Goal: Task Accomplishment & Management: Manage account settings

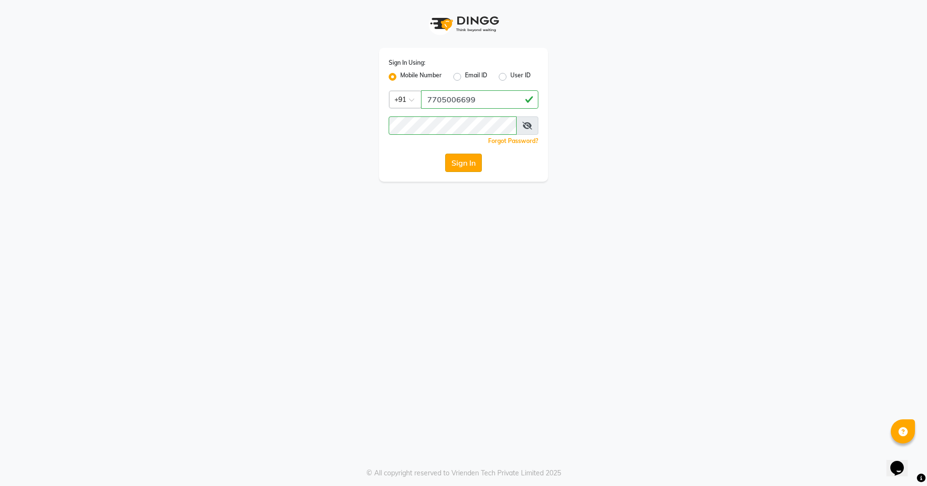
click at [466, 168] on button "Sign In" at bounding box center [463, 162] width 37 height 18
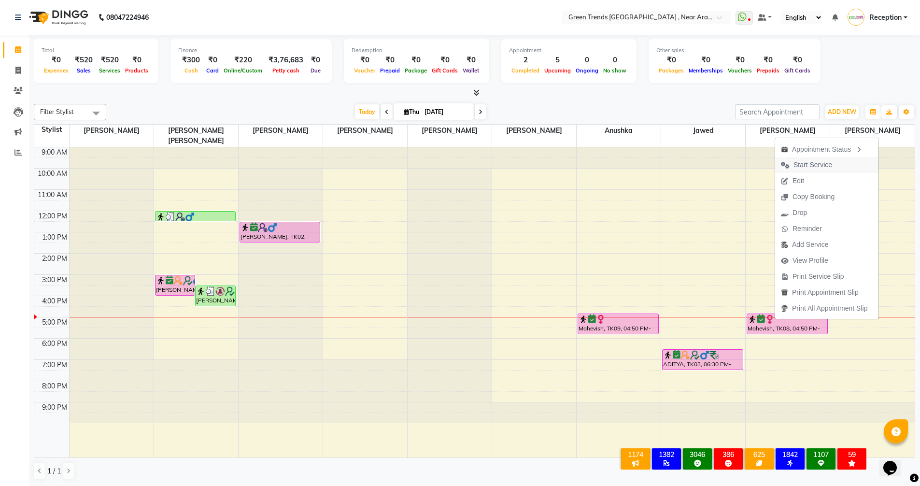
click at [806, 165] on span "Start Service" at bounding box center [812, 165] width 39 height 10
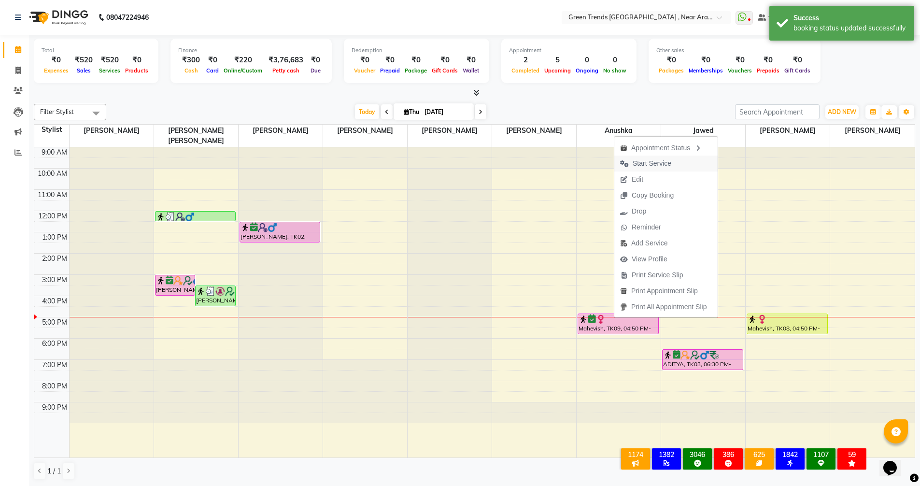
click at [666, 163] on span "Start Service" at bounding box center [651, 163] width 39 height 10
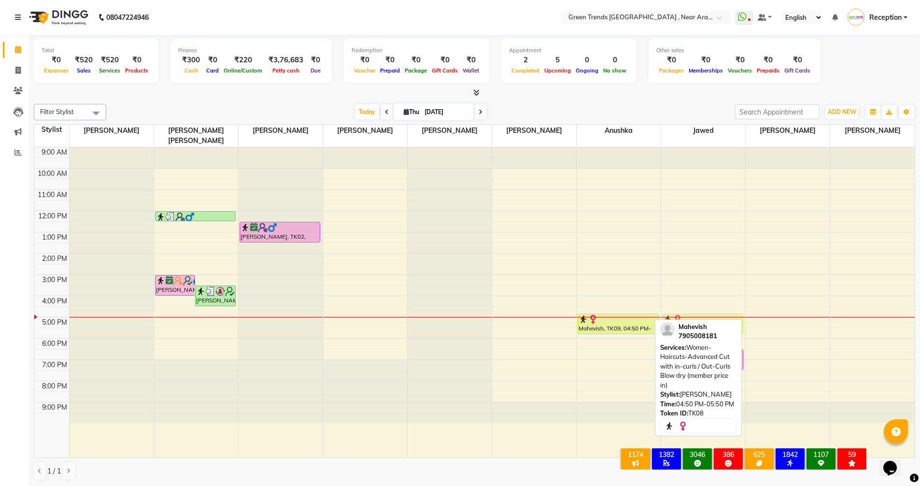
drag, startPoint x: 777, startPoint y: 312, endPoint x: 724, endPoint y: 307, distance: 53.3
click at [724, 307] on tr "[PERSON_NAME], TK07, 03:00 PM-04:00 PM, Men's -Shave (Member Price in ) [PERSON…" at bounding box center [474, 302] width 880 height 310
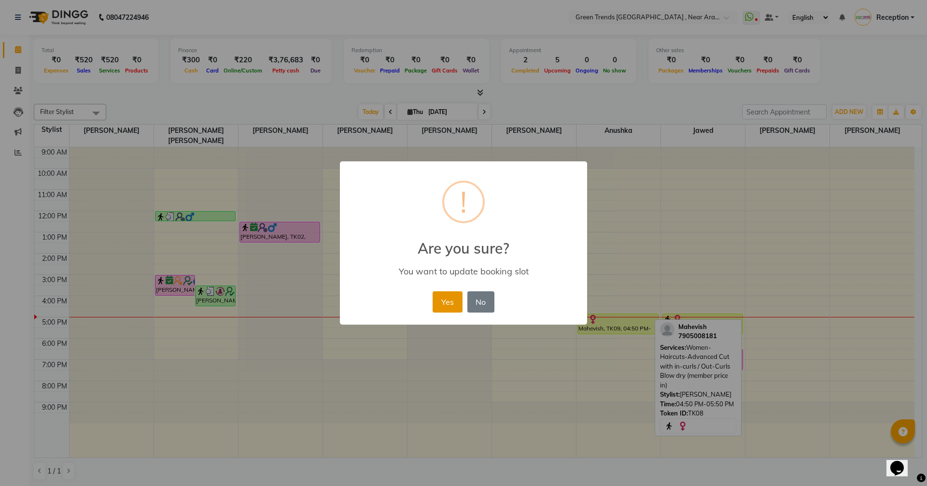
click at [445, 301] on button "Yes" at bounding box center [446, 301] width 29 height 21
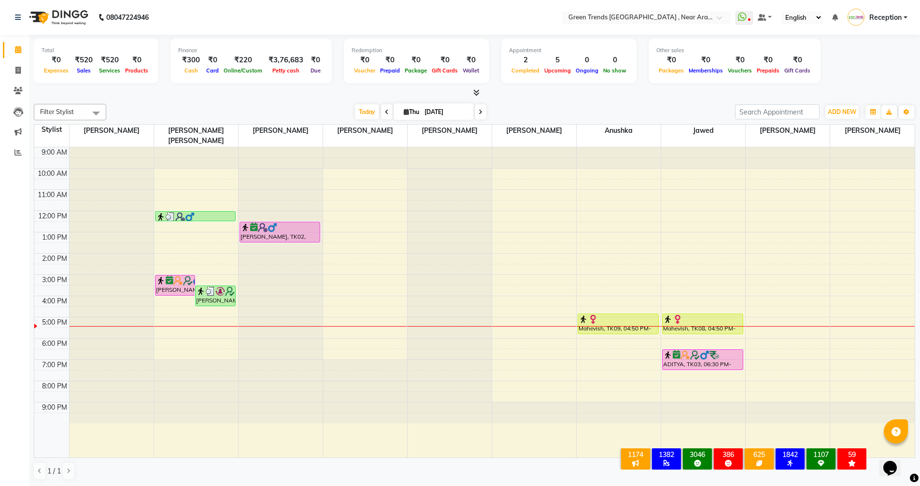
scroll to position [0, 0]
click at [599, 326] on div "9:00 AM 10:00 AM 11:00 AM 12:00 PM 1:00 PM 2:00 PM 3:00 PM 4:00 PM 5:00 PM 6:00…" at bounding box center [474, 302] width 880 height 310
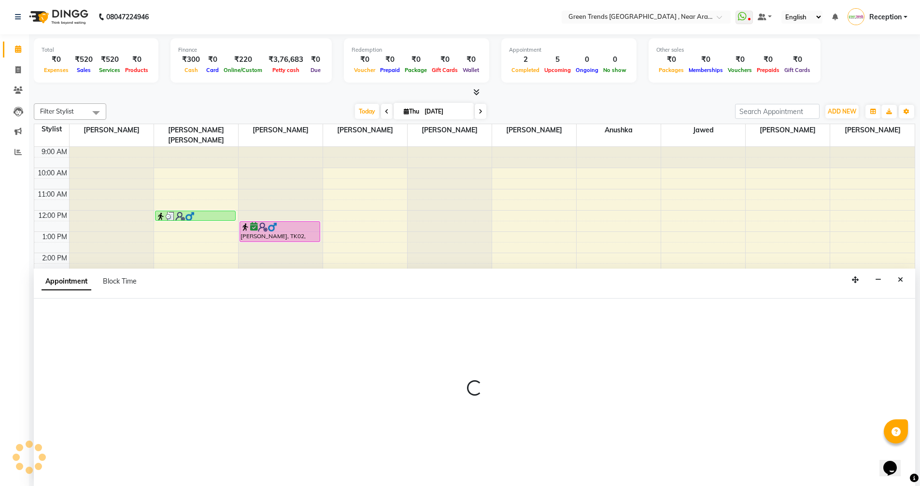
select select "88960"
select select "tentative"
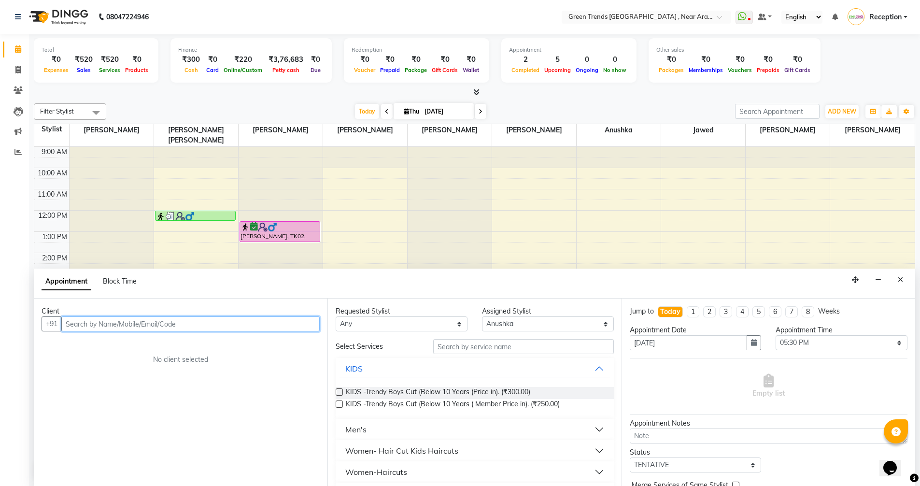
click at [195, 324] on input "text" at bounding box center [190, 323] width 258 height 15
click at [169, 318] on input "text" at bounding box center [190, 323] width 258 height 15
click at [179, 326] on input "text" at bounding box center [190, 323] width 258 height 15
click at [201, 322] on input "text" at bounding box center [190, 323] width 258 height 15
click at [889, 340] on select "Select 10:00 AM 10:05 AM 10:10 AM 10:15 AM 10:20 AM 10:25 AM 10:30 AM 10:35 AM …" at bounding box center [841, 342] width 132 height 15
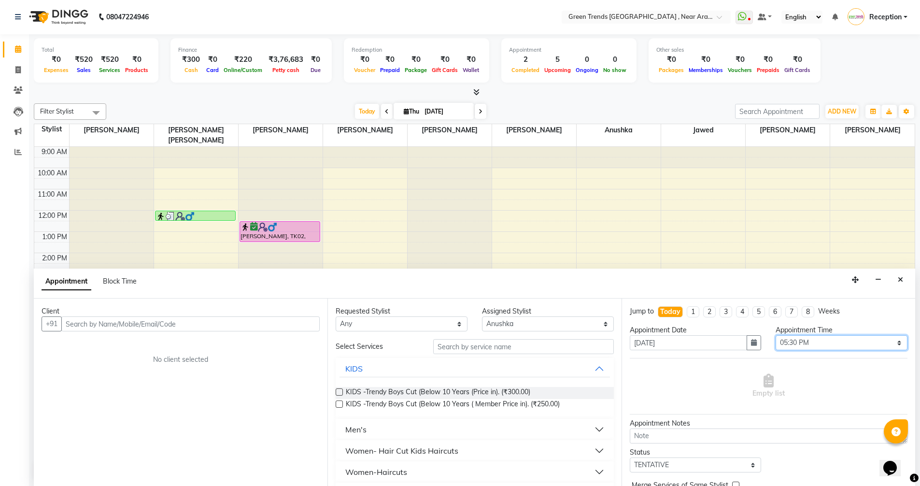
select select "1035"
click at [775, 335] on select "Select 10:00 AM 10:05 AM 10:10 AM 10:15 AM 10:20 AM 10:25 AM 10:30 AM 10:35 AM …" at bounding box center [841, 342] width 132 height 15
click at [193, 323] on input "text" at bounding box center [190, 323] width 258 height 15
click at [896, 281] on button "Close" at bounding box center [900, 279] width 14 height 15
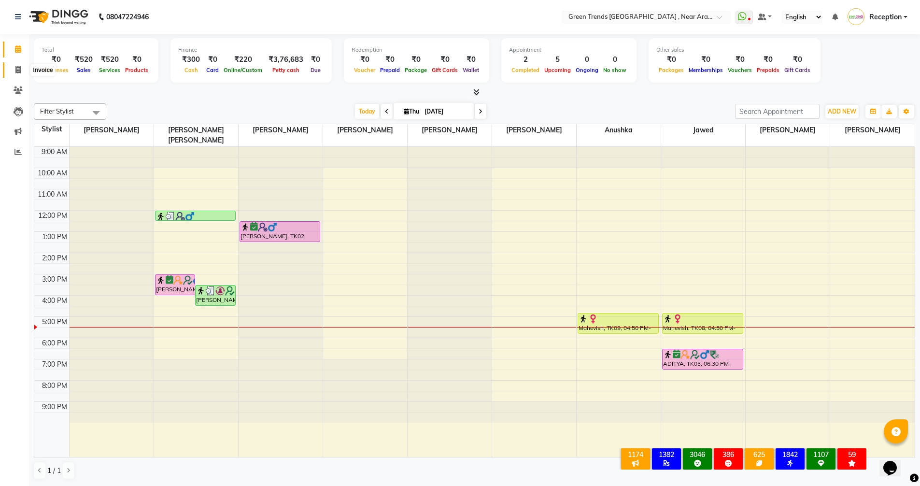
click at [17, 67] on icon at bounding box center [17, 69] width 5 height 7
select select "7005"
select select "service"
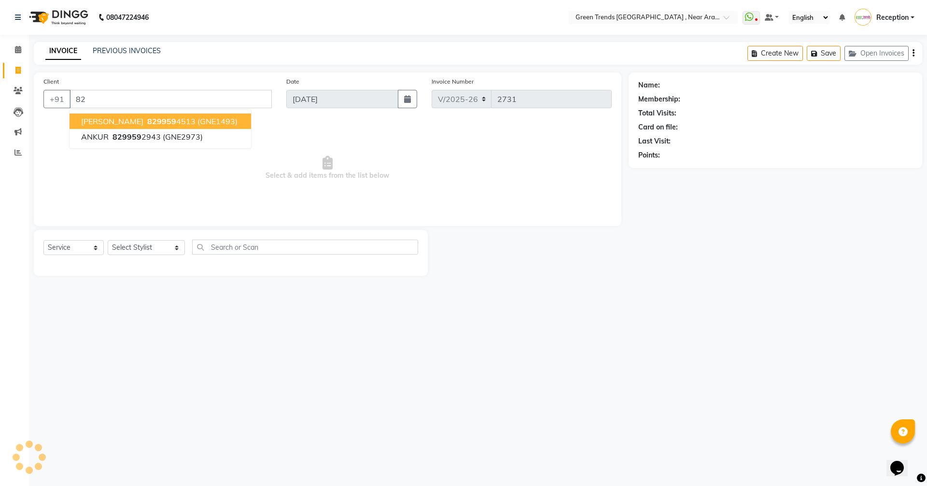
type input "8"
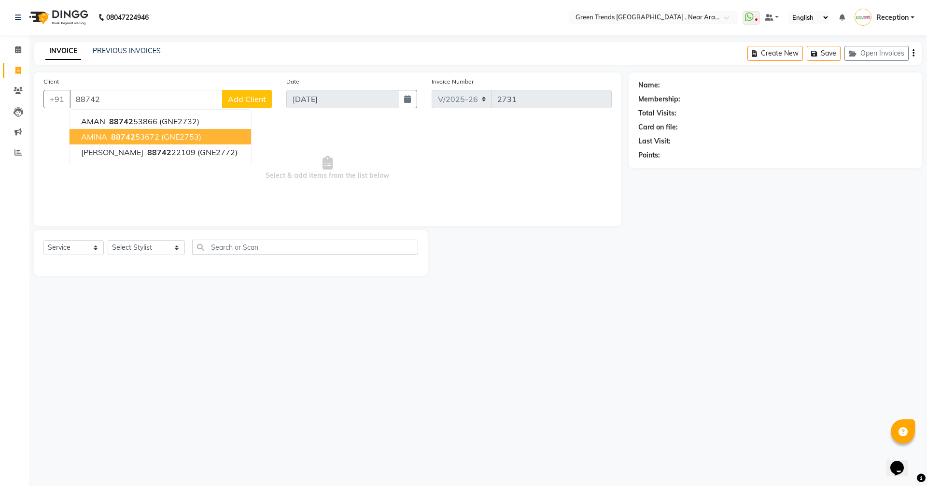
click at [98, 137] on span "AMINA" at bounding box center [94, 137] width 26 height 10
type input "8874253672"
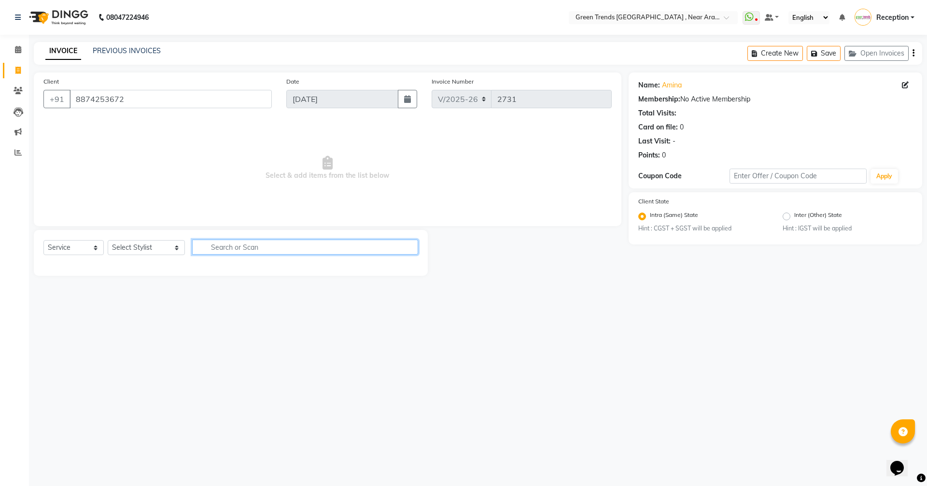
click at [195, 248] on input "text" at bounding box center [305, 246] width 226 height 15
type input "threading"
click at [155, 249] on select "Select Stylist [PERSON_NAME] [PERSON_NAME] Geeta [PERSON_NAME] [PERSON_NAME]. […" at bounding box center [146, 247] width 77 height 15
select select "88960"
click at [108, 240] on select "Select Stylist [PERSON_NAME] [PERSON_NAME] Geeta [PERSON_NAME] [PERSON_NAME]. […" at bounding box center [146, 247] width 77 height 15
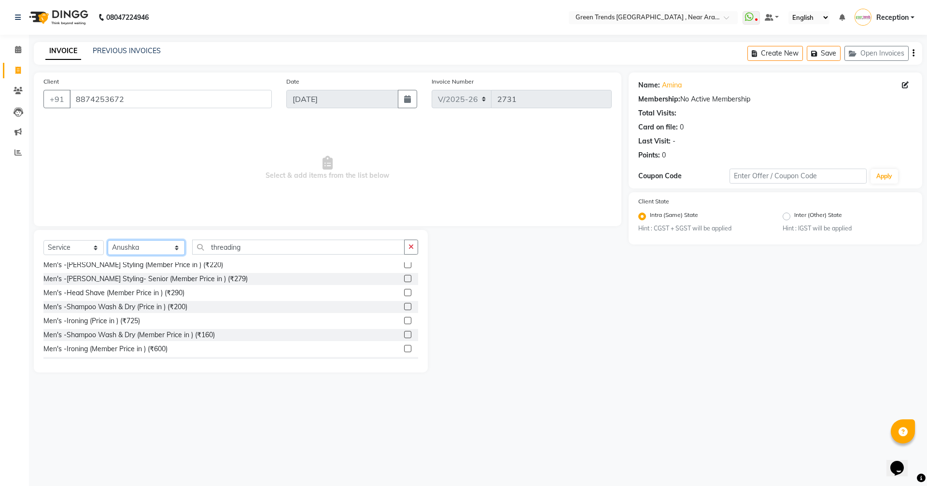
scroll to position [290, 0]
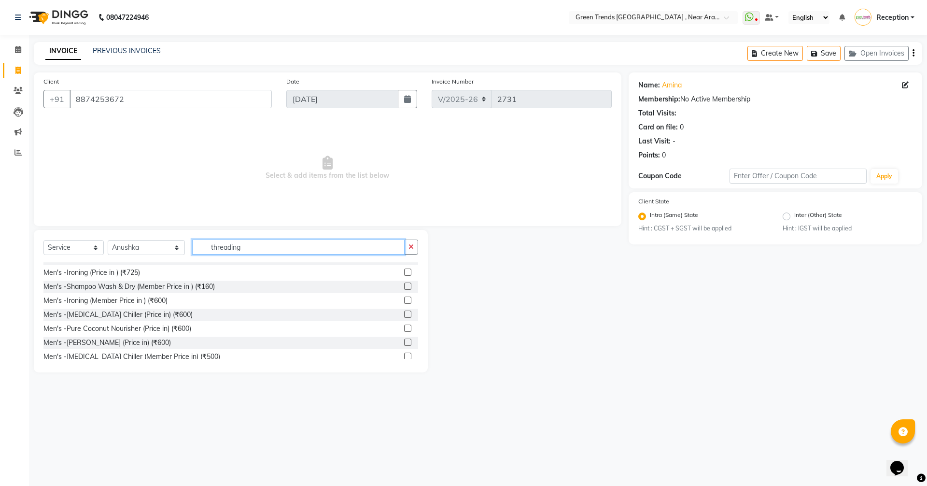
click at [229, 249] on input "threading" at bounding box center [298, 246] width 212 height 15
type input "t"
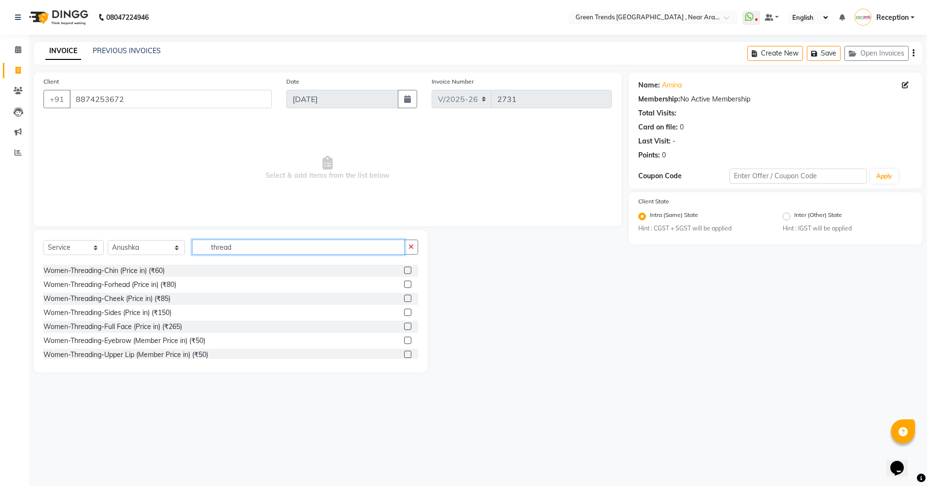
scroll to position [48, 0]
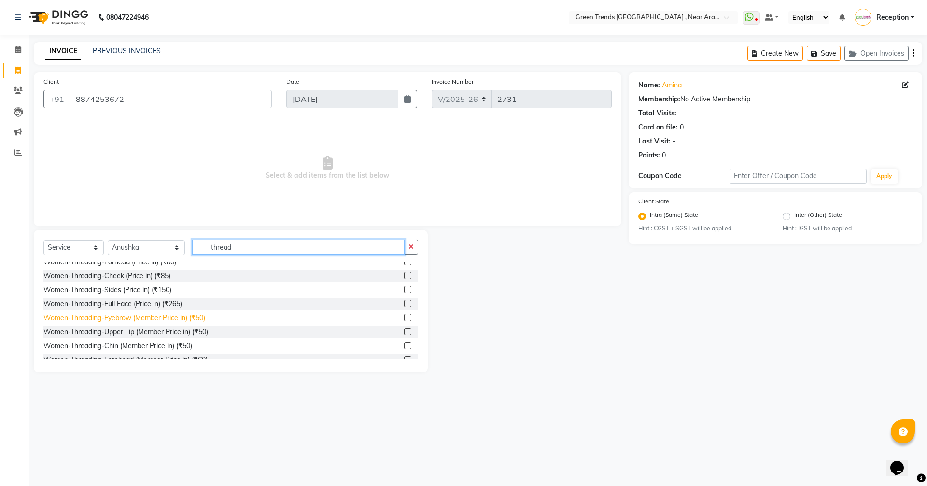
type input "thread"
click at [183, 318] on div "Women-Threading-Eyebrow (Member Price in) (₹50)" at bounding box center [124, 318] width 162 height 10
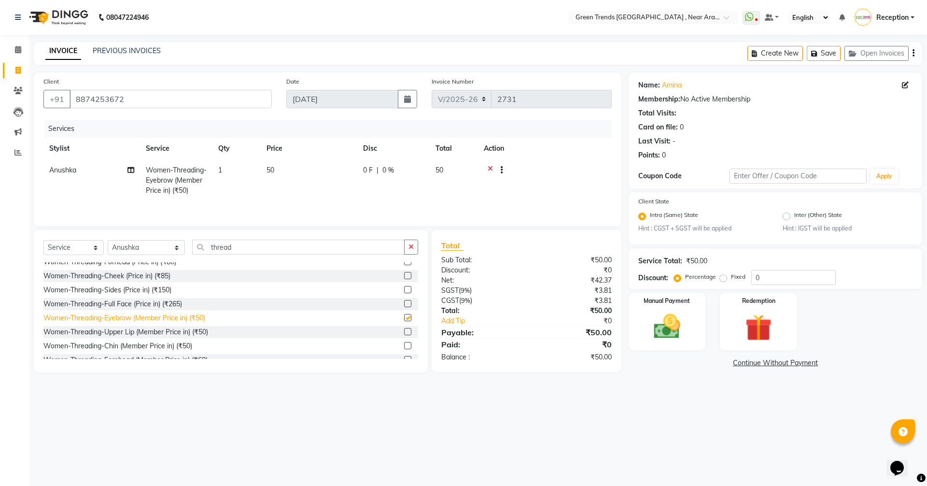
checkbox input "false"
click at [226, 249] on input "thread" at bounding box center [298, 246] width 212 height 15
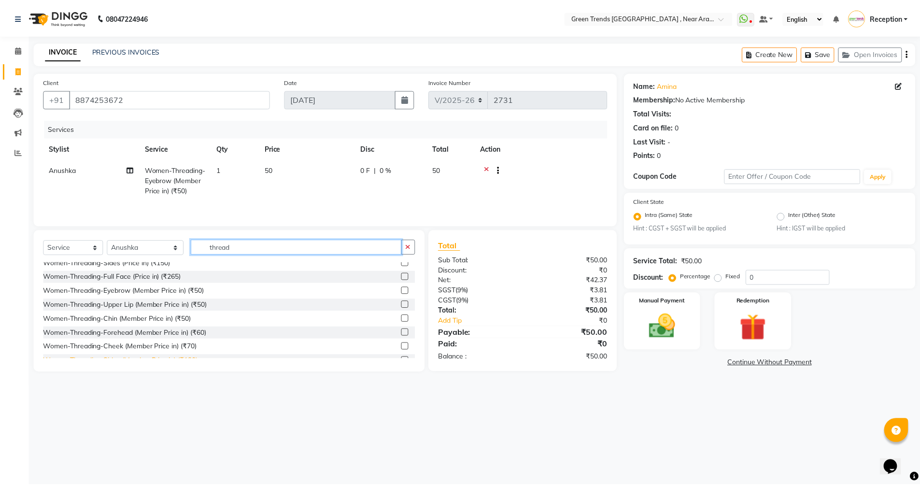
scroll to position [97, 0]
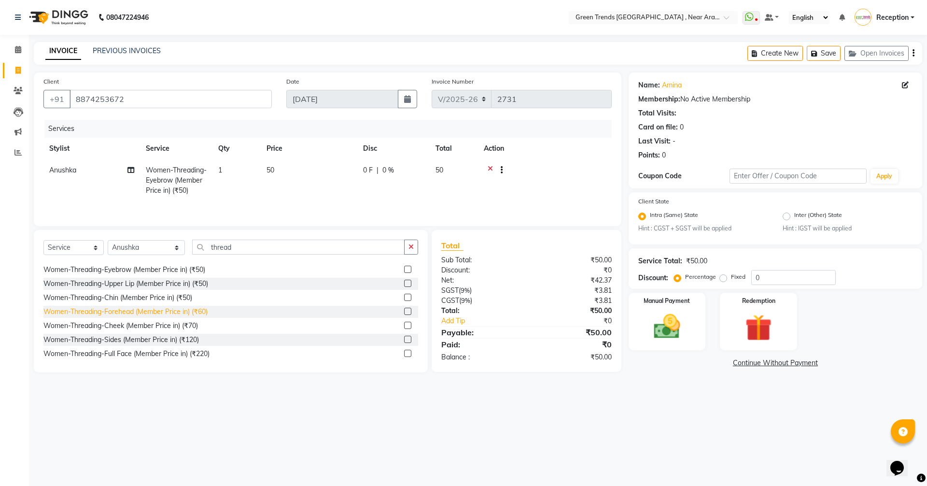
click at [110, 314] on div "Women-Threading-Forehead (Member Price in) (₹60)" at bounding box center [125, 312] width 164 height 10
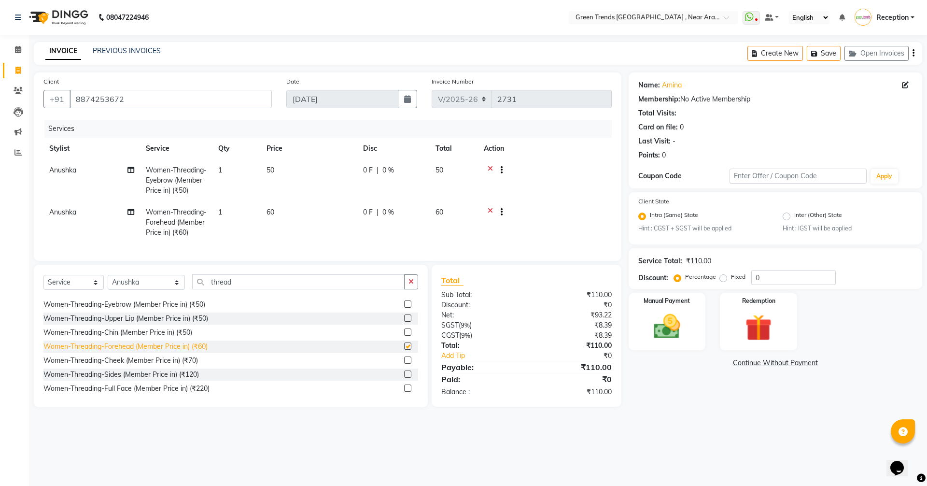
checkbox input "false"
click at [662, 337] on img at bounding box center [666, 327] width 45 height 32
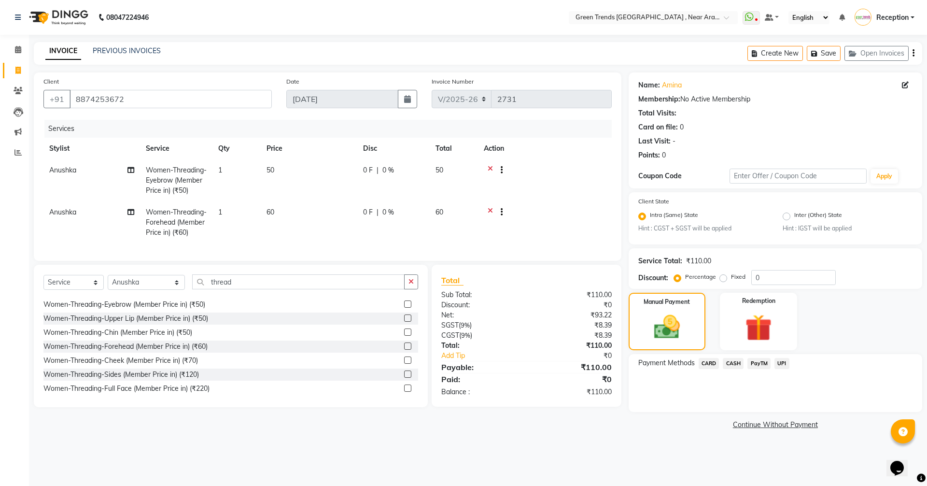
click at [784, 364] on span "UPI" at bounding box center [781, 363] width 15 height 11
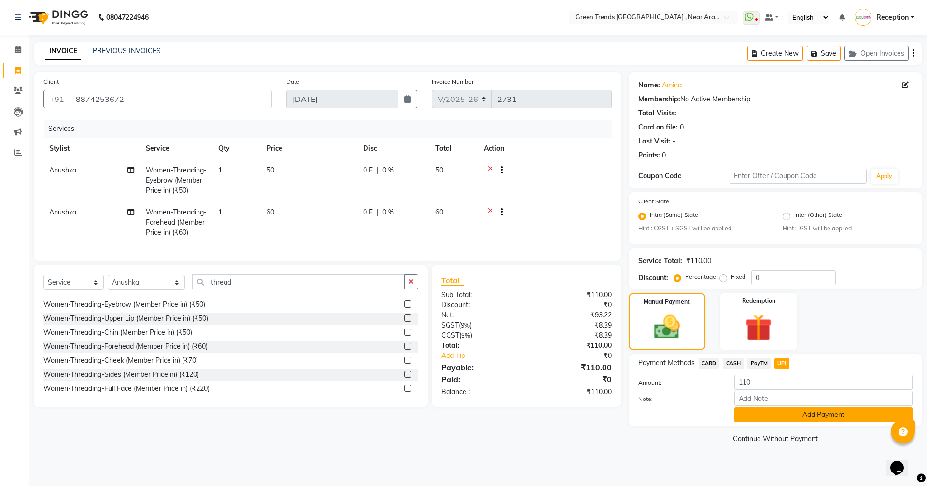
click at [784, 412] on button "Add Payment" at bounding box center [823, 414] width 178 height 15
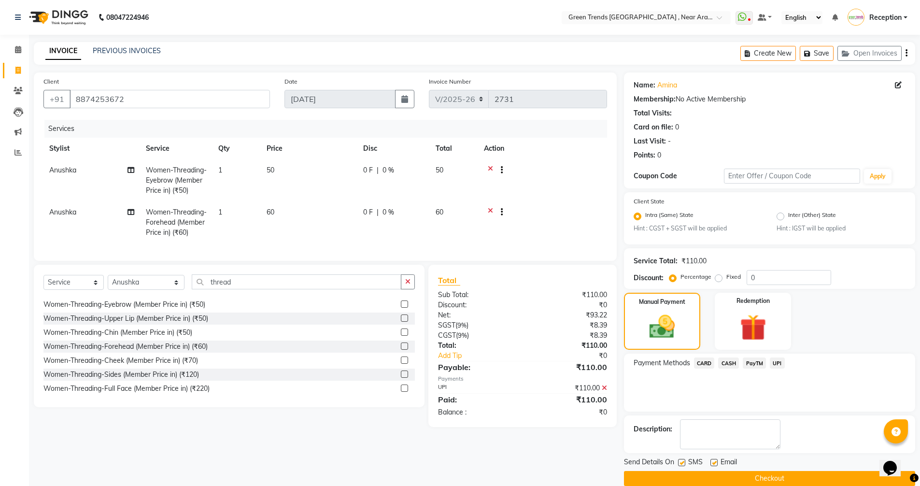
scroll to position [14, 0]
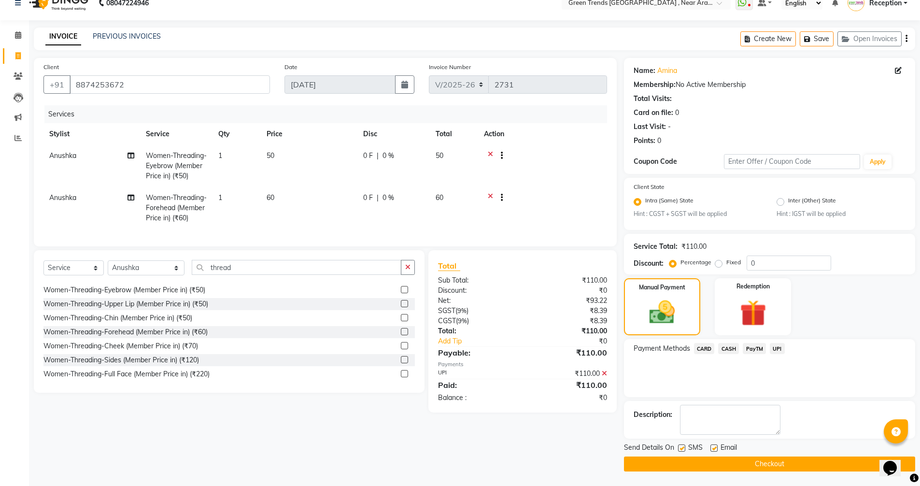
click at [773, 463] on button "Checkout" at bounding box center [769, 463] width 291 height 15
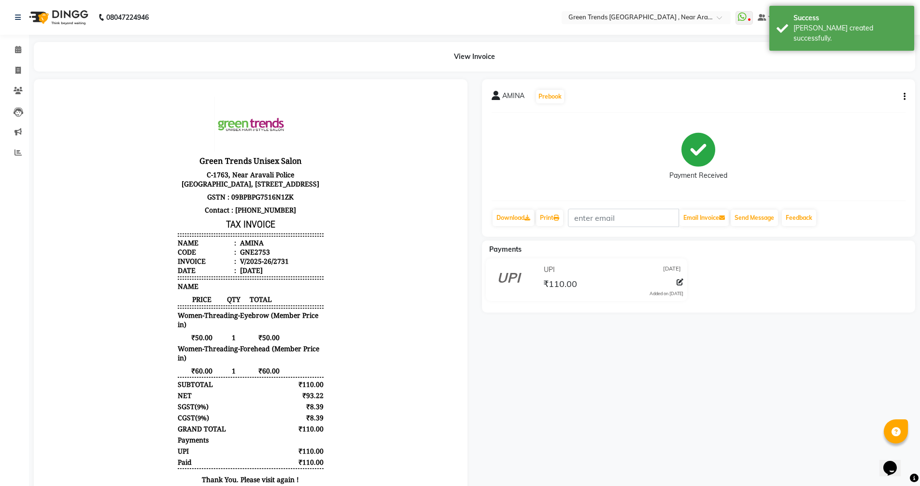
select select "7005"
select select "service"
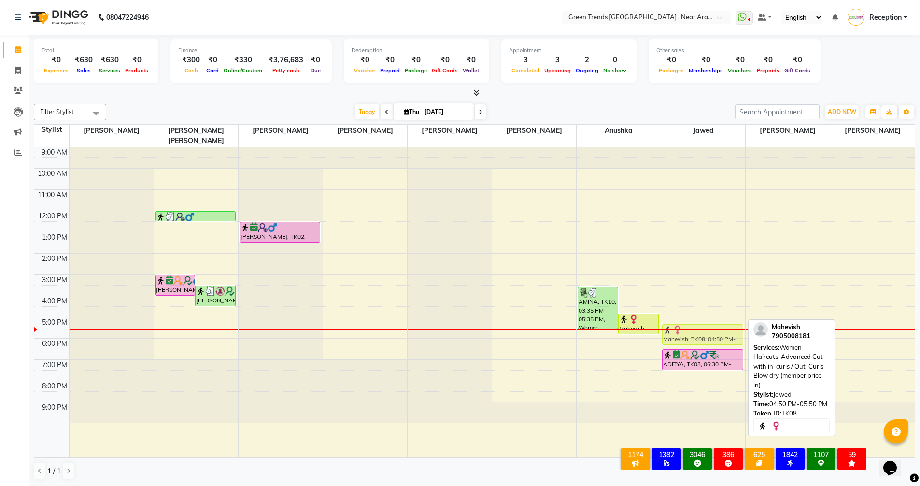
click at [702, 318] on div "Mahevish, TK08, 04:50 PM-05:50 PM, Women-Haircuts-Advanced Cut with in-curls / …" at bounding box center [703, 302] width 84 height 310
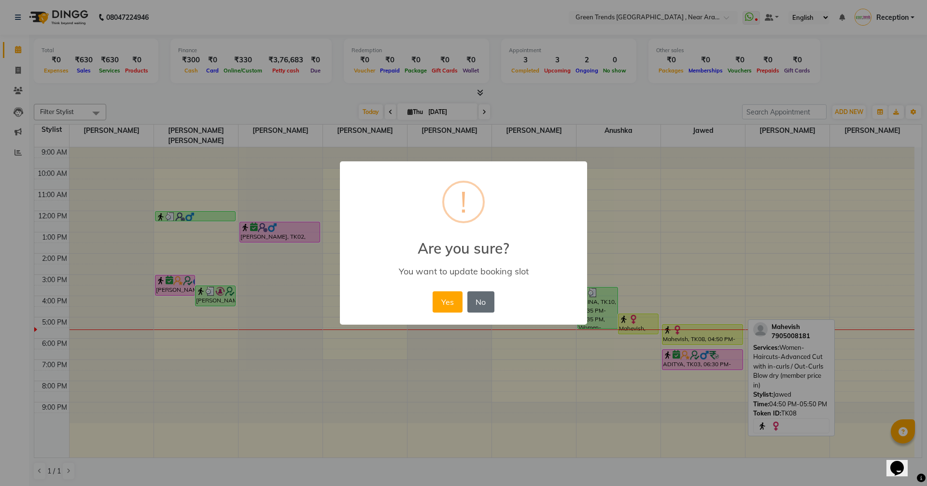
click at [484, 300] on button "No" at bounding box center [480, 301] width 27 height 21
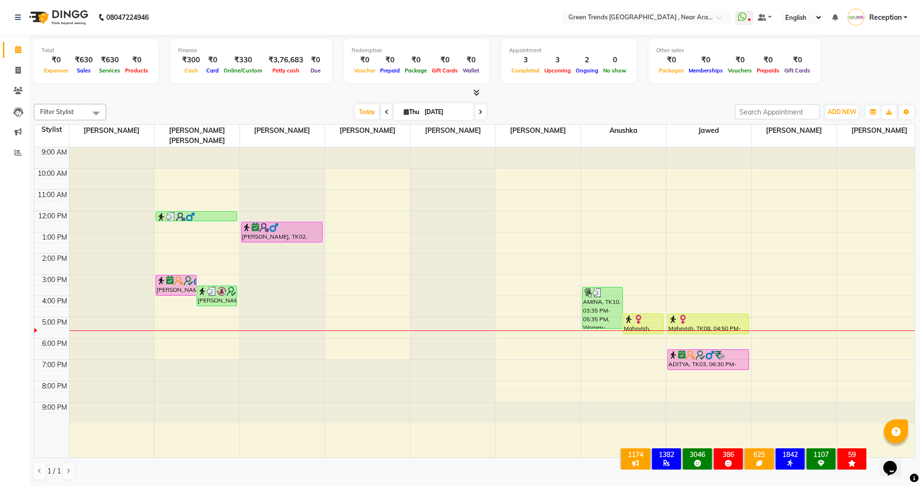
click at [382, 112] on span at bounding box center [387, 111] width 12 height 15
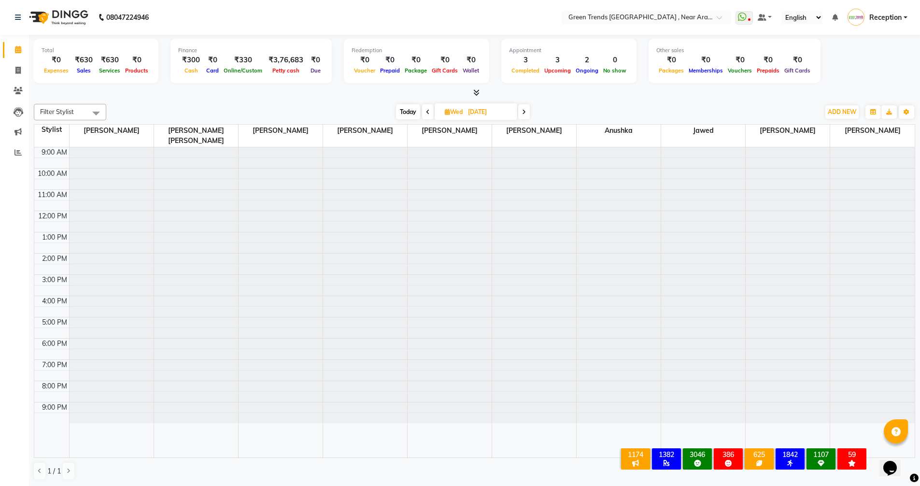
click at [522, 115] on span at bounding box center [524, 111] width 12 height 15
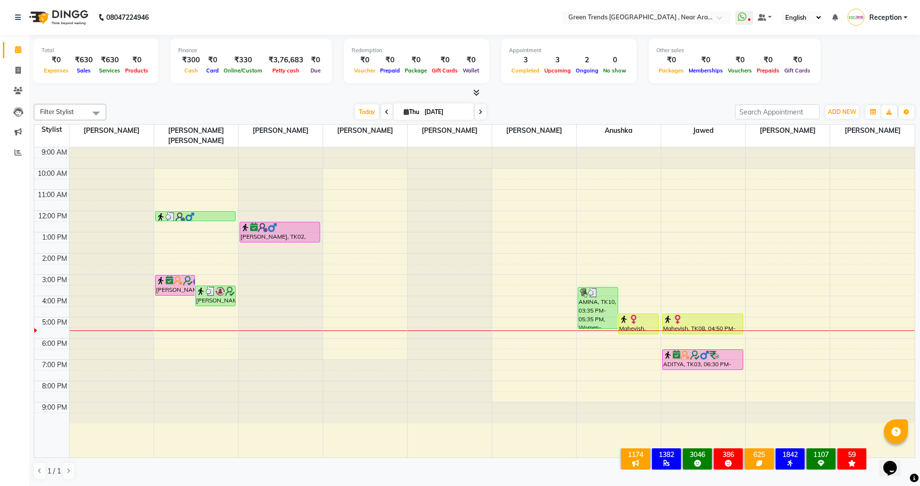
click at [381, 110] on span at bounding box center [387, 111] width 12 height 15
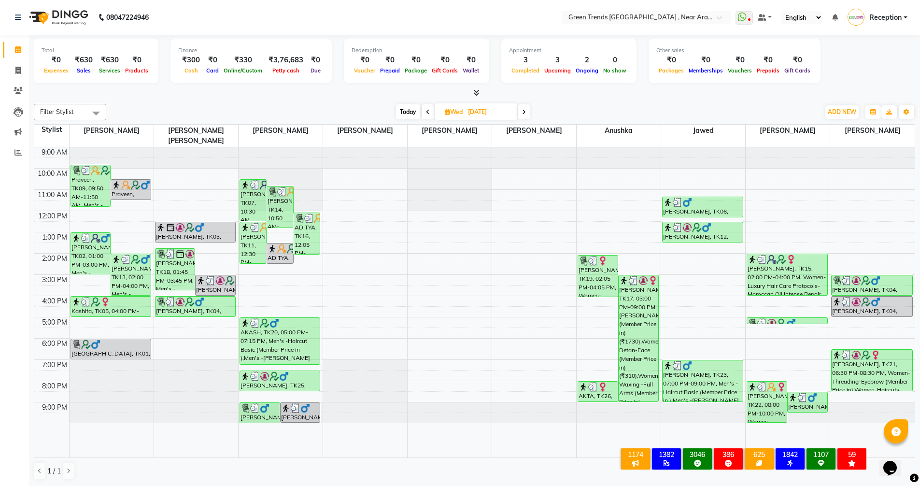
click at [523, 108] on span at bounding box center [524, 111] width 12 height 15
type input "[DATE]"
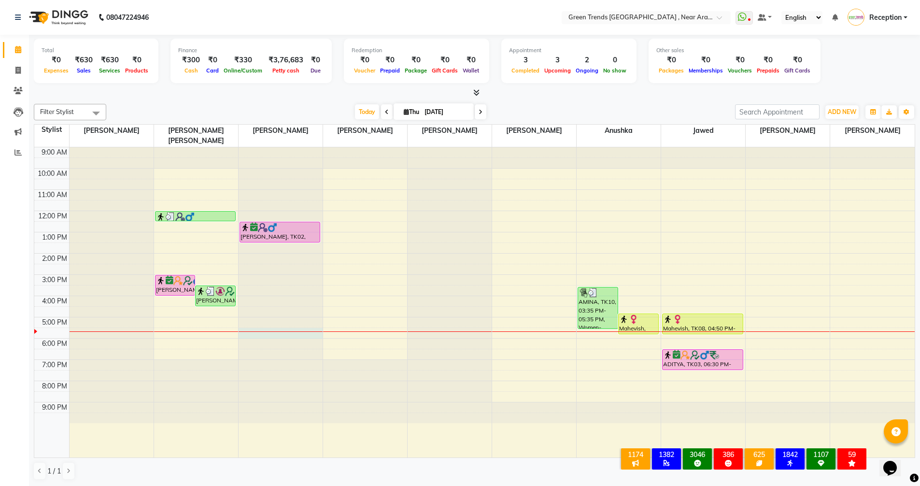
click at [255, 147] on div at bounding box center [280, 147] width 84 height 0
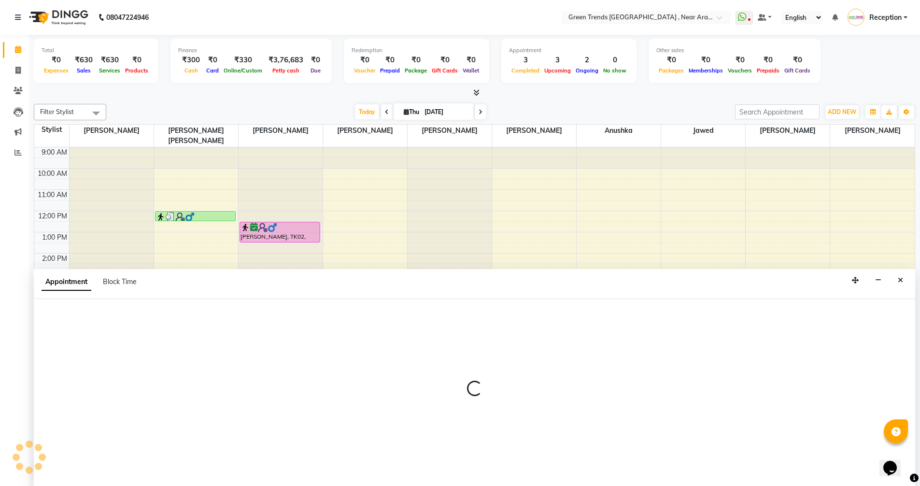
scroll to position [0, 0]
select select "57699"
select select "1050"
select select "tentative"
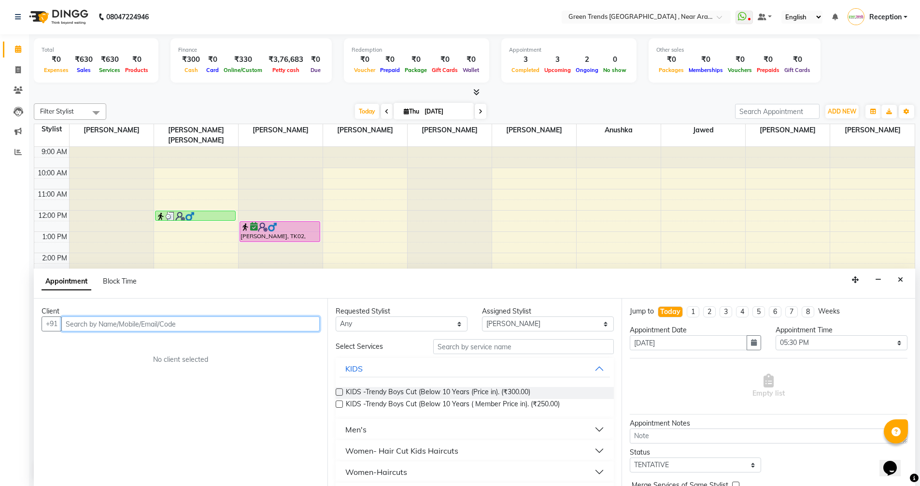
click at [191, 326] on input "text" at bounding box center [190, 323] width 258 height 15
type input "8840158215"
click at [303, 324] on span "Add Client" at bounding box center [299, 323] width 32 height 9
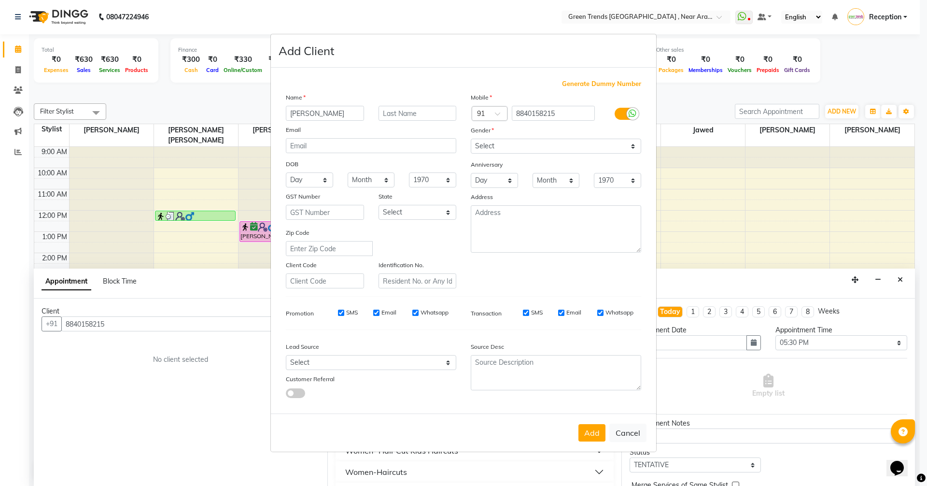
type input "[PERSON_NAME]"
click at [629, 144] on select "Select [DEMOGRAPHIC_DATA] [DEMOGRAPHIC_DATA] Other Prefer Not To Say" at bounding box center [556, 146] width 170 height 15
select select "[DEMOGRAPHIC_DATA]"
click at [471, 139] on select "Select [DEMOGRAPHIC_DATA] [DEMOGRAPHIC_DATA] Other Prefer Not To Say" at bounding box center [556, 146] width 170 height 15
click at [588, 435] on button "Add" at bounding box center [591, 432] width 27 height 17
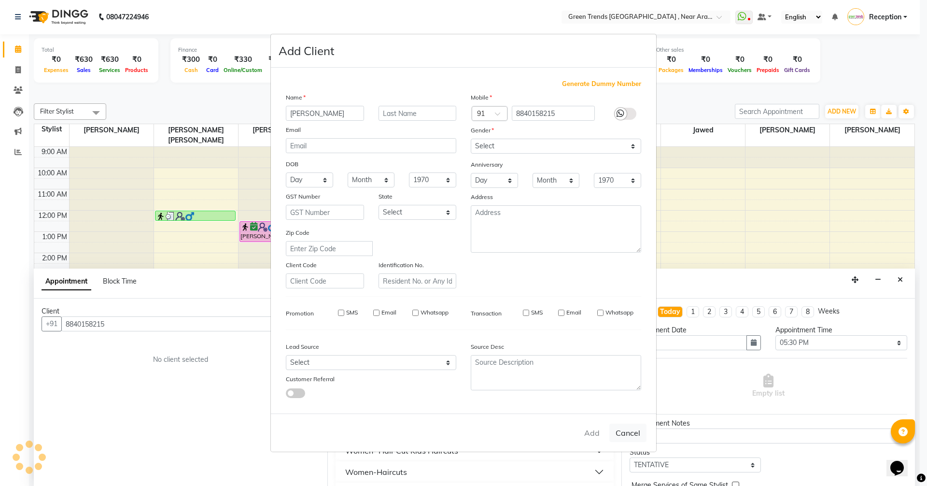
select select
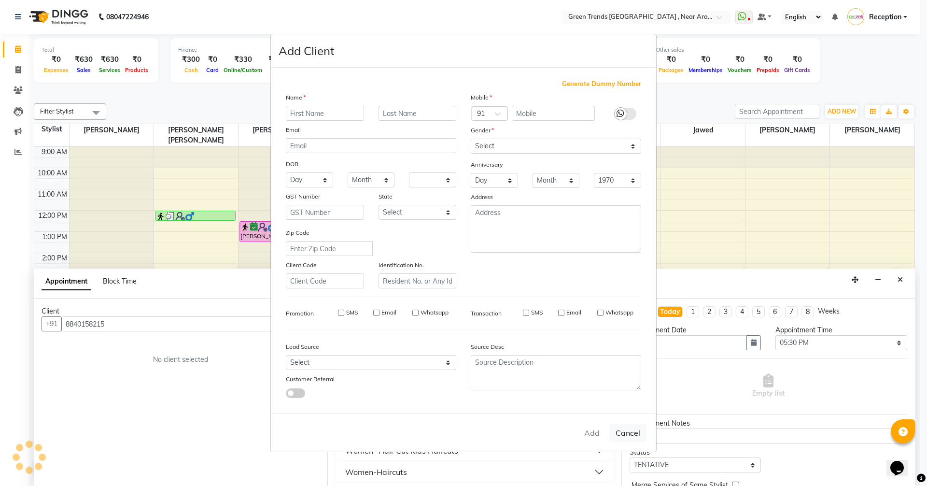
select select
checkbox input "false"
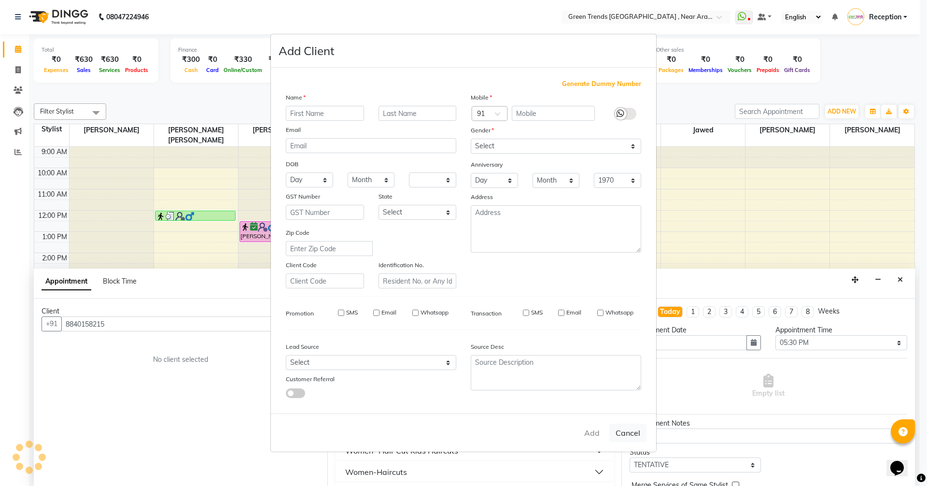
checkbox input "false"
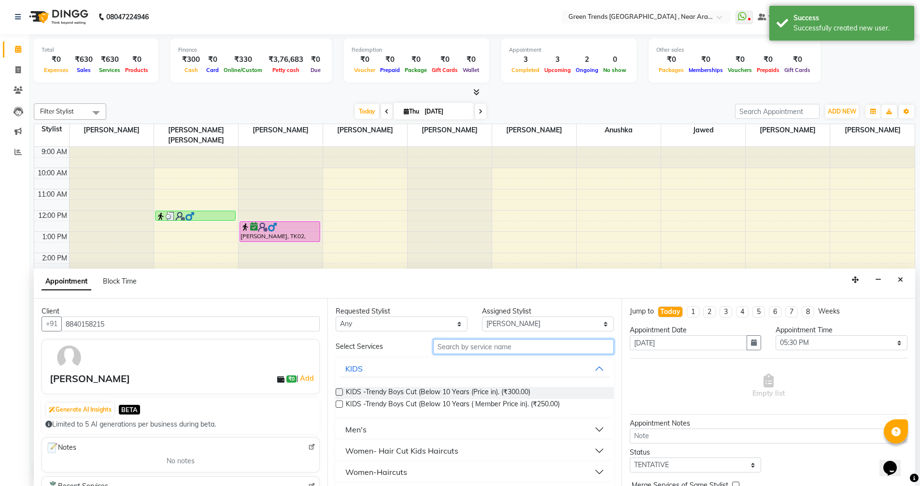
click at [474, 349] on input "text" at bounding box center [523, 346] width 181 height 15
type input "250"
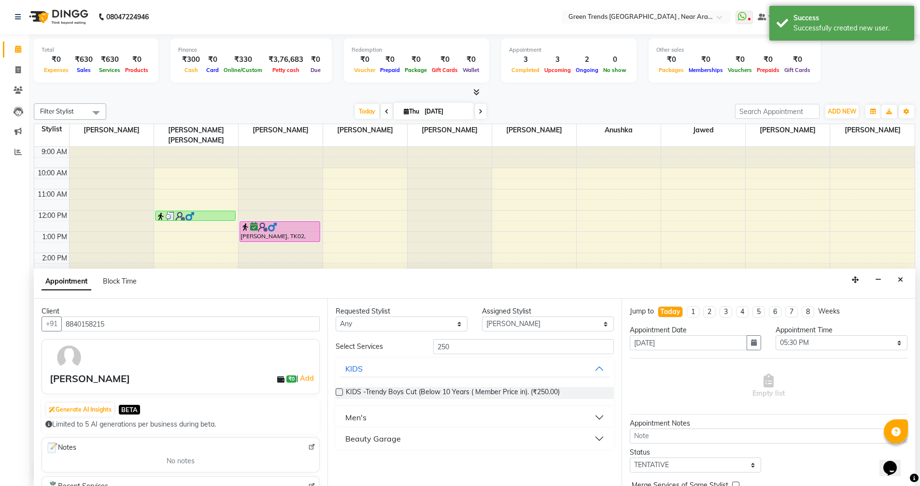
click at [397, 421] on button "Men's" at bounding box center [474, 416] width 270 height 17
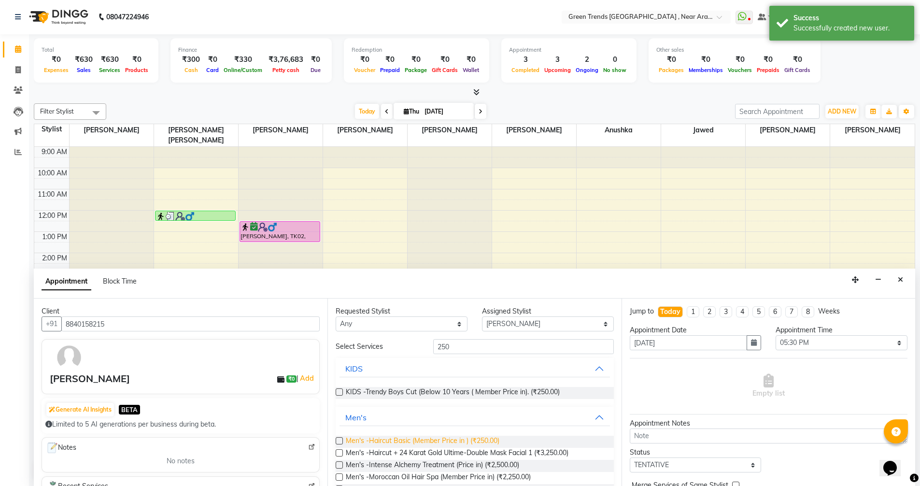
click at [441, 438] on span "Men's -Haircut Basic (Member Price in ) (₹250.00)" at bounding box center [422, 441] width 153 height 12
checkbox input "false"
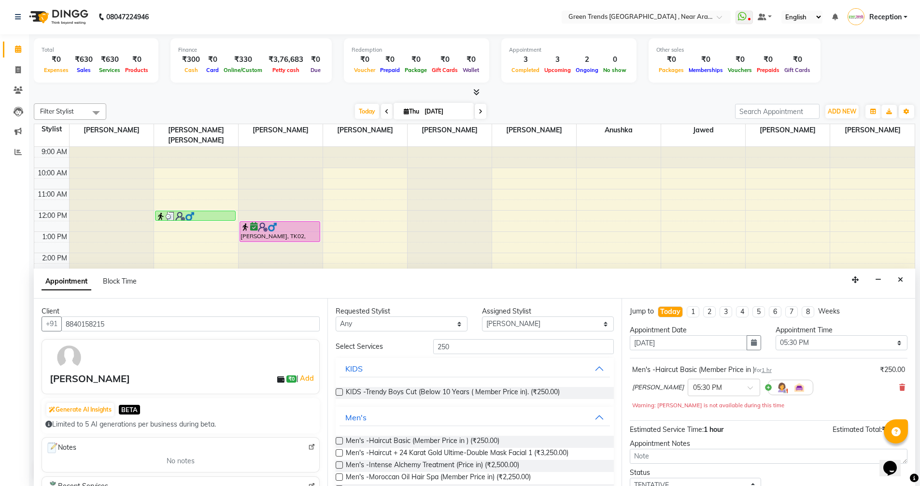
drag, startPoint x: 866, startPoint y: 50, endPoint x: 926, endPoint y: 195, distance: 156.7
drag, startPoint x: 926, startPoint y: 195, endPoint x: 845, endPoint y: 80, distance: 140.9
click at [845, 80] on div "Total ₹0 Expenses ₹630 Sales ₹630 Services ₹0 Products Finance ₹300 Cash ₹0 Car…" at bounding box center [474, 61] width 881 height 47
click at [890, 343] on select "Select 10:00 AM 10:05 AM 10:10 AM 10:15 AM 10:20 AM 10:25 AM 10:30 AM 10:35 AM …" at bounding box center [841, 342] width 132 height 15
select select "1120"
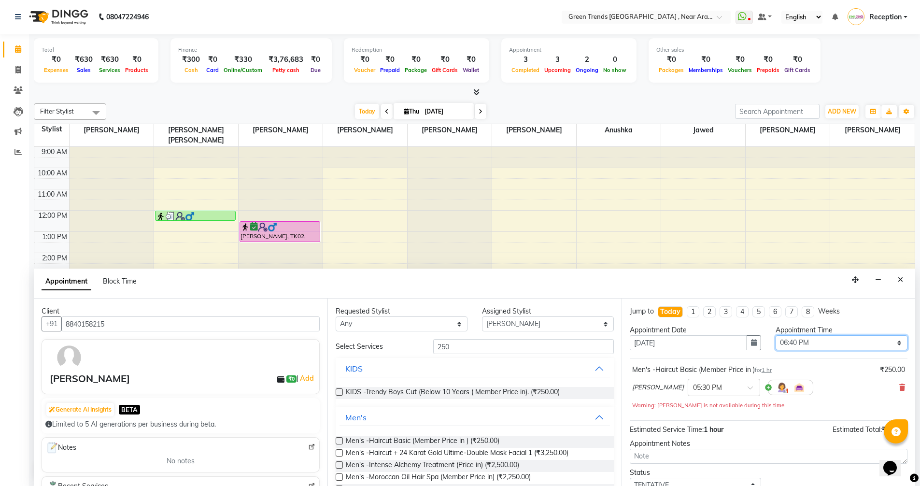
click at [775, 335] on select "Select 10:00 AM 10:05 AM 10:10 AM 10:15 AM 10:20 AM 10:25 AM 10:30 AM 10:35 AM …" at bounding box center [841, 342] width 132 height 15
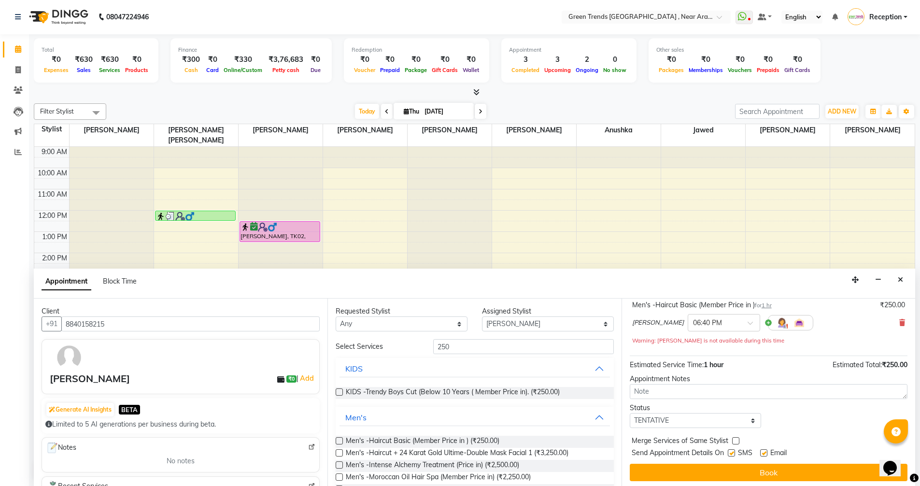
scroll to position [68, 0]
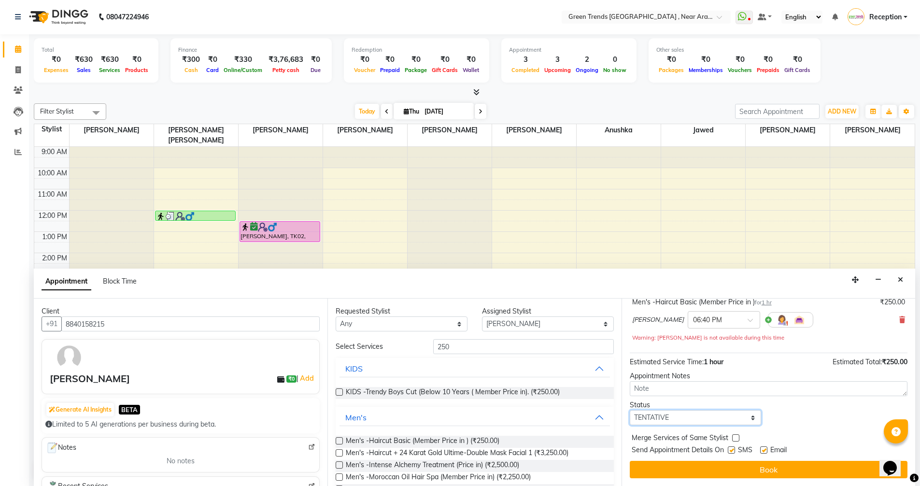
click at [748, 418] on select "Select TENTATIVE CONFIRM CHECK-IN UPCOMING" at bounding box center [695, 417] width 132 height 15
select select "confirm booking"
click at [629, 410] on select "Select TENTATIVE CONFIRM CHECK-IN UPCOMING" at bounding box center [695, 417] width 132 height 15
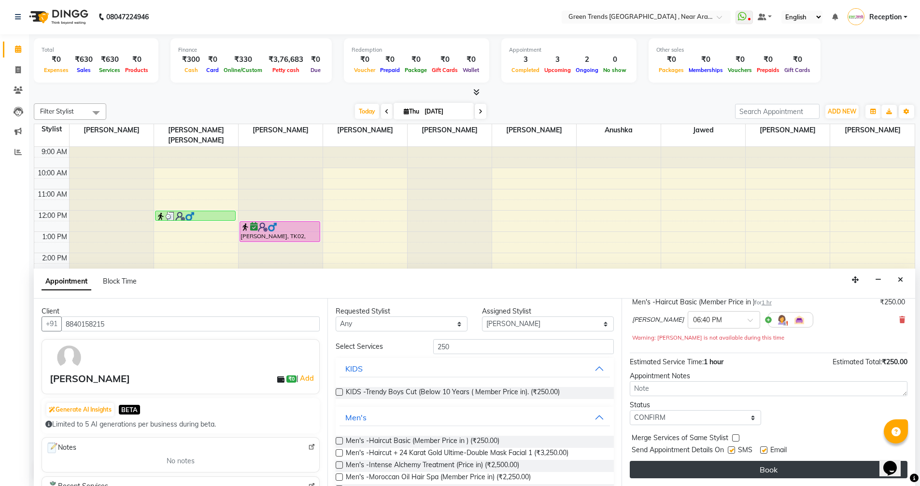
click at [765, 471] on button "Book" at bounding box center [768, 468] width 278 height 17
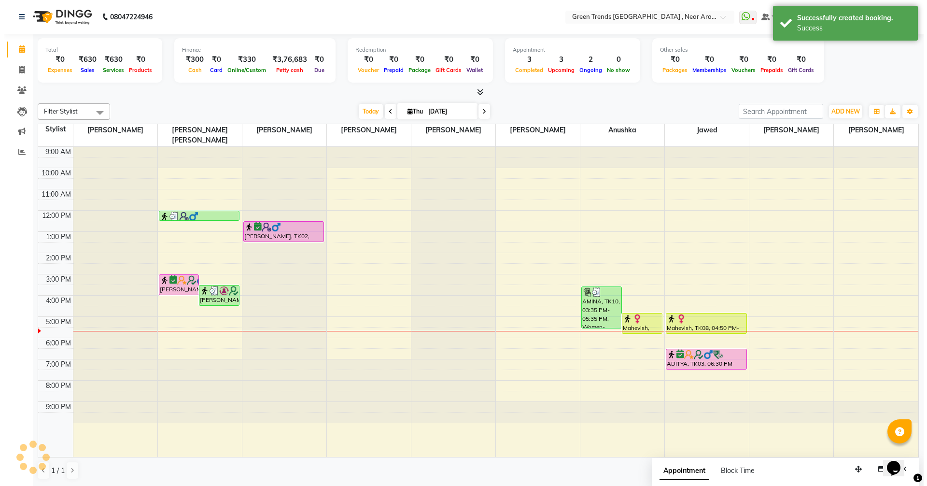
scroll to position [0, 0]
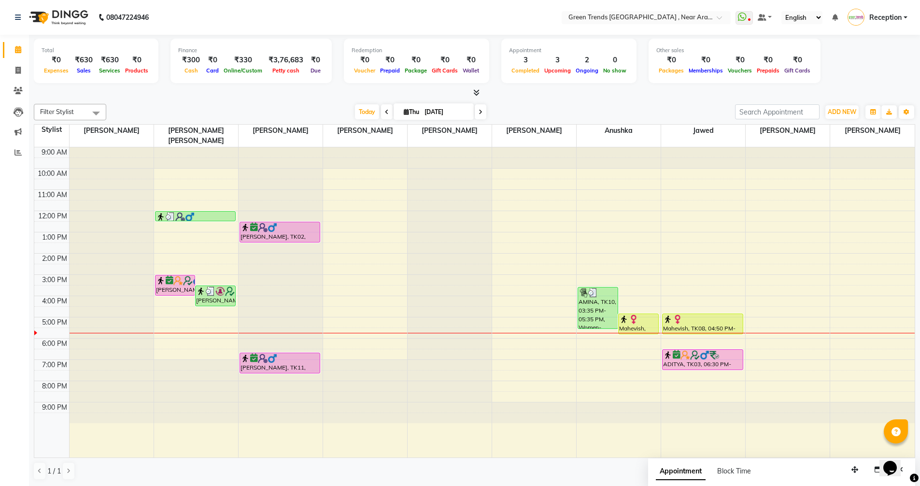
drag, startPoint x: 475, startPoint y: 112, endPoint x: 499, endPoint y: 119, distance: 24.6
click at [491, 116] on div "[DATE] [DATE]" at bounding box center [420, 112] width 619 height 14
drag, startPoint x: 516, startPoint y: 127, endPoint x: 530, endPoint y: 133, distance: 15.1
click at [528, 131] on span "[PERSON_NAME]" at bounding box center [534, 131] width 84 height 12
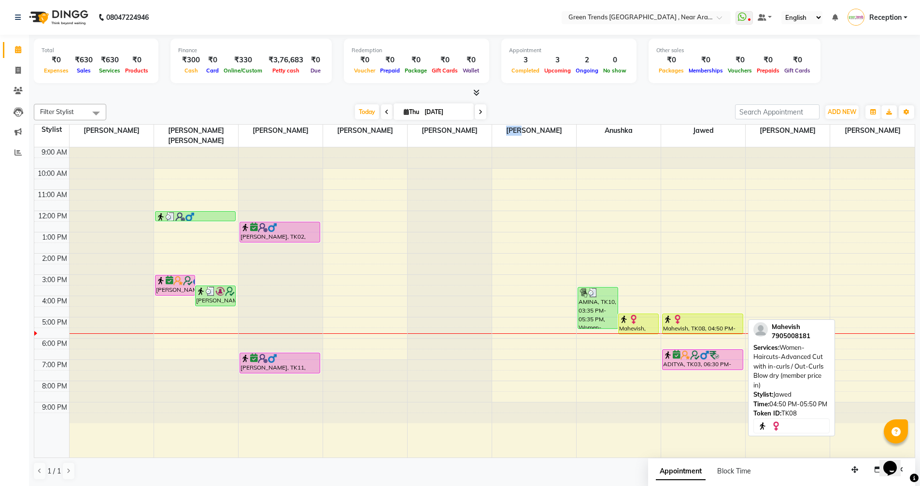
click at [697, 314] on div "Mahevish, TK08, 04:50 PM-05:50 PM, Women-Haircuts-Advanced Cut with in-curls / …" at bounding box center [702, 324] width 80 height 20
click at [690, 314] on div at bounding box center [702, 319] width 79 height 10
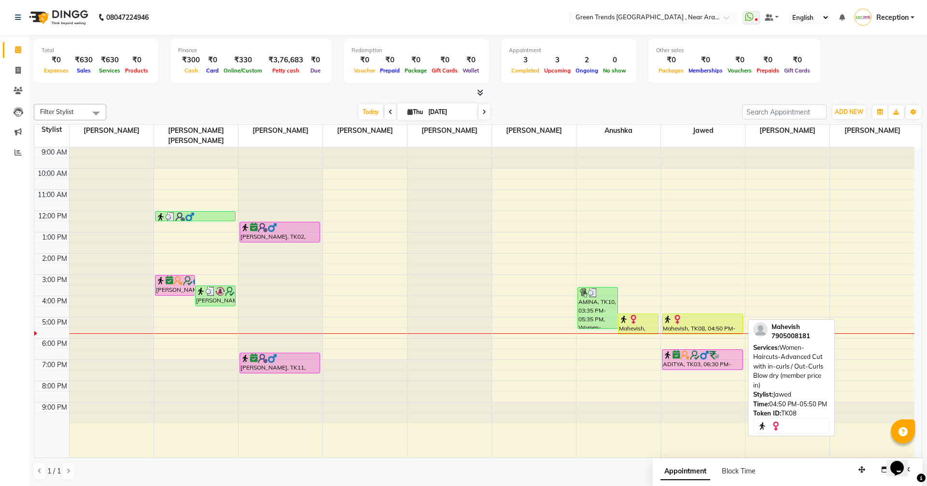
select select "1"
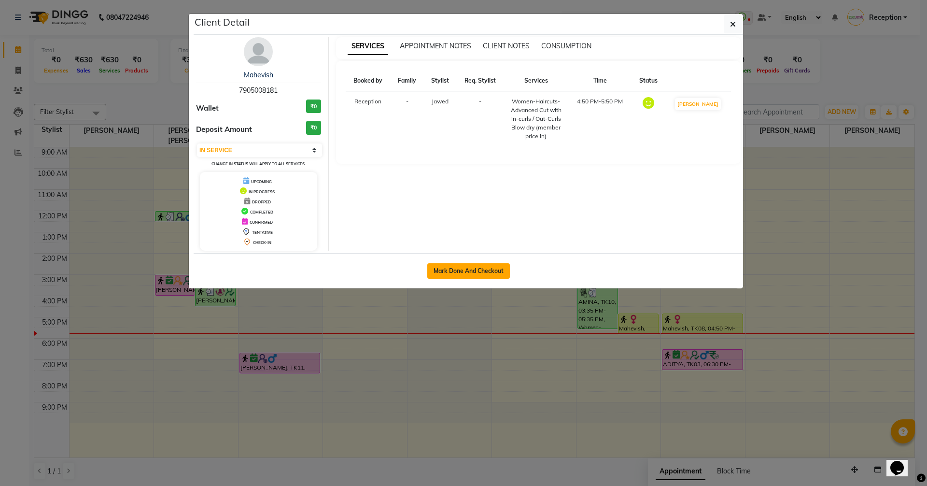
click at [458, 272] on button "Mark Done And Checkout" at bounding box center [468, 270] width 83 height 15
select select "7005"
select select "service"
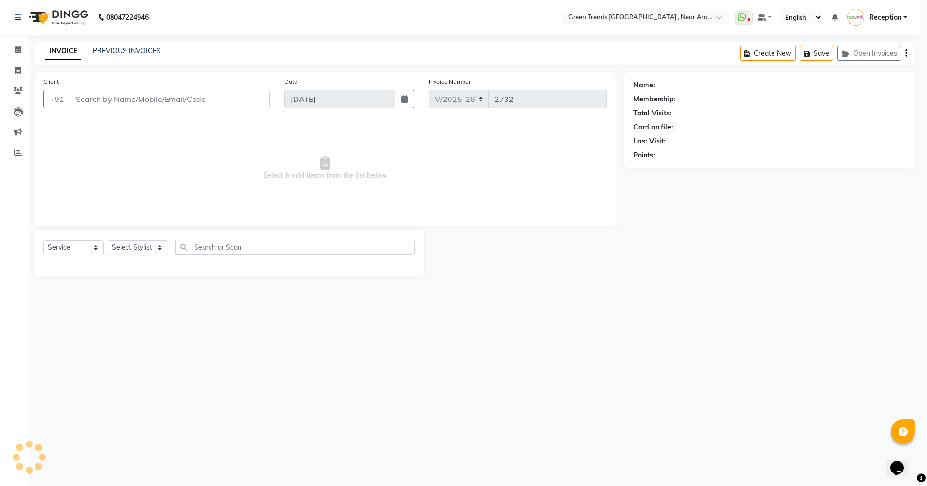
select select "3"
type input "7905008181"
select select "82690"
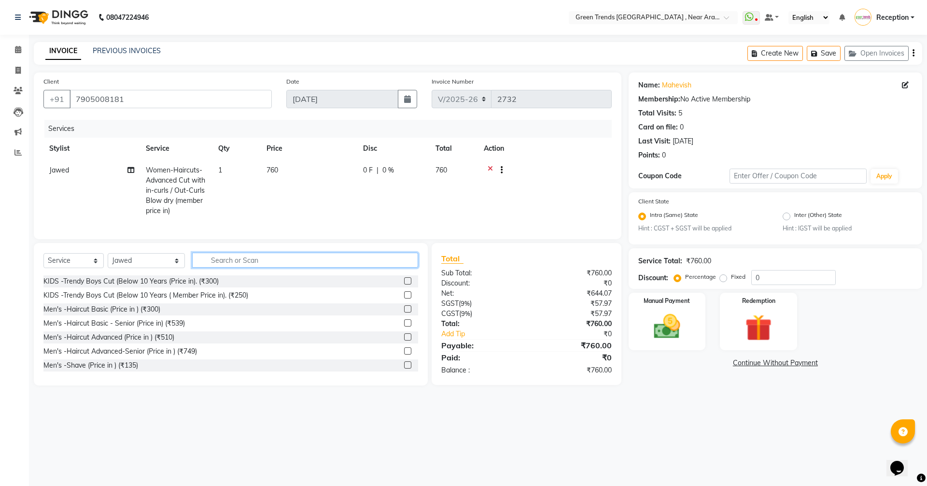
click at [272, 267] on input "text" at bounding box center [305, 259] width 226 height 15
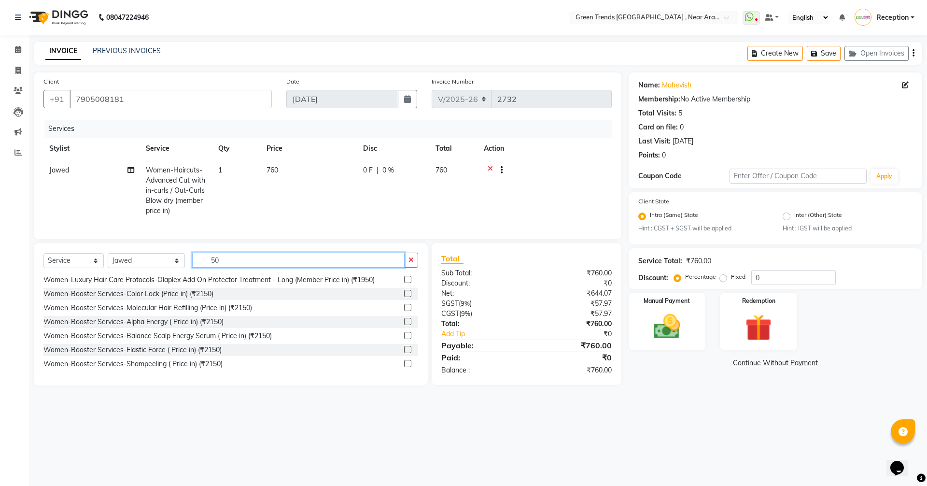
scroll to position [628, 0]
click at [231, 265] on input "50" at bounding box center [298, 259] width 212 height 15
type input "5"
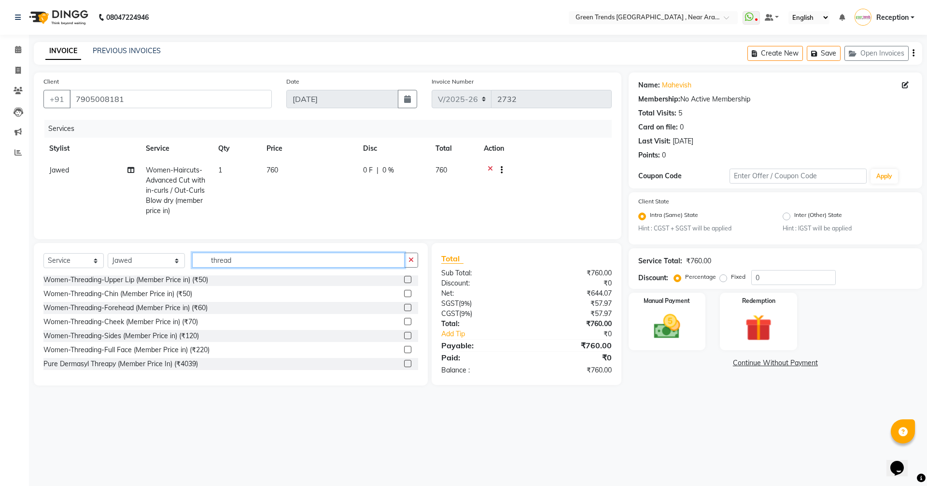
scroll to position [99, 0]
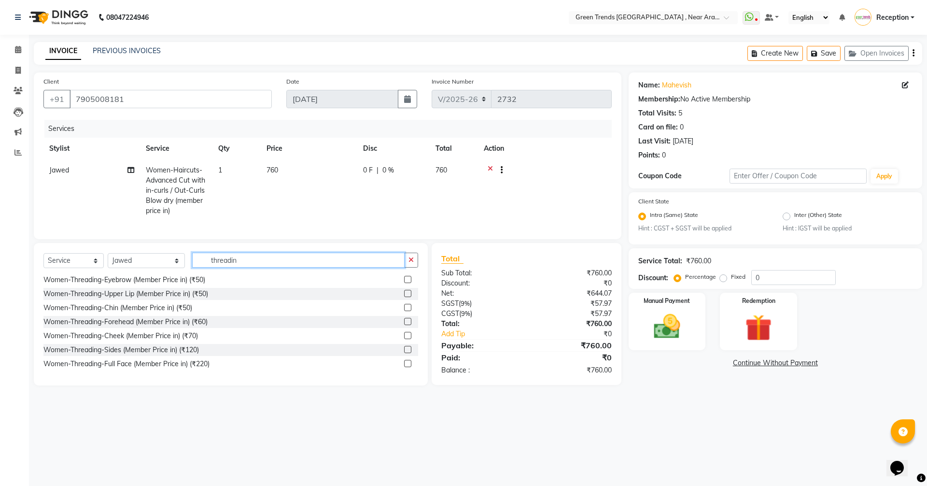
type input "threadin"
click at [404, 283] on label at bounding box center [407, 279] width 7 height 7
click at [404, 283] on input "checkbox" at bounding box center [407, 280] width 6 height 6
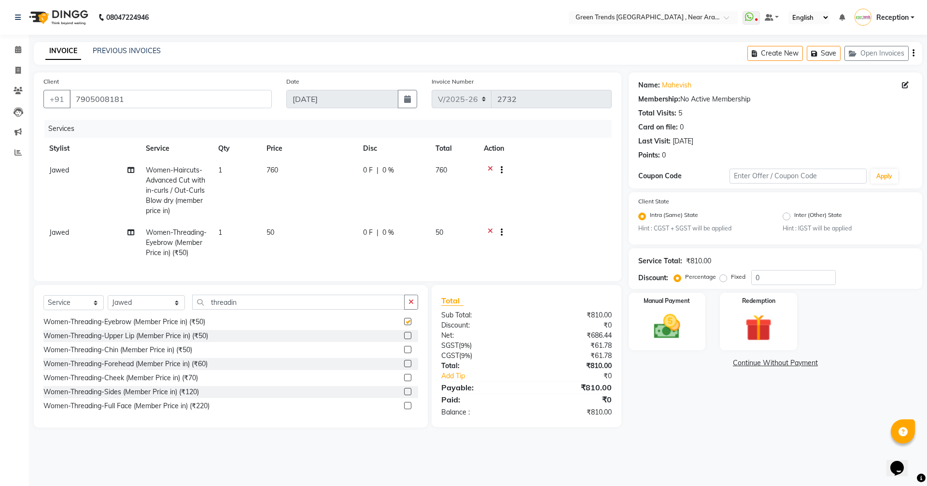
checkbox input "false"
click at [255, 307] on input "threadin" at bounding box center [298, 301] width 212 height 15
type input "t"
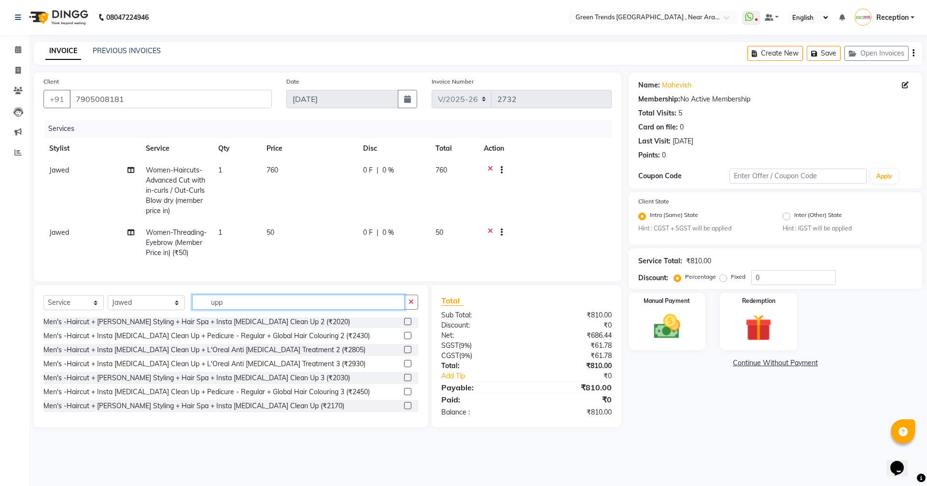
scroll to position [0, 0]
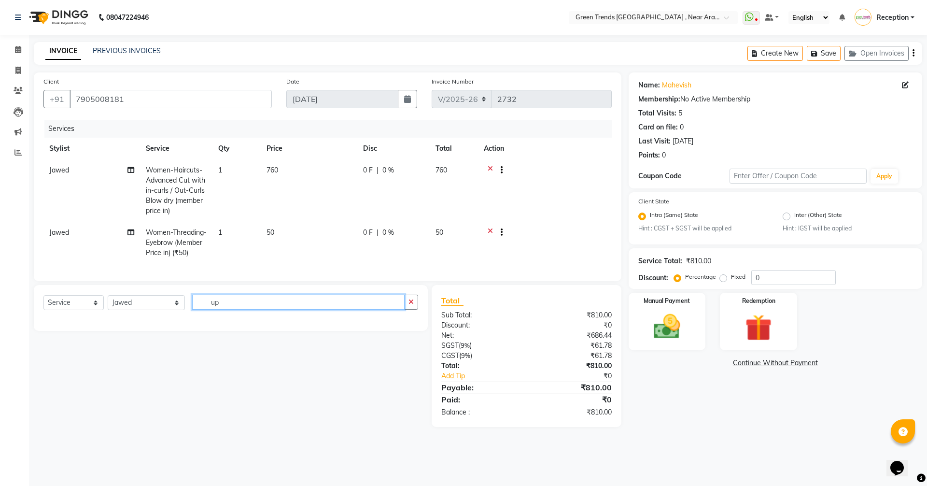
type input "u"
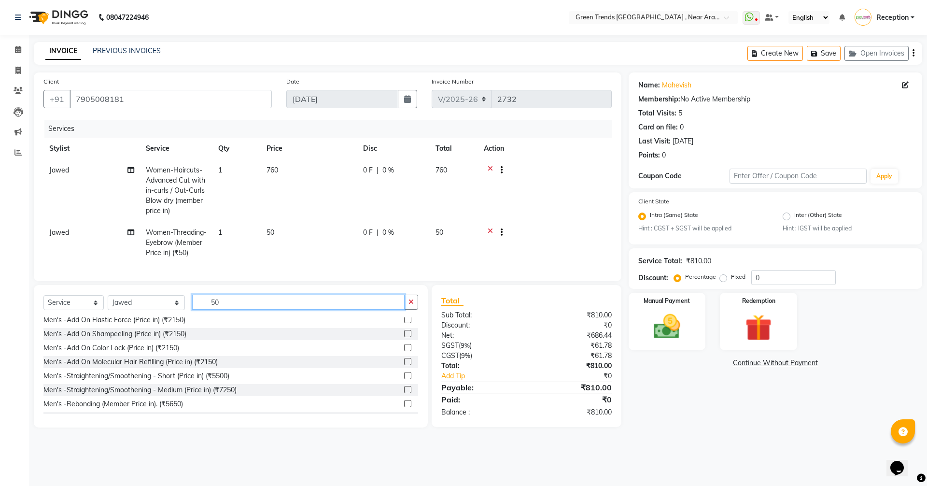
scroll to position [290, 0]
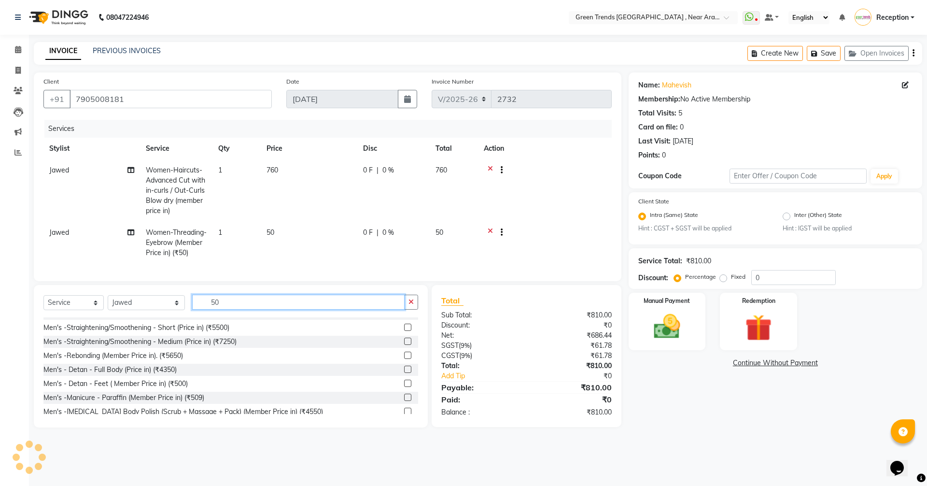
type input "5"
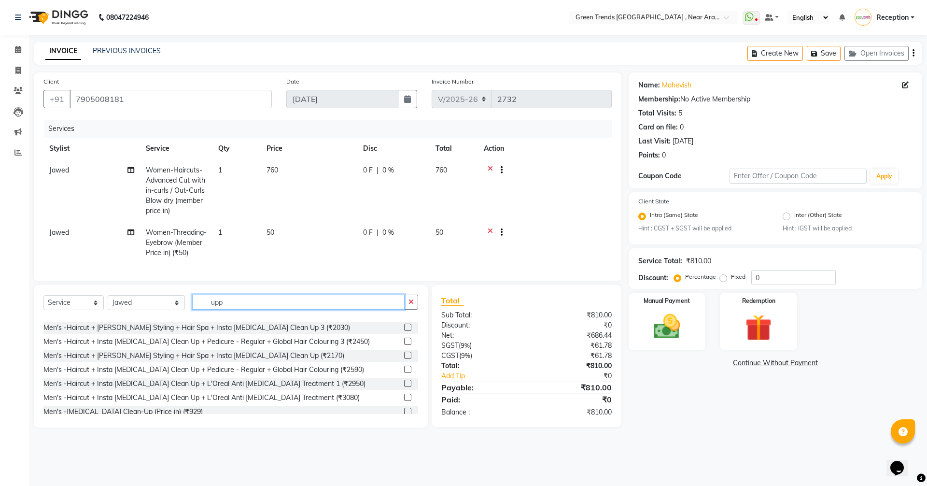
scroll to position [0, 0]
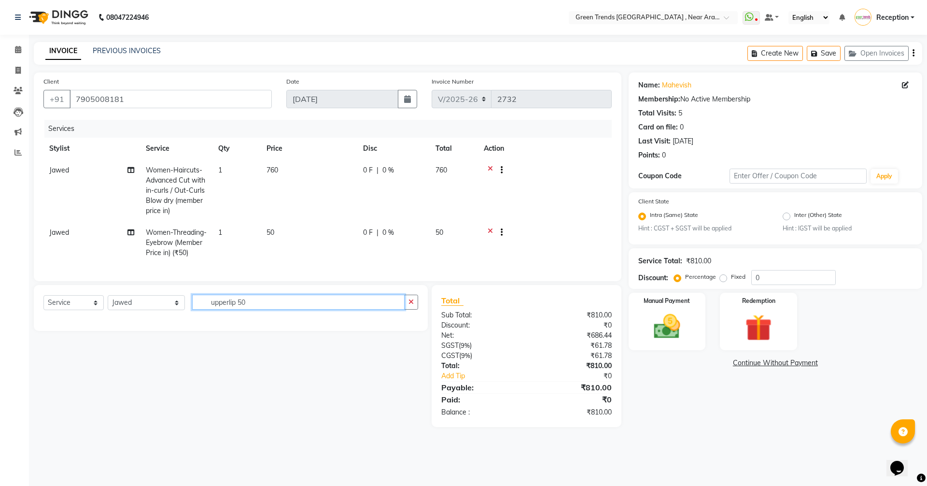
click at [275, 306] on input "upperlip 50" at bounding box center [298, 301] width 212 height 15
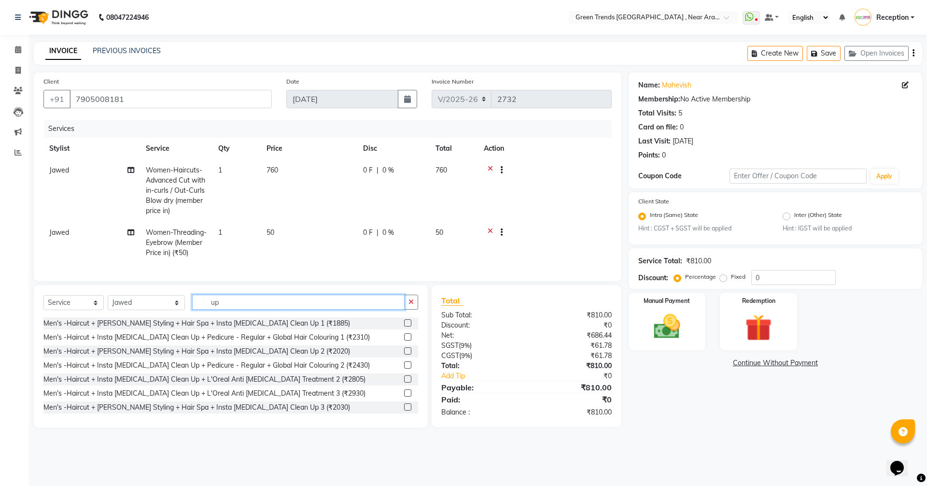
type input "u"
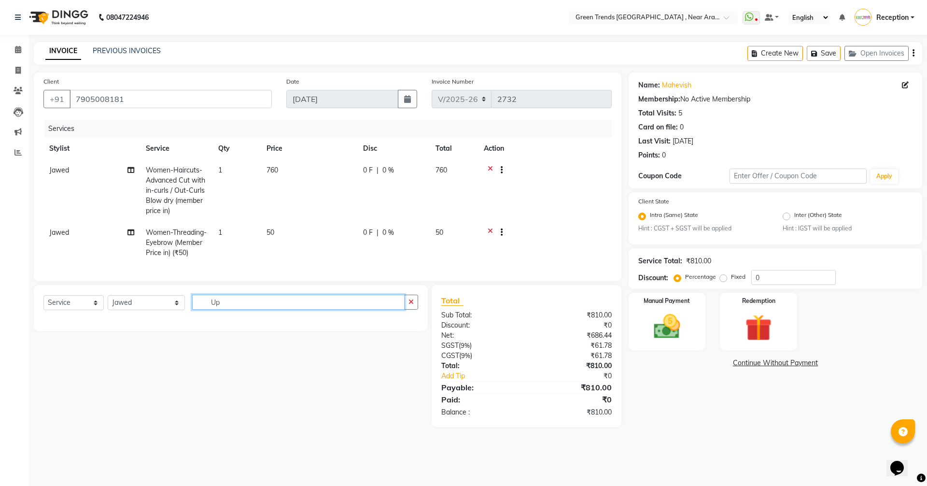
type input "U"
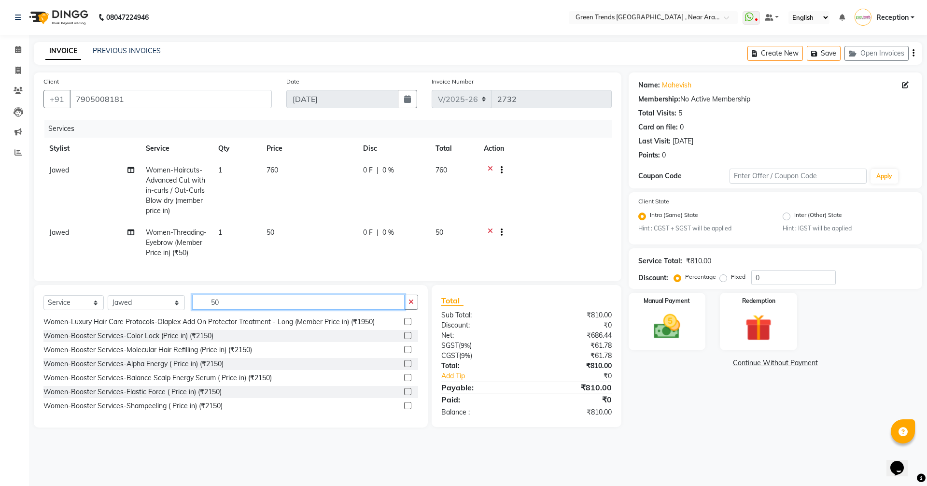
scroll to position [628, 0]
type input "5"
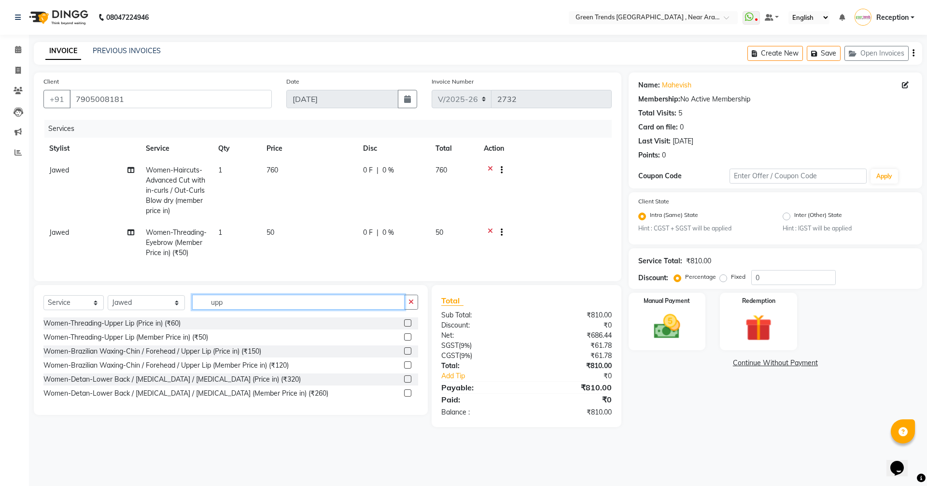
scroll to position [0, 0]
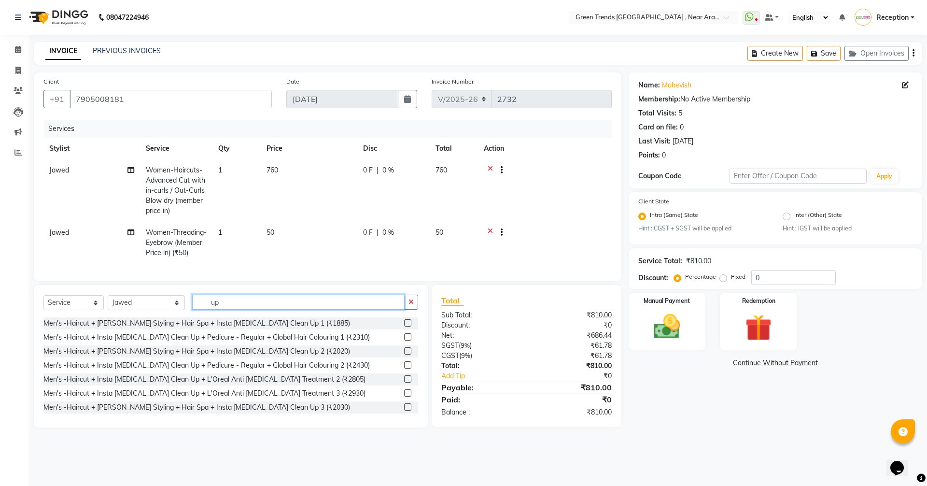
type input "u"
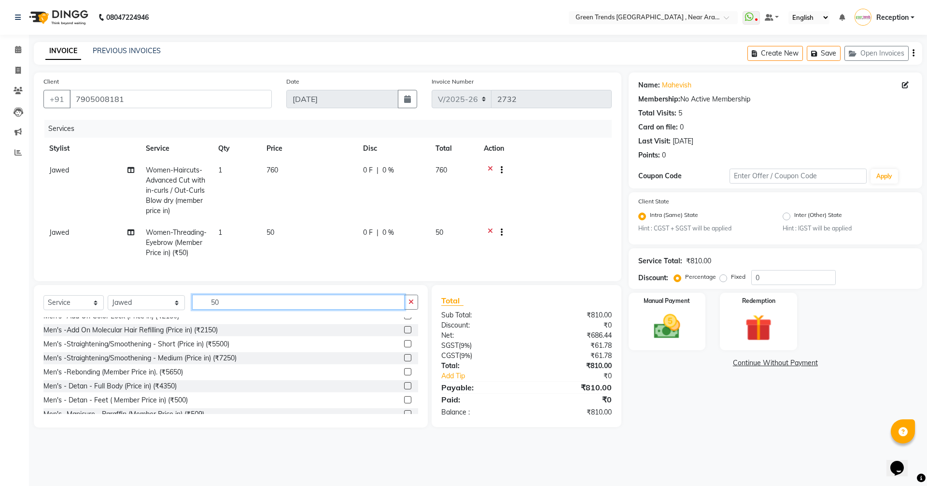
scroll to position [290, 0]
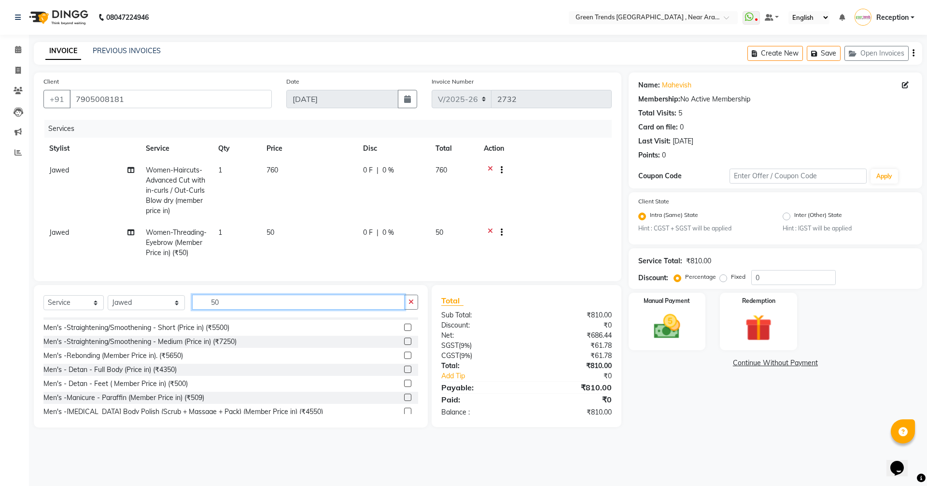
type input "5"
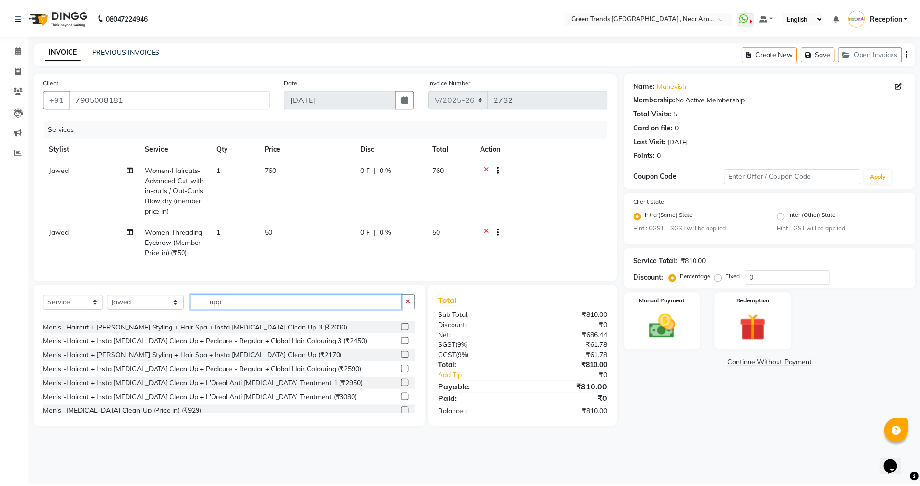
scroll to position [0, 0]
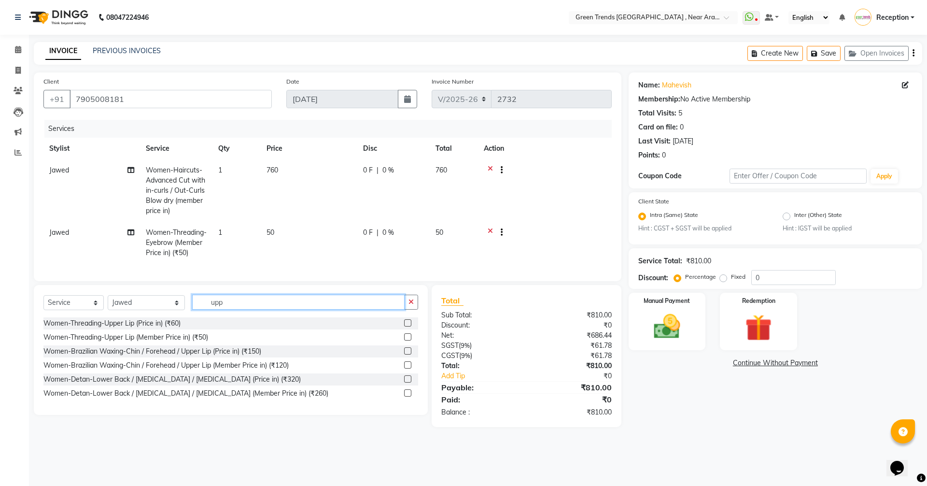
type input "upp"
click at [410, 340] on label at bounding box center [407, 336] width 7 height 7
click at [410, 340] on input "checkbox" at bounding box center [407, 337] width 6 height 6
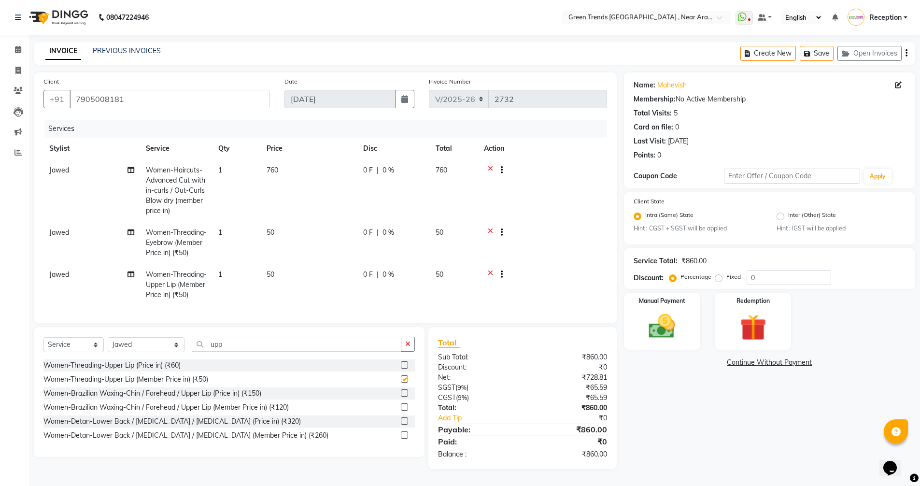
checkbox input "false"
click at [134, 231] on td "Jawed" at bounding box center [91, 243] width 97 height 42
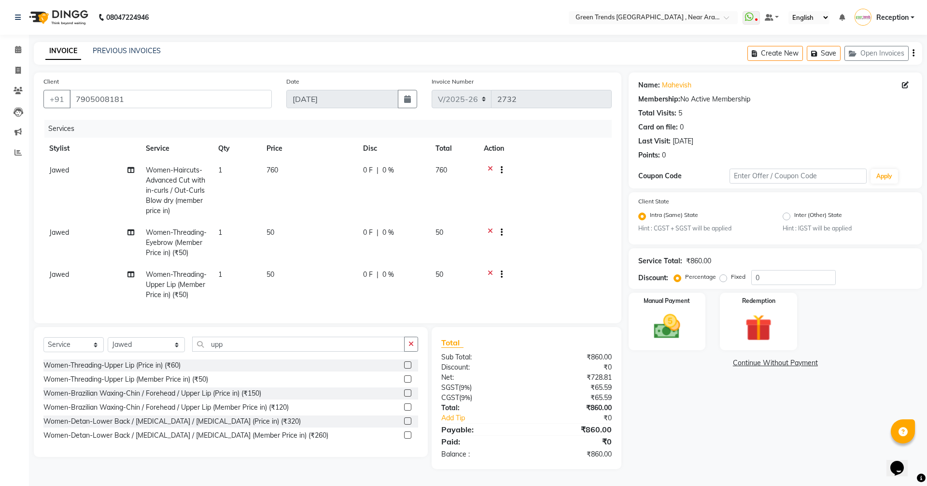
select select "82690"
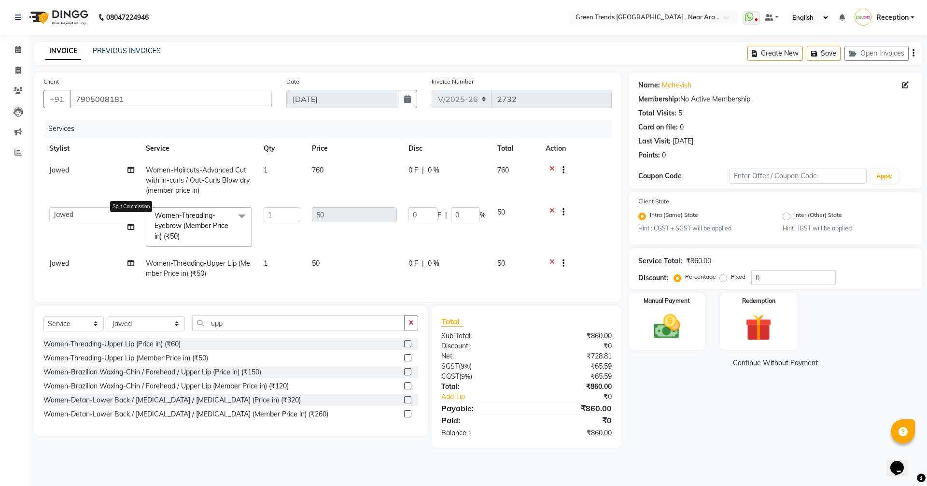
click at [131, 225] on icon at bounding box center [130, 226] width 7 height 7
select select "82690"
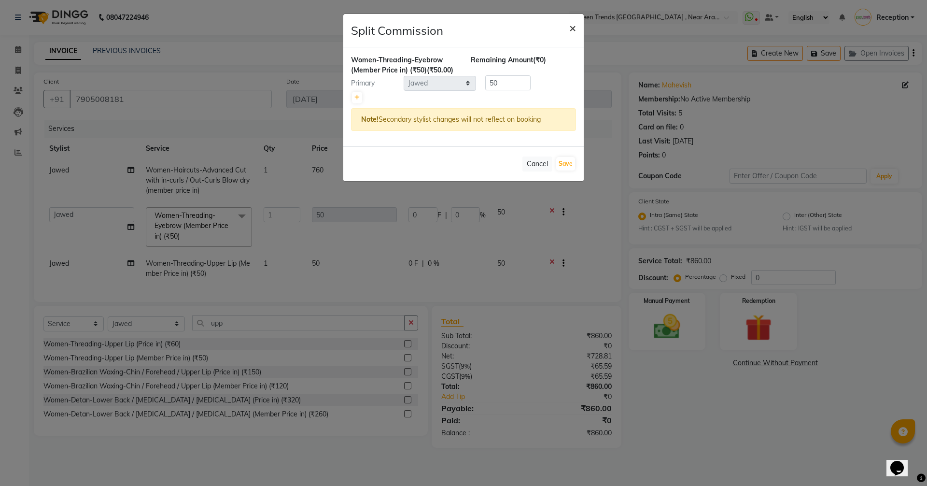
click at [572, 27] on span "×" at bounding box center [572, 27] width 7 height 14
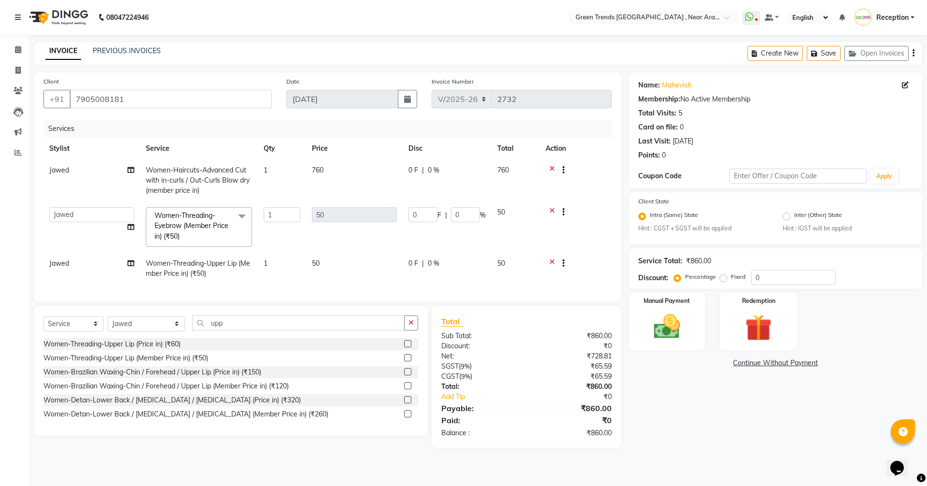
click at [244, 215] on span at bounding box center [241, 216] width 19 height 18
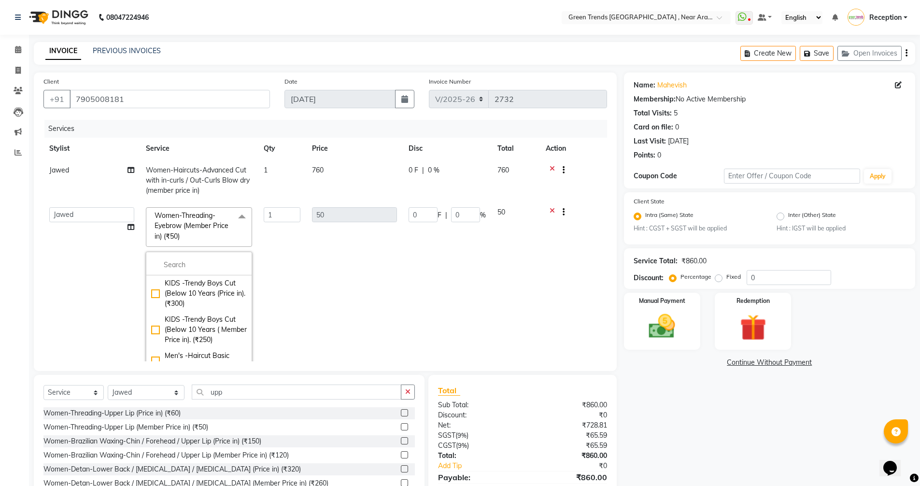
click at [274, 276] on td "1" at bounding box center [282, 288] width 48 height 175
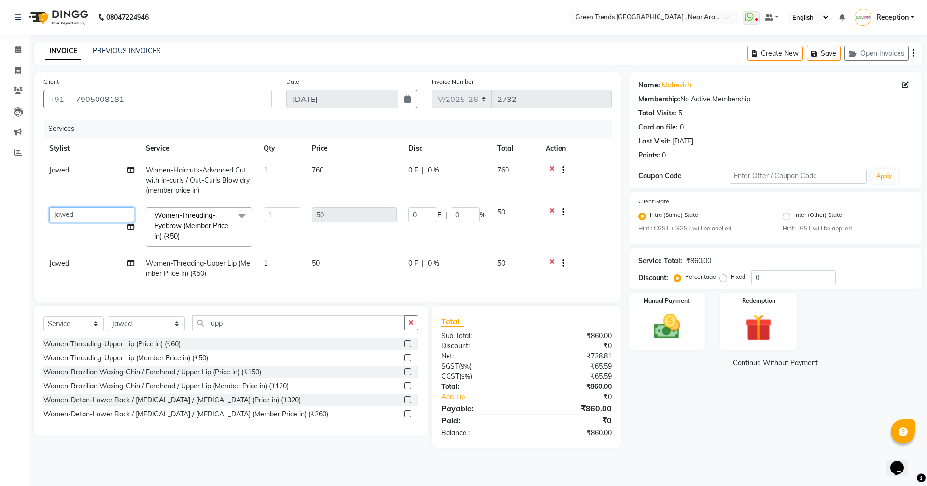
click at [95, 216] on select "[PERSON_NAME] [PERSON_NAME] Geeta [PERSON_NAME] [PERSON_NAME]. [PERSON_NAME] [P…" at bounding box center [91, 214] width 85 height 15
click at [62, 264] on span "Jawed" at bounding box center [59, 263] width 20 height 9
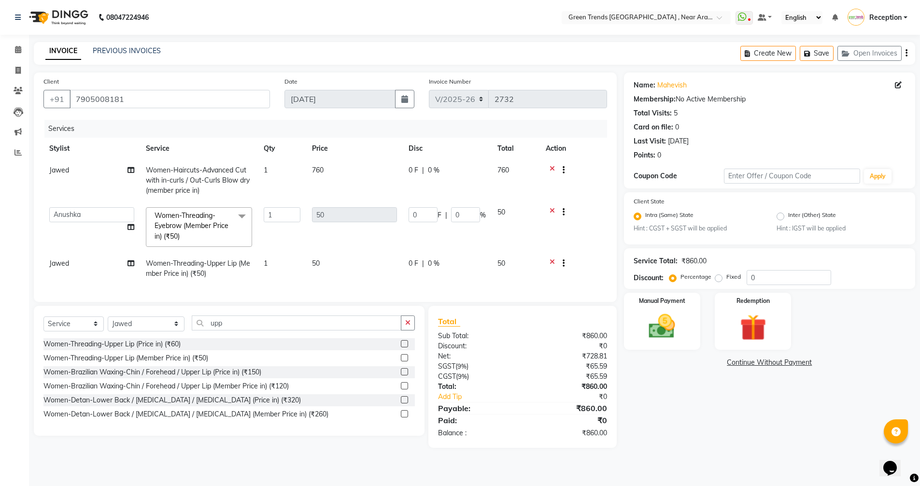
select select "82690"
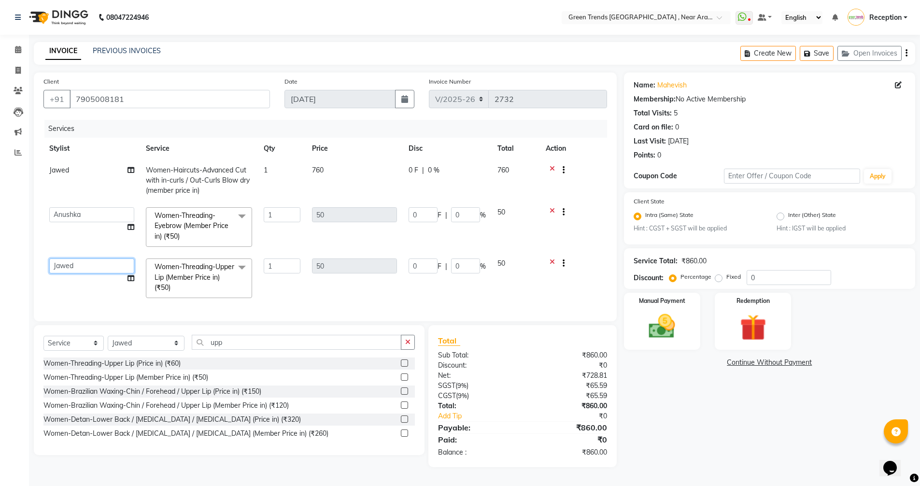
click at [107, 264] on select "[PERSON_NAME] [PERSON_NAME] Geeta [PERSON_NAME] [PERSON_NAME]. [PERSON_NAME] [P…" at bounding box center [91, 265] width 85 height 15
click at [242, 345] on input "upp" at bounding box center [296, 342] width 209 height 15
type input "u"
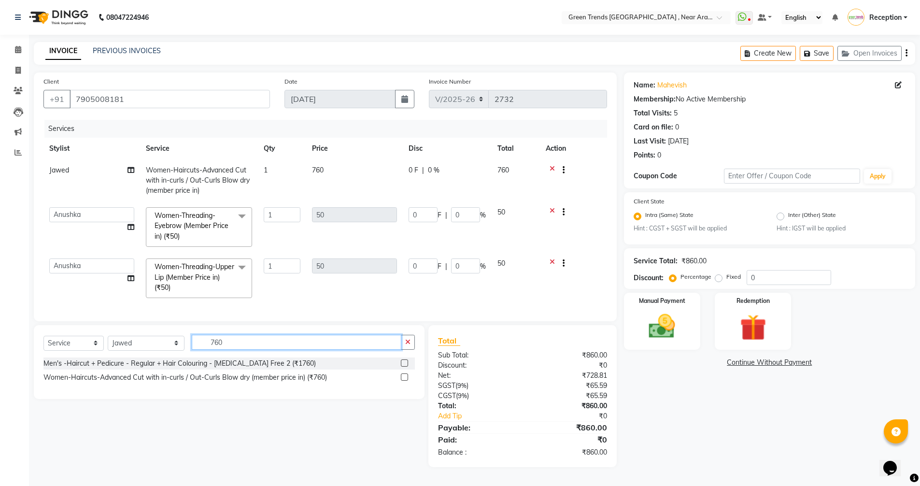
scroll to position [3, 0]
type input "760"
click at [406, 379] on label at bounding box center [404, 376] width 7 height 7
click at [406, 379] on input "checkbox" at bounding box center [404, 377] width 6 height 6
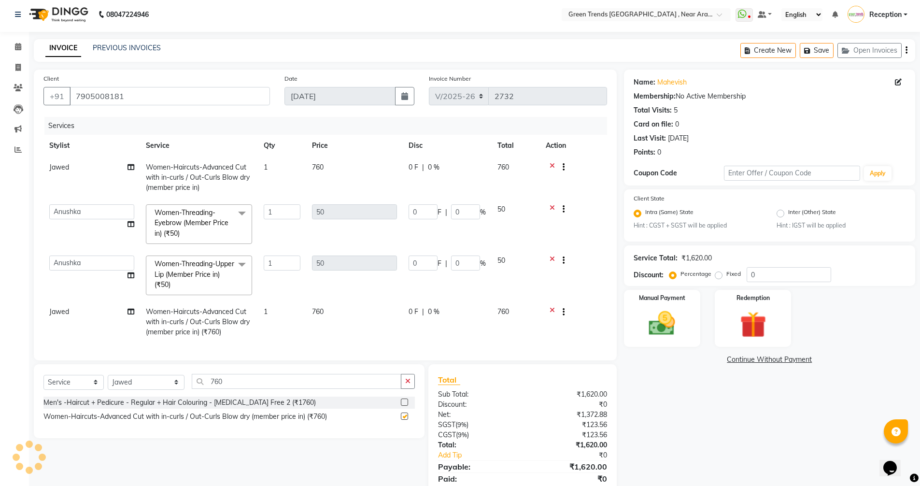
checkbox input "false"
click at [65, 310] on span "Jawed" at bounding box center [59, 311] width 20 height 9
select select "82690"
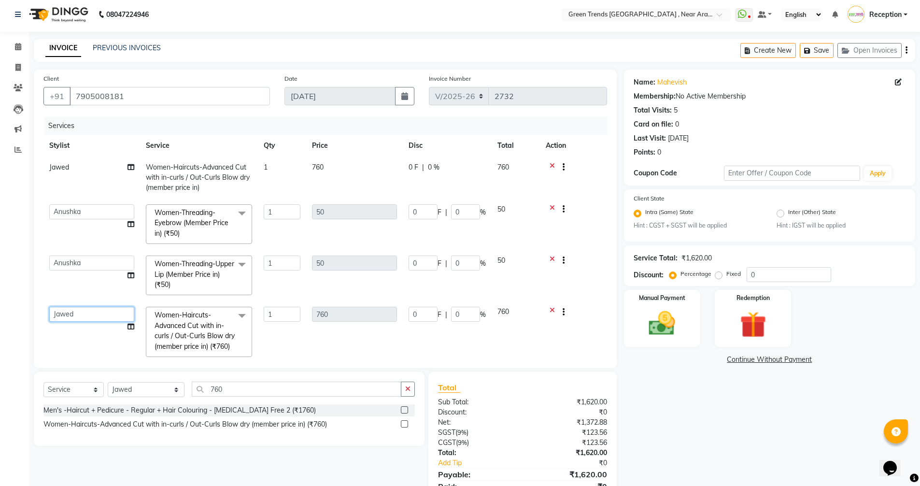
click at [85, 314] on select "[PERSON_NAME] [PERSON_NAME] Geeta [PERSON_NAME] [PERSON_NAME]. [PERSON_NAME] [P…" at bounding box center [91, 314] width 85 height 15
select select "88790"
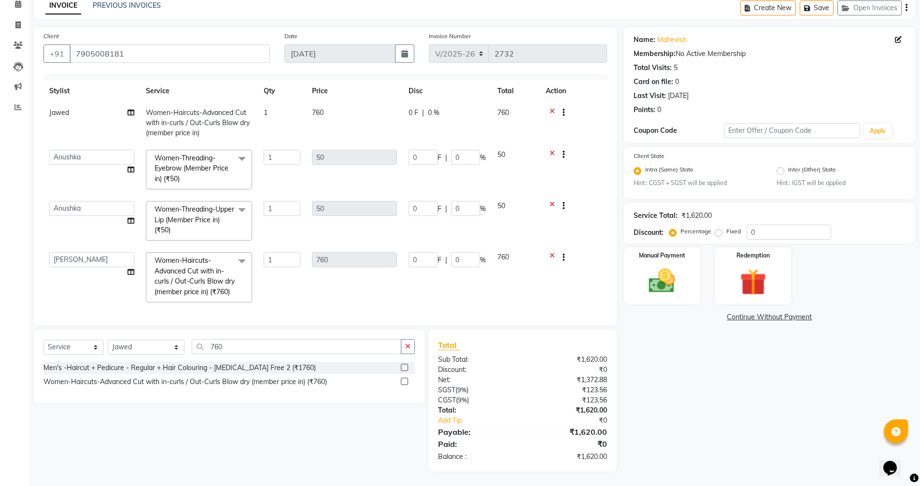
scroll to position [0, 0]
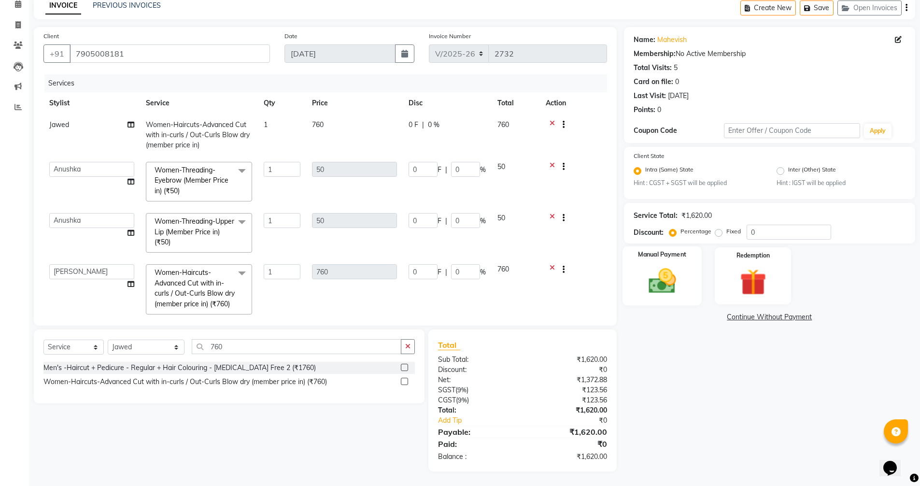
click at [669, 291] on img at bounding box center [662, 280] width 44 height 31
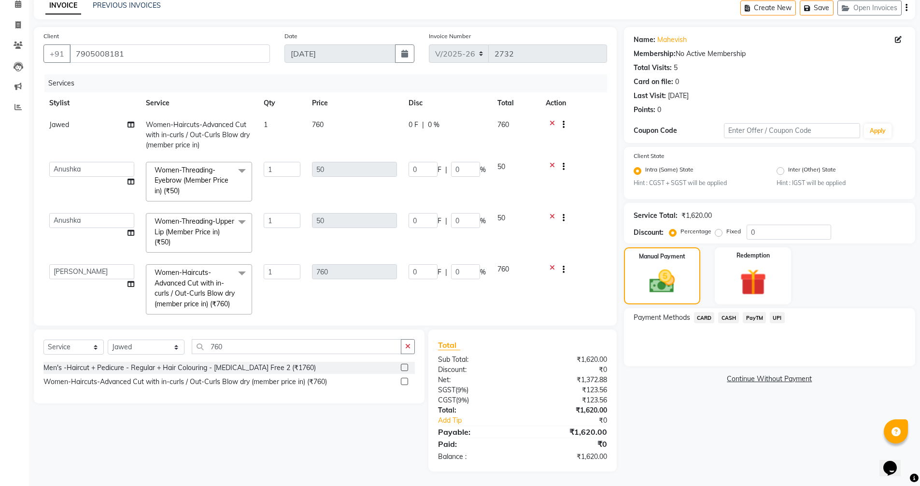
click at [729, 321] on span "CASH" at bounding box center [728, 317] width 21 height 11
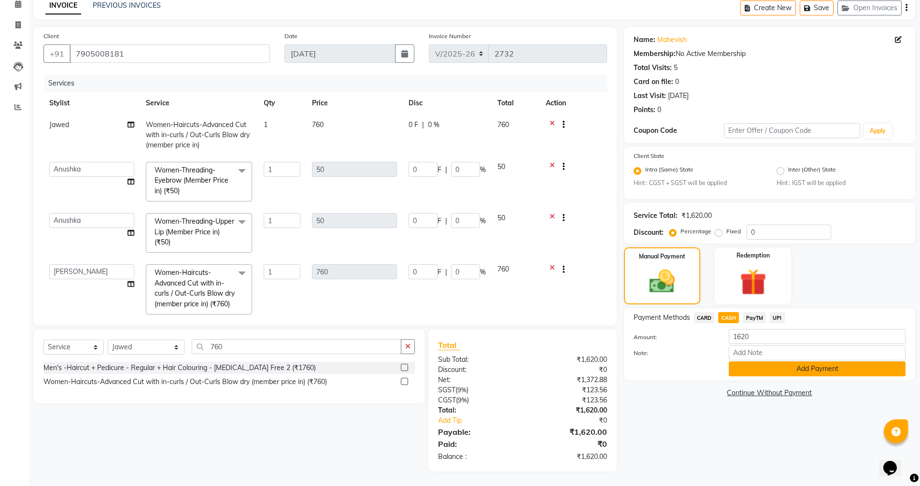
click at [796, 366] on button "Add Payment" at bounding box center [816, 368] width 177 height 15
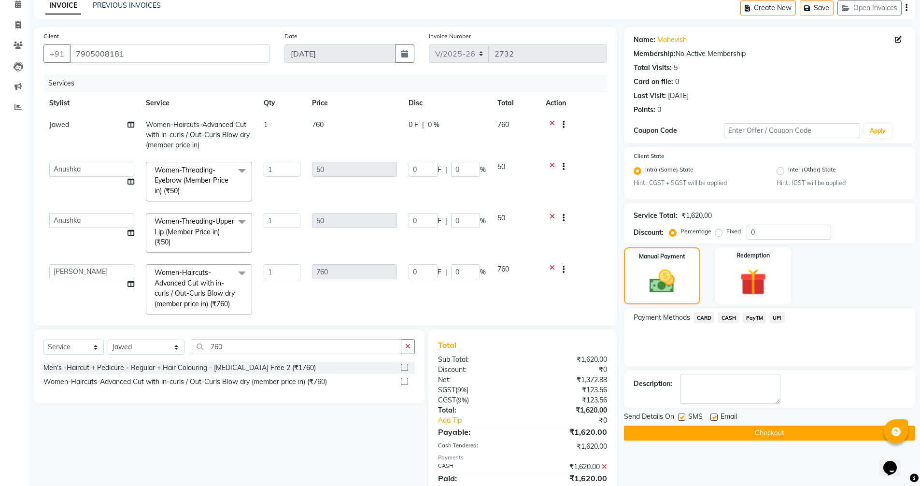
scroll to position [80, 0]
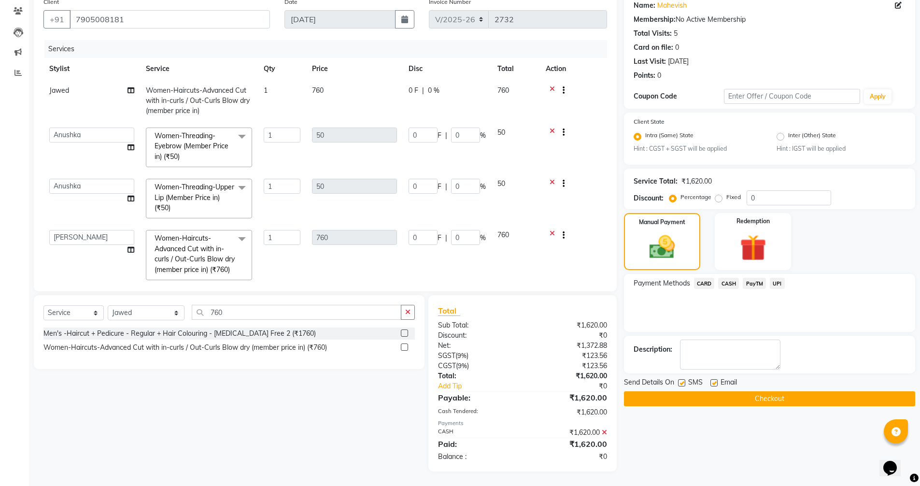
click at [771, 402] on button "Checkout" at bounding box center [769, 398] width 291 height 15
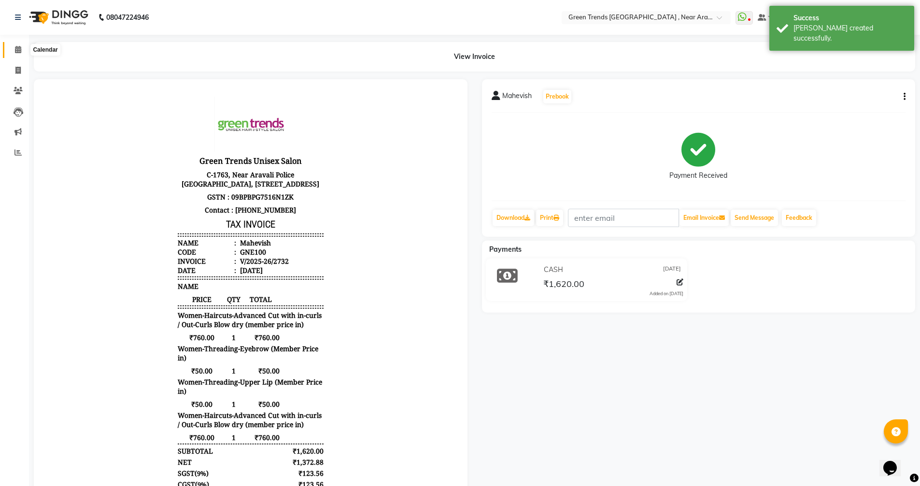
click at [18, 50] on icon at bounding box center [18, 49] width 6 height 7
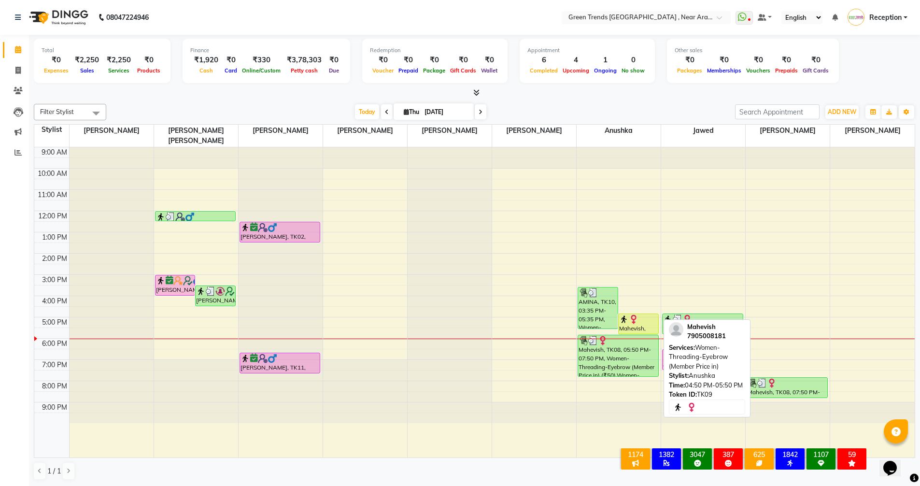
click at [637, 316] on div "Mahevish, TK09, 04:50 PM-05:50 PM, Women-Threading-Eyebrow (Member Price in)" at bounding box center [638, 324] width 40 height 20
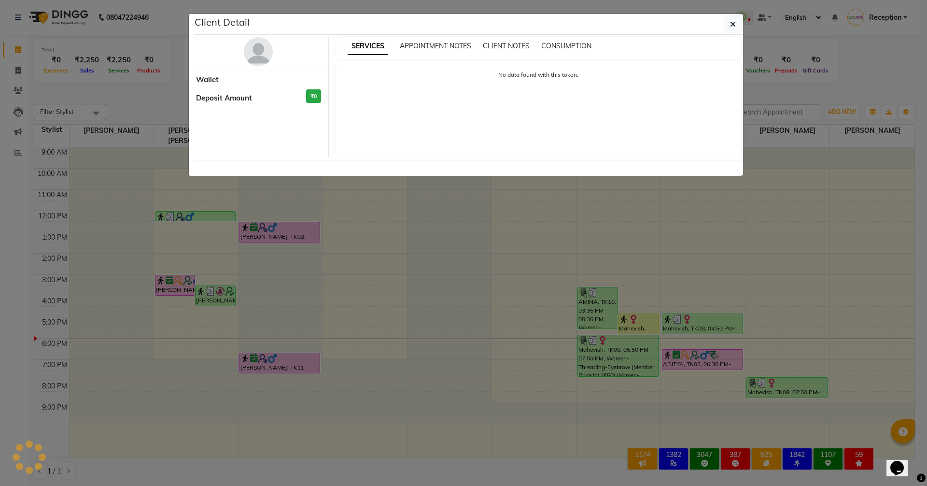
select select "1"
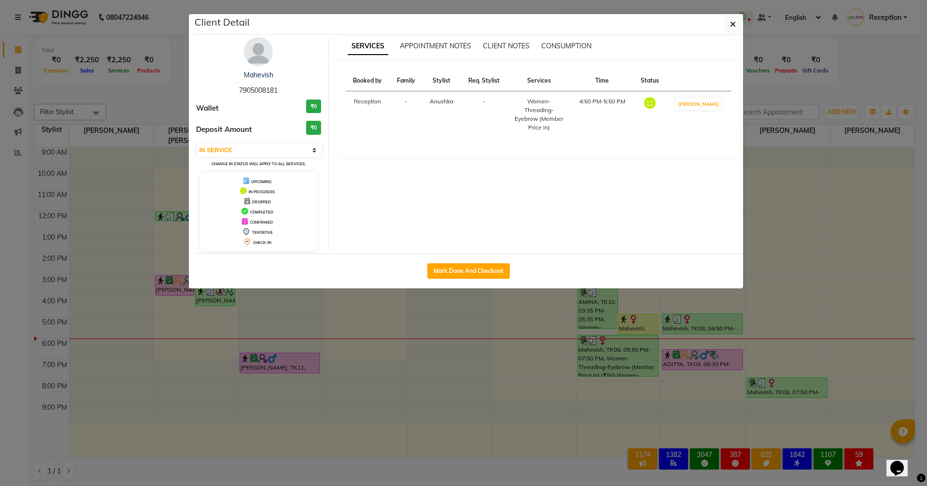
click at [573, 473] on ngb-modal-window "Client Detail Mahevish 7905008181 Wallet ₹0 Deposit Amount ₹0 Select IN SERVICE…" at bounding box center [463, 243] width 927 height 486
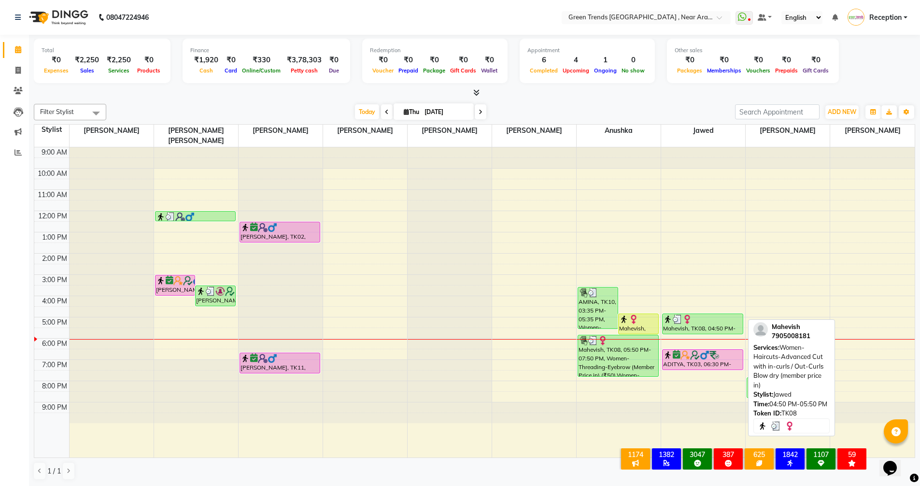
click at [686, 318] on div "Mahevish, TK08, 04:50 PM-05:50 PM, Women-Haircuts-Advanced Cut with in-curls / …" at bounding box center [702, 324] width 80 height 20
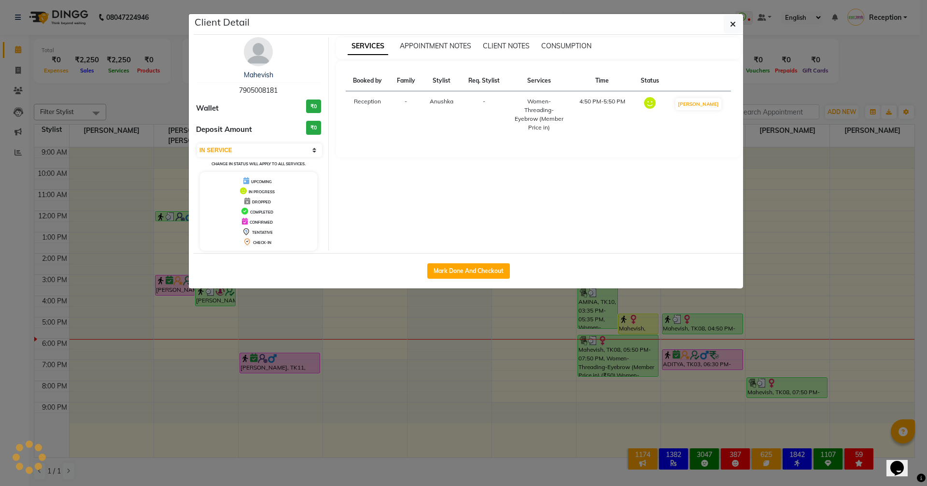
select select "3"
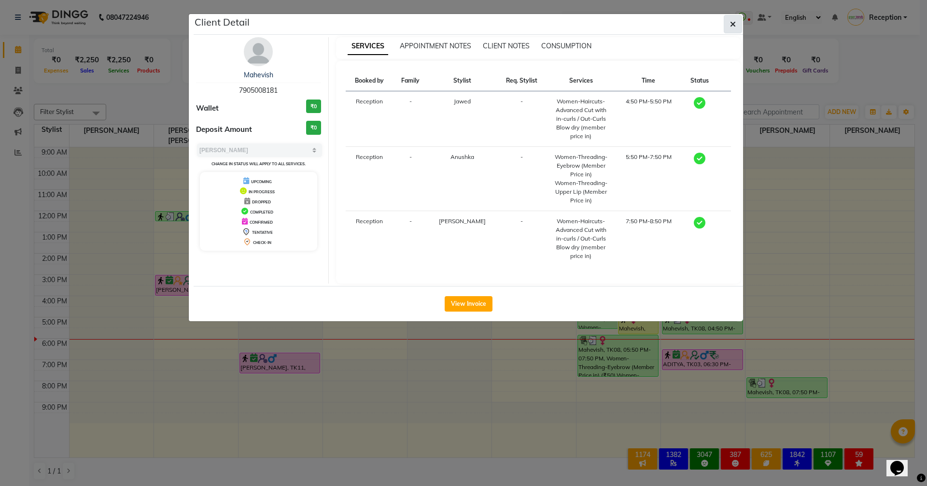
click at [732, 29] on button "button" at bounding box center [733, 24] width 18 height 18
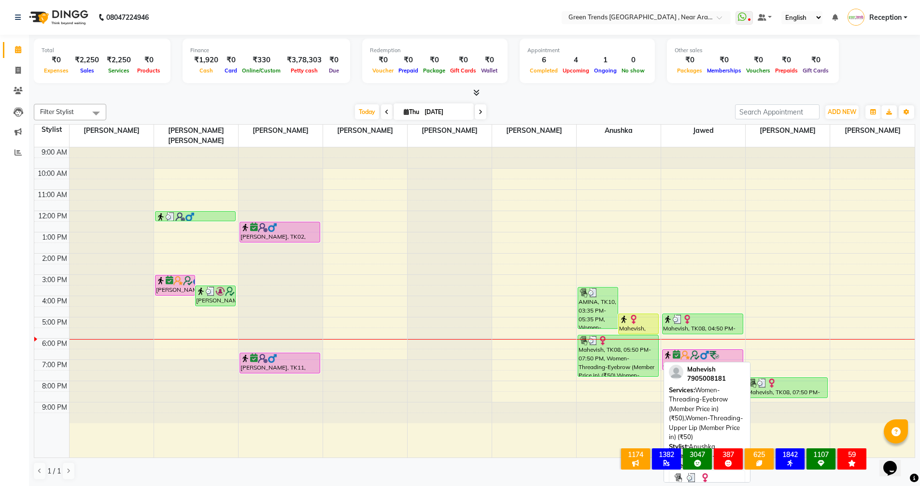
click at [617, 359] on div "Mahevish, TK08, 05:50 PM-07:50 PM, Women-Threading-Eyebrow (Member Price in) (₹…" at bounding box center [618, 355] width 80 height 41
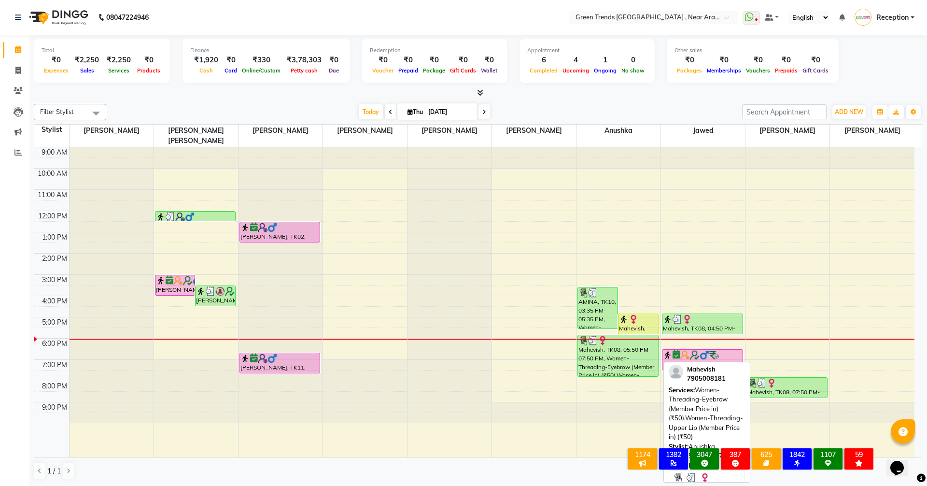
select select "3"
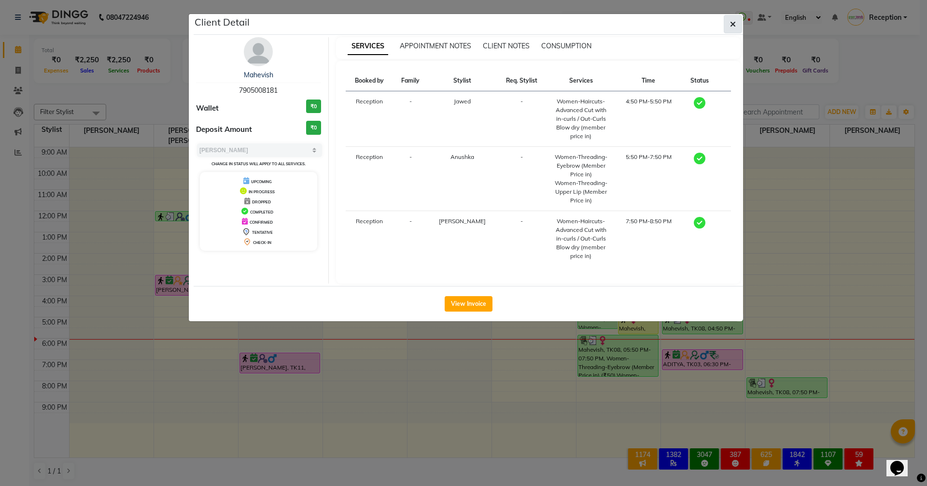
click at [728, 25] on button "button" at bounding box center [733, 24] width 18 height 18
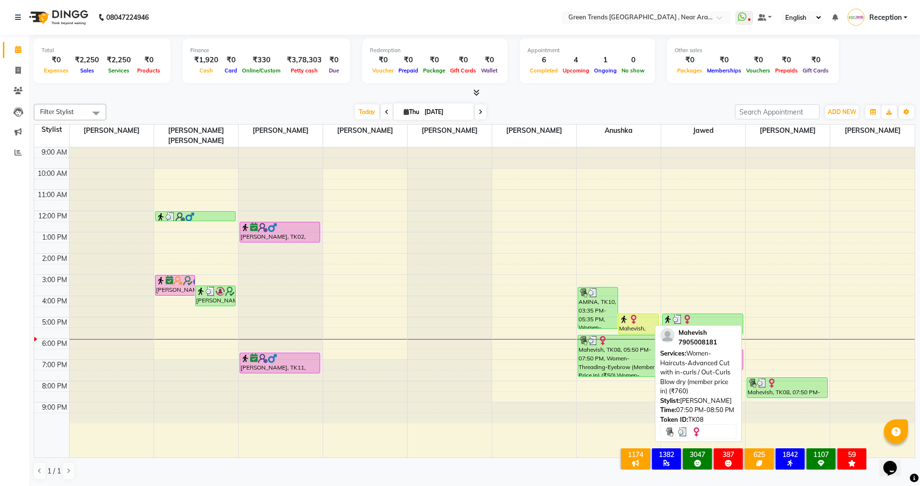
click at [806, 377] on div "Mahevish, TK08, 07:50 PM-08:50 PM, Women-Haircuts-Advanced Cut with in-curls / …" at bounding box center [787, 387] width 80 height 20
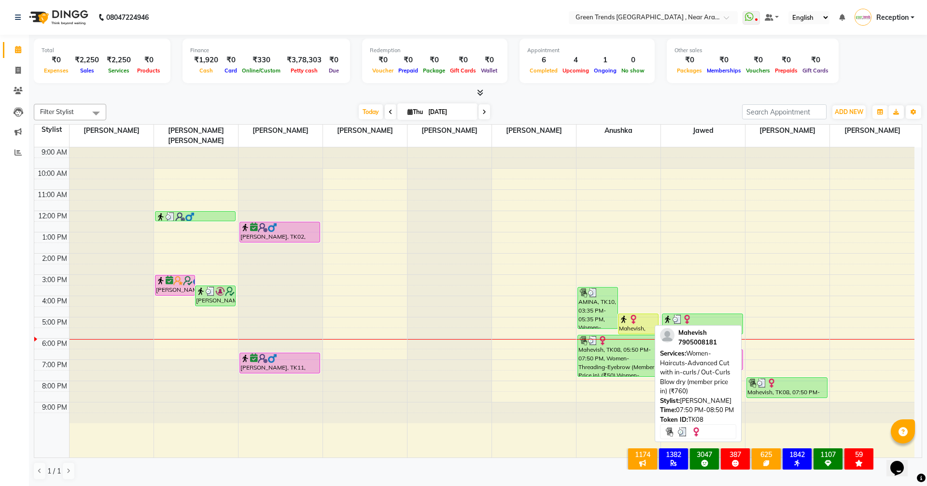
select select "3"
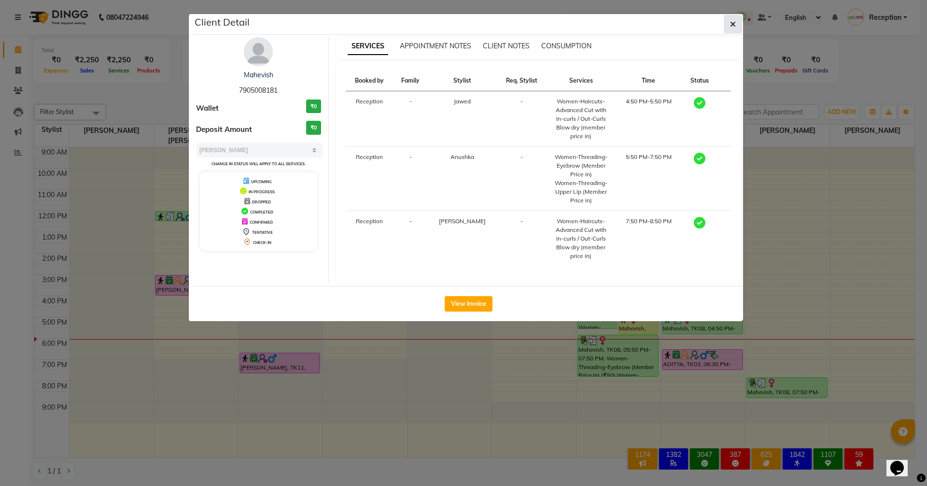
click at [730, 19] on button "button" at bounding box center [733, 24] width 18 height 18
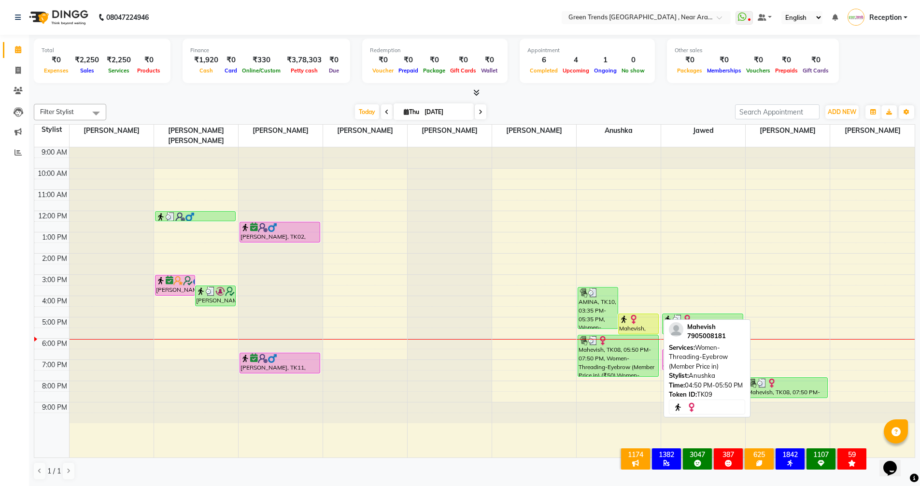
click at [644, 321] on div "Mahevish, TK09, 04:50 PM-05:50 PM, Women-Threading-Eyebrow (Member Price in)" at bounding box center [638, 324] width 40 height 20
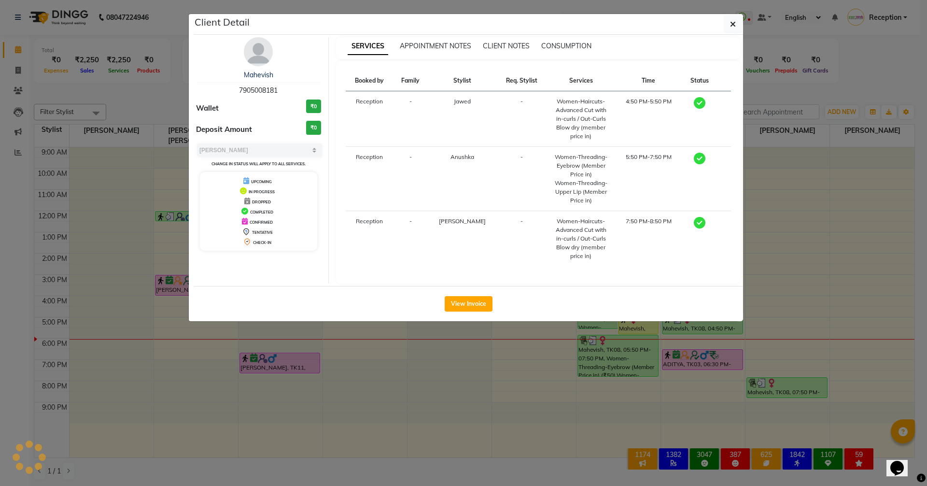
select select "1"
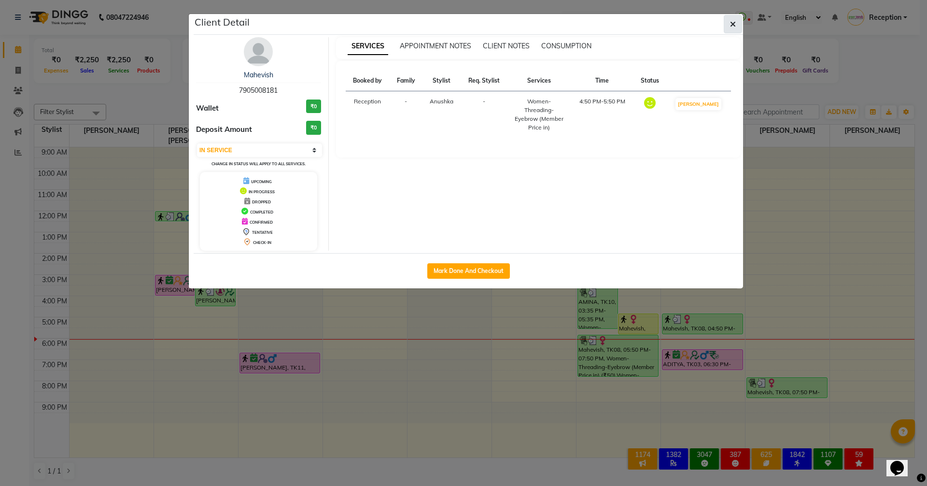
click at [732, 27] on icon "button" at bounding box center [733, 24] width 6 height 8
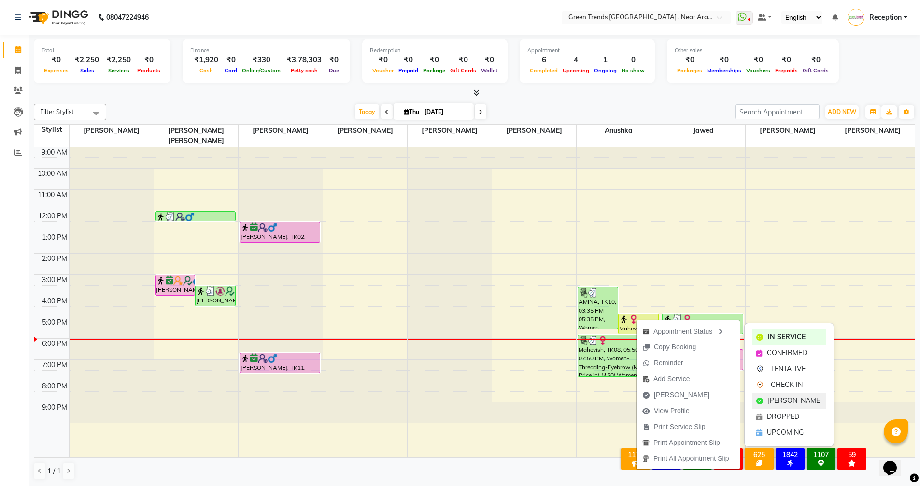
click at [777, 402] on span "[PERSON_NAME]" at bounding box center [794, 400] width 54 height 10
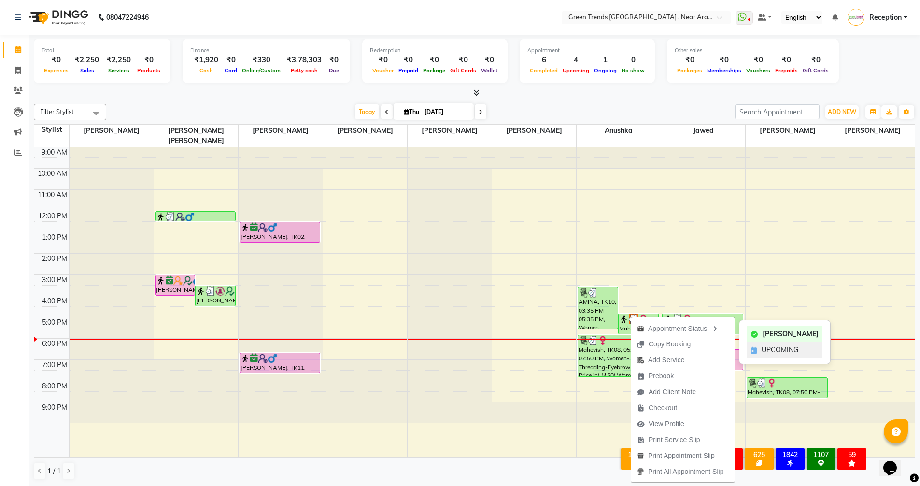
click at [771, 349] on span "UPCOMING" at bounding box center [779, 350] width 37 height 10
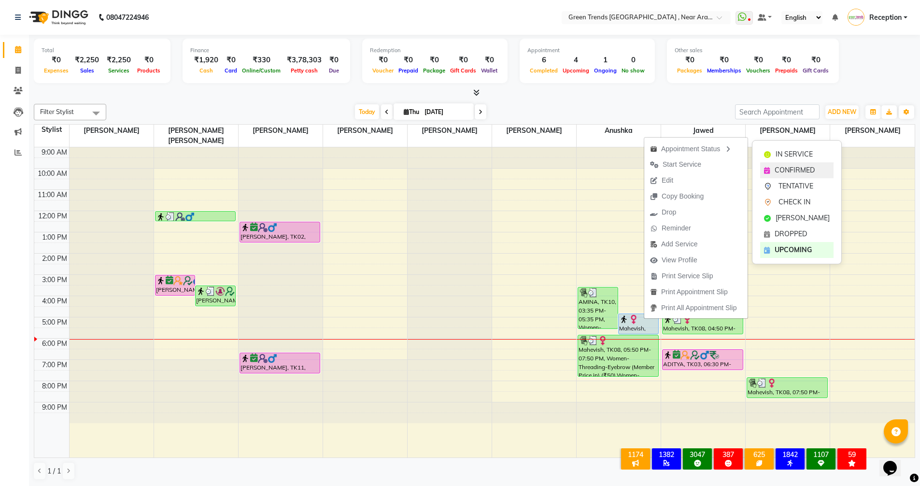
click at [773, 173] on div "CONFIRMED" at bounding box center [796, 170] width 73 height 16
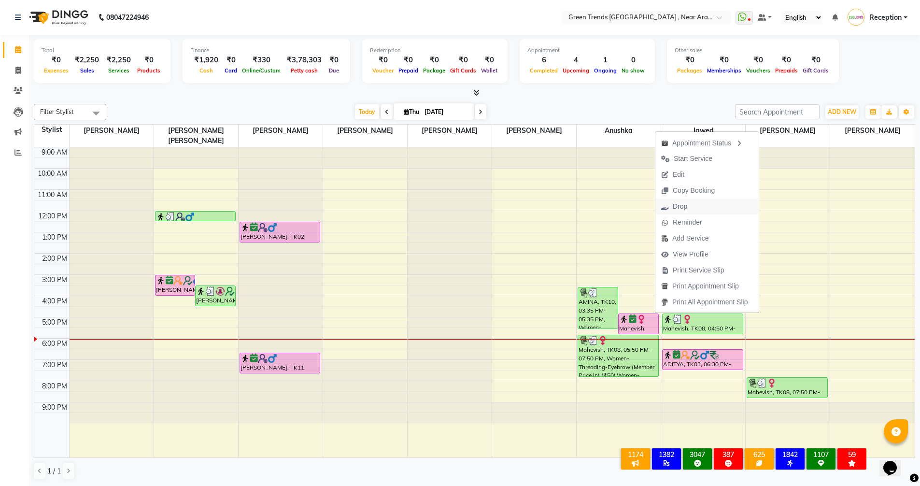
click at [686, 208] on span "Drop" at bounding box center [679, 206] width 14 height 10
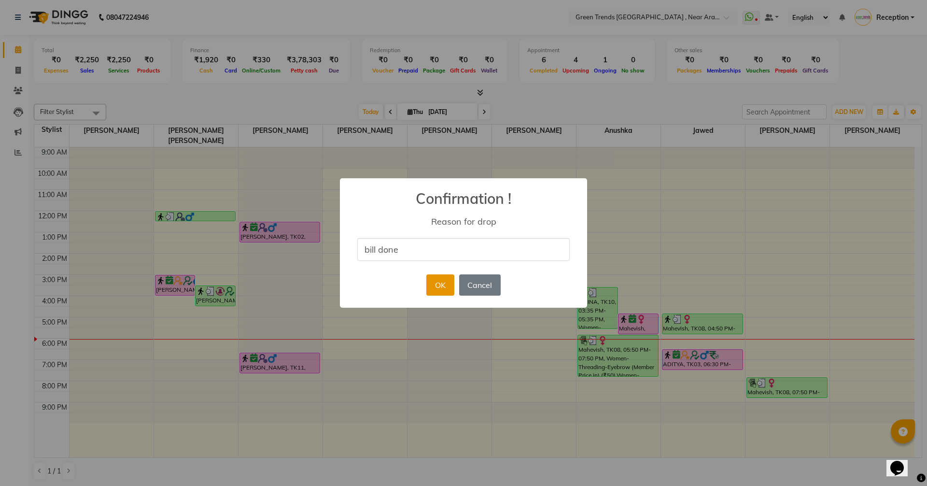
type input "bill done"
drag, startPoint x: 432, startPoint y: 285, endPoint x: 422, endPoint y: 253, distance: 33.2
click at [422, 253] on div "× Confirmation ! Reason for drop bill done OK No Cancel" at bounding box center [463, 243] width 247 height 130
click at [428, 278] on button "OK" at bounding box center [440, 284] width 28 height 21
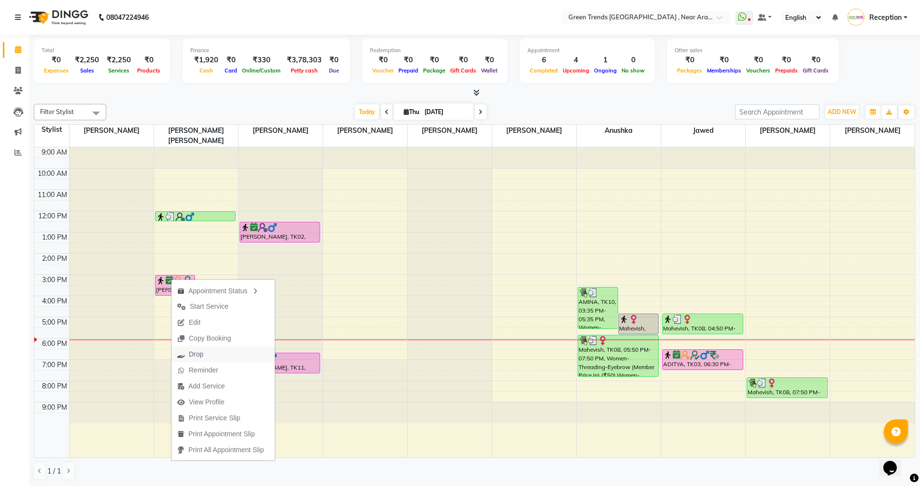
click at [196, 354] on span "Drop" at bounding box center [196, 354] width 14 height 10
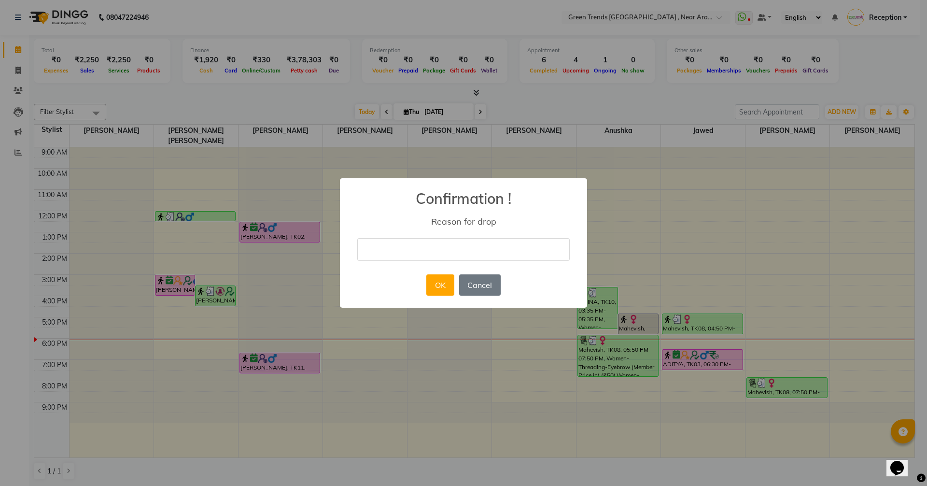
click at [429, 254] on input "text" at bounding box center [463, 249] width 212 height 23
type input "not coming"
click at [445, 287] on button "OK" at bounding box center [440, 284] width 28 height 21
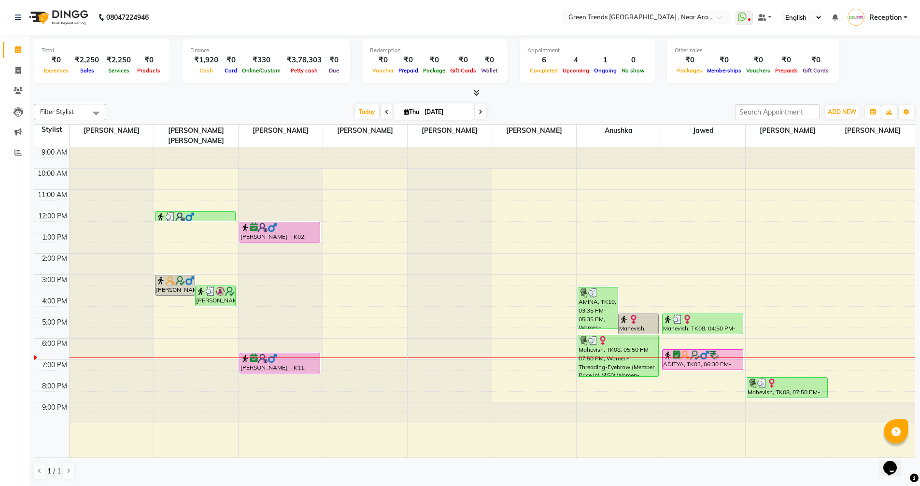
click at [590, 378] on div "9:00 AM 10:00 AM 11:00 AM 12:00 PM 1:00 PM 2:00 PM 3:00 PM 4:00 PM 5:00 PM 6:00…" at bounding box center [474, 302] width 880 height 310
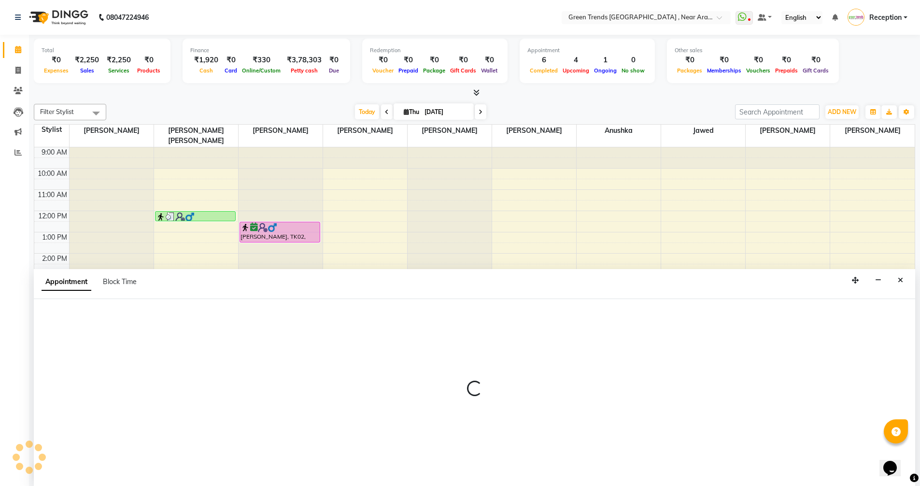
scroll to position [0, 0]
select select "88960"
select select "1200"
select select "tentative"
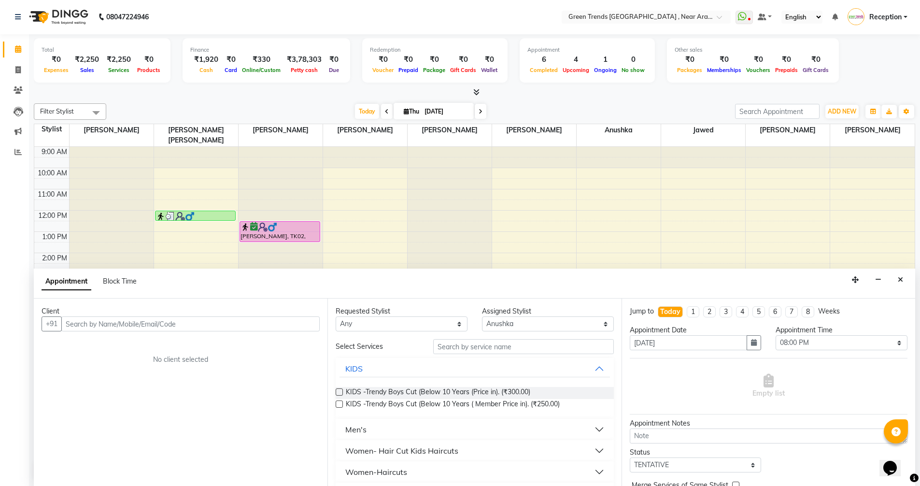
drag, startPoint x: 167, startPoint y: 319, endPoint x: 172, endPoint y: 323, distance: 6.5
click at [172, 323] on input "text" at bounding box center [190, 323] width 258 height 15
type input "5"
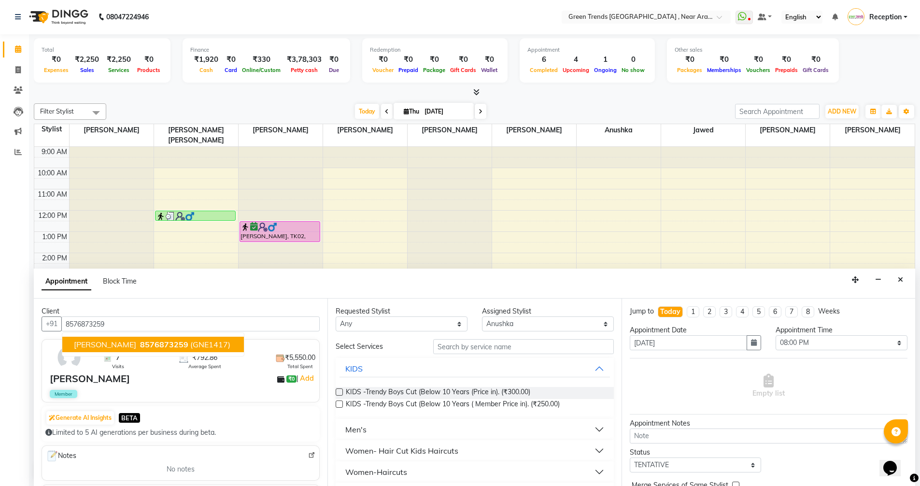
click at [192, 346] on span "(GNE1417)" at bounding box center [210, 344] width 40 height 10
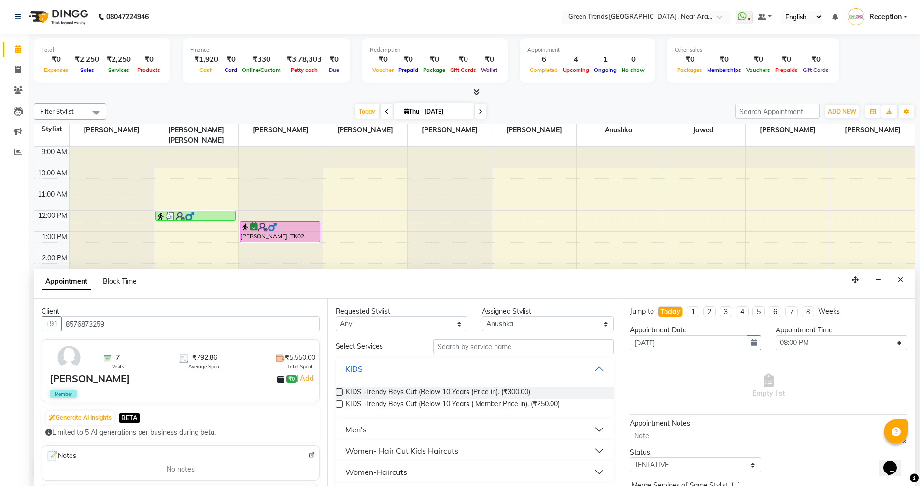
type input "8576873259"
click at [504, 343] on input "text" at bounding box center [523, 346] width 181 height 15
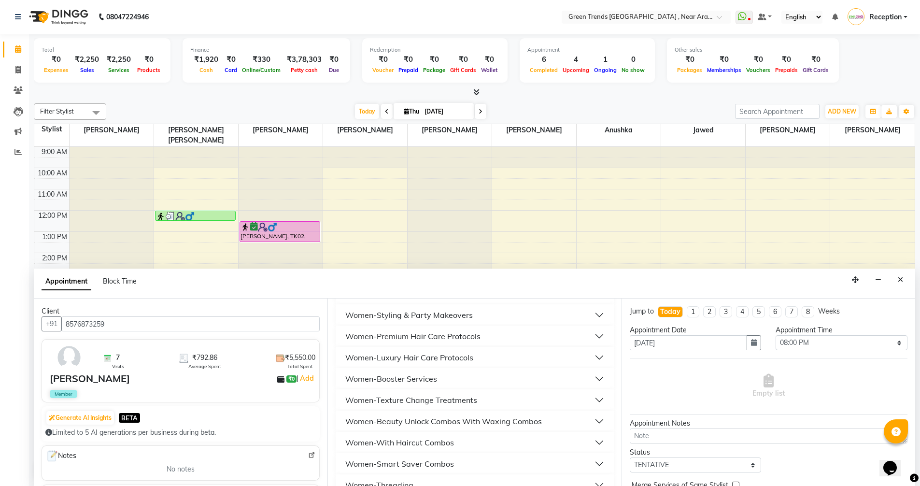
scroll to position [193, 0]
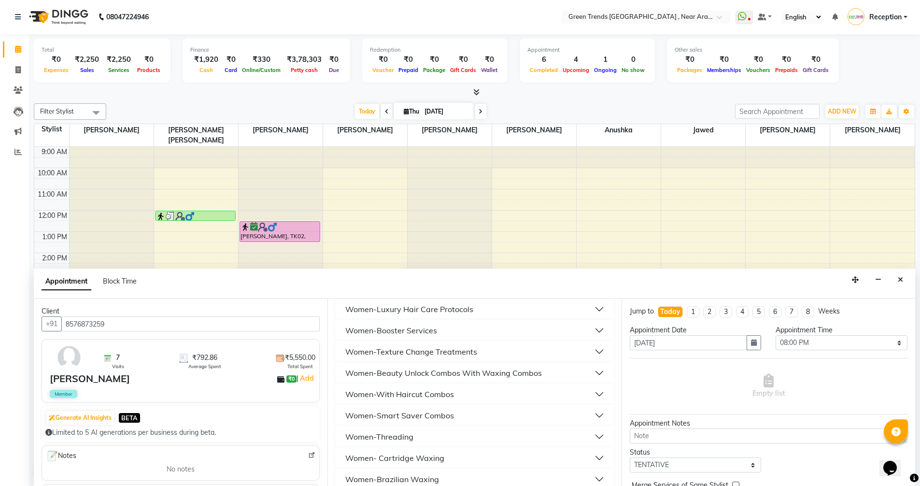
type input "50"
click at [401, 432] on div "Women-Threading" at bounding box center [379, 437] width 68 height 12
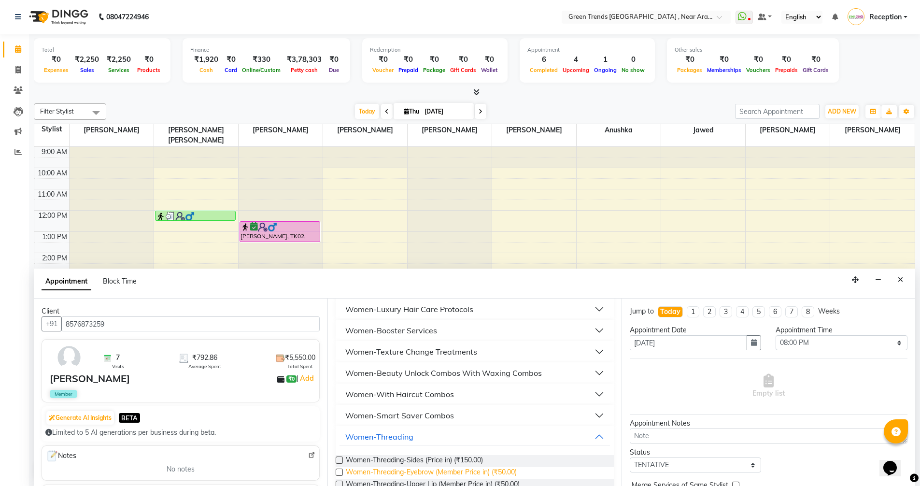
click at [459, 472] on span "Women-Threading-Eyebrow (Member Price in) (₹50.00)" at bounding box center [431, 473] width 171 height 12
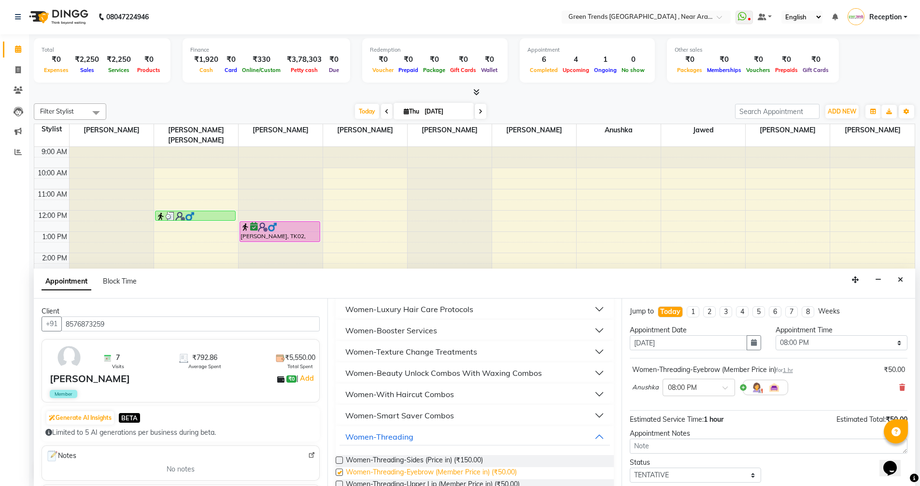
checkbox input "false"
click at [891, 342] on select "Select 10:00 AM 10:05 AM 10:10 AM 10:15 AM 10:20 AM 10:25 AM 10:30 AM 10:35 AM …" at bounding box center [841, 342] width 132 height 15
select select "1135"
click at [775, 335] on select "Select 10:00 AM 10:05 AM 10:10 AM 10:15 AM 10:20 AM 10:25 AM 10:30 AM 10:35 AM …" at bounding box center [841, 342] width 132 height 15
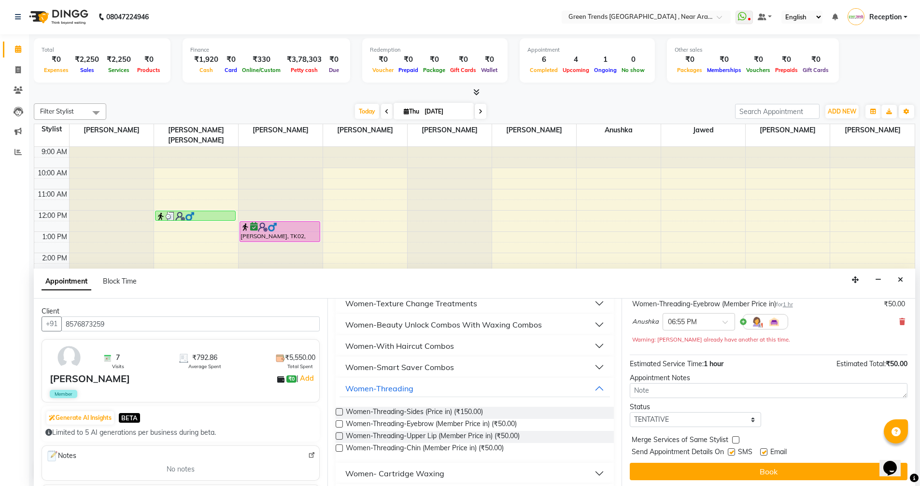
scroll to position [68, 0]
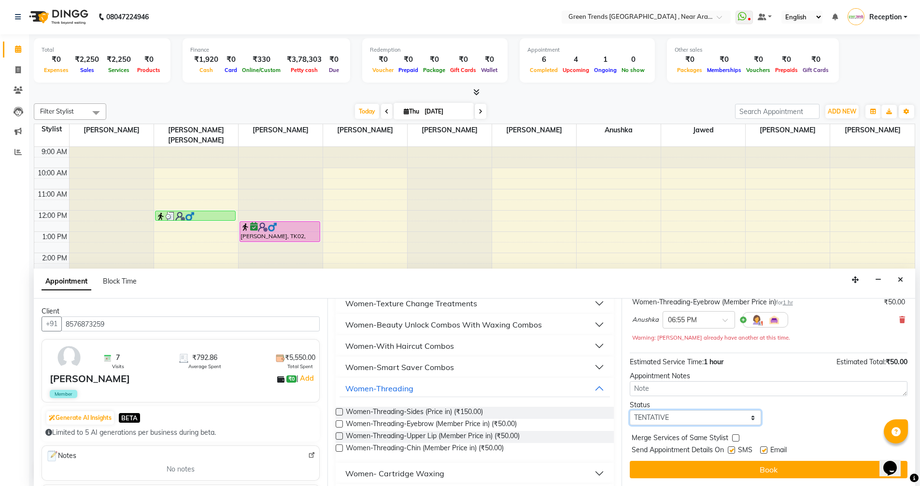
click at [748, 418] on select "Select TENTATIVE CONFIRM CHECK-IN UPCOMING" at bounding box center [695, 417] width 132 height 15
select select "confirm booking"
click at [629, 410] on select "Select TENTATIVE CONFIRM CHECK-IN UPCOMING" at bounding box center [695, 417] width 132 height 15
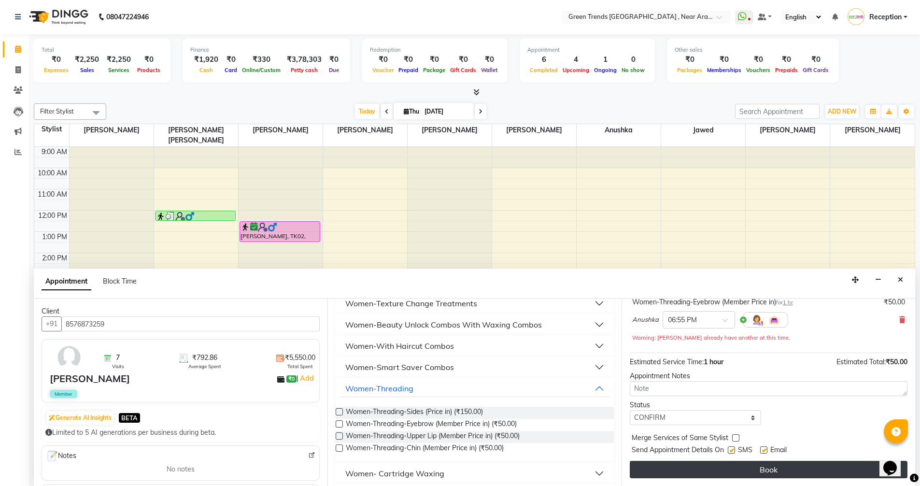
click at [758, 468] on button "Book" at bounding box center [768, 468] width 278 height 17
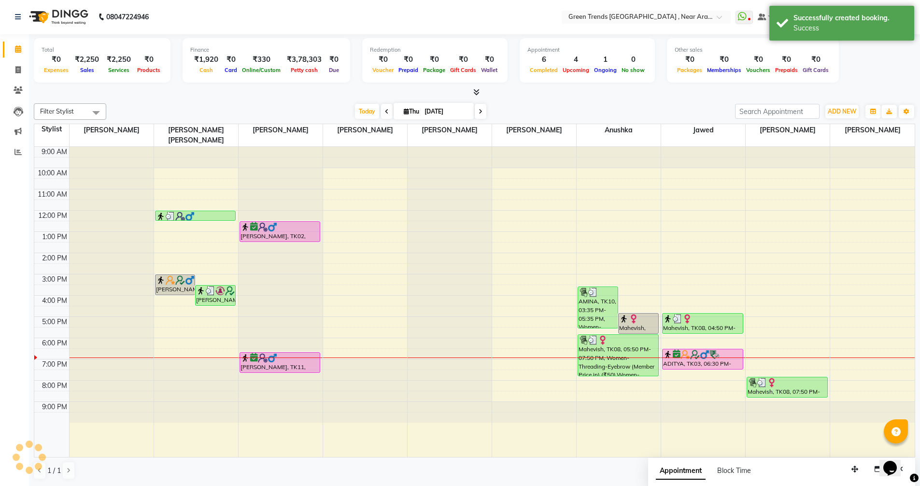
scroll to position [0, 0]
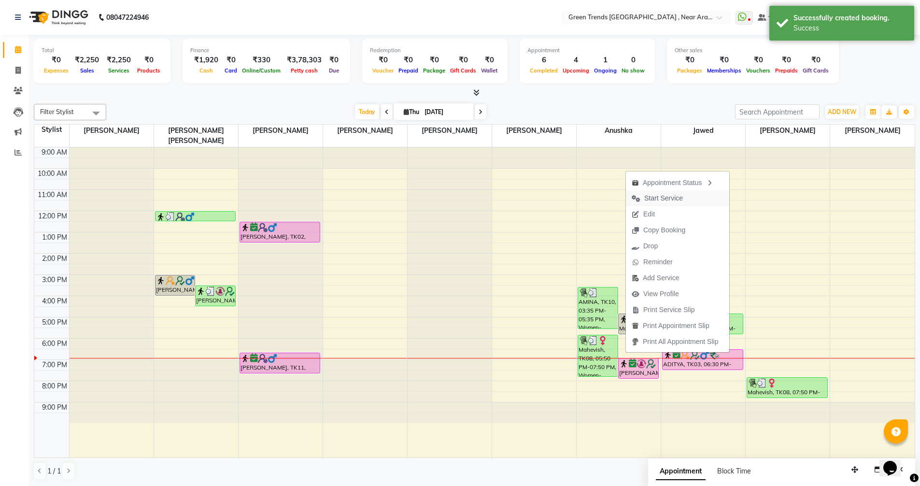
click at [654, 195] on span "Start Service" at bounding box center [663, 198] width 39 height 10
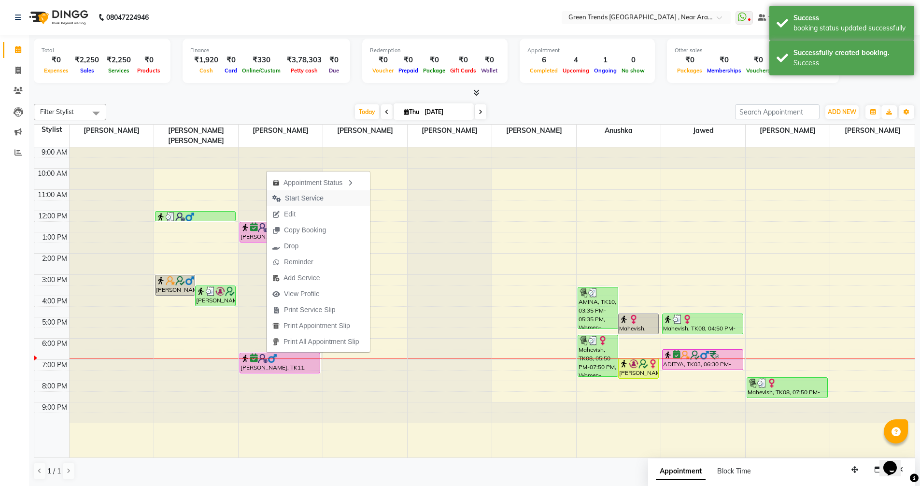
click at [302, 197] on span "Start Service" at bounding box center [304, 198] width 39 height 10
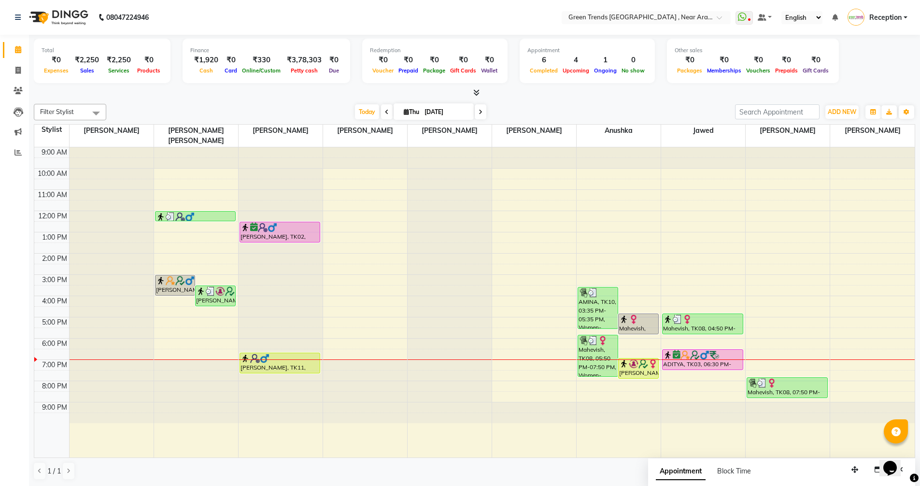
click at [623, 370] on div "9:00 AM 10:00 AM 11:00 AM 12:00 PM 1:00 PM 2:00 PM 3:00 PM 4:00 PM 5:00 PM 6:00…" at bounding box center [474, 302] width 880 height 310
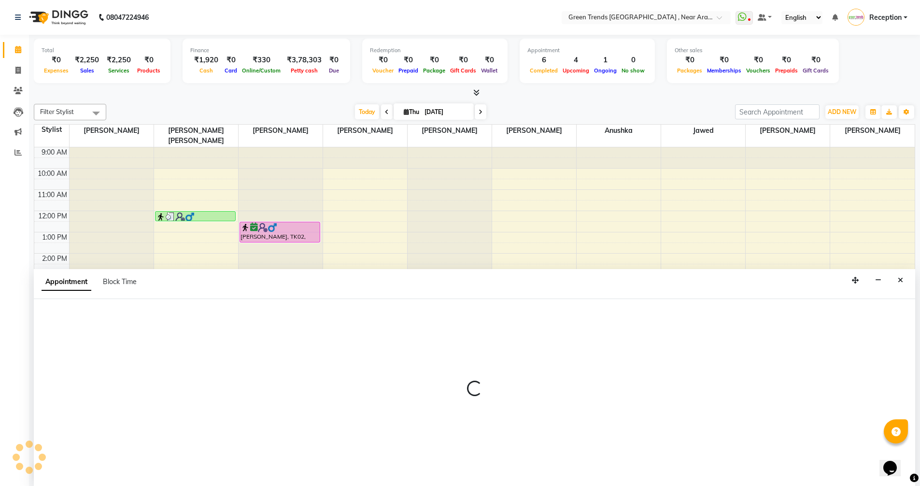
select select "88960"
select select "tentative"
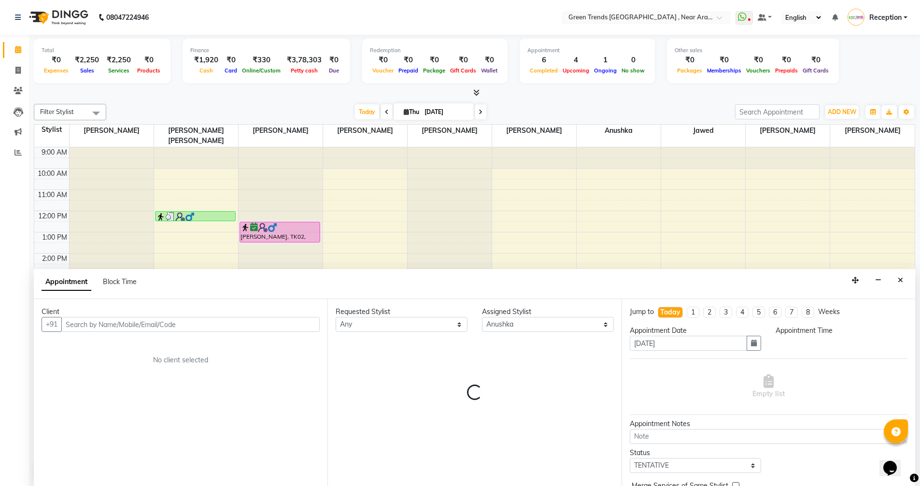
scroll to position [0, 0]
select select "1170"
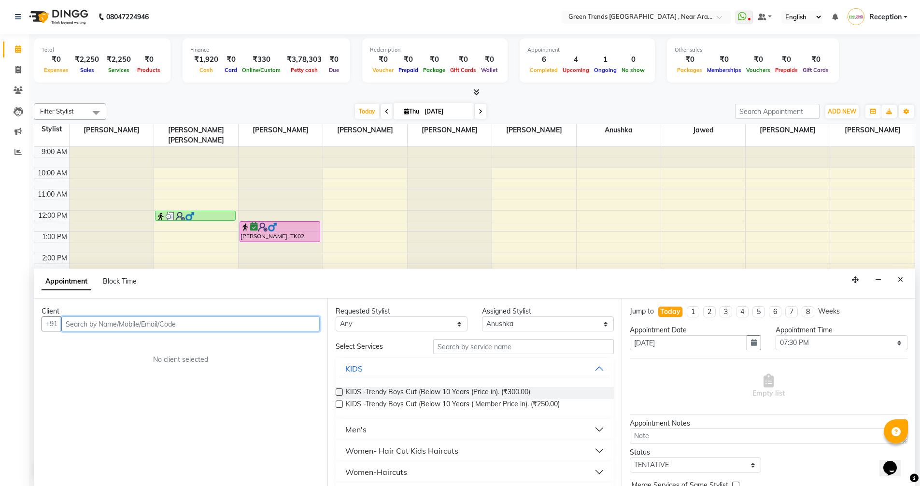
click at [196, 326] on input "text" at bounding box center [190, 323] width 258 height 15
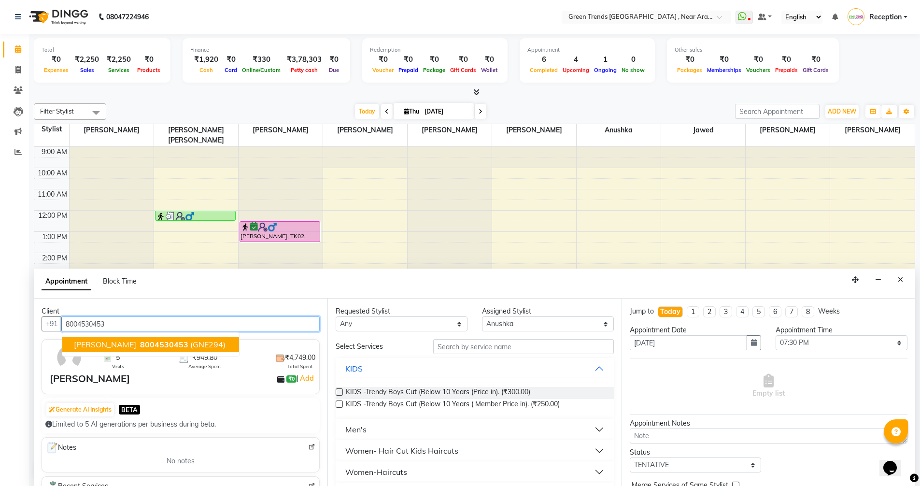
click at [140, 347] on span "8004530453" at bounding box center [164, 344] width 48 height 10
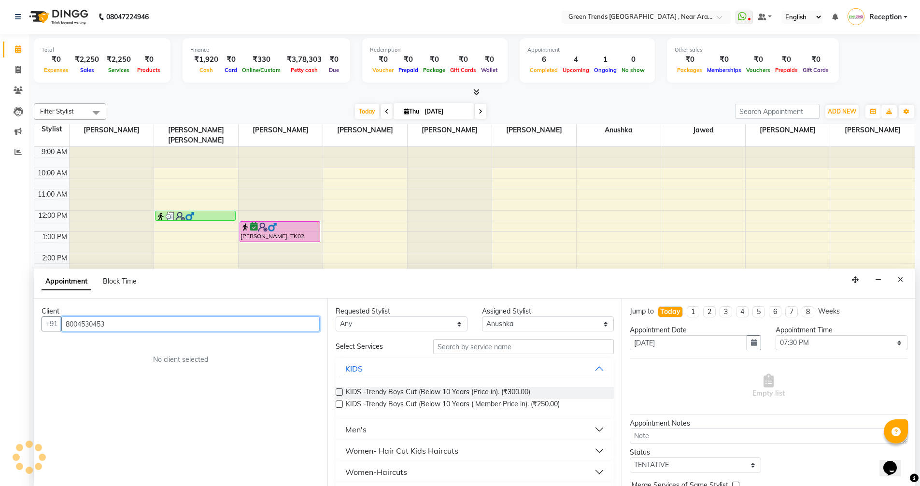
type input "8004530453"
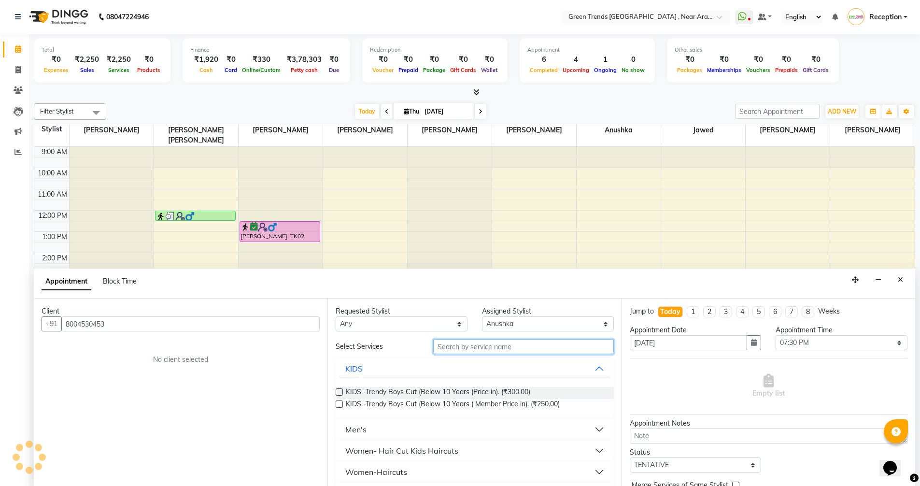
click at [473, 350] on input "text" at bounding box center [523, 346] width 181 height 15
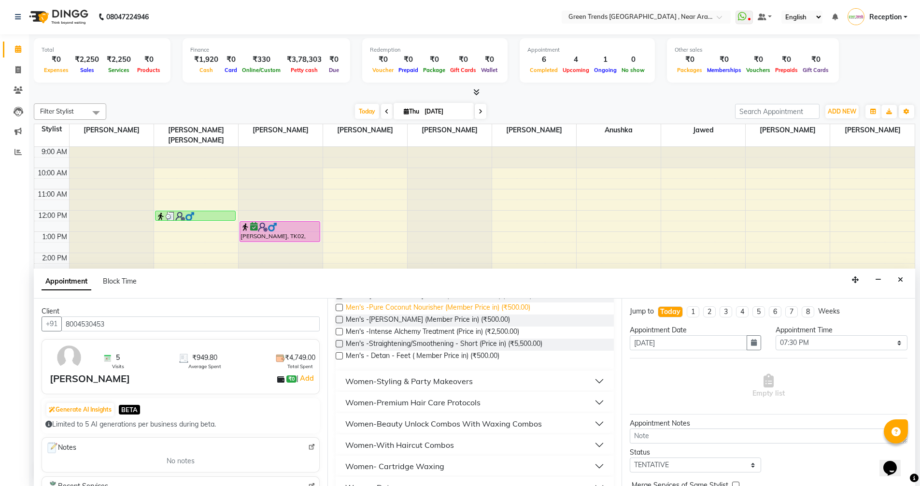
scroll to position [145, 0]
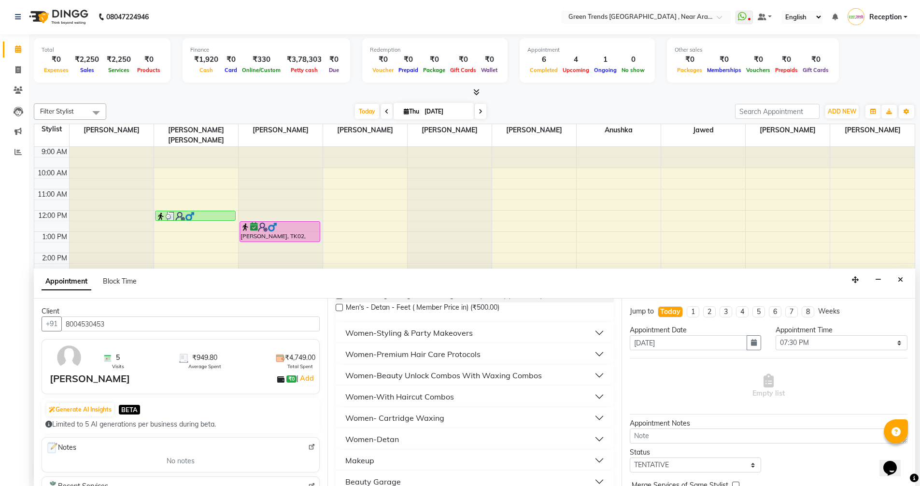
type input "500"
click at [454, 417] on button "Women- Cartridge Waxing" at bounding box center [474, 417] width 270 height 17
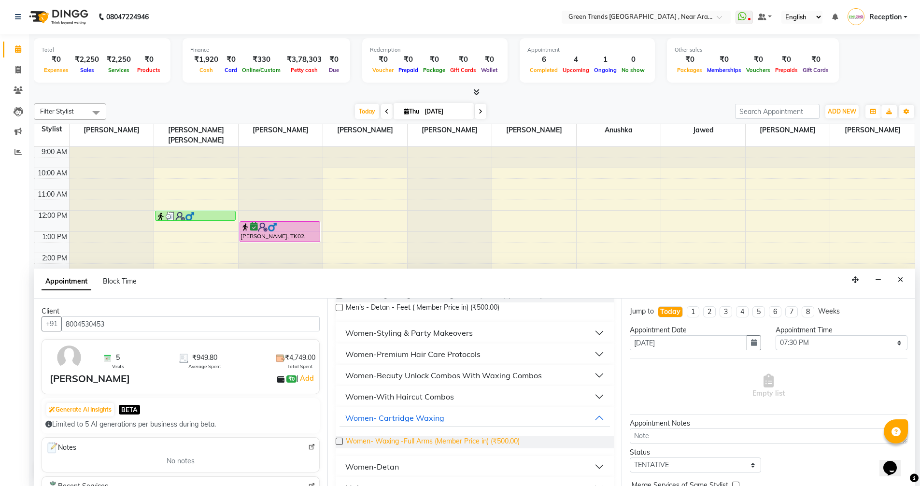
click at [467, 442] on span "Women- Waxing -Full Arms (Member Price in) (₹500.00)" at bounding box center [433, 442] width 174 height 12
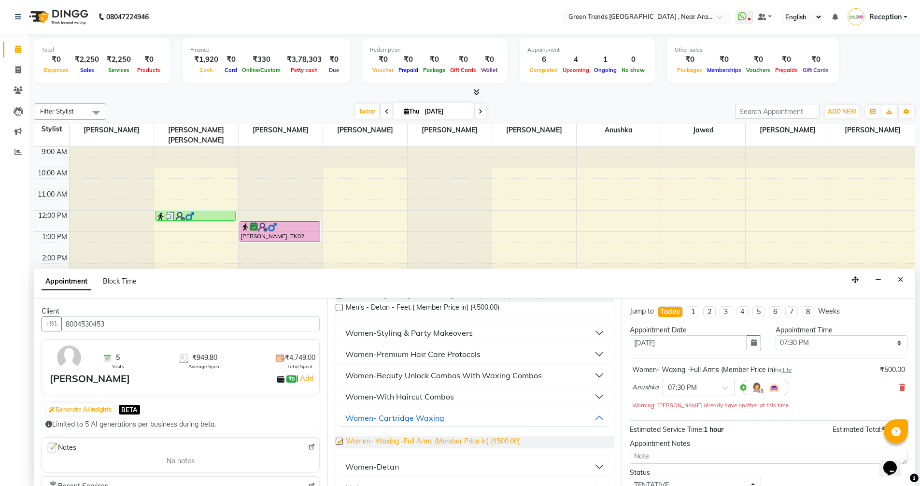
checkbox input "false"
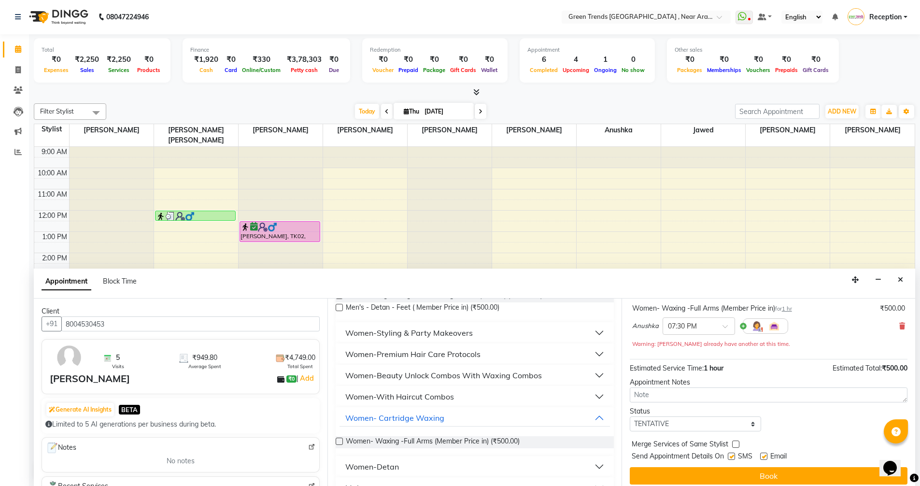
scroll to position [68, 0]
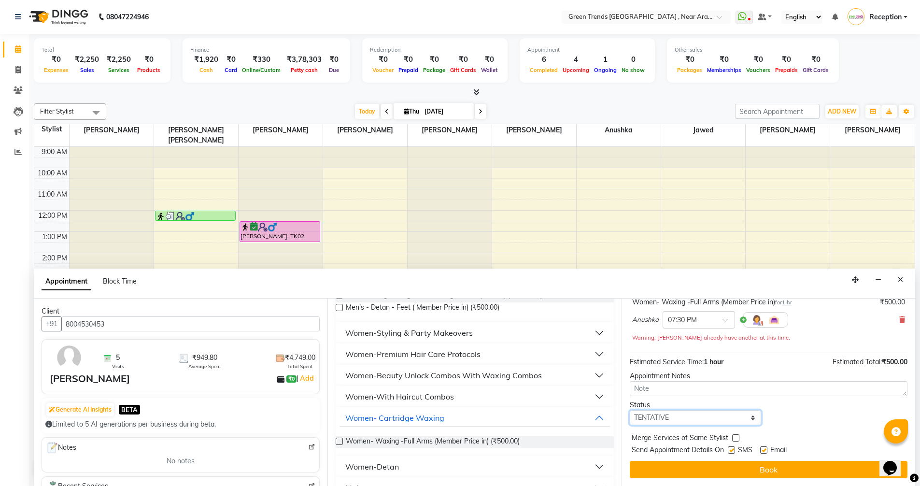
click at [750, 418] on select "Select TENTATIVE CONFIRM CHECK-IN UPCOMING" at bounding box center [695, 417] width 132 height 15
select select "confirm booking"
click at [629, 410] on select "Select TENTATIVE CONFIRM CHECK-IN UPCOMING" at bounding box center [695, 417] width 132 height 15
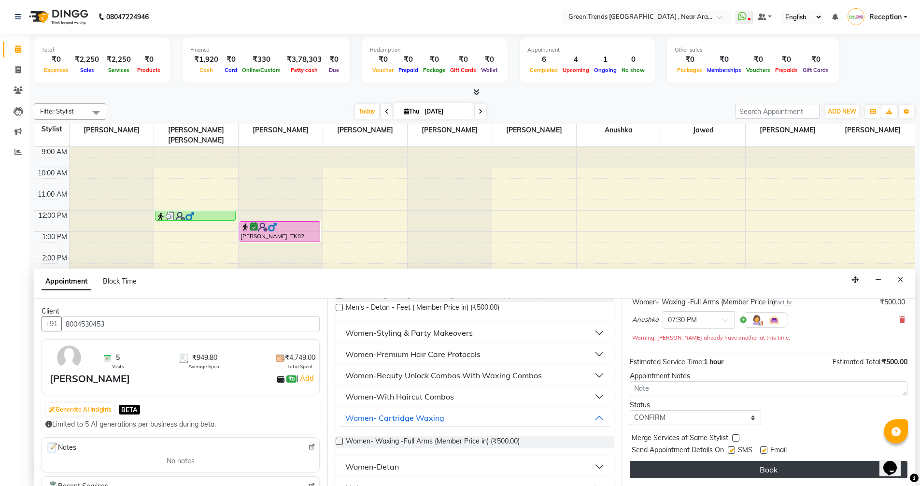
click at [769, 468] on button "Book" at bounding box center [768, 468] width 278 height 17
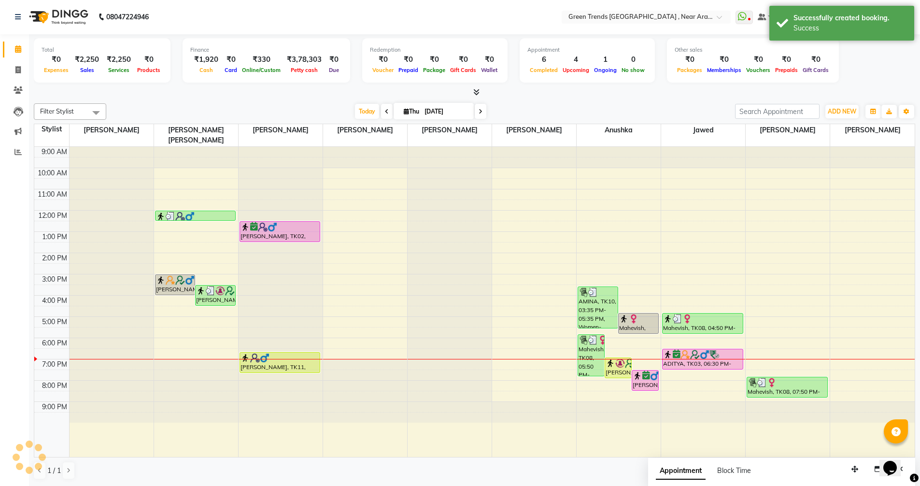
scroll to position [0, 0]
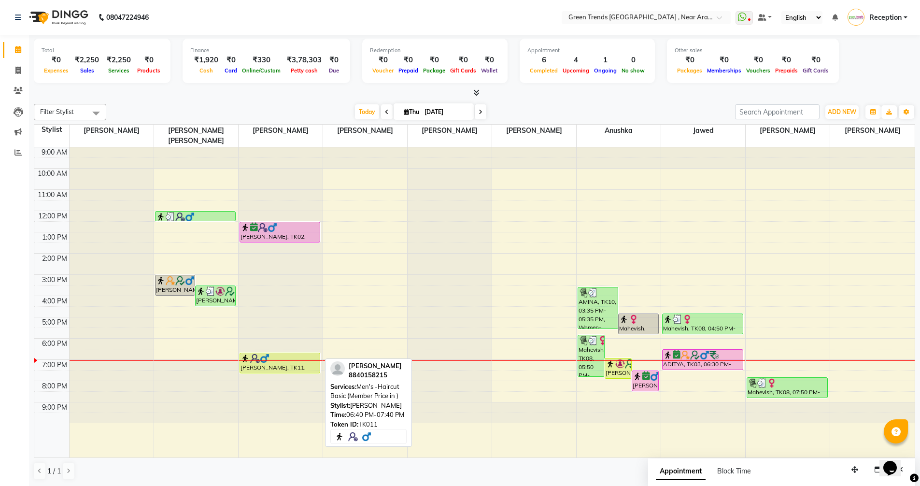
click at [268, 353] on div "[PERSON_NAME], TK11, 06:40 PM-07:40 PM, Men's -Haircut Basic (Member Price in )" at bounding box center [280, 363] width 80 height 20
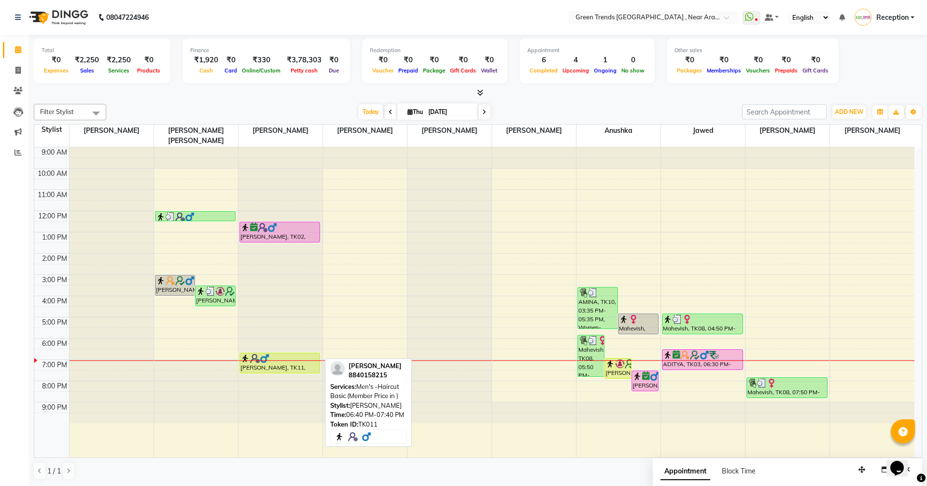
select select "1"
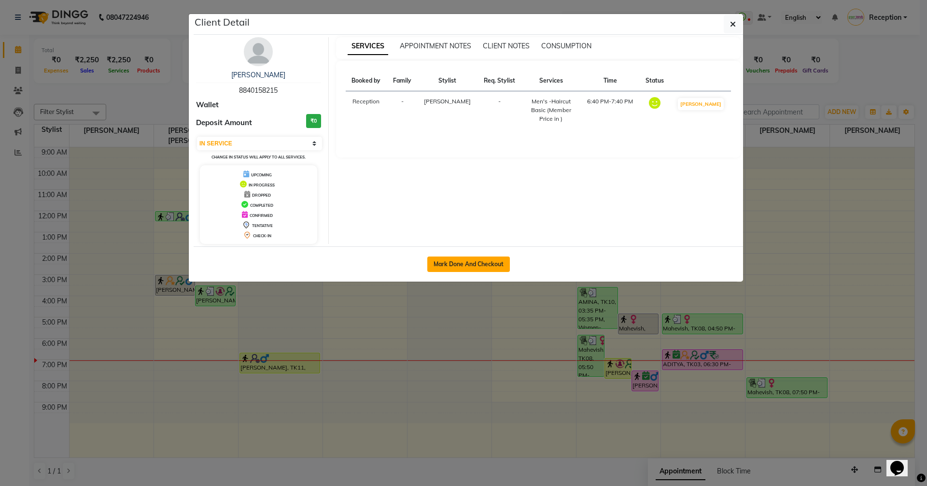
click at [469, 259] on button "Mark Done And Checkout" at bounding box center [468, 263] width 83 height 15
select select "7005"
select select "service"
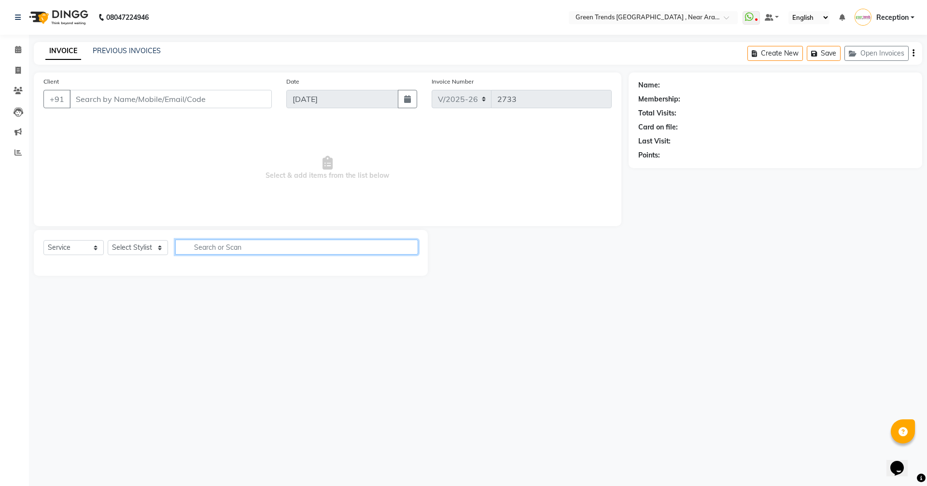
click at [304, 245] on input "text" at bounding box center [296, 246] width 243 height 15
type input "8840158215"
select select "57699"
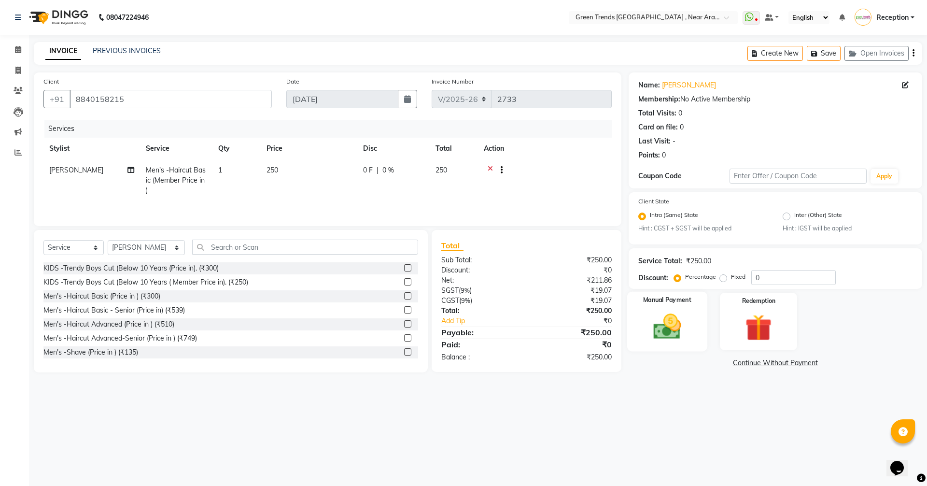
click at [672, 332] on img at bounding box center [666, 327] width 45 height 32
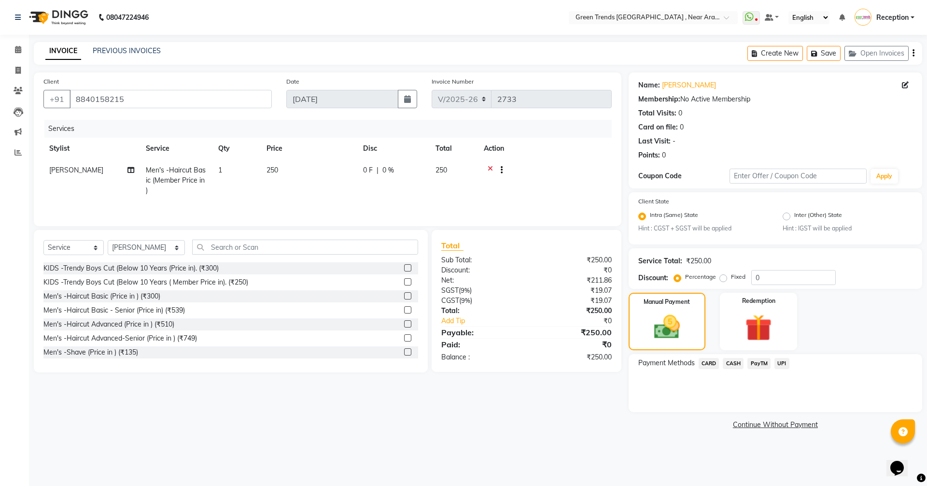
click at [783, 362] on span "UPI" at bounding box center [781, 363] width 15 height 11
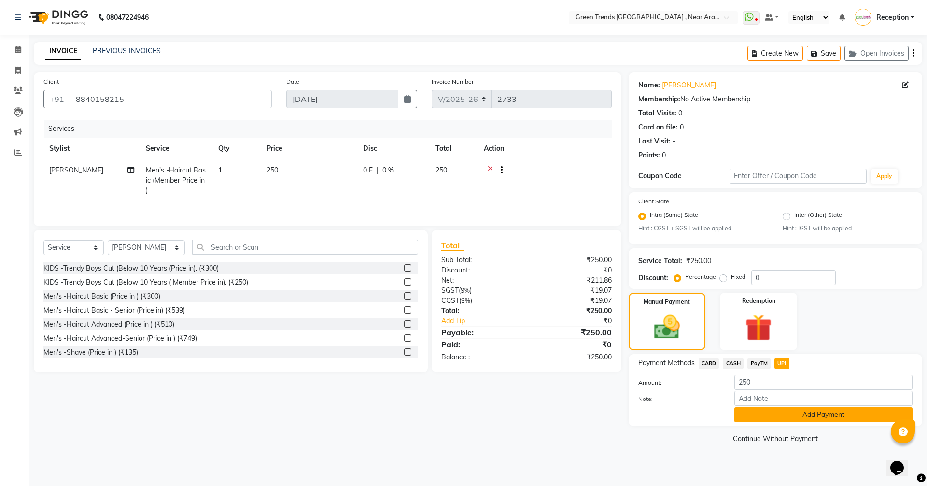
click at [824, 418] on button "Add Payment" at bounding box center [823, 414] width 178 height 15
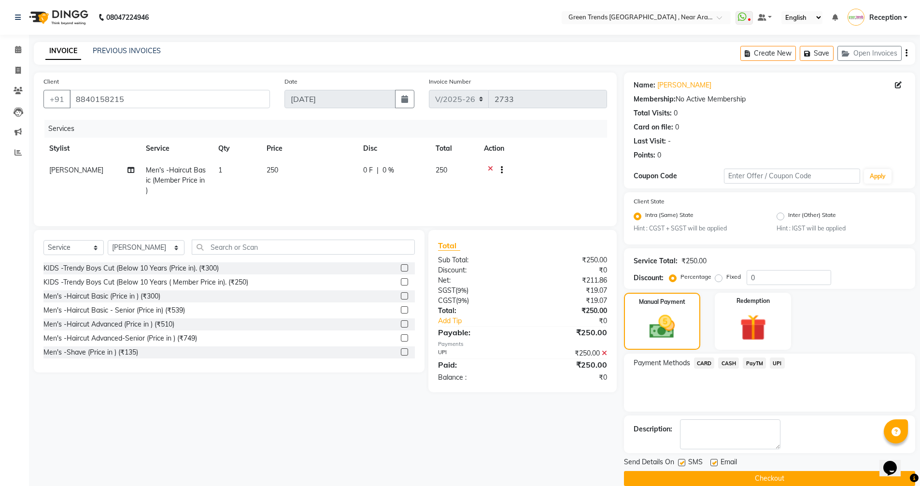
scroll to position [14, 0]
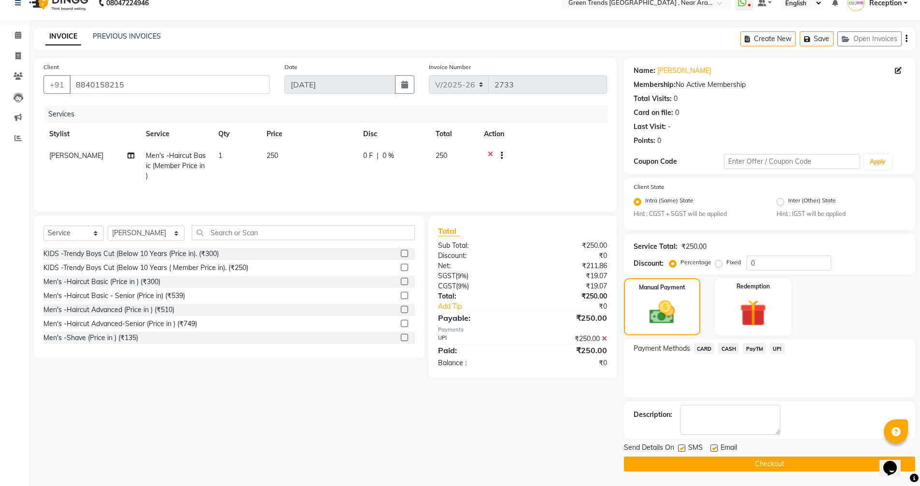
click at [760, 468] on button "Checkout" at bounding box center [769, 463] width 291 height 15
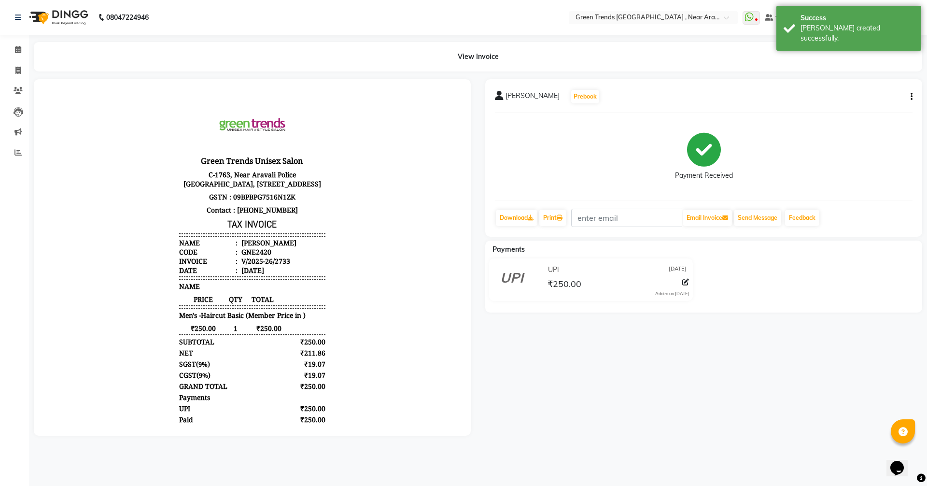
select select "service"
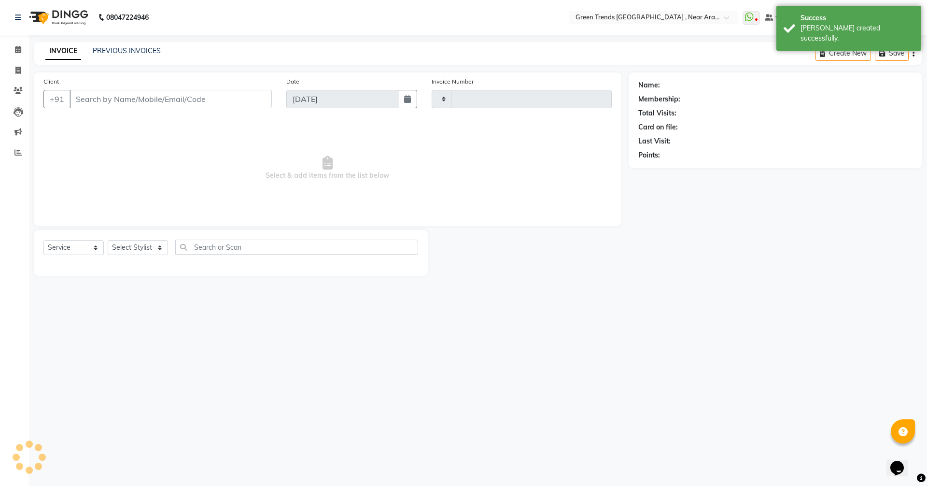
type input "2734"
select select "7005"
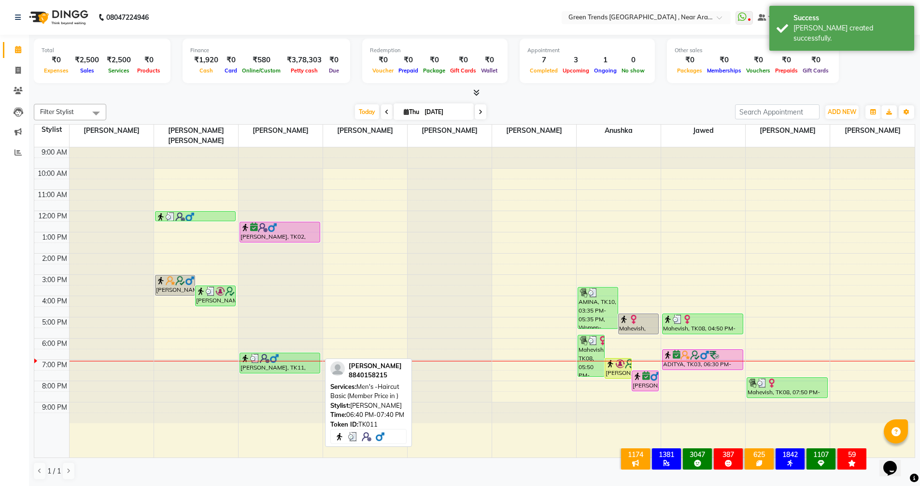
click at [252, 361] on div "[PERSON_NAME], TK11, 06:40 PM-07:40 PM, Men's -Haircut Basic (Member Price in )" at bounding box center [280, 363] width 80 height 20
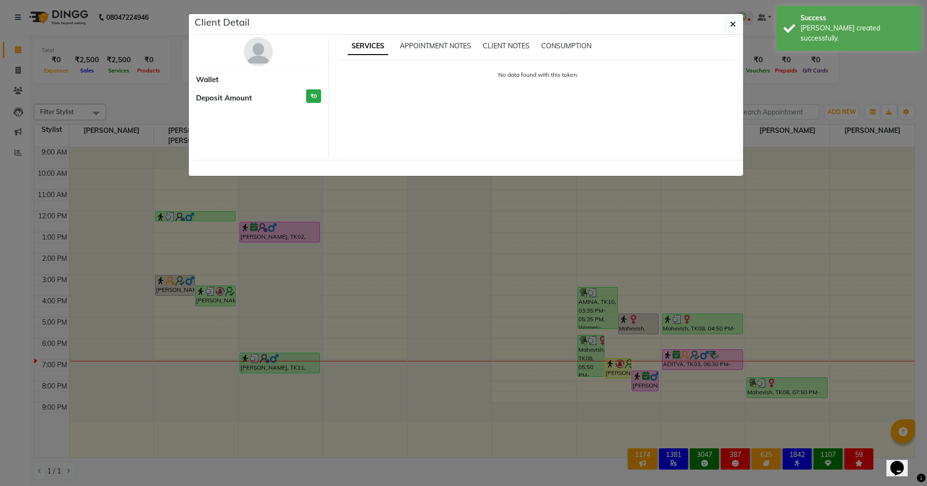
select select "3"
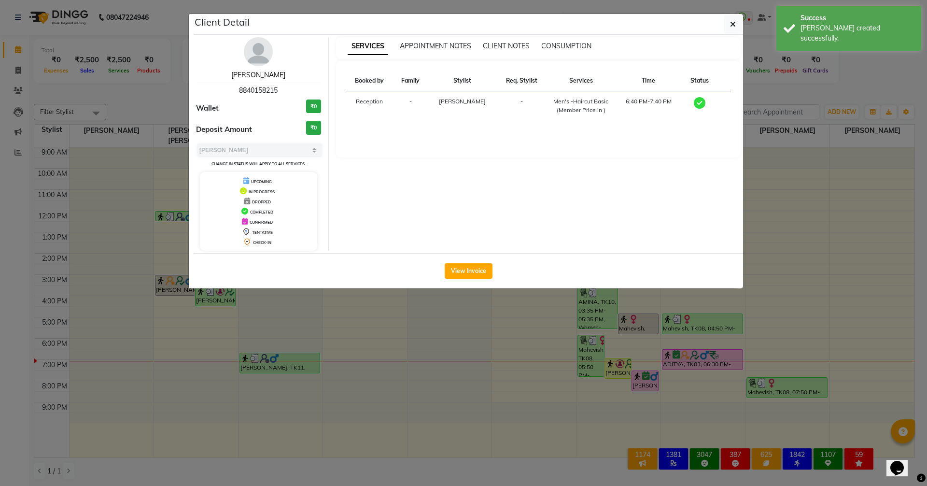
click at [258, 76] on link "[PERSON_NAME]" at bounding box center [258, 74] width 54 height 9
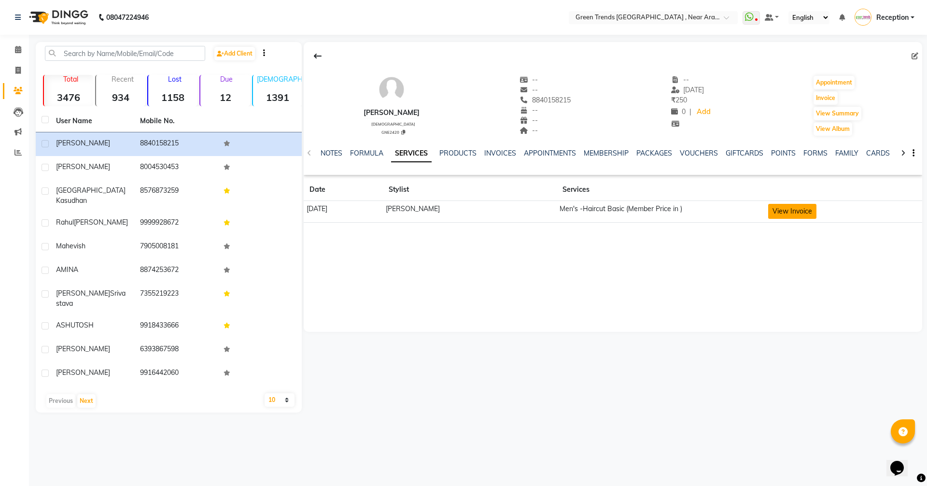
click at [775, 211] on button "View Invoice" at bounding box center [792, 211] width 48 height 15
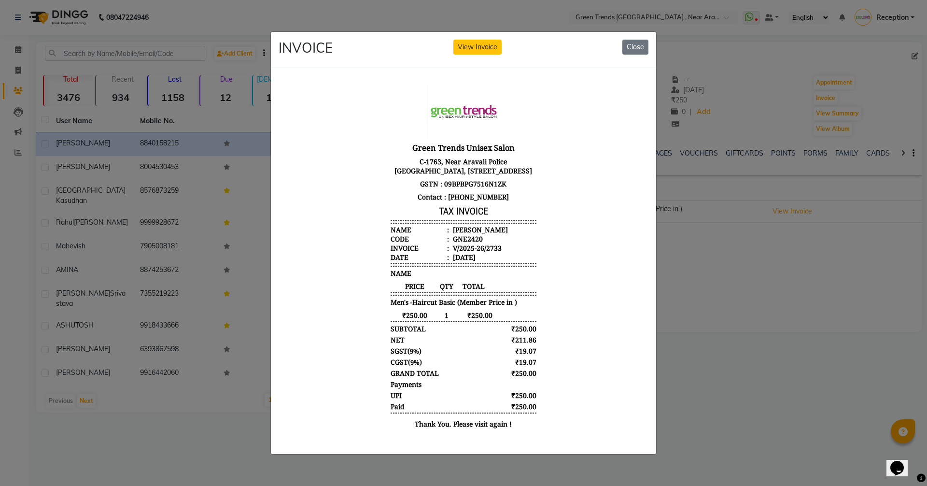
scroll to position [8, 0]
click at [630, 45] on button "Close" at bounding box center [635, 47] width 26 height 15
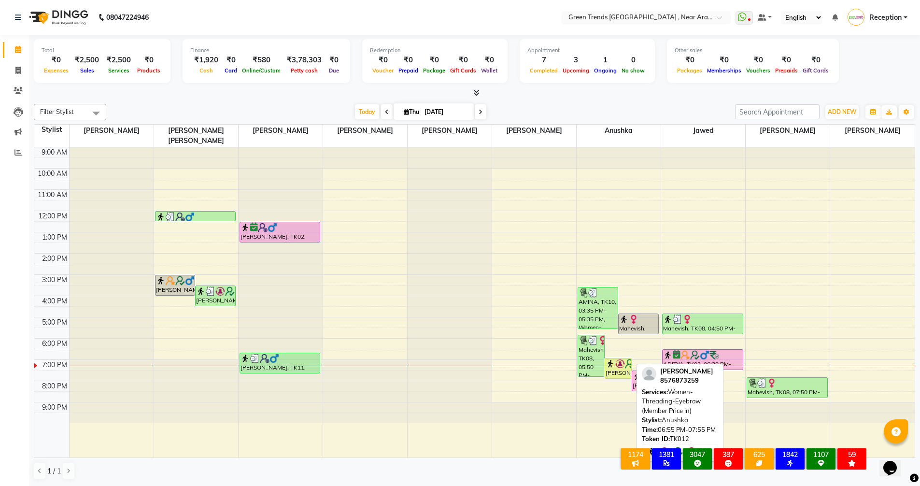
click at [617, 359] on img at bounding box center [620, 364] width 10 height 10
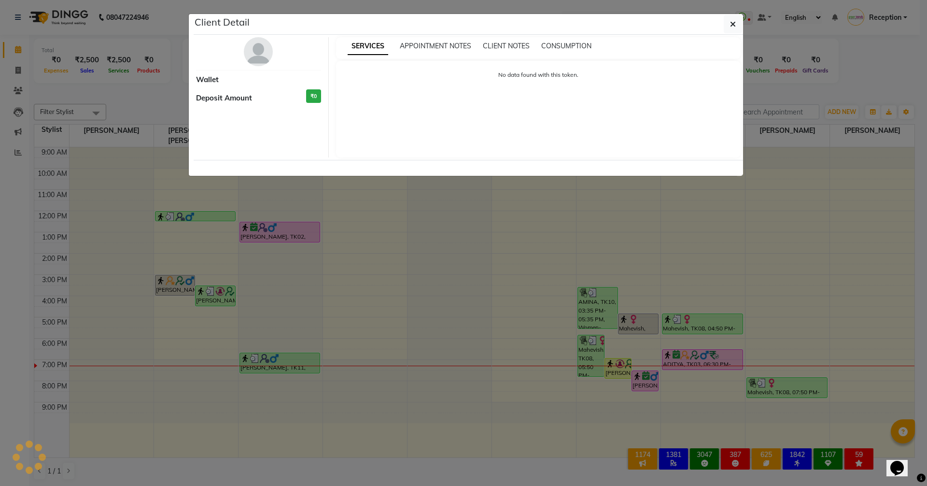
select select "1"
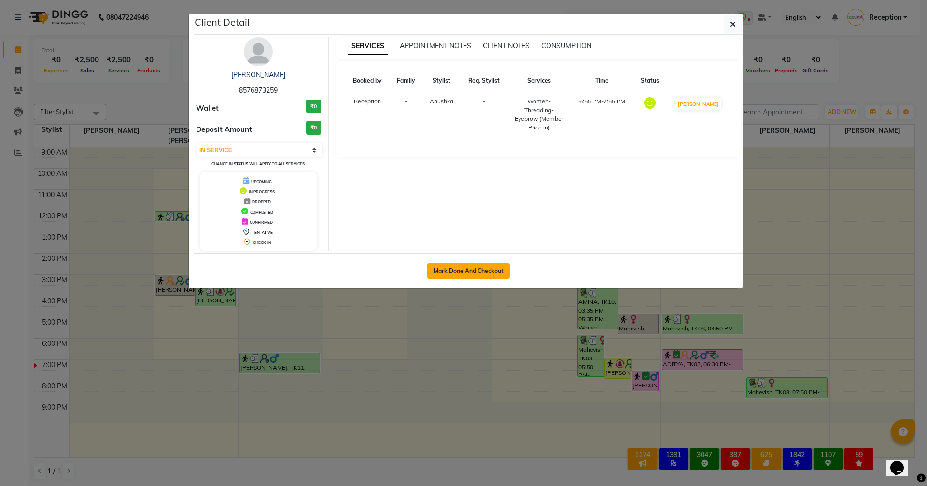
click at [465, 271] on button "Mark Done And Checkout" at bounding box center [468, 270] width 83 height 15
select select "service"
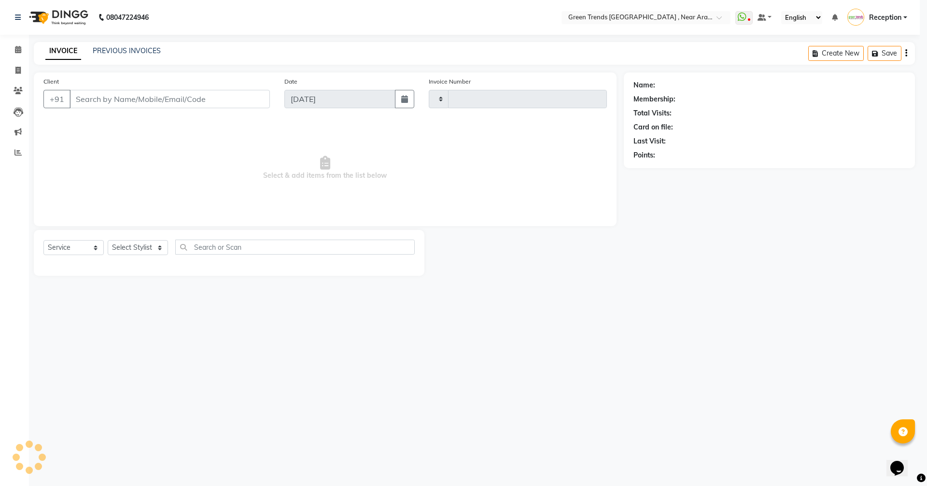
type input "2734"
select select "7005"
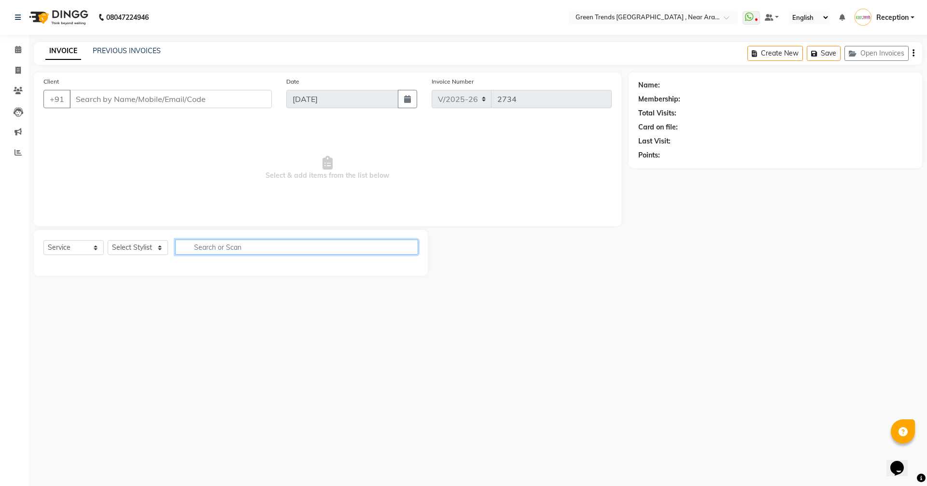
click at [365, 250] on input "text" at bounding box center [296, 246] width 243 height 15
type input "8576873259"
select select "88960"
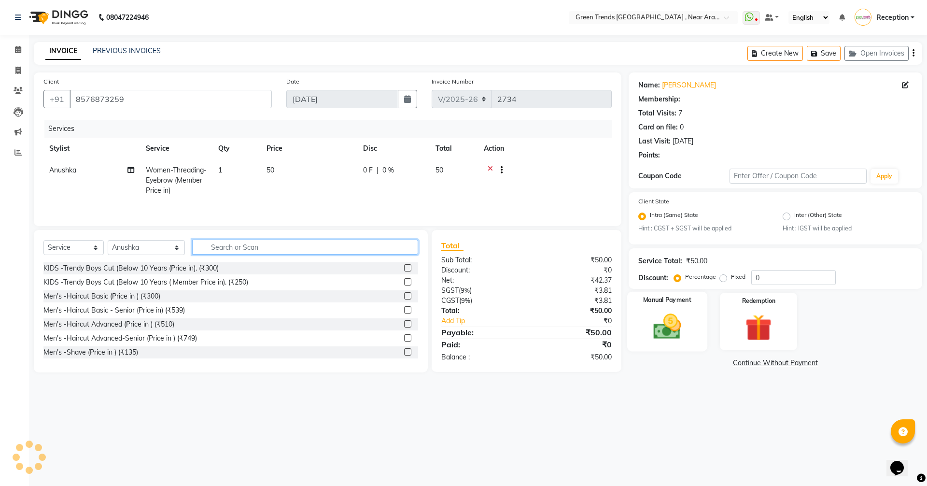
select select "1: Object"
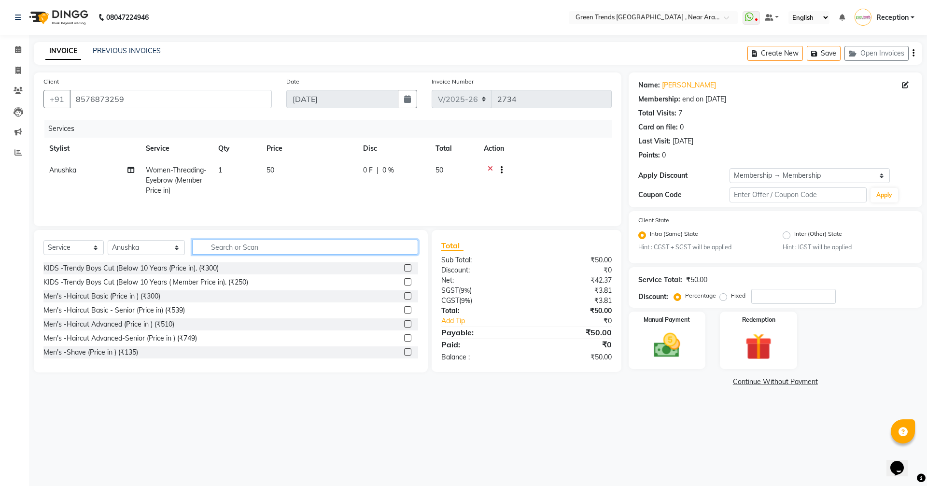
click at [283, 244] on input "text" at bounding box center [305, 246] width 226 height 15
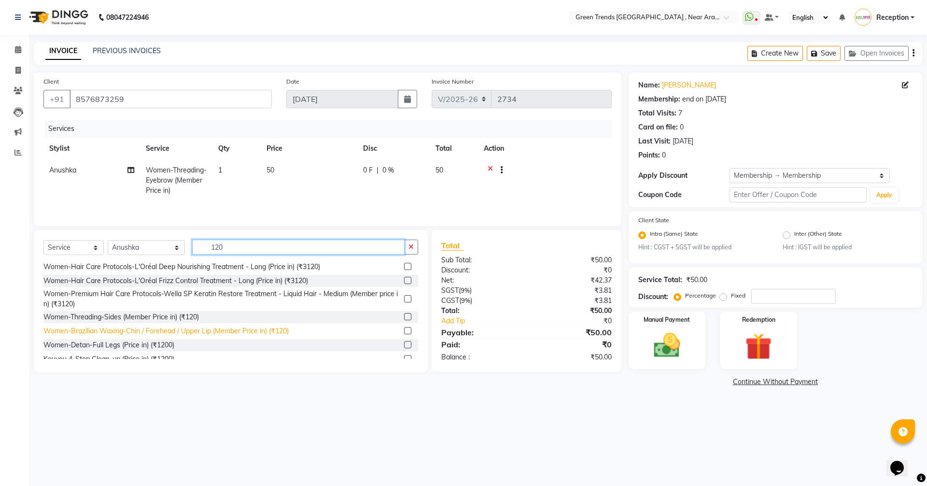
scroll to position [24, 0]
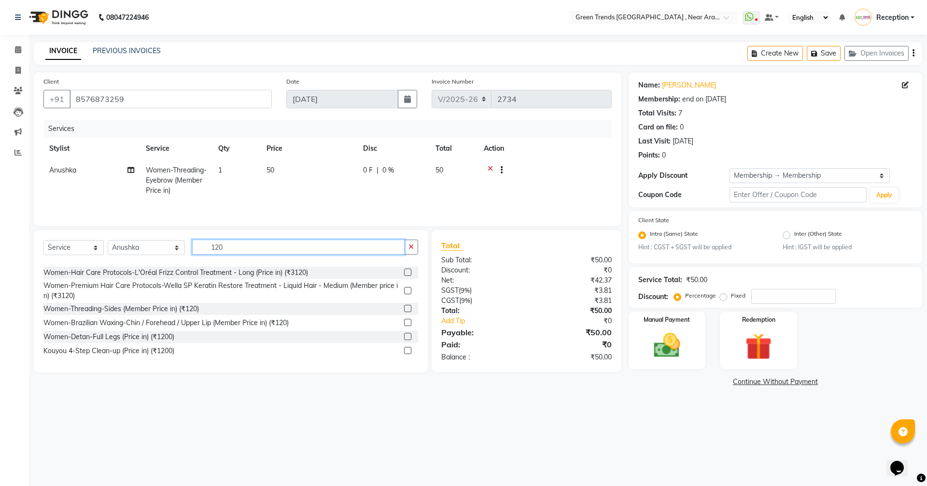
type input "120"
click at [404, 323] on label at bounding box center [407, 322] width 7 height 7
click at [404, 323] on input "checkbox" at bounding box center [407, 323] width 6 height 6
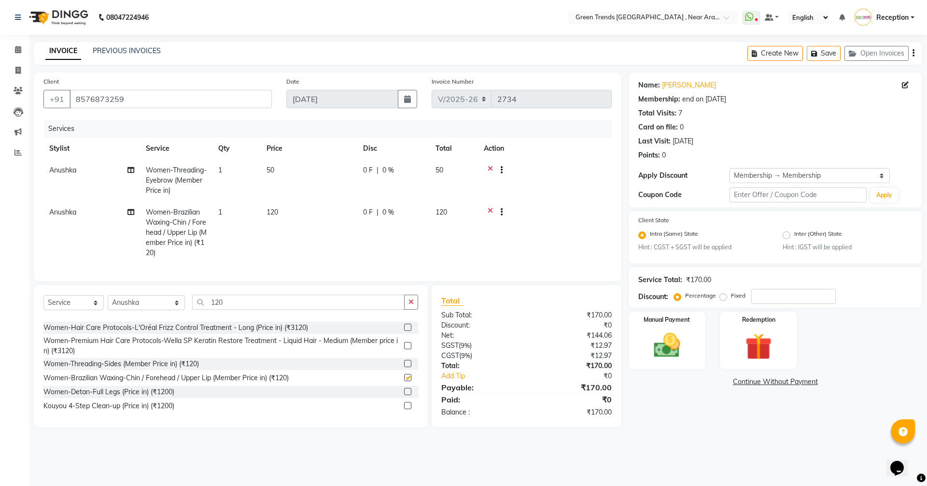
checkbox input "false"
click at [491, 168] on icon at bounding box center [490, 171] width 5 height 12
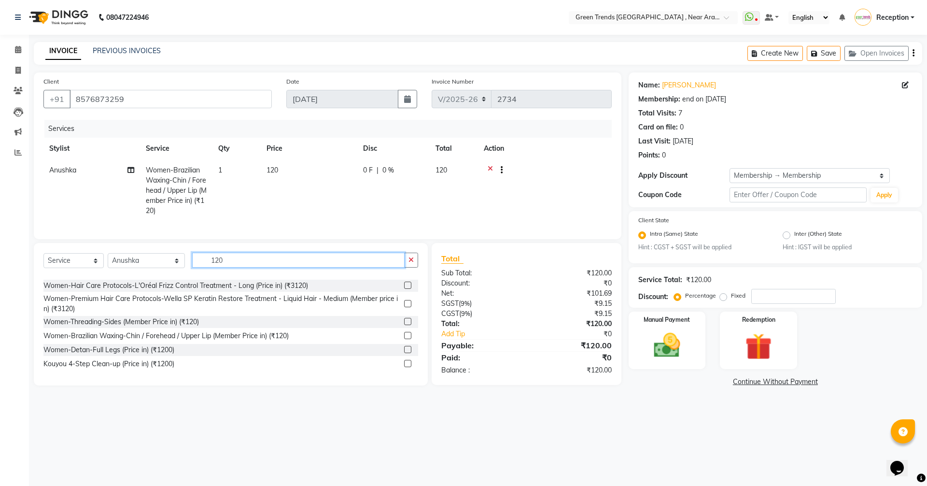
click at [248, 267] on input "120" at bounding box center [298, 259] width 212 height 15
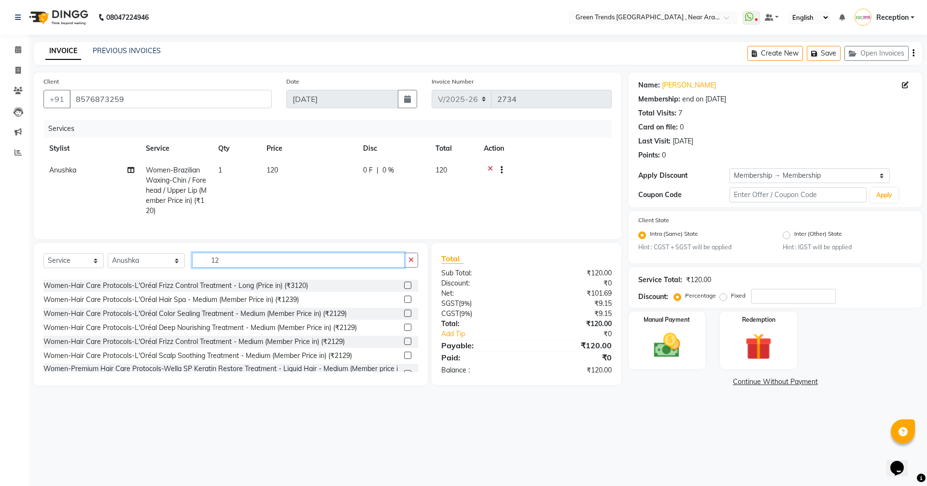
type input "1"
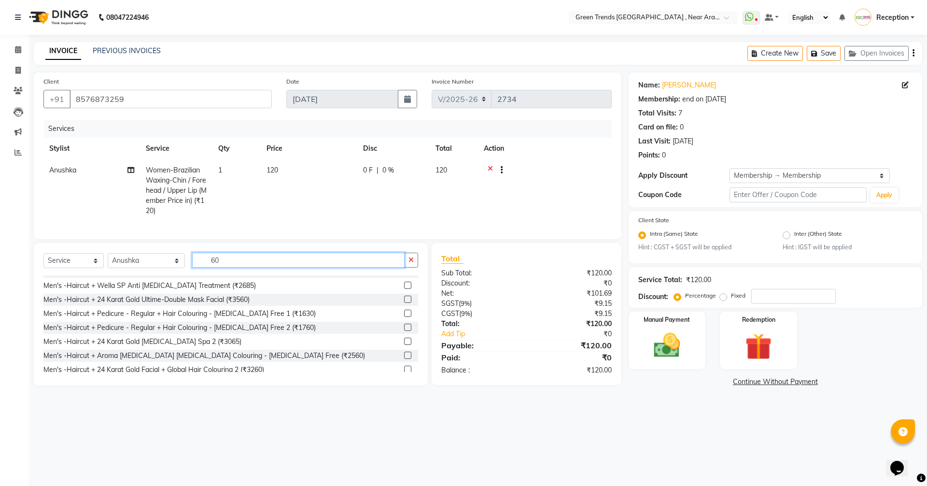
scroll to position [94, 0]
type input "6"
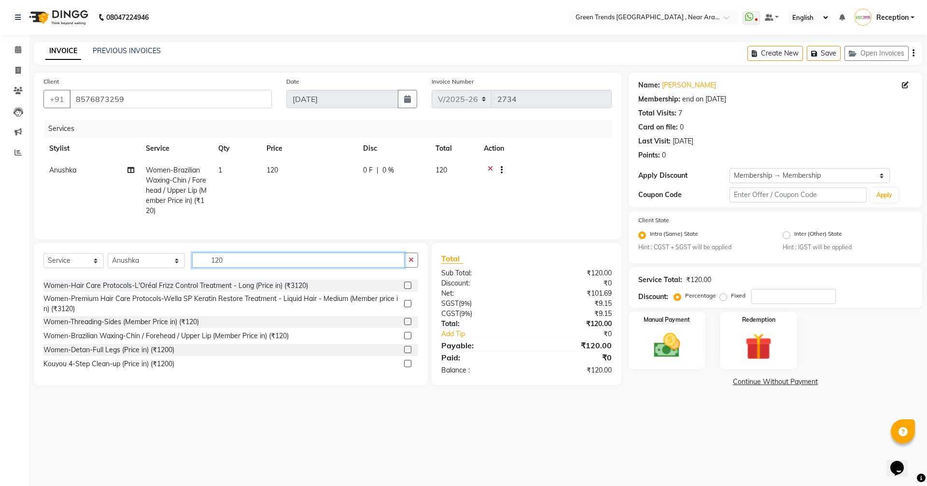
scroll to position [24, 0]
click at [241, 267] on input "120" at bounding box center [298, 259] width 212 height 15
click at [267, 267] on input "120" at bounding box center [298, 259] width 212 height 15
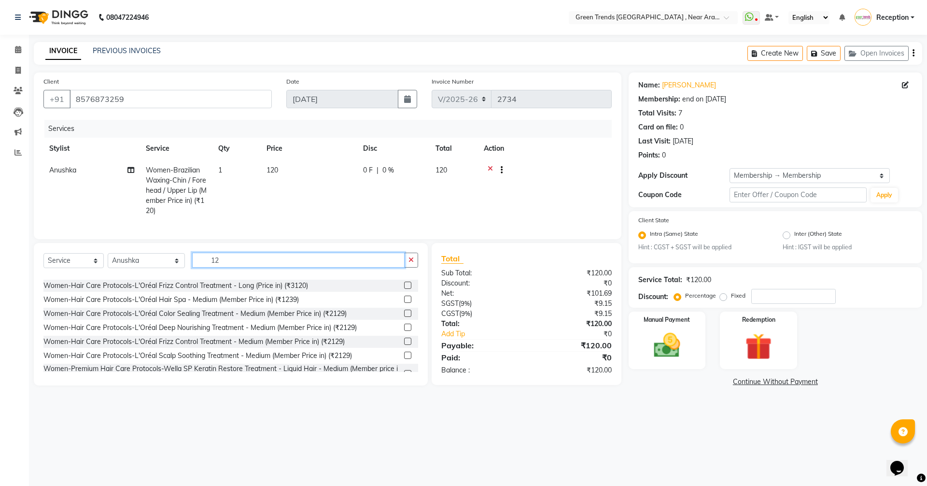
type input "1"
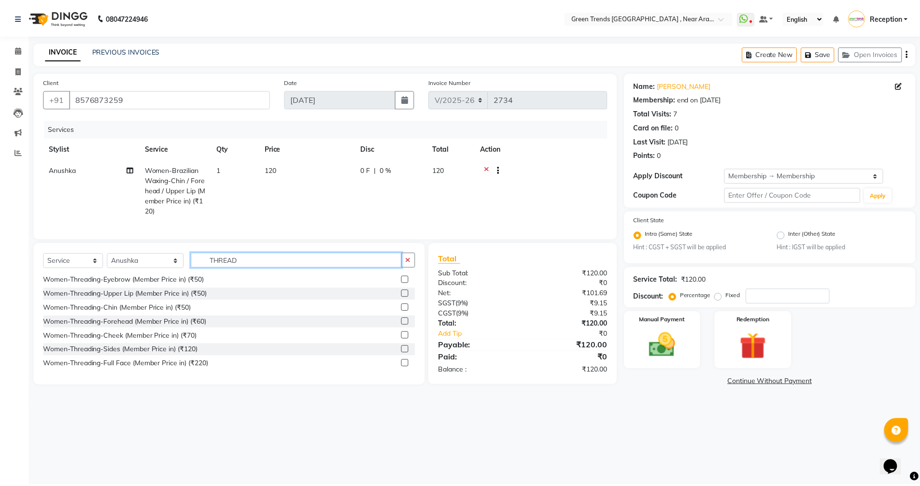
scroll to position [99, 0]
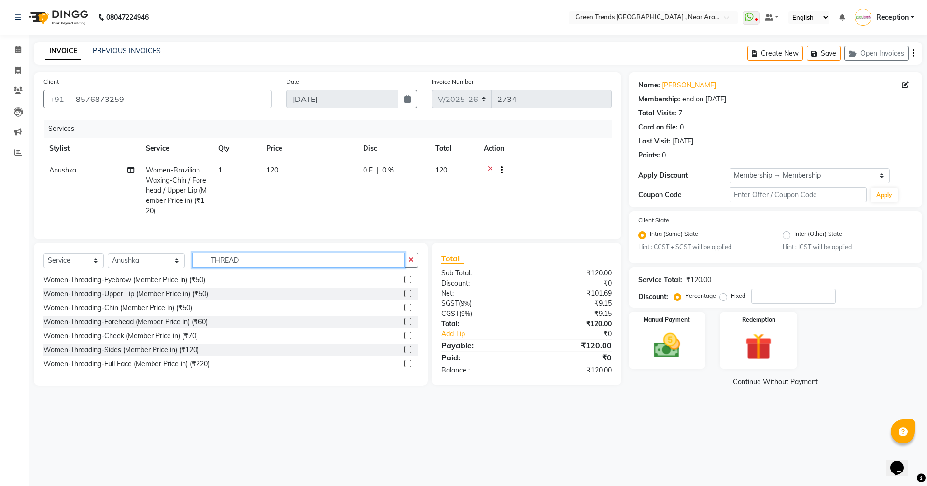
type input "THREAD"
click at [230, 286] on div "Women-Threading-Eyebrow (Member Price in) (₹50)" at bounding box center [230, 280] width 375 height 12
click at [200, 285] on div "Women-Threading-Eyebrow (Member Price in) (₹50)" at bounding box center [124, 280] width 162 height 10
checkbox input "false"
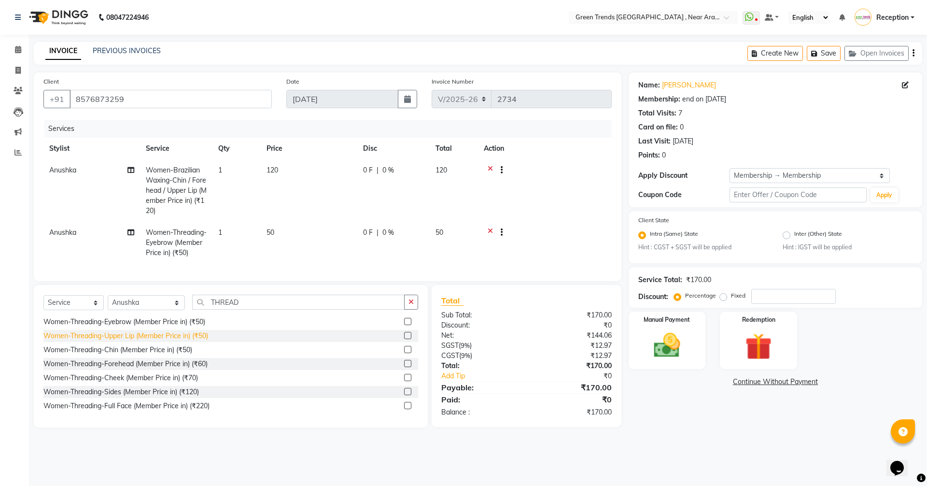
click at [186, 341] on div "Women-Threading-Upper Lip (Member Price in) (₹50)" at bounding box center [125, 336] width 165 height 10
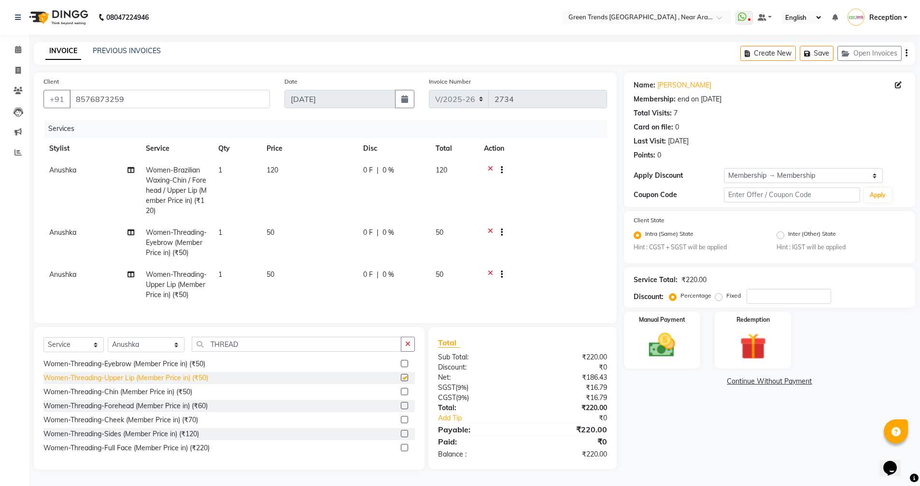
checkbox input "false"
click at [817, 56] on button "Save" at bounding box center [816, 53] width 34 height 15
click at [16, 47] on icon at bounding box center [18, 49] width 6 height 7
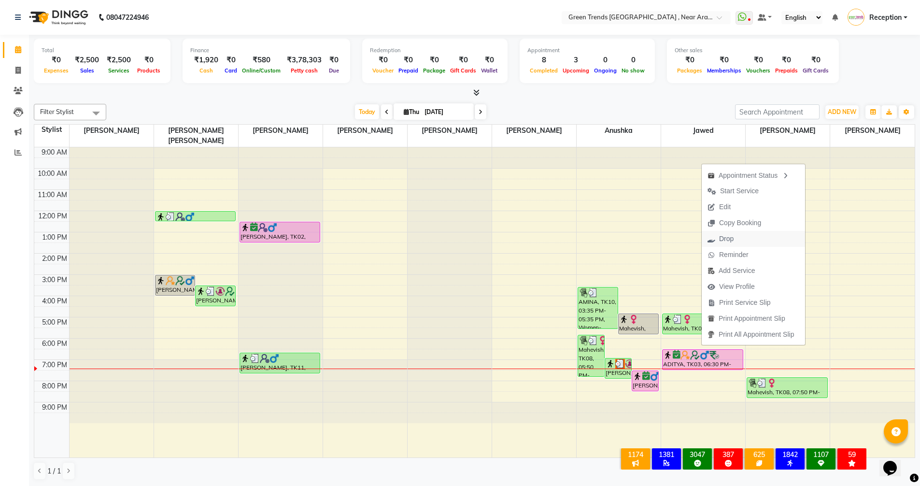
click at [735, 239] on span "Drop" at bounding box center [720, 239] width 38 height 16
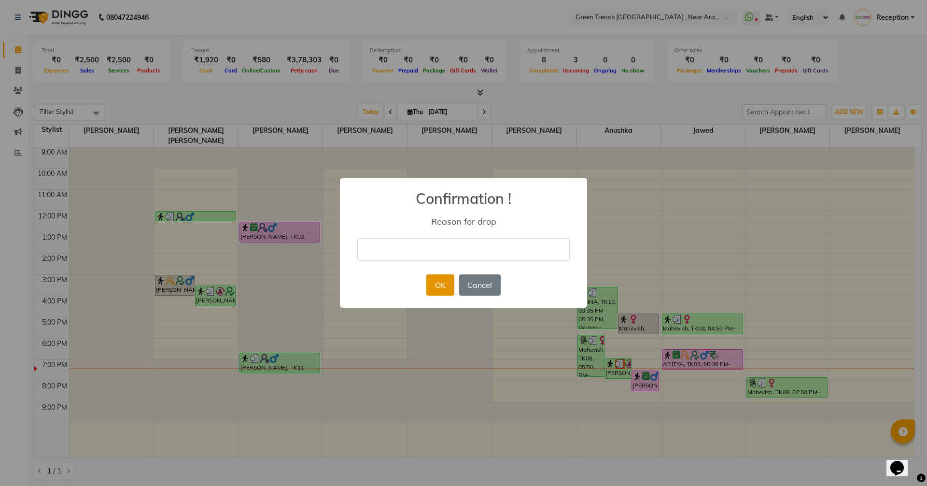
click at [442, 285] on button "OK" at bounding box center [440, 284] width 28 height 21
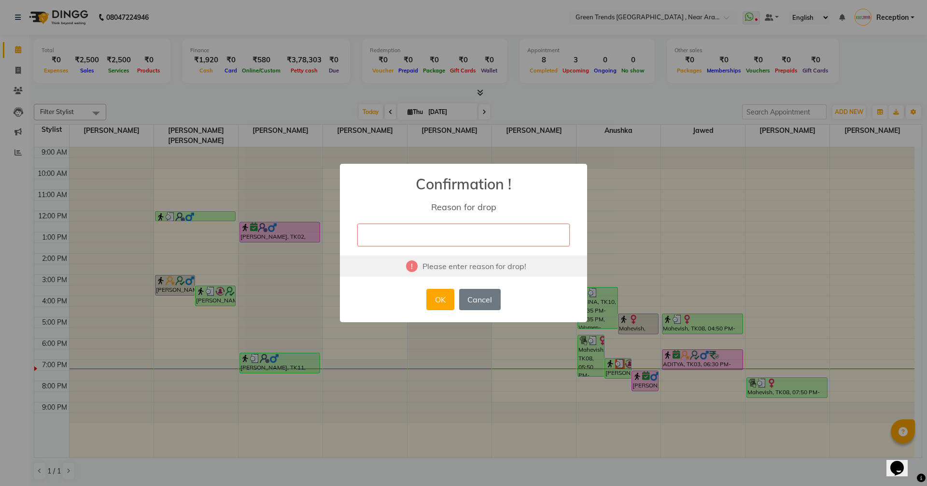
click at [420, 239] on input "text" at bounding box center [463, 234] width 212 height 23
type input "not coming"
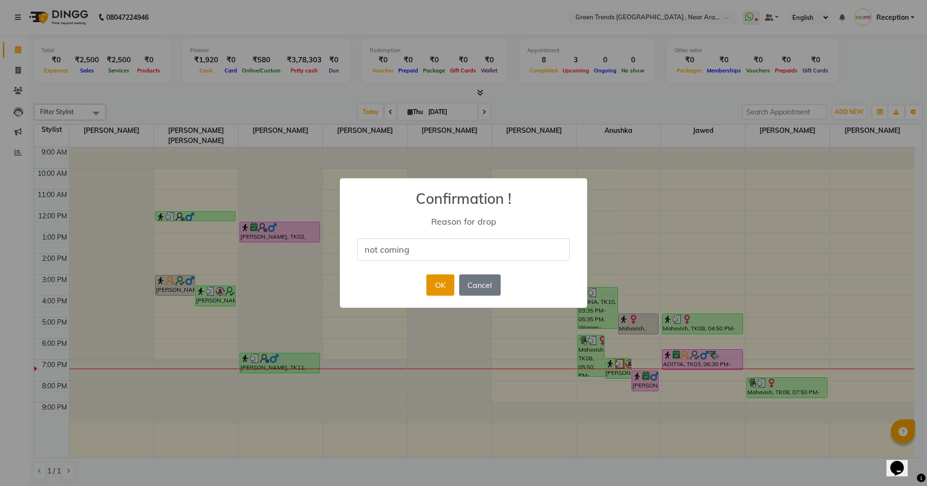
click at [443, 285] on button "OK" at bounding box center [440, 284] width 28 height 21
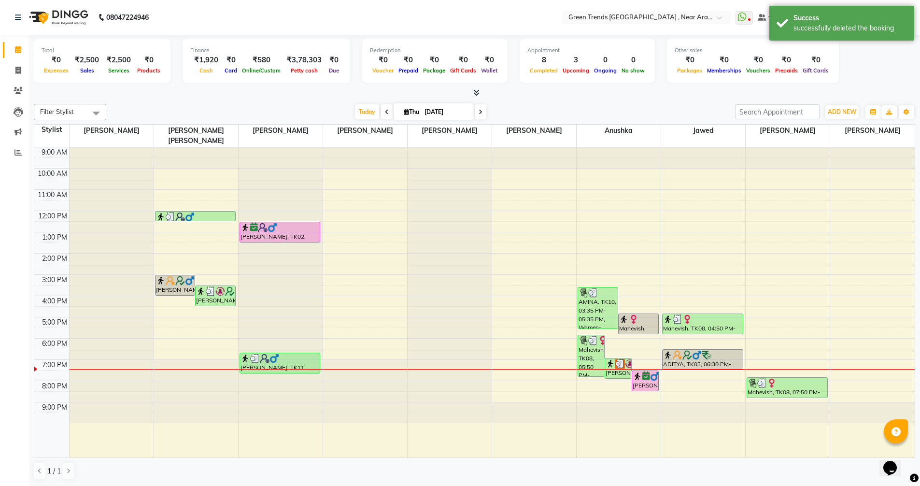
click at [638, 217] on div "9:00 AM 10:00 AM 11:00 AM 12:00 PM 1:00 PM 2:00 PM 3:00 PM 4:00 PM 5:00 PM 6:00…" at bounding box center [474, 302] width 880 height 310
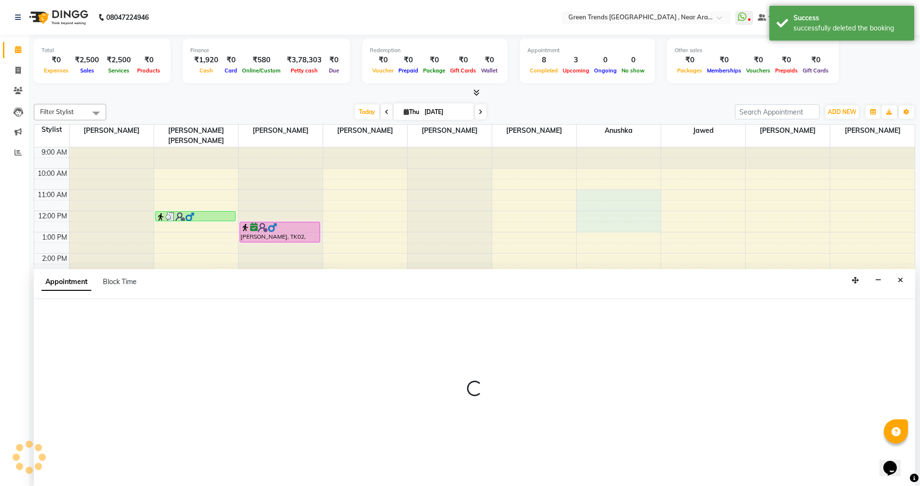
scroll to position [0, 0]
select select "88960"
select select "660"
select select "tentative"
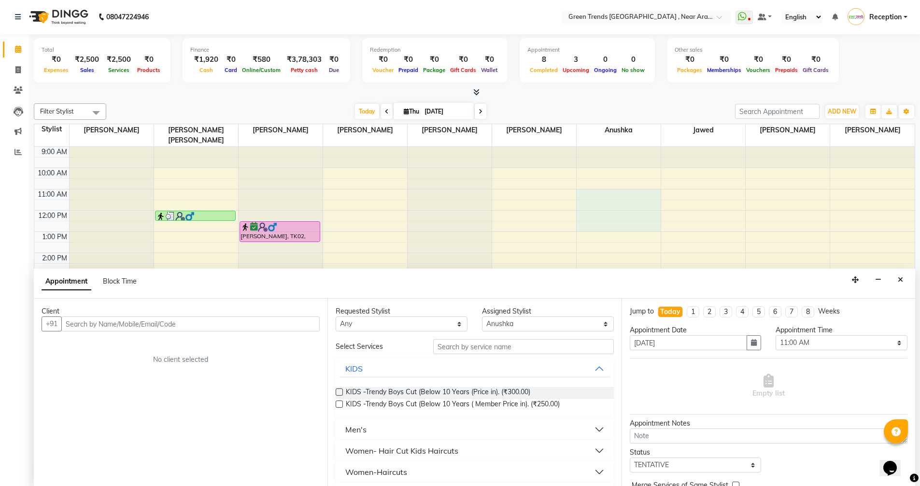
click at [149, 317] on div "Client +91 No client selected" at bounding box center [180, 391] width 293 height 187
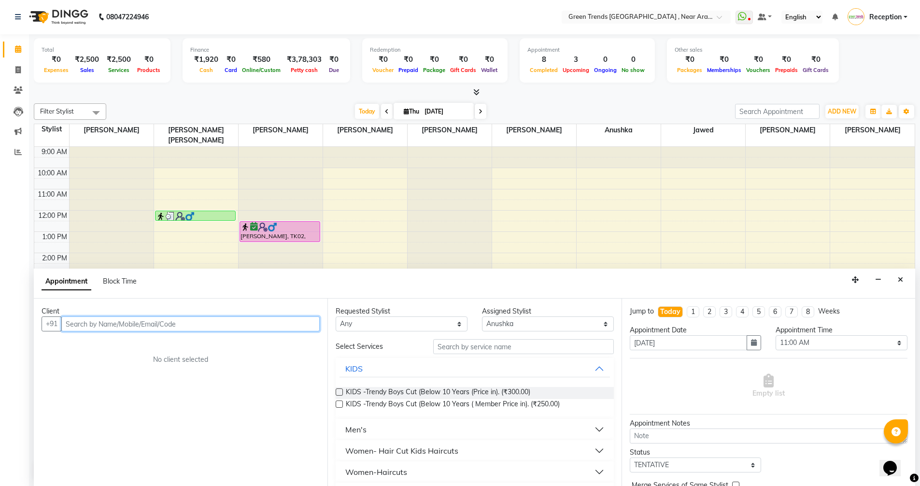
click at [136, 322] on input "text" at bounding box center [190, 323] width 258 height 15
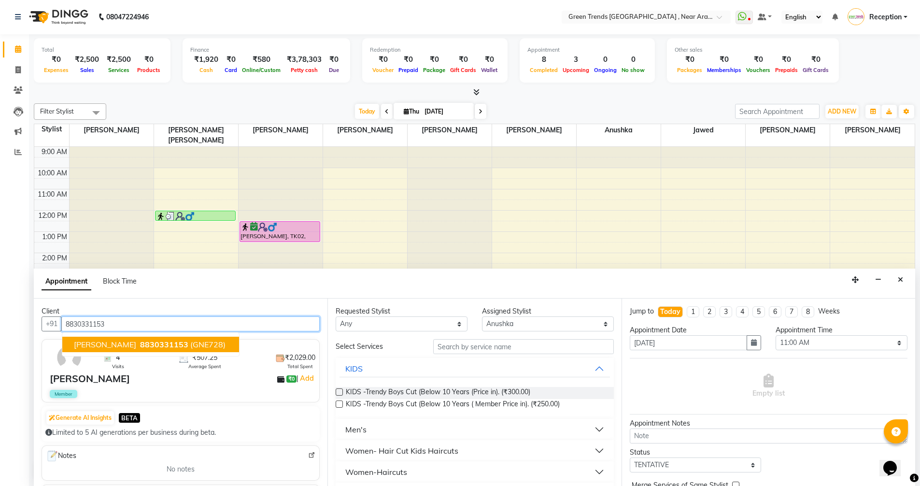
click at [157, 345] on span "8830331153" at bounding box center [164, 344] width 48 height 10
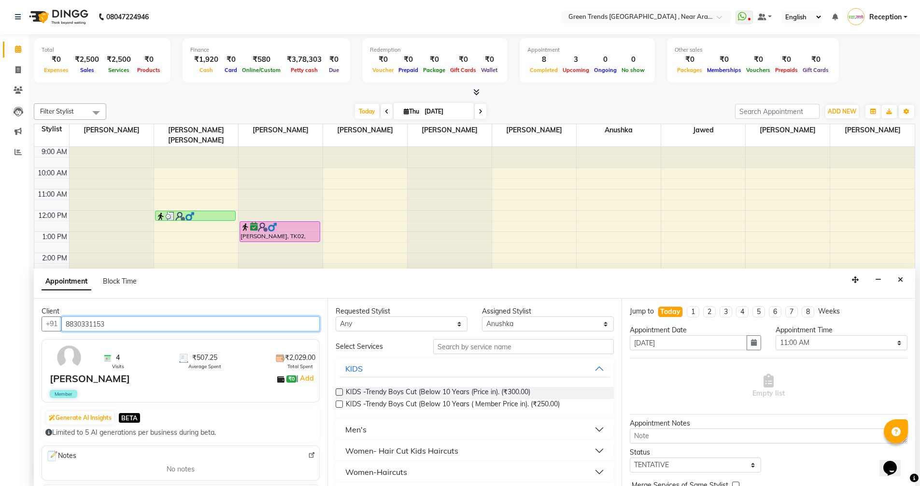
type input "8830331153"
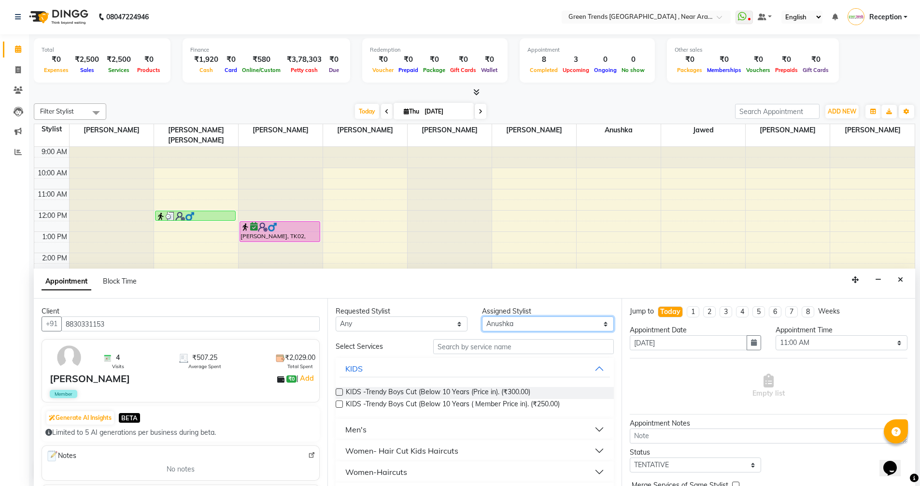
click at [600, 324] on select "Select [PERSON_NAME] [PERSON_NAME] [PERSON_NAME]. [PERSON_NAME] [PERSON_NAME] S…" at bounding box center [548, 323] width 132 height 15
select select "82690"
click at [482, 316] on select "Select [PERSON_NAME] [PERSON_NAME] [PERSON_NAME]. [PERSON_NAME] [PERSON_NAME] S…" at bounding box center [548, 323] width 132 height 15
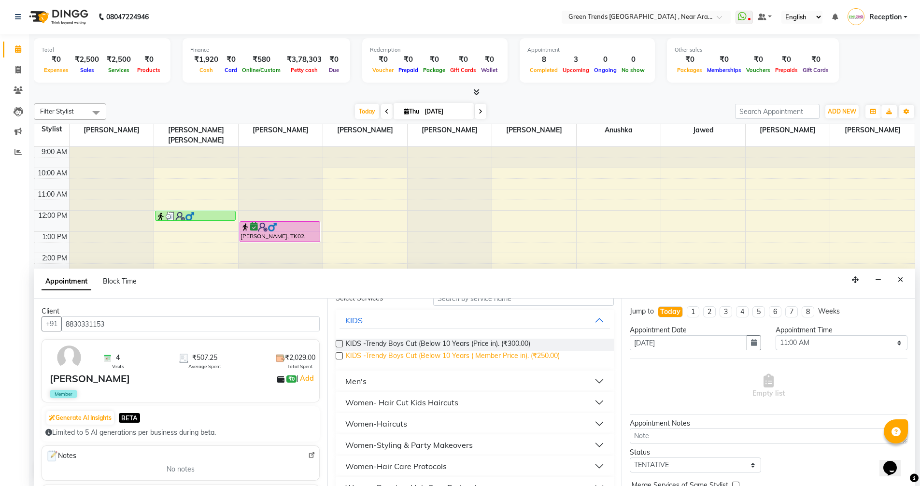
scroll to position [0, 0]
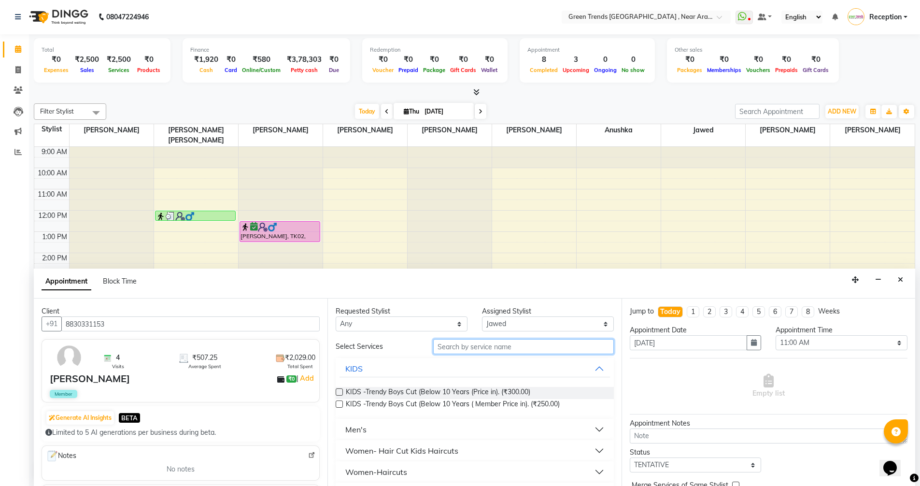
click at [478, 348] on input "text" at bounding box center [523, 346] width 181 height 15
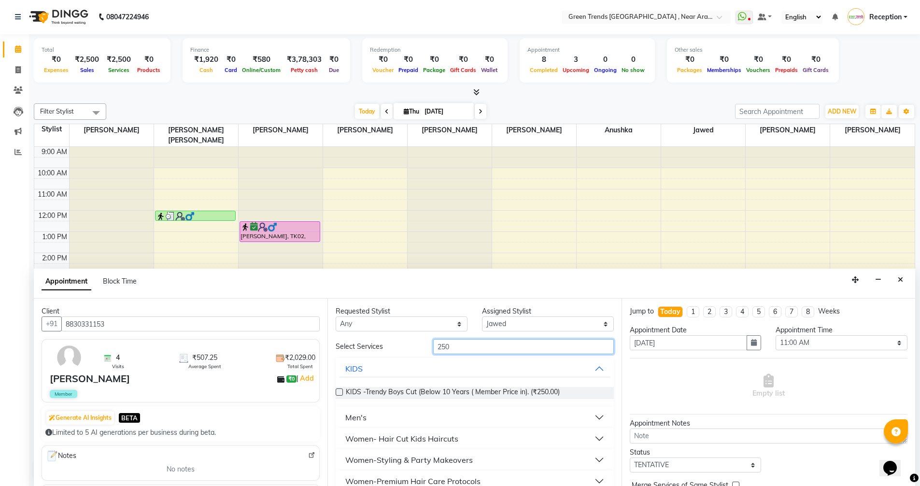
type input "250"
click at [384, 413] on button "Men's" at bounding box center [474, 416] width 270 height 17
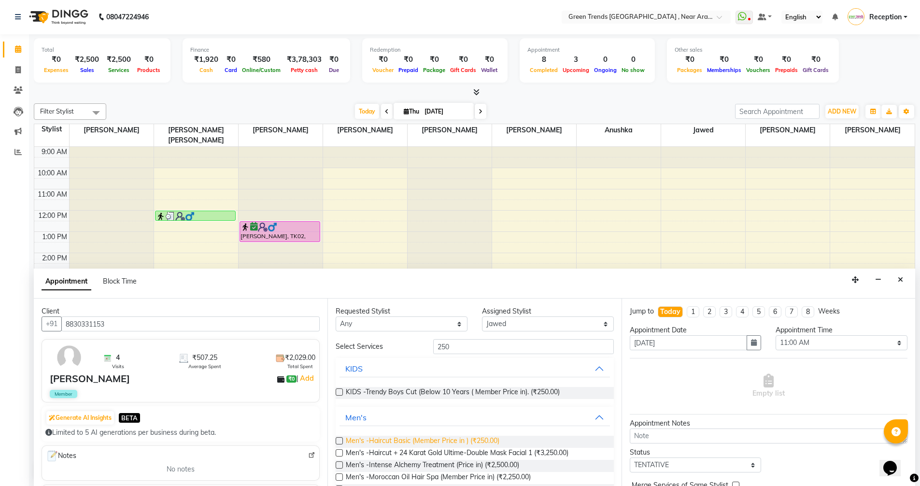
click at [473, 441] on span "Men's -Haircut Basic (Member Price in ) (₹250.00)" at bounding box center [422, 441] width 153 height 12
checkbox input "false"
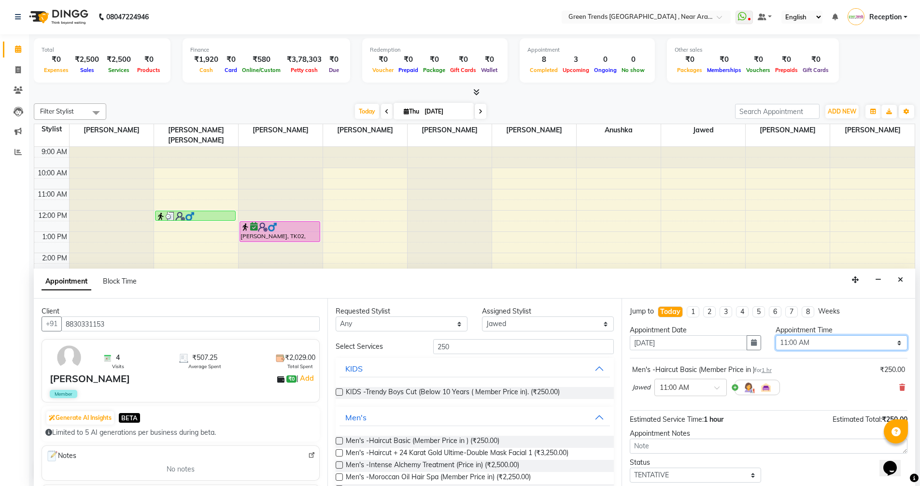
click at [892, 340] on select "Select 10:00 AM 10:05 AM 10:10 AM 10:15 AM 10:20 AM 10:25 AM 10:30 AM 10:35 AM …" at bounding box center [841, 342] width 132 height 15
select select "1165"
click at [775, 335] on select "Select 10:00 AM 10:05 AM 10:10 AM 10:15 AM 10:20 AM 10:25 AM 10:30 AM 10:35 AM …" at bounding box center [841, 342] width 132 height 15
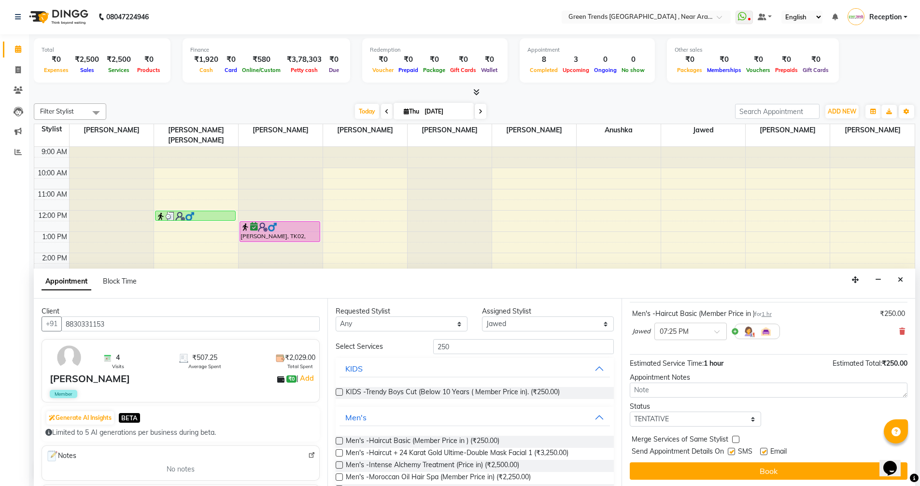
scroll to position [57, 0]
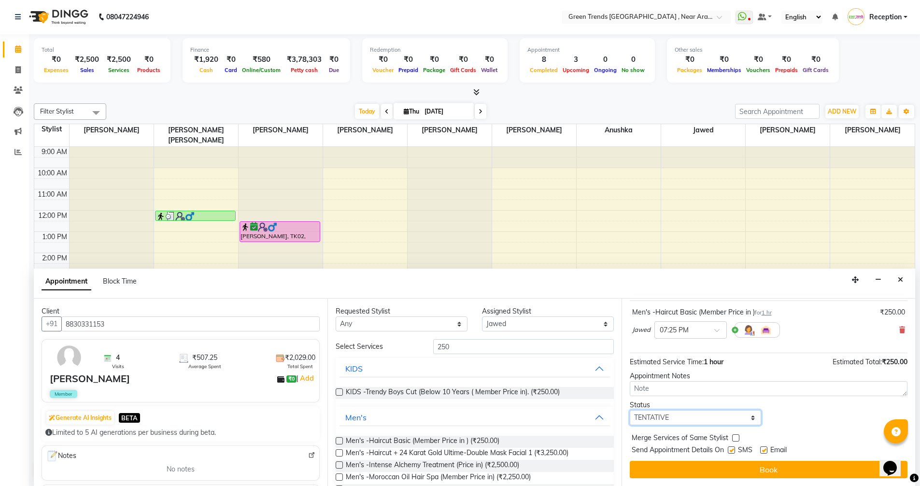
click at [749, 417] on select "Select TENTATIVE CONFIRM CHECK-IN UPCOMING" at bounding box center [695, 417] width 132 height 15
select select "confirm booking"
click at [629, 410] on select "Select TENTATIVE CONFIRM CHECK-IN UPCOMING" at bounding box center [695, 417] width 132 height 15
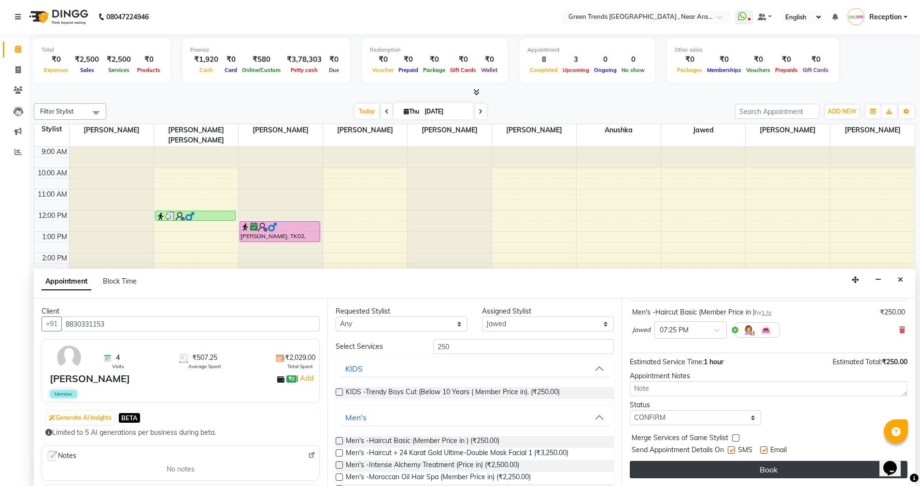
click at [770, 469] on button "Book" at bounding box center [768, 468] width 278 height 17
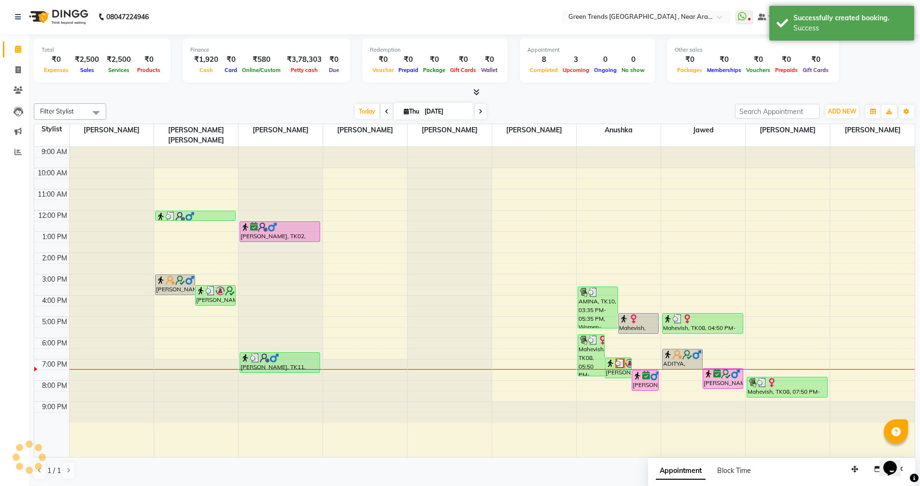
scroll to position [0, 0]
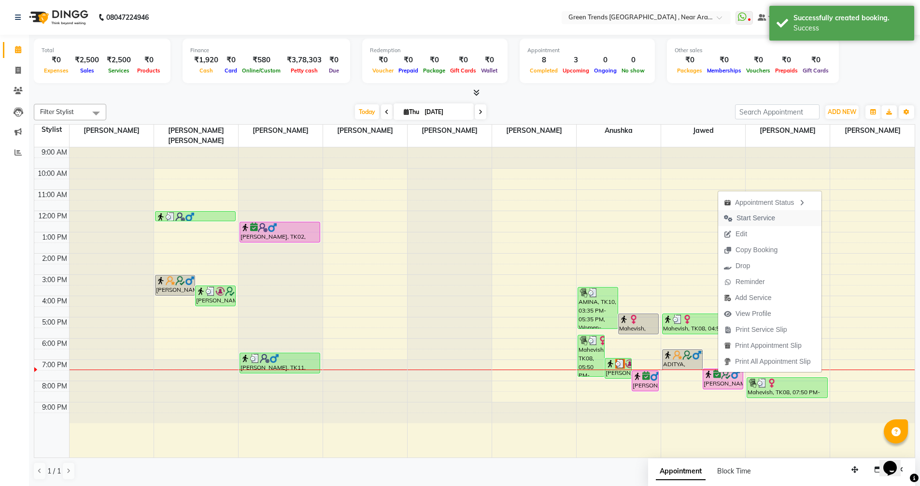
click at [751, 218] on span "Start Service" at bounding box center [755, 218] width 39 height 10
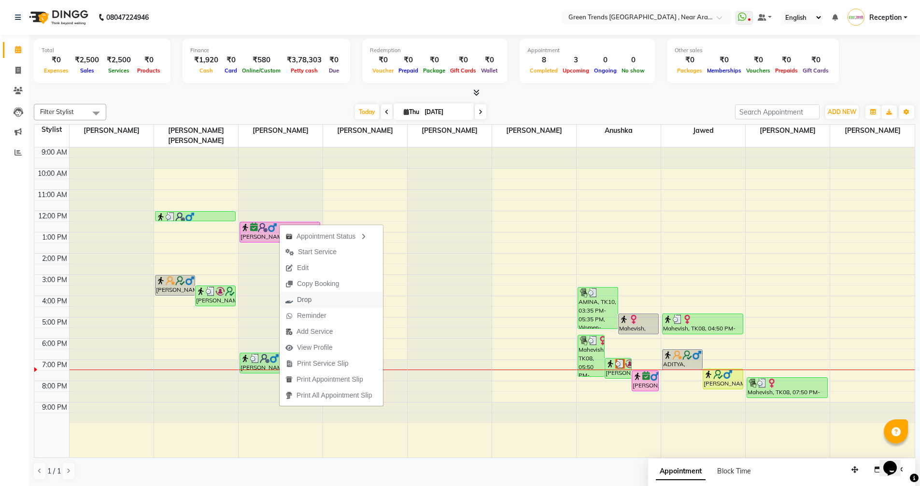
click at [306, 298] on span "Drop" at bounding box center [304, 299] width 14 height 10
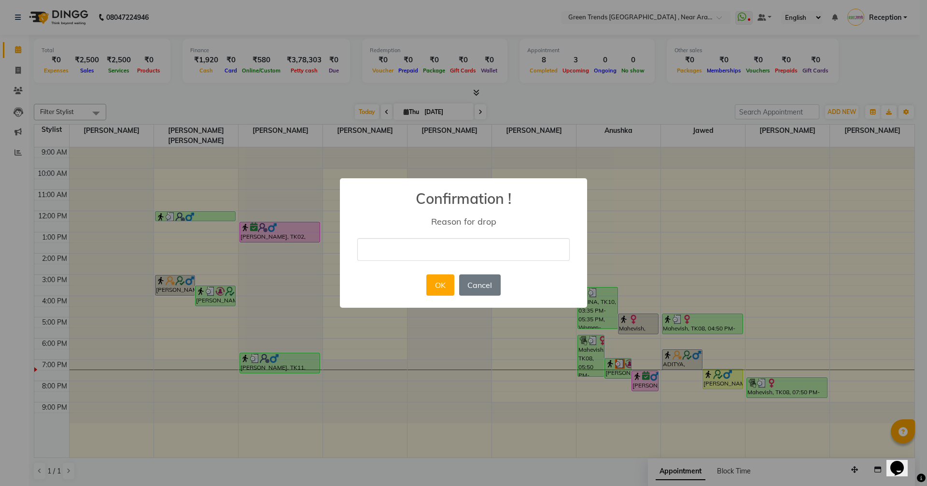
click at [417, 244] on input "text" at bounding box center [463, 249] width 212 height 23
type input "NOT COMING"
click at [435, 281] on button "OK" at bounding box center [440, 284] width 28 height 21
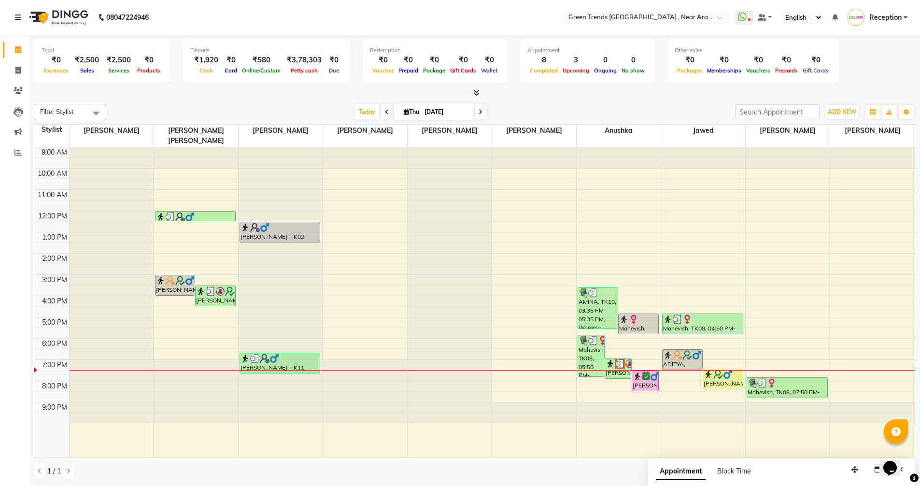
scroll to position [0, 0]
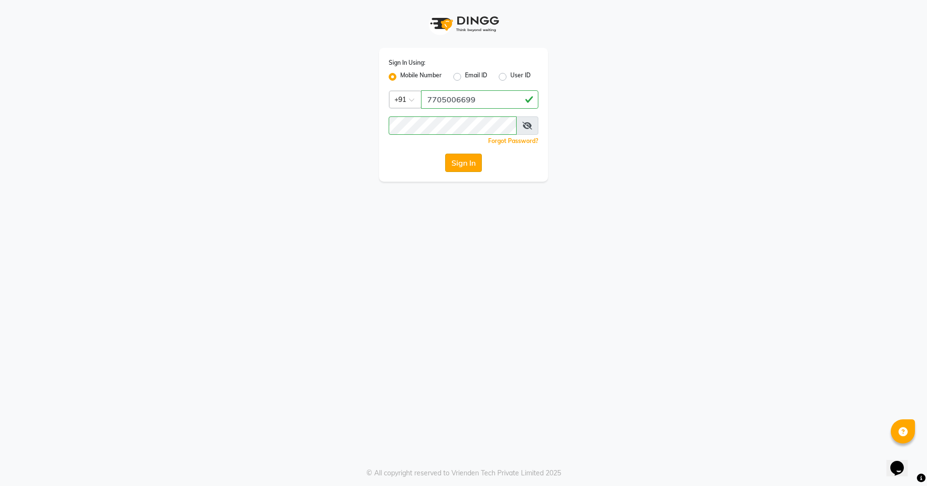
click at [461, 169] on button "Sign In" at bounding box center [463, 162] width 37 height 18
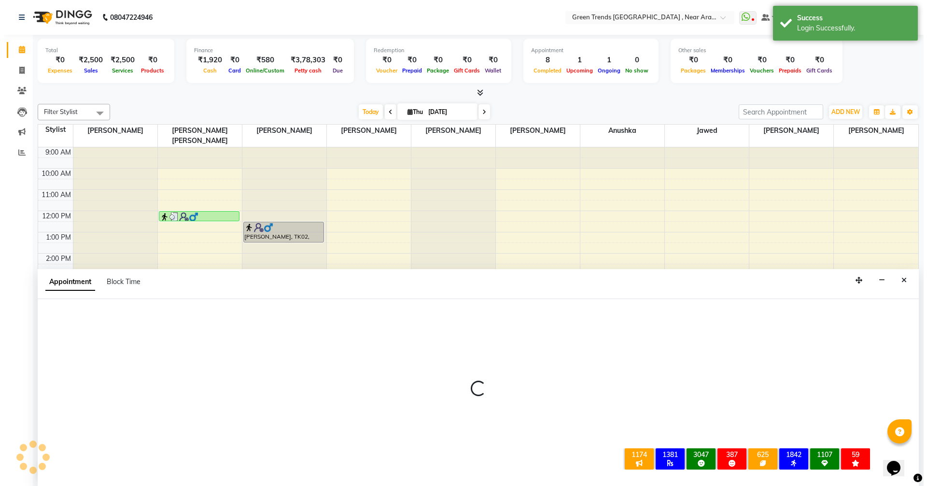
scroll to position [0, 0]
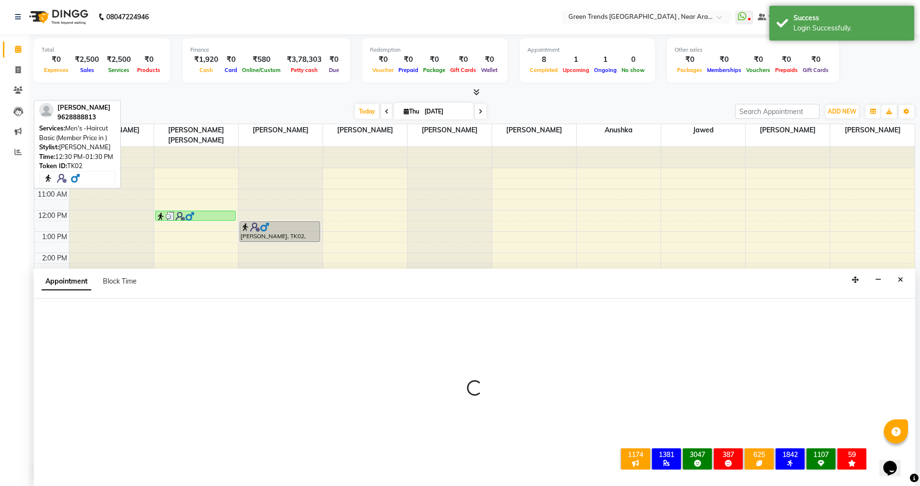
select select "66622"
select select "600"
select select "tentative"
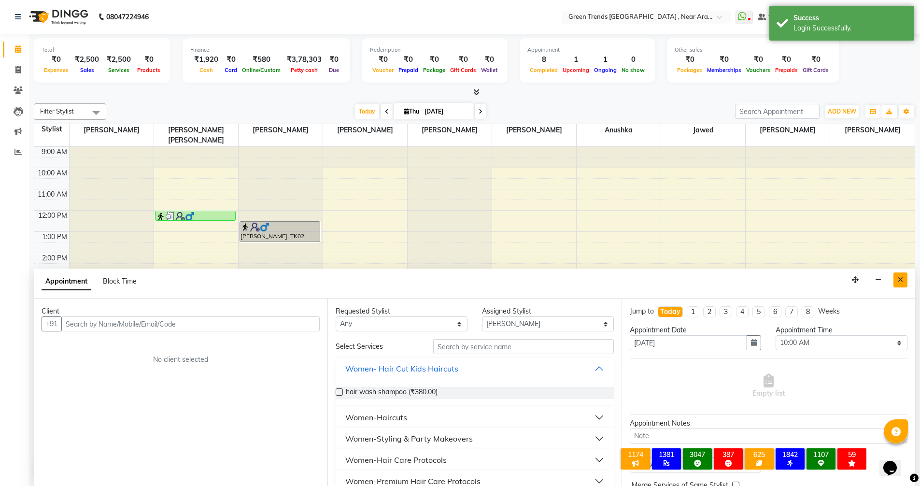
click at [902, 279] on icon "Close" at bounding box center [899, 279] width 5 height 7
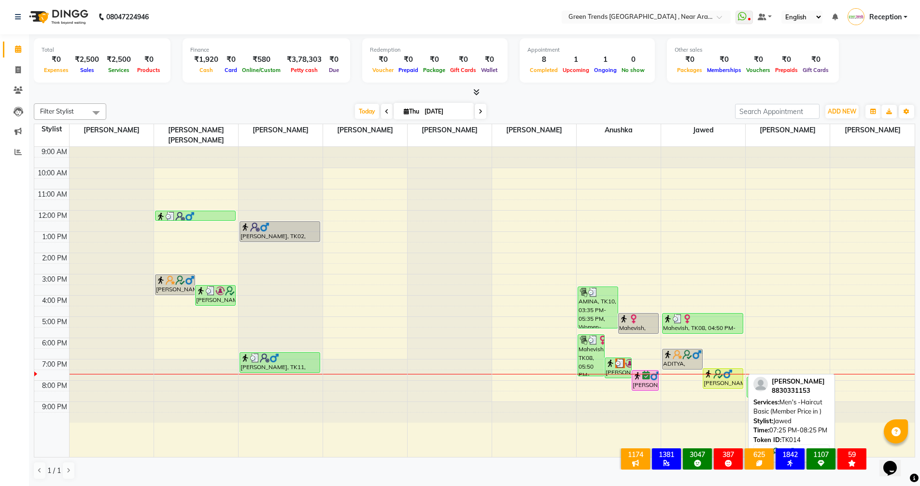
click at [720, 369] on img at bounding box center [718, 374] width 10 height 10
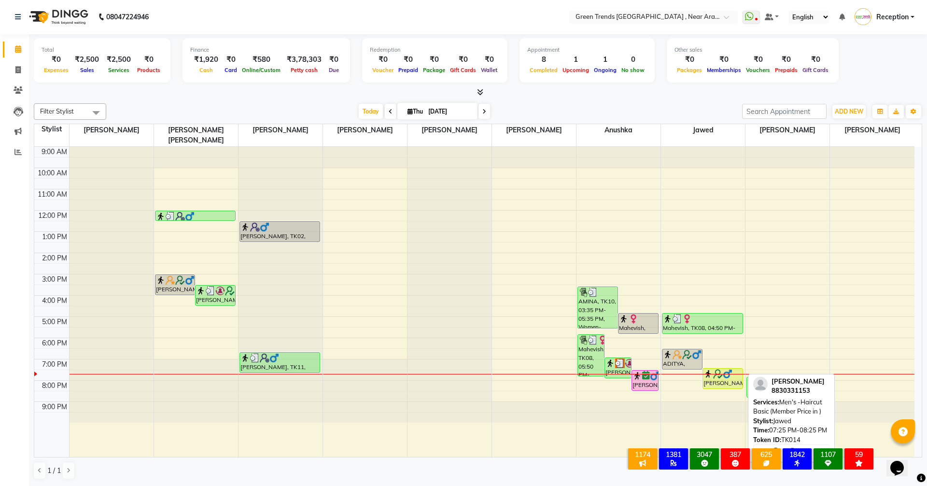
select select "1"
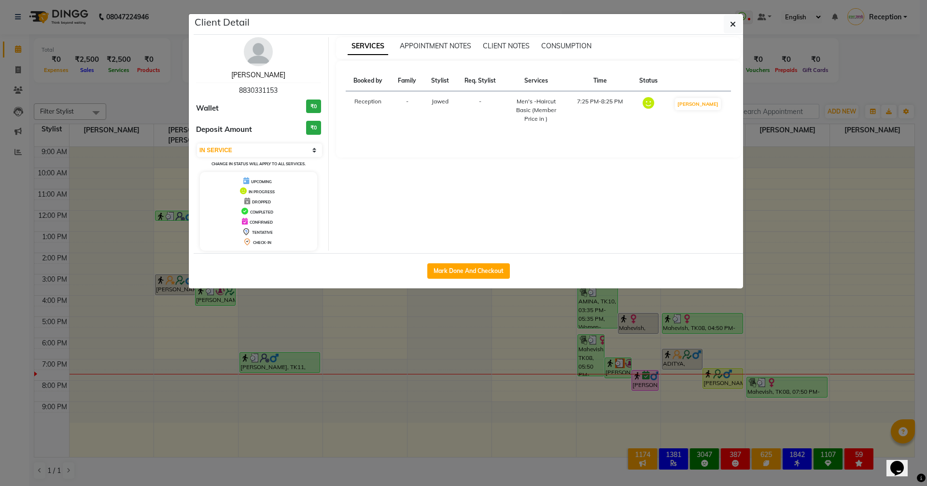
click at [258, 76] on link "[PERSON_NAME]" at bounding box center [258, 74] width 54 height 9
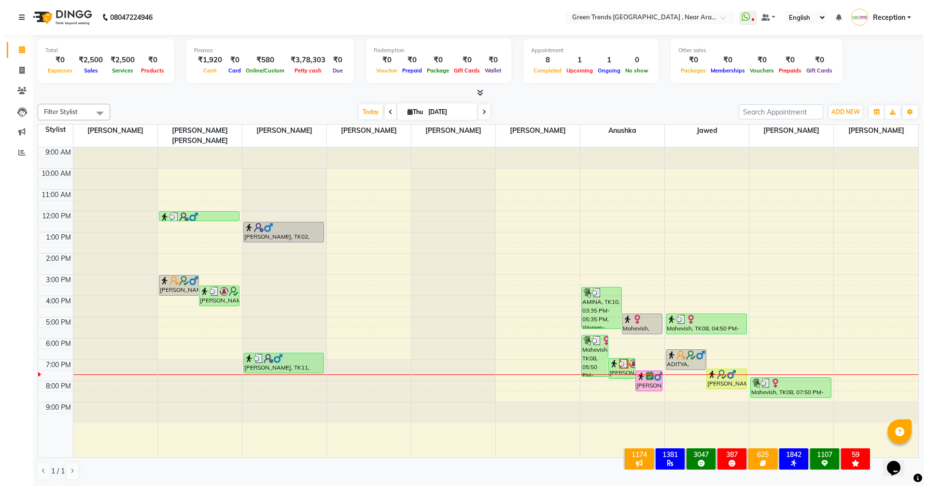
scroll to position [0, 0]
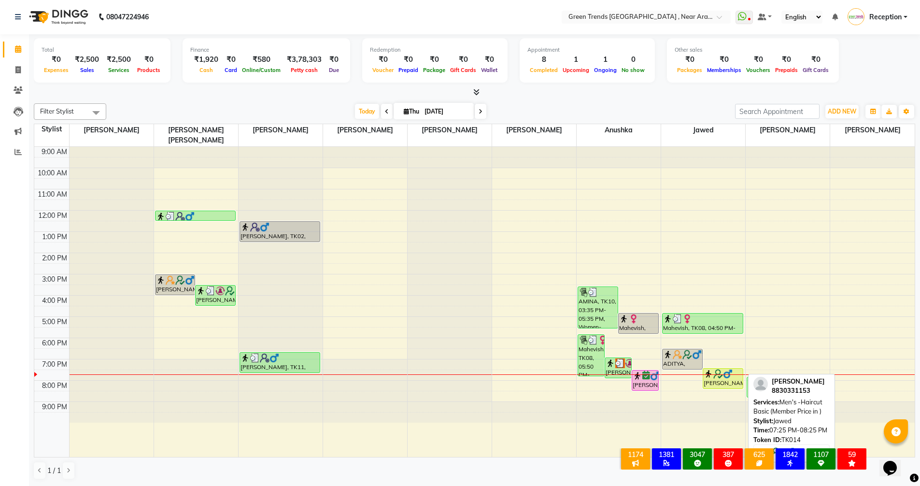
click at [728, 372] on div "[PERSON_NAME], TK14, 07:25 PM-08:25 PM, Men's -Haircut Basic (Member Price in )" at bounding box center [723, 378] width 40 height 20
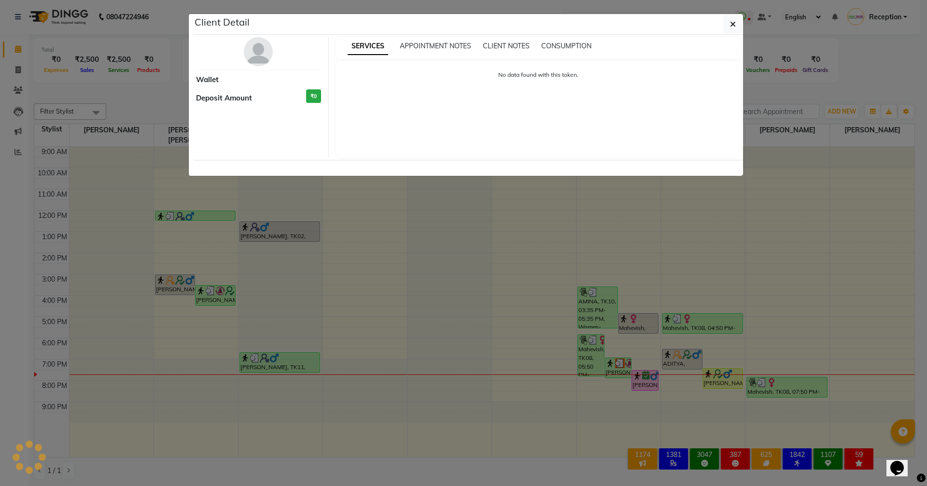
select select "1"
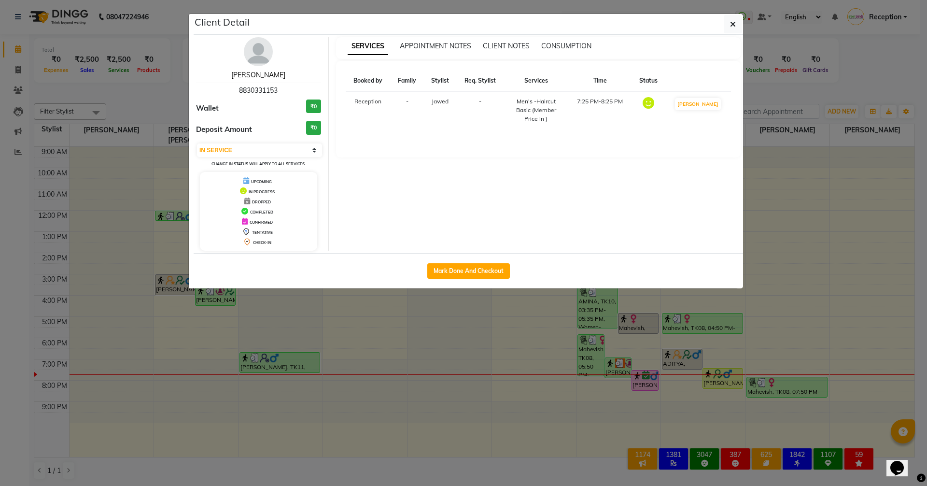
click at [251, 74] on link "[PERSON_NAME]" at bounding box center [258, 74] width 54 height 9
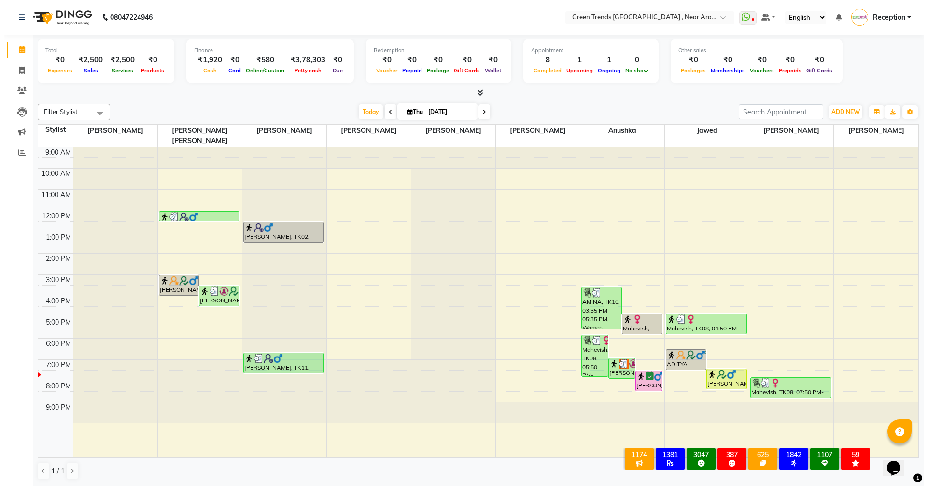
scroll to position [0, 0]
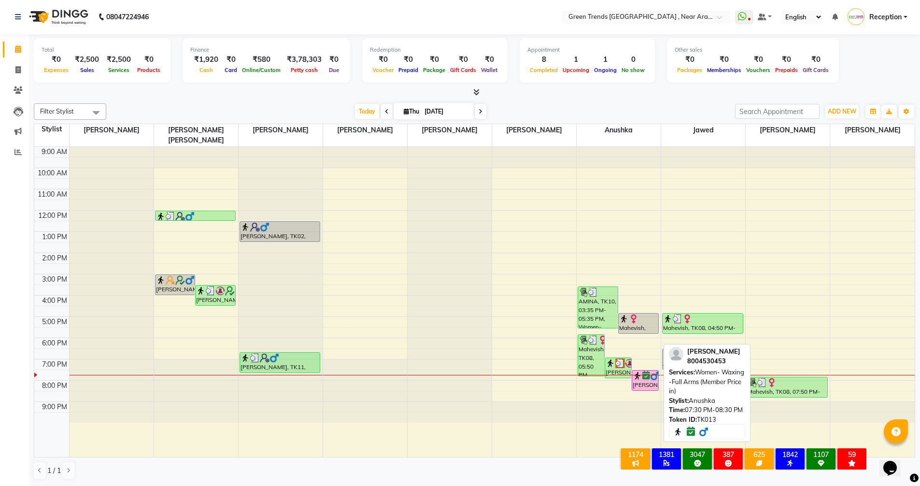
click at [641, 371] on div "[PERSON_NAME], TK13, 07:30 PM-08:30 PM, Women- Waxing -Full Arms (Member Price …" at bounding box center [645, 380] width 26 height 20
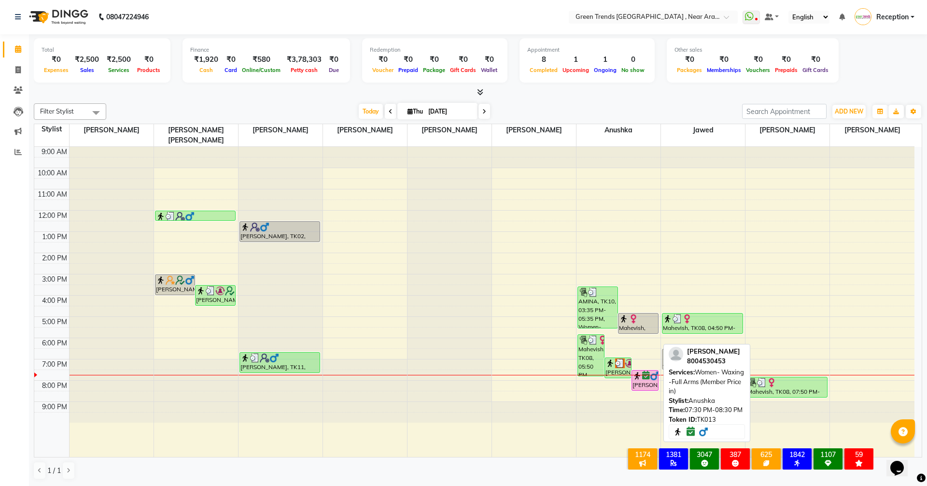
select select "6"
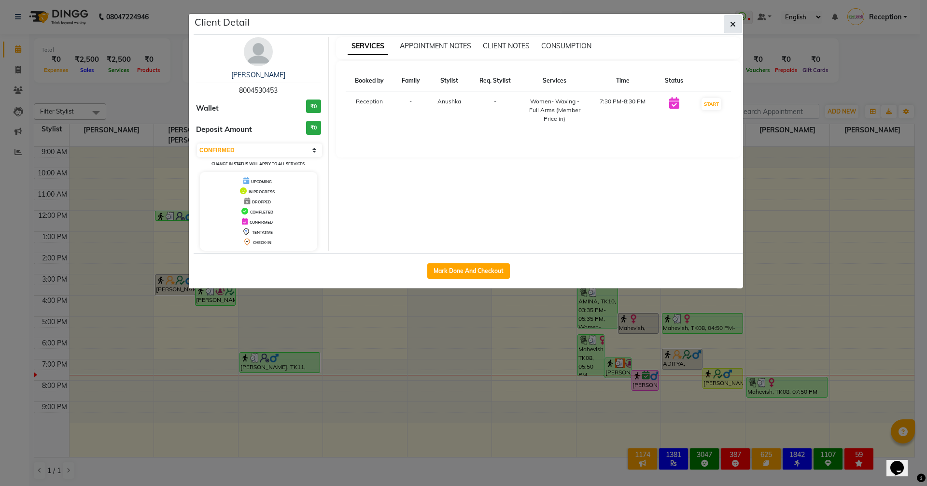
click at [735, 24] on icon "button" at bounding box center [733, 24] width 6 height 8
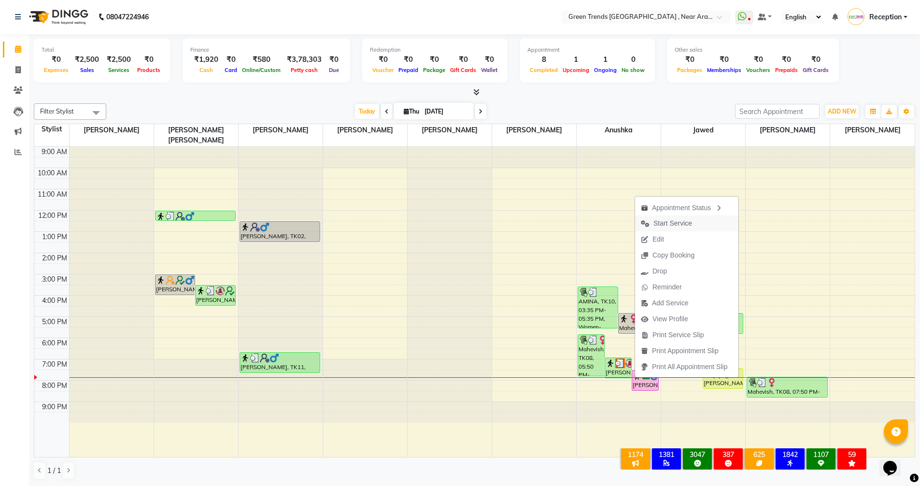
click at [684, 225] on span "Start Service" at bounding box center [672, 223] width 39 height 10
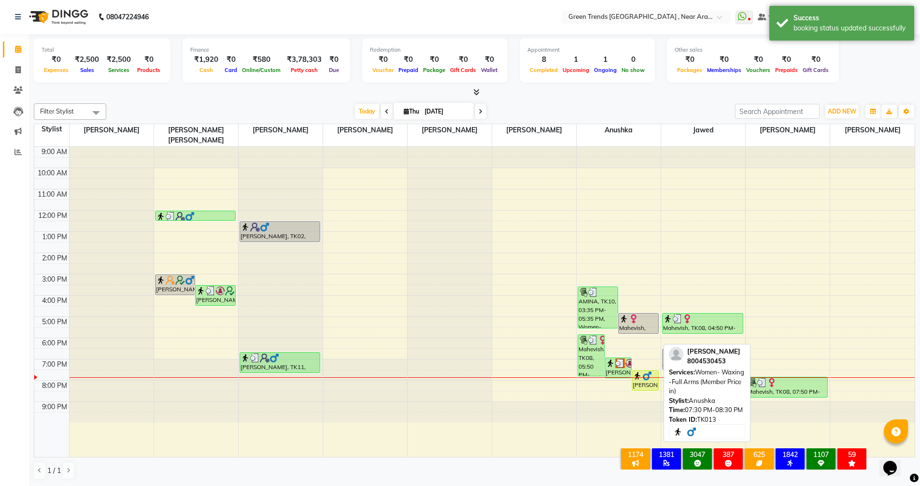
click at [639, 376] on div "[PERSON_NAME], TK13, 07:30 PM-08:30 PM, Women- Waxing -Full Arms (Member Price …" at bounding box center [645, 380] width 26 height 20
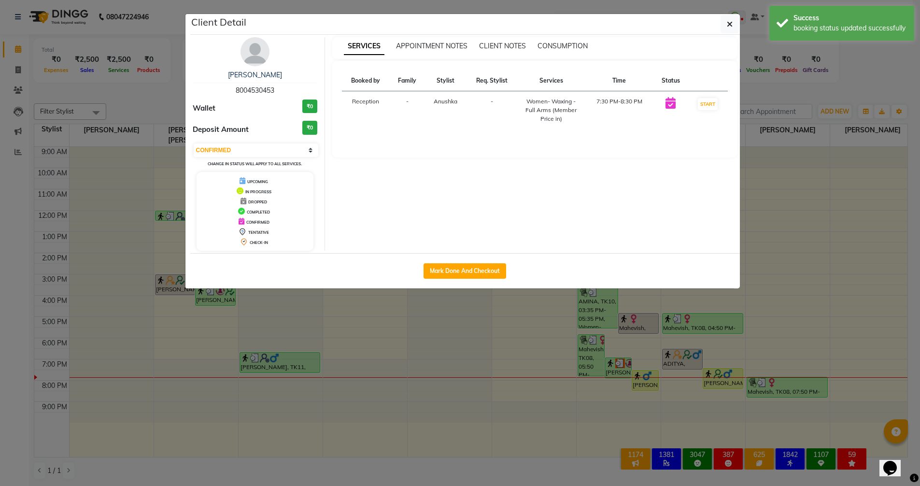
select select "1"
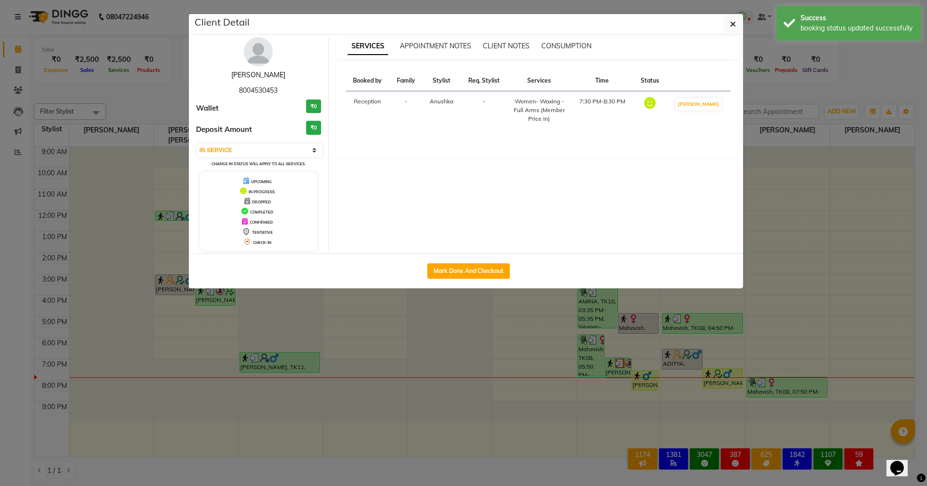
click at [258, 77] on link "[PERSON_NAME]" at bounding box center [258, 74] width 54 height 9
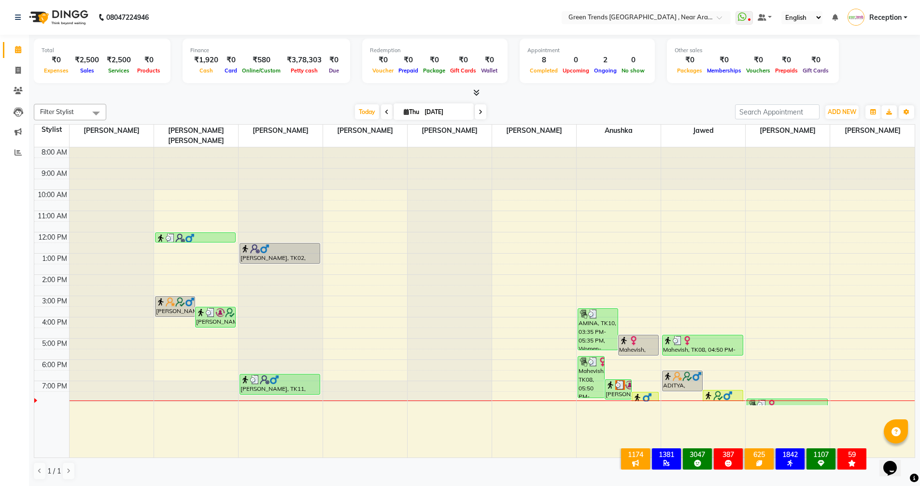
scroll to position [0, 0]
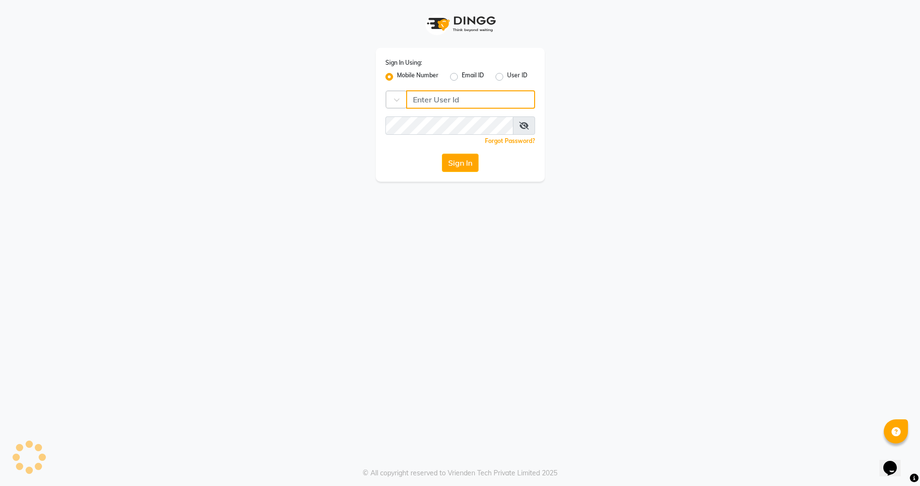
type input "7705006699"
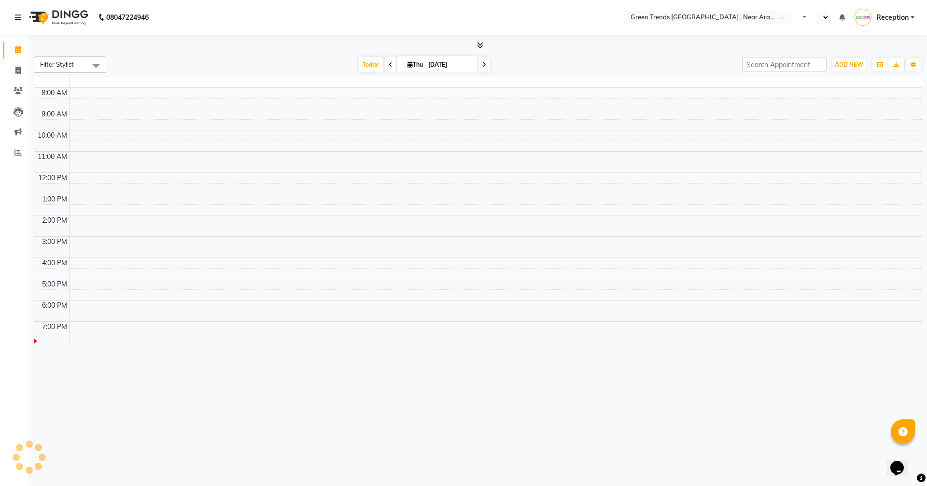
select select "en"
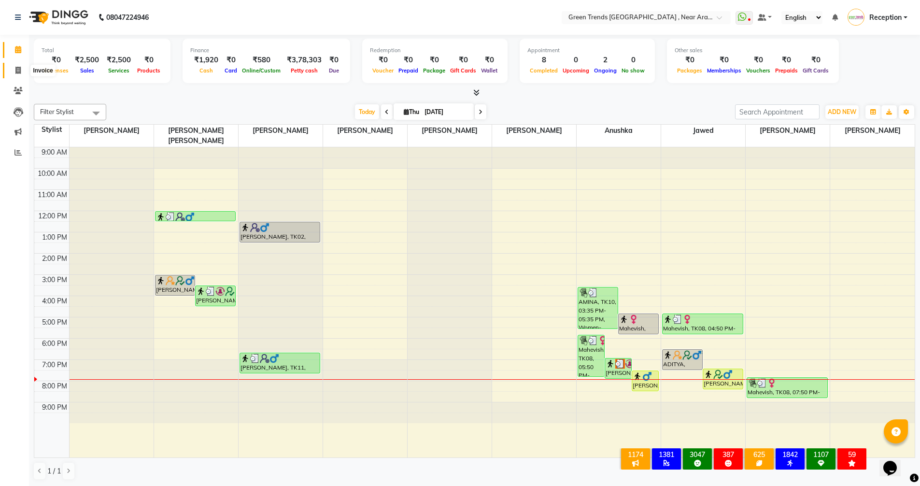
click at [15, 69] on icon at bounding box center [17, 70] width 5 height 7
select select "service"
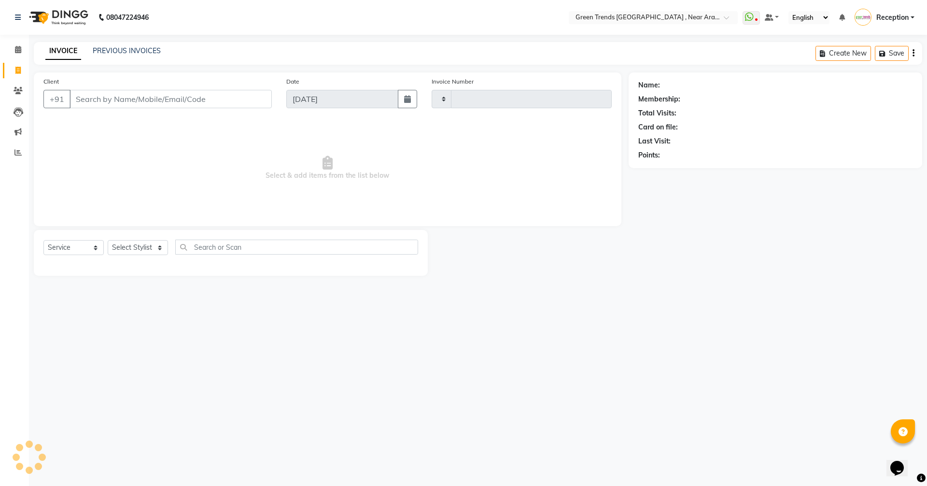
type input "2734"
select select "7005"
click at [20, 48] on icon at bounding box center [18, 49] width 6 height 7
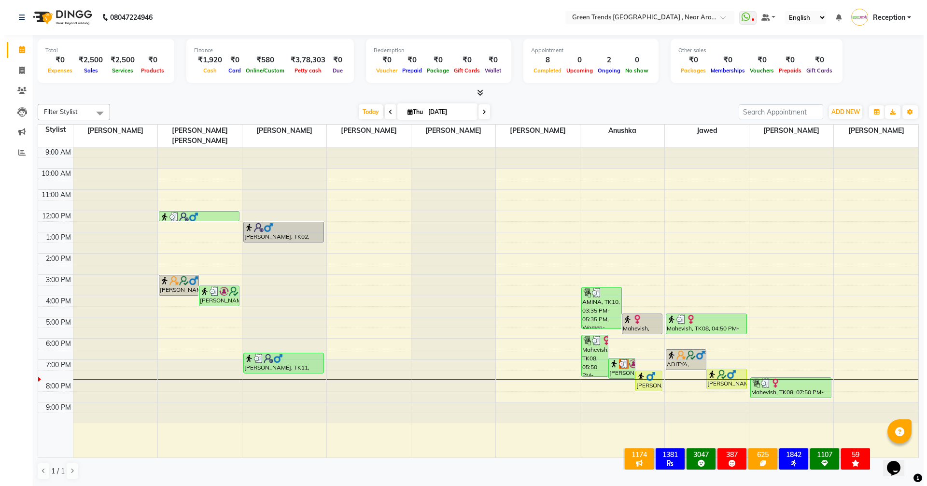
scroll to position [0, 0]
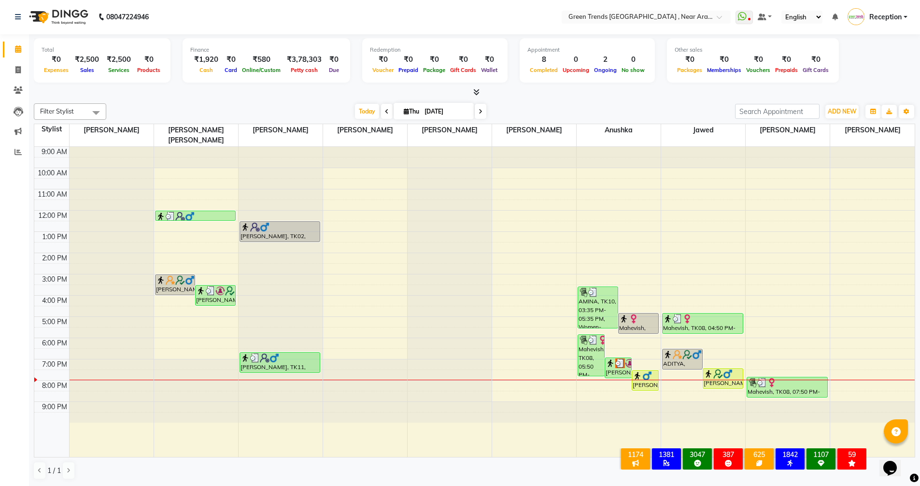
click at [481, 110] on icon at bounding box center [480, 112] width 4 height 6
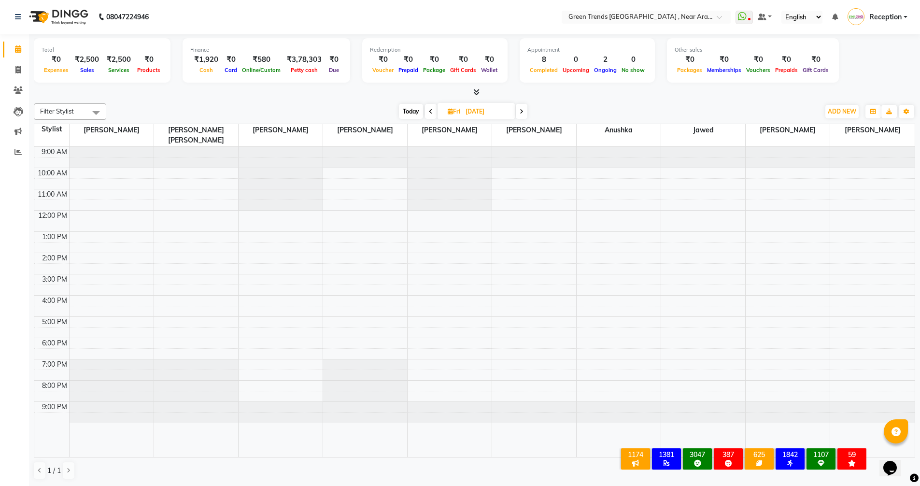
click at [522, 113] on icon at bounding box center [521, 112] width 4 height 6
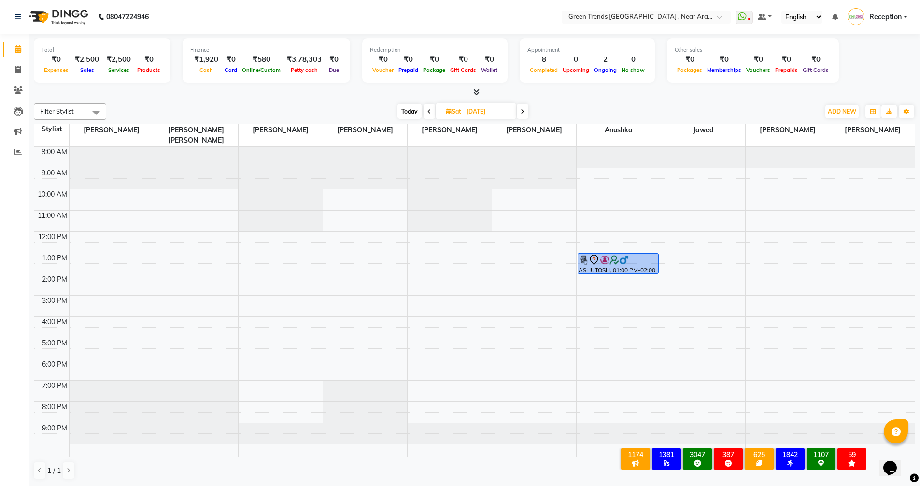
click at [522, 113] on icon at bounding box center [522, 112] width 4 height 6
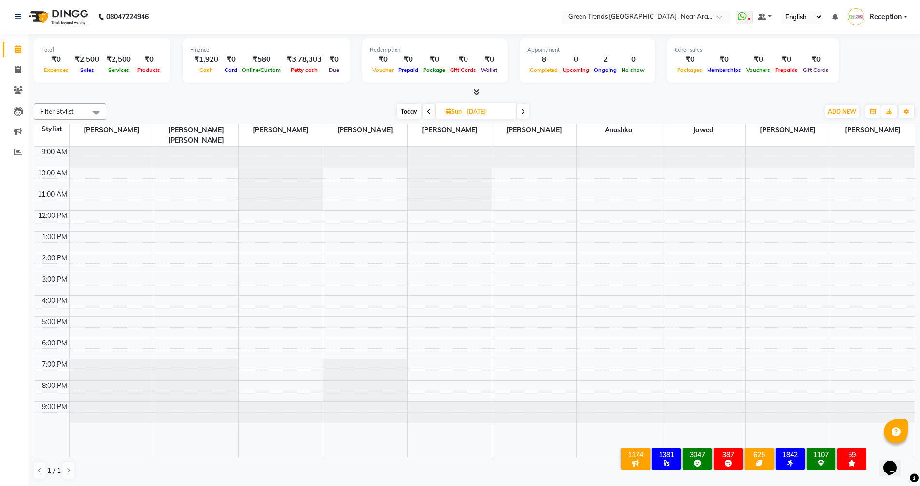
click at [431, 111] on span at bounding box center [429, 111] width 12 height 15
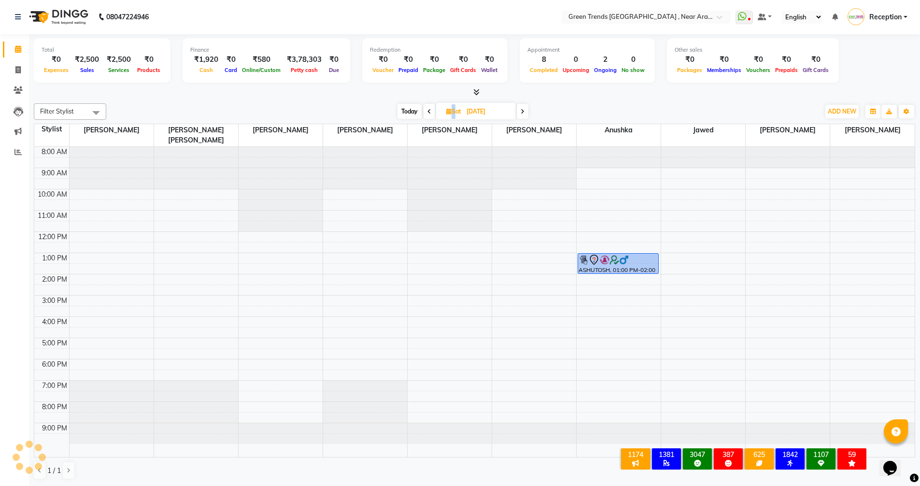
click at [431, 111] on span at bounding box center [429, 111] width 12 height 15
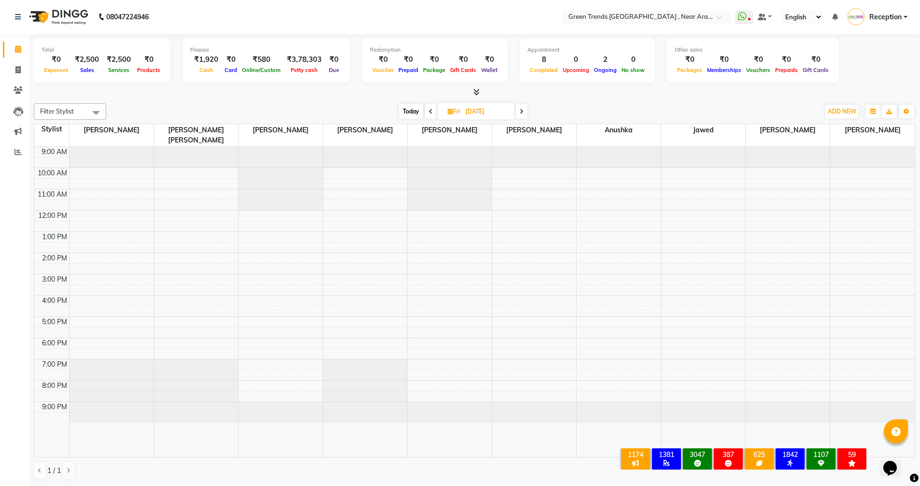
click at [431, 111] on icon at bounding box center [431, 112] width 4 height 6
type input "[DATE]"
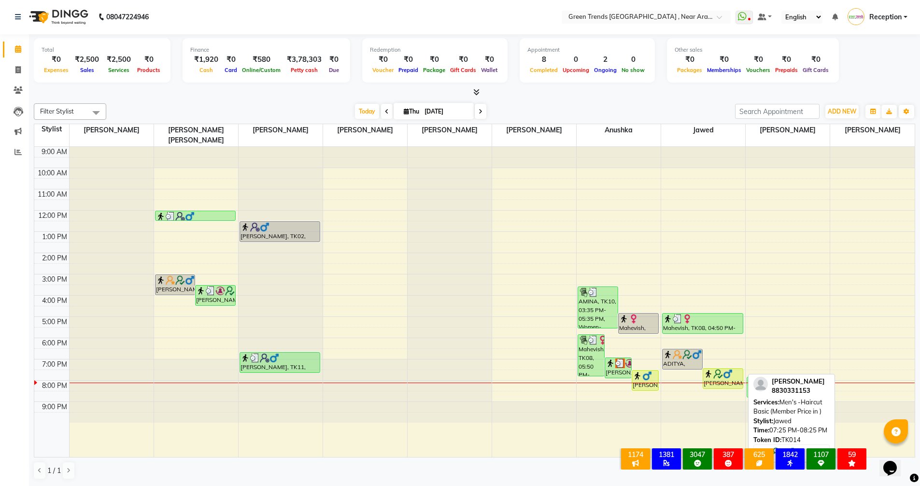
click at [726, 369] on img at bounding box center [728, 374] width 10 height 10
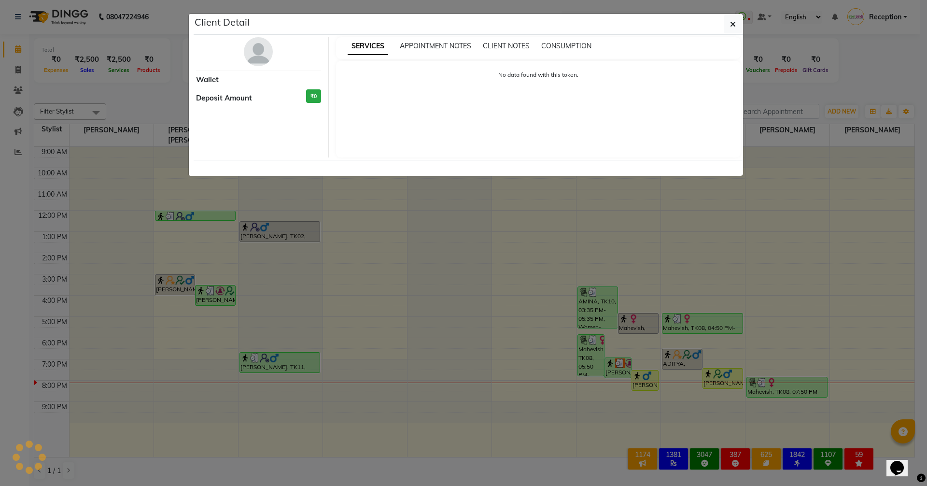
select select "1"
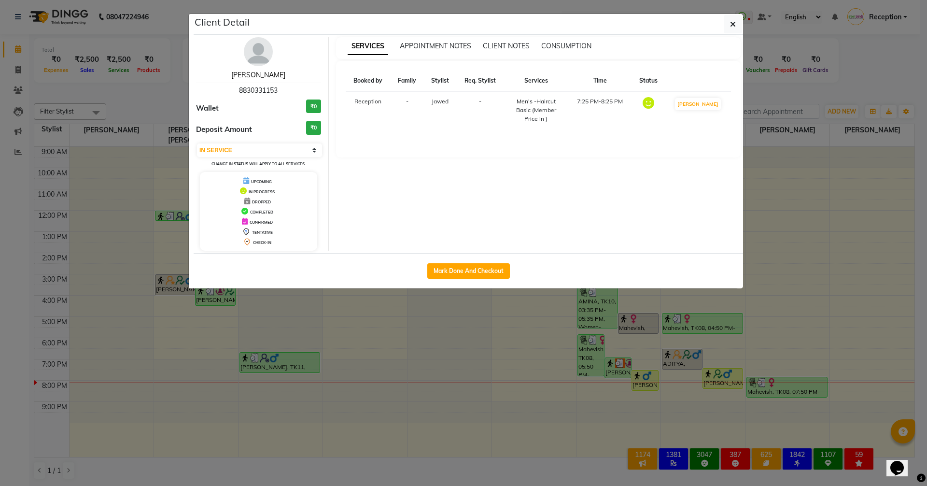
click at [250, 70] on link "[PERSON_NAME]" at bounding box center [258, 74] width 54 height 9
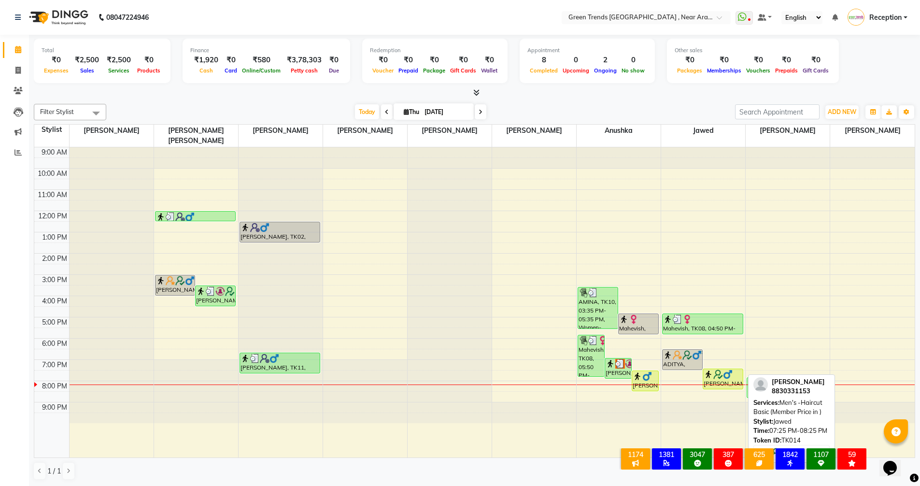
click at [712, 369] on img at bounding box center [708, 374] width 10 height 10
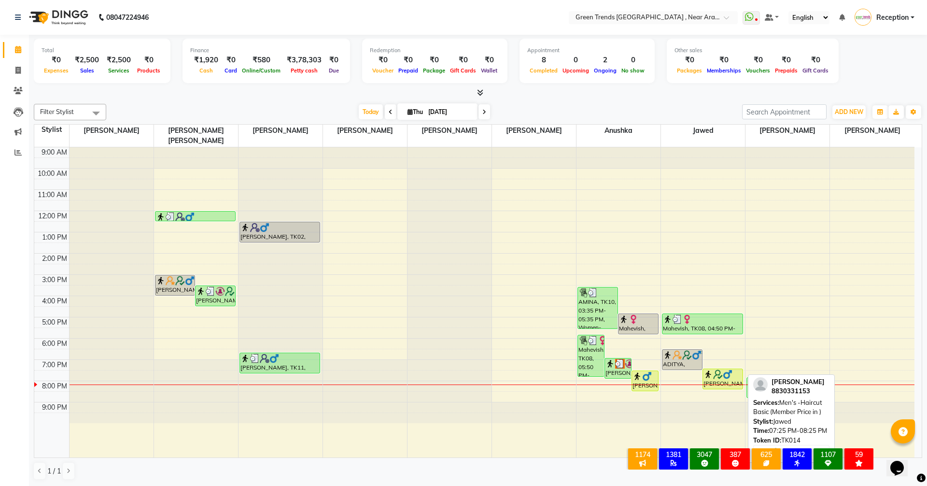
select select "1"
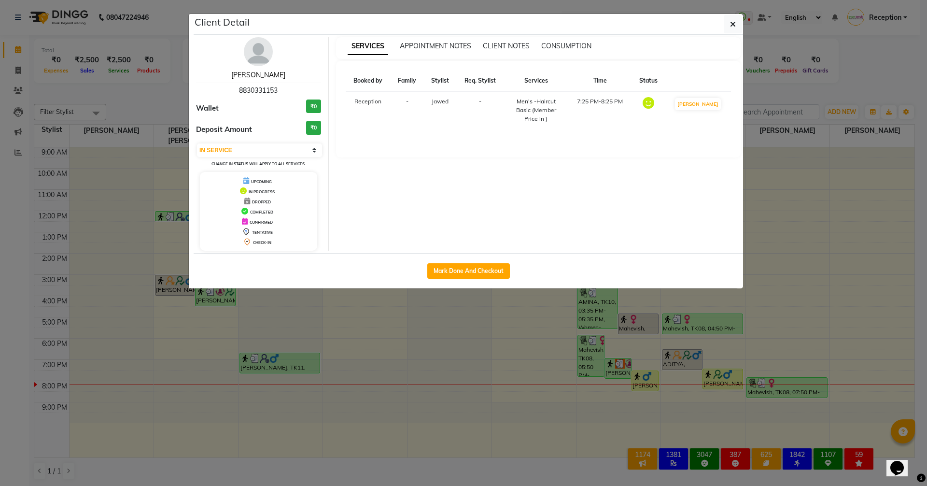
click at [252, 74] on link "[PERSON_NAME]" at bounding box center [258, 74] width 54 height 9
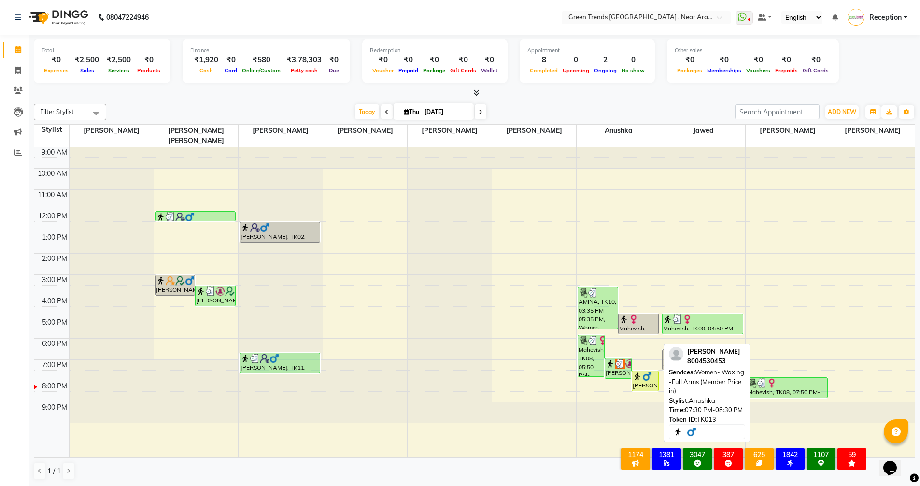
click at [645, 371] on div "[PERSON_NAME], TK13, 07:30 PM-08:30 PM, Women- Waxing -Full Arms (Member Price …" at bounding box center [645, 381] width 26 height 20
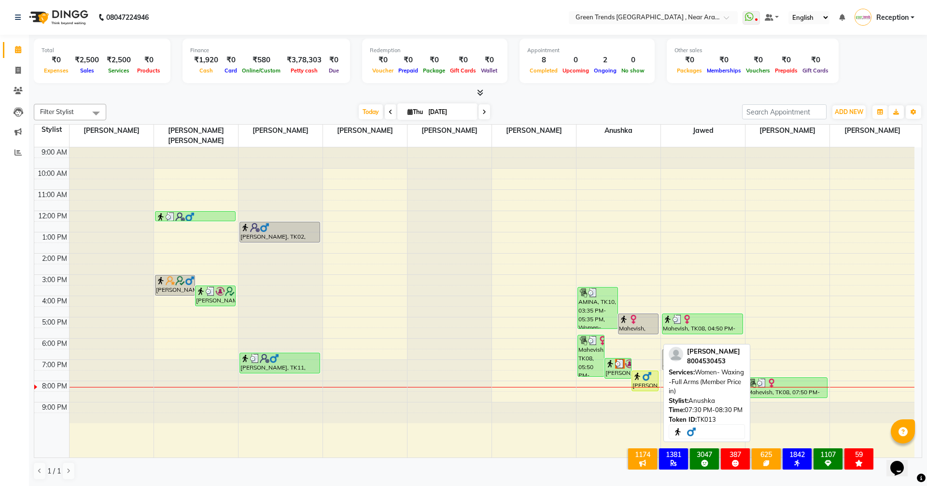
select select "1"
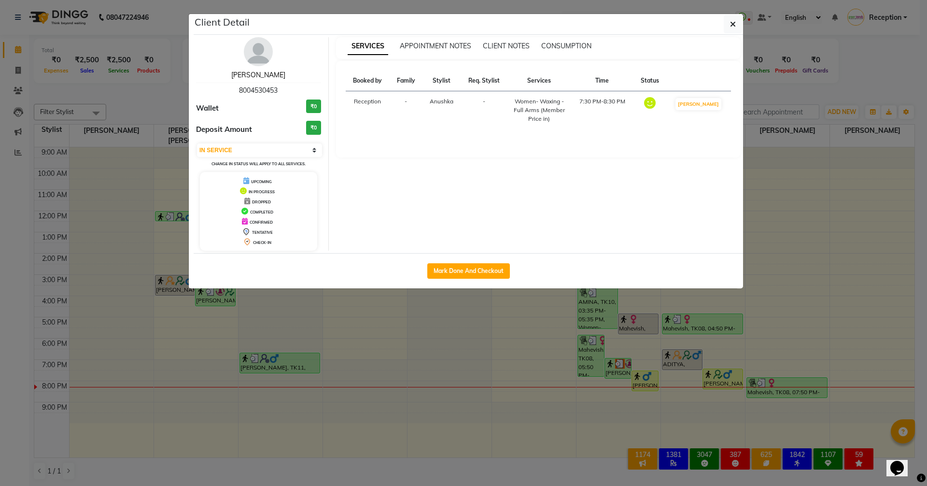
click at [256, 78] on link "[PERSON_NAME]" at bounding box center [258, 74] width 54 height 9
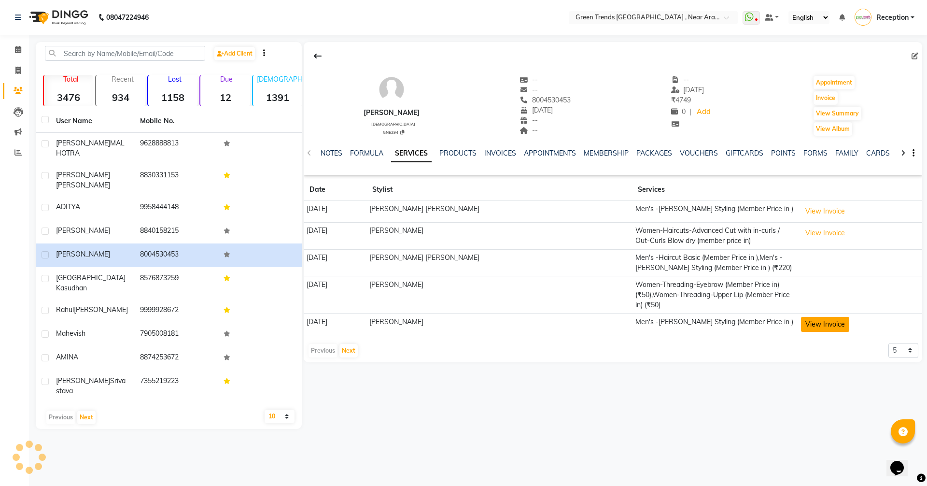
click at [801, 320] on button "View Invoice" at bounding box center [825, 324] width 48 height 15
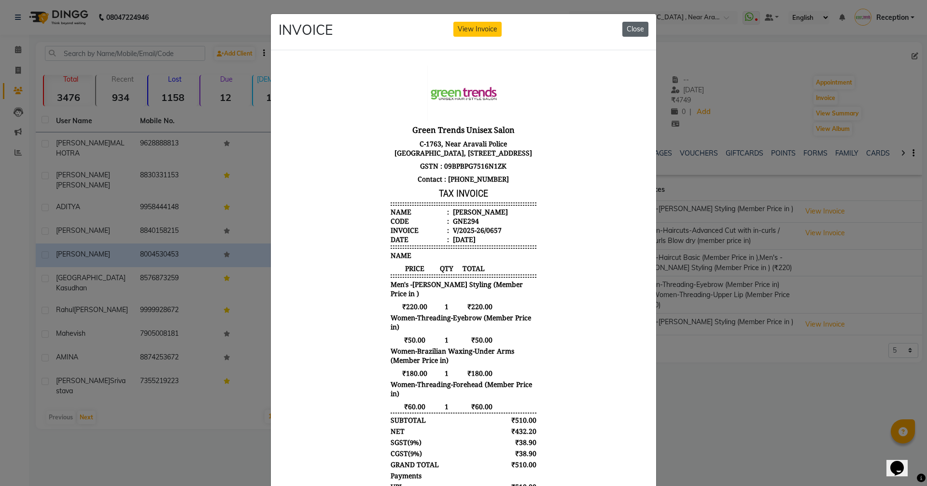
click at [622, 28] on button "Close" at bounding box center [635, 29] width 26 height 15
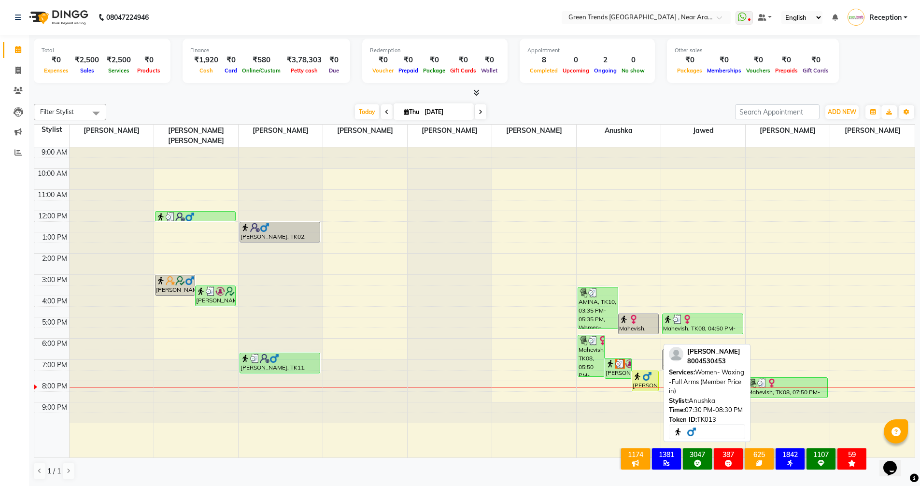
click at [645, 371] on img at bounding box center [647, 376] width 10 height 10
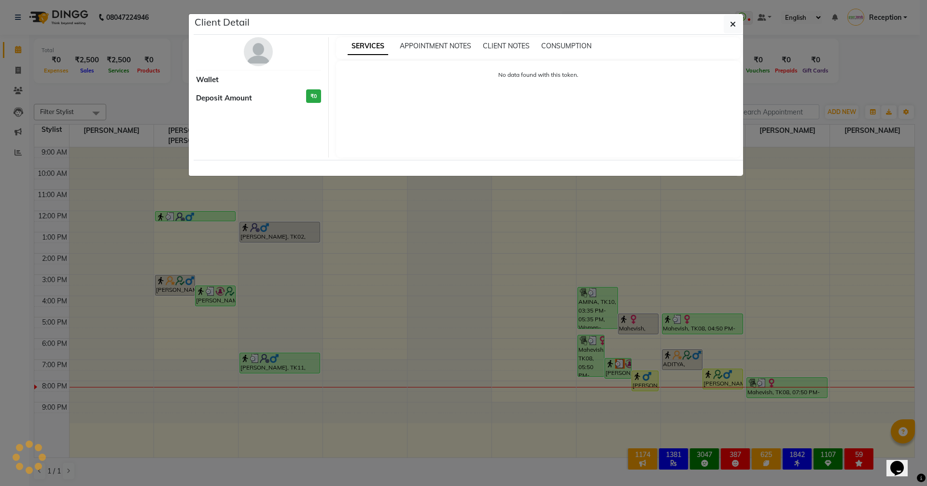
select select "1"
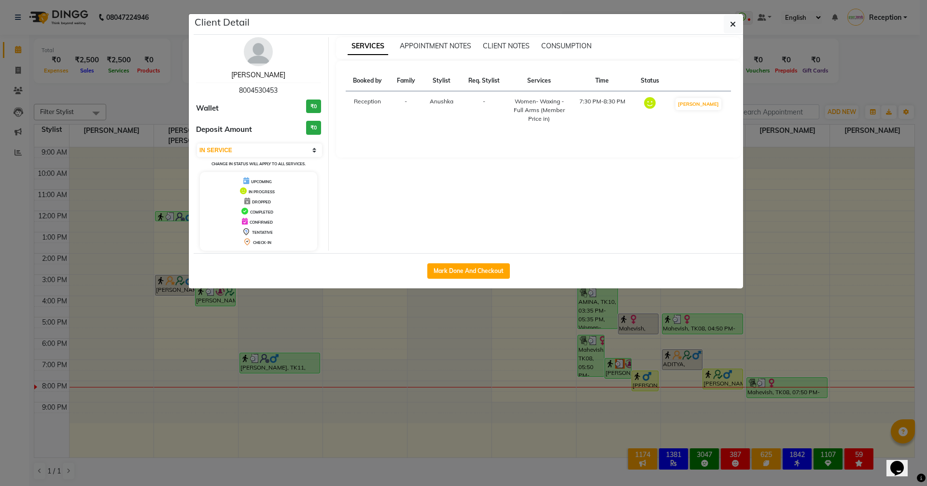
click at [265, 77] on link "[PERSON_NAME]" at bounding box center [258, 74] width 54 height 9
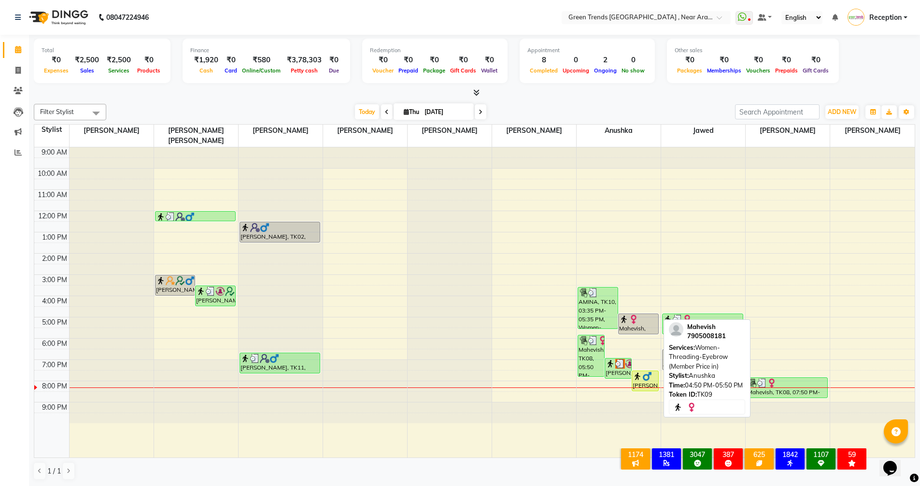
click at [643, 314] on div "Mahevish, TK09, 04:50 PM-05:50 PM, Women-Threading-Eyebrow (Member Price in)" at bounding box center [638, 324] width 40 height 20
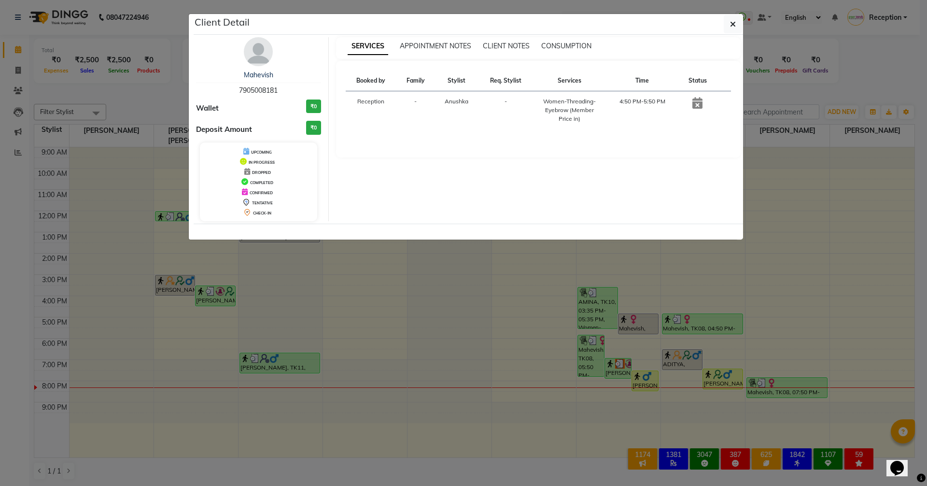
click at [693, 102] on icon at bounding box center [697, 103] width 10 height 12
click at [255, 73] on link "Mahevish" at bounding box center [258, 74] width 29 height 9
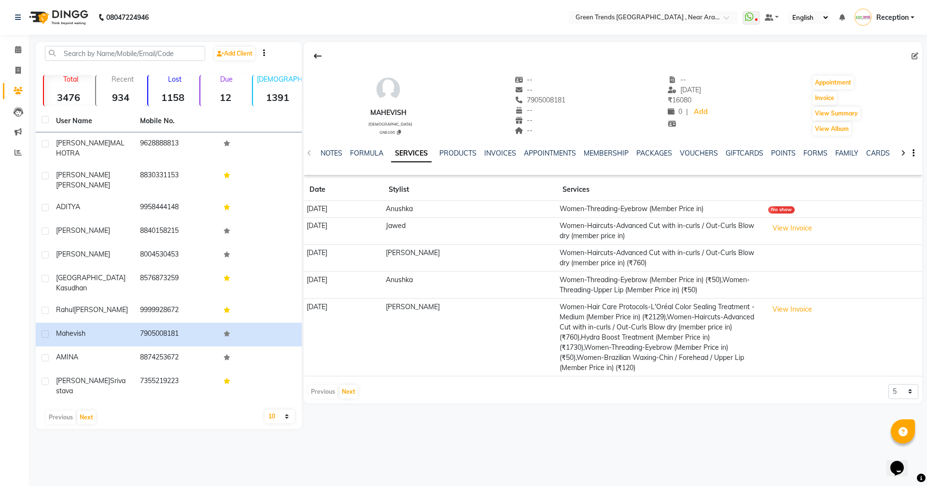
click at [783, 210] on div "No show" at bounding box center [781, 209] width 27 height 7
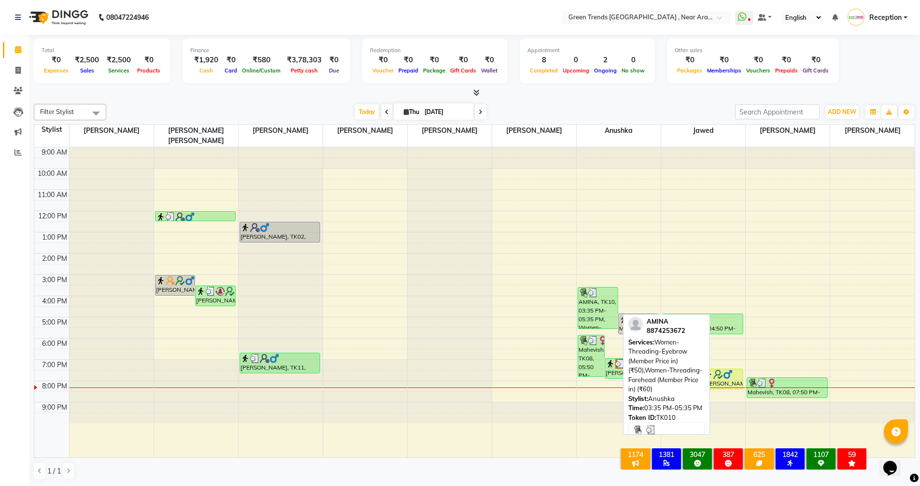
click at [605, 308] on div "AMINA, TK10, 03:35 PM-05:35 PM, Women-Threading-Eyebrow (Member Price in) (₹50)…" at bounding box center [598, 307] width 40 height 41
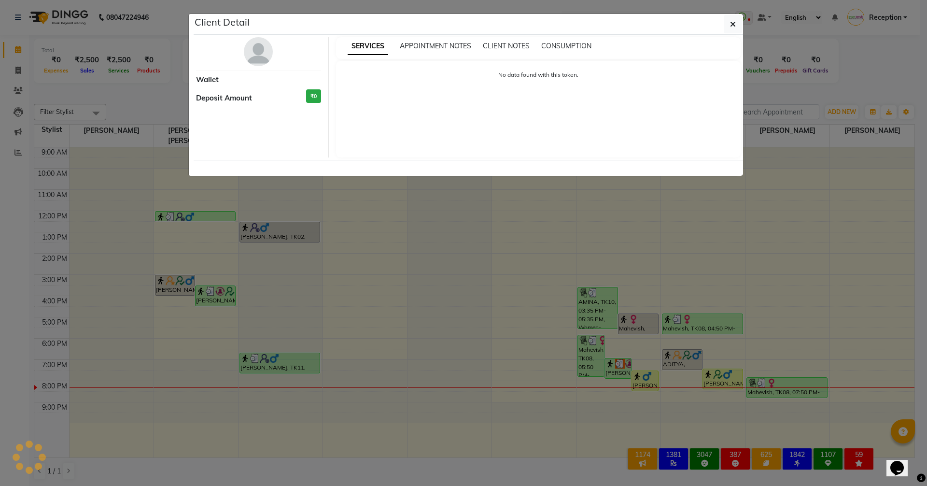
select select "3"
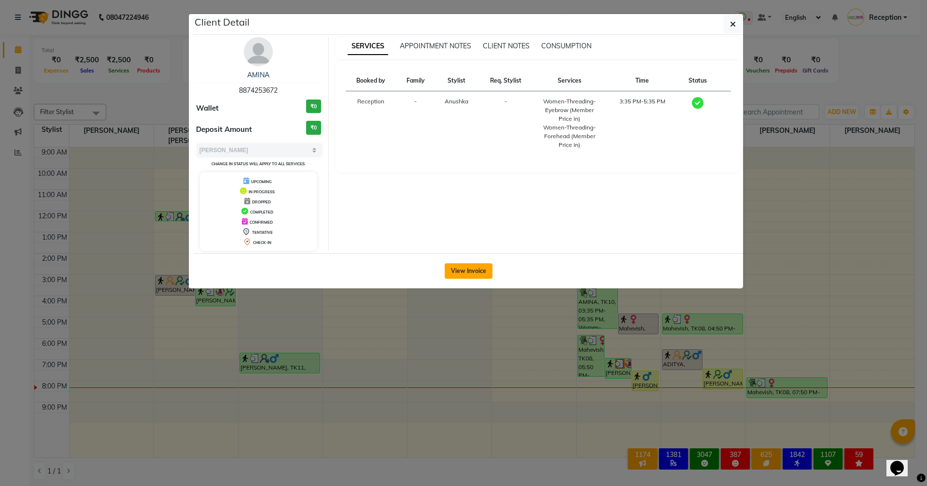
click at [474, 272] on button "View Invoice" at bounding box center [469, 270] width 48 height 15
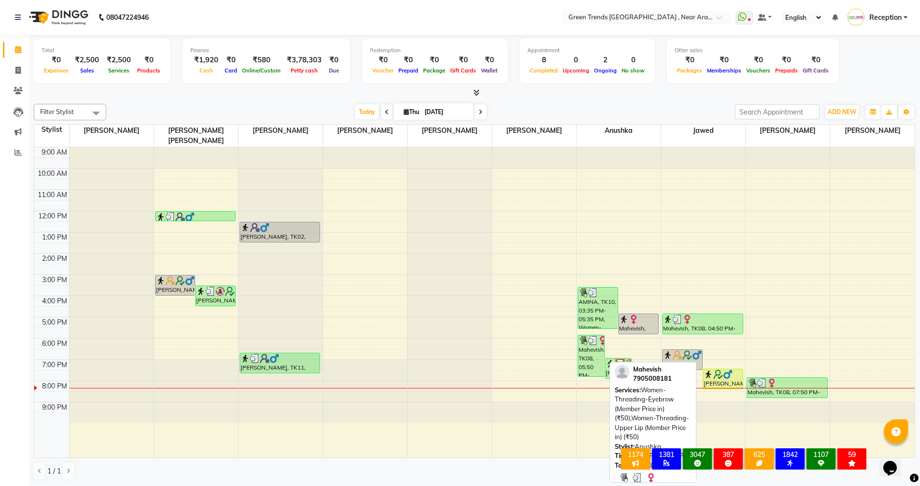
click at [585, 356] on div "Mahevish, TK08, 05:50 PM-07:50 PM, Women-Threading-Eyebrow (Member Price in) (₹…" at bounding box center [591, 355] width 26 height 41
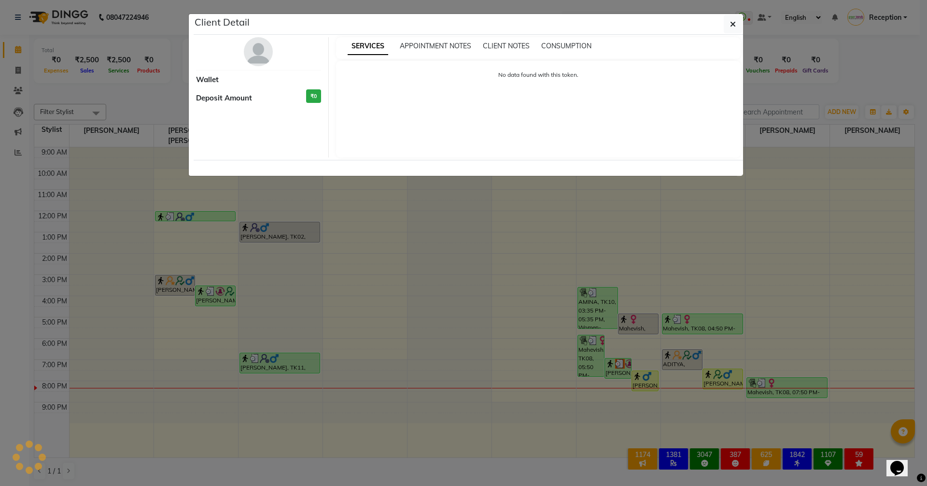
select select "3"
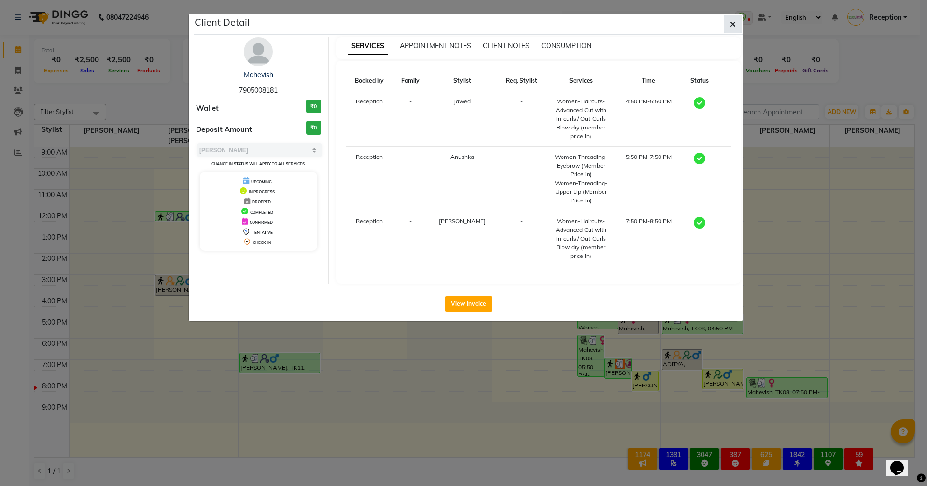
click at [734, 27] on icon "button" at bounding box center [733, 24] width 6 height 8
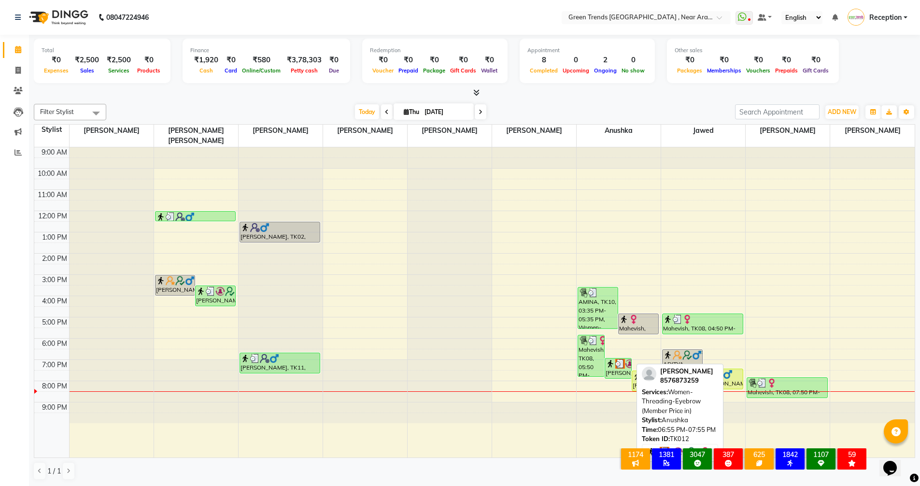
click at [621, 358] on div "[PERSON_NAME], TK12, 06:55 PM-07:55 PM, Women-Threading-Eyebrow (Member Price i…" at bounding box center [618, 368] width 26 height 20
select select "3"
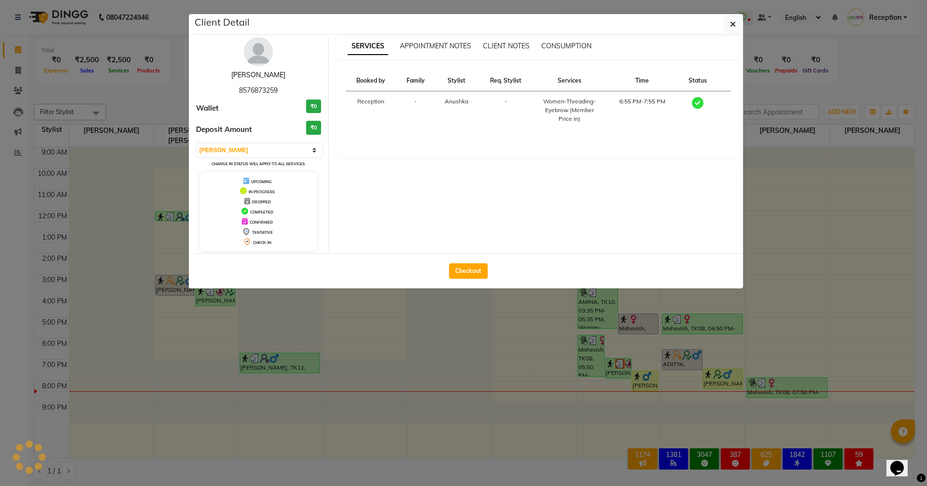
click at [236, 70] on link "[PERSON_NAME]" at bounding box center [258, 74] width 54 height 9
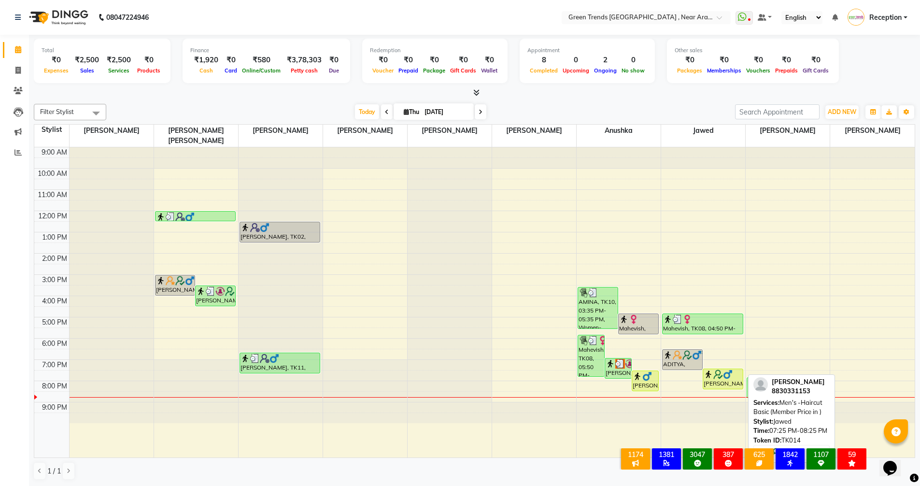
click at [713, 372] on div "[PERSON_NAME], TK14, 07:25 PM-08:25 PM, Men's -Haircut Basic (Member Price in )" at bounding box center [723, 379] width 40 height 20
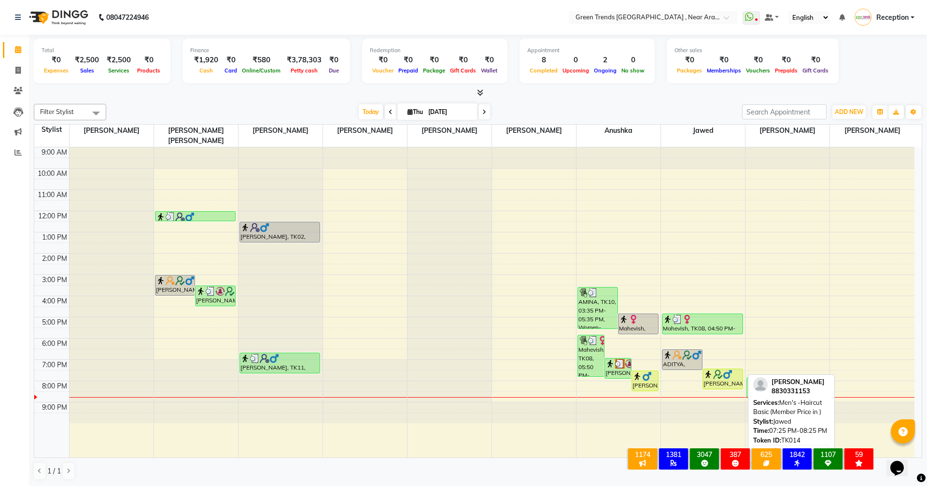
select select "1"
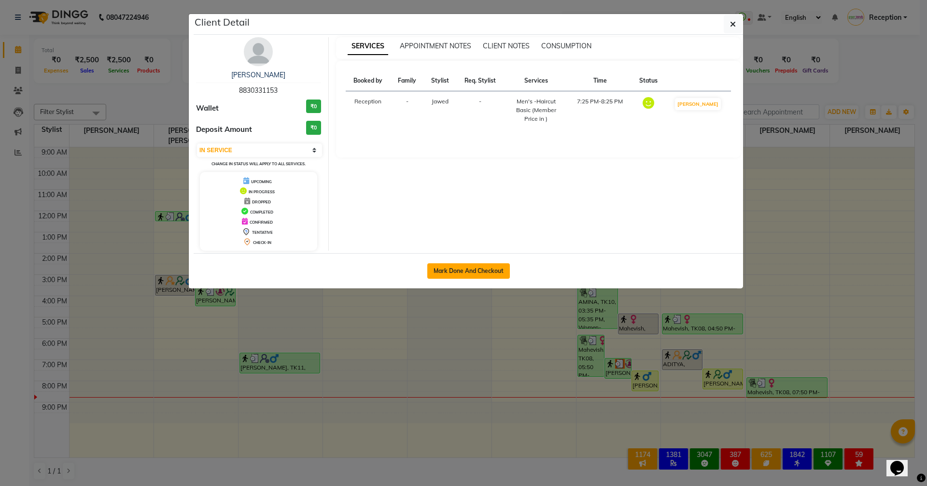
click at [455, 275] on button "Mark Done And Checkout" at bounding box center [468, 270] width 83 height 15
select select "service"
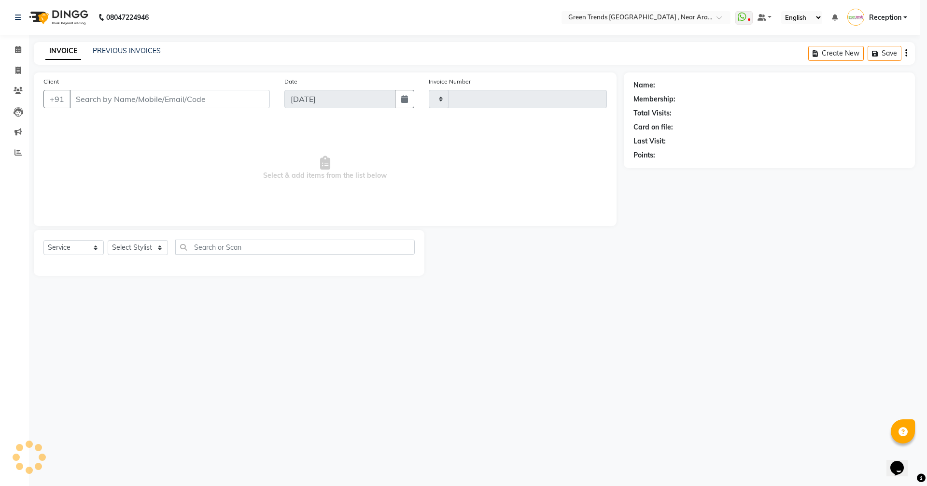
type input "2734"
select select "7005"
type input "8830331153"
select select "82690"
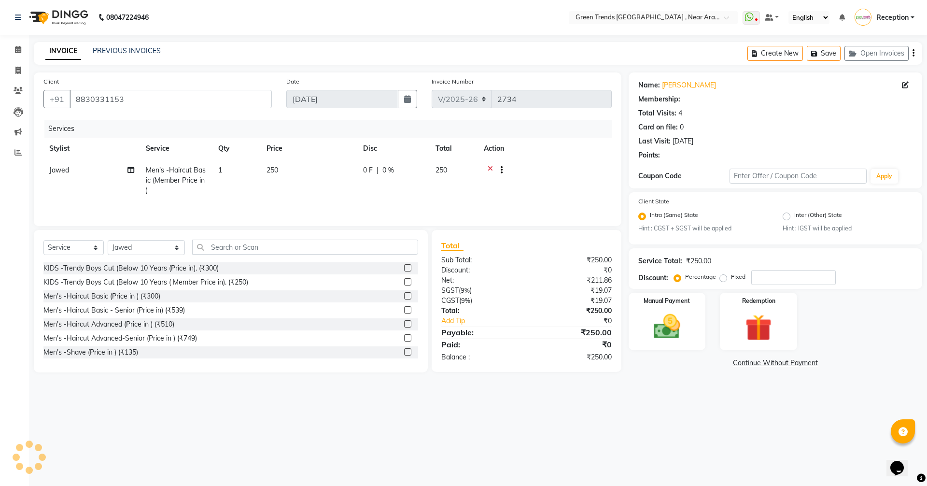
select select "1: Object"
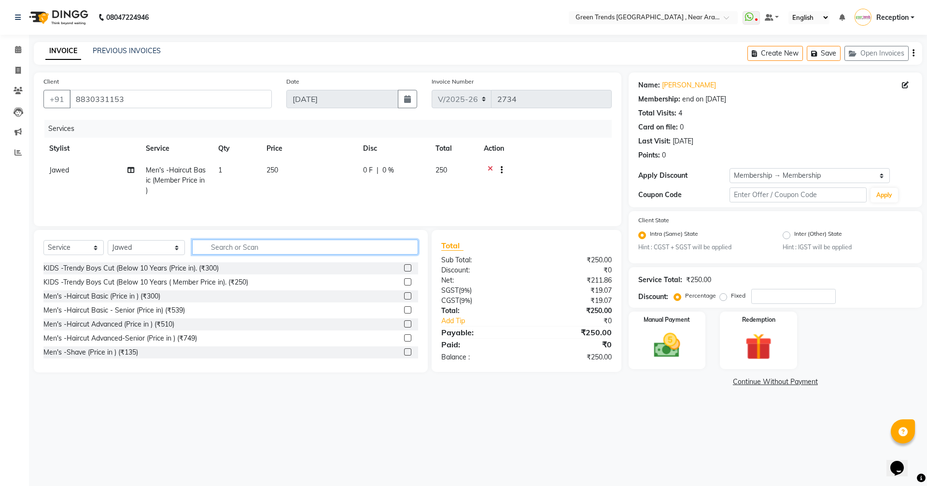
click at [198, 246] on input "text" at bounding box center [305, 246] width 226 height 15
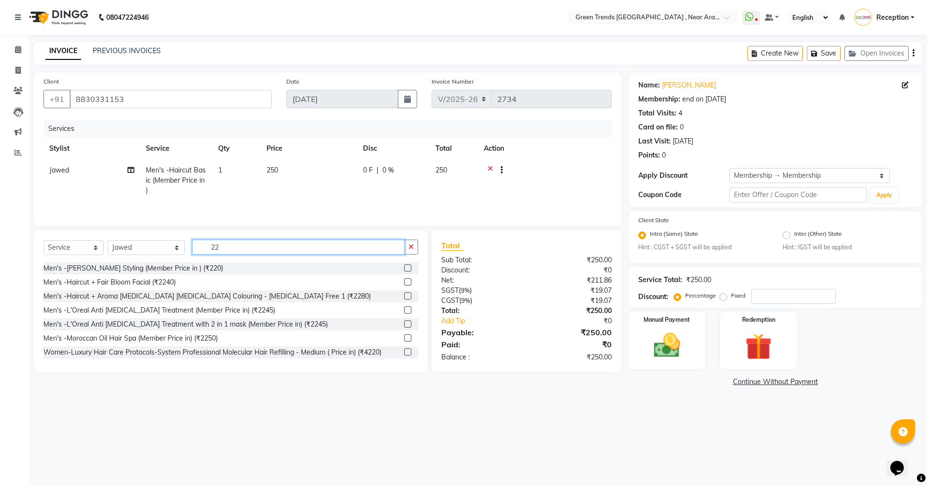
type input "2"
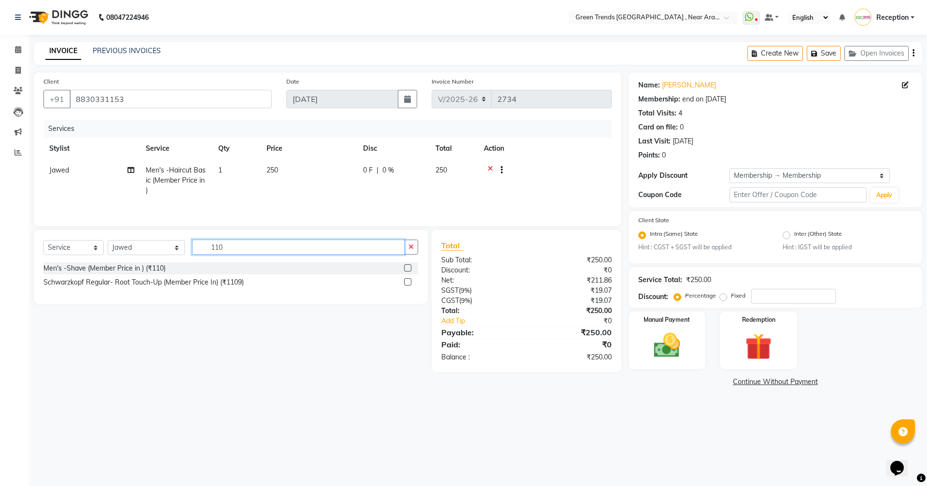
type input "110"
click at [154, 275] on div "Men's -Shave (Member Price in ) (₹110) Schwarzkopf Regular- Root Touch-Up (Memb…" at bounding box center [230, 276] width 375 height 28
click at [166, 272] on div "Men's -Shave (Member Price in ) (₹110)" at bounding box center [104, 268] width 122 height 10
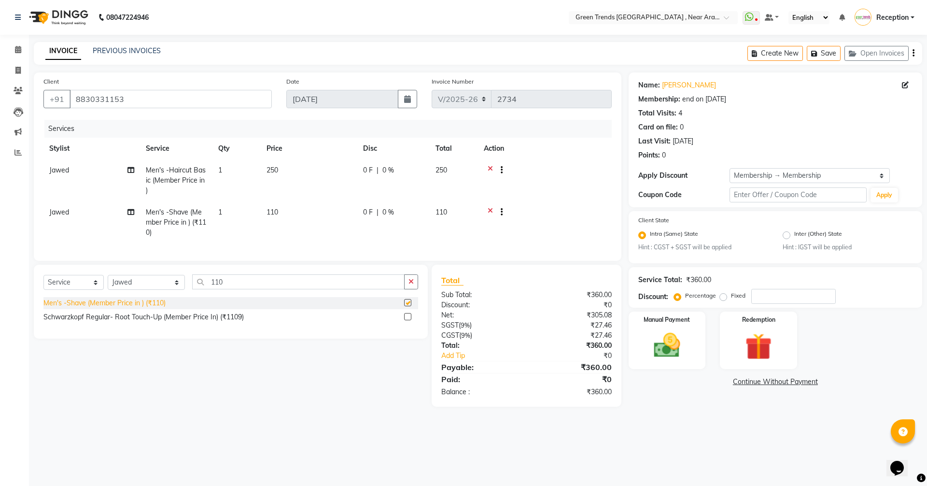
checkbox input "false"
click at [210, 283] on input "110" at bounding box center [298, 281] width 212 height 15
type input "1"
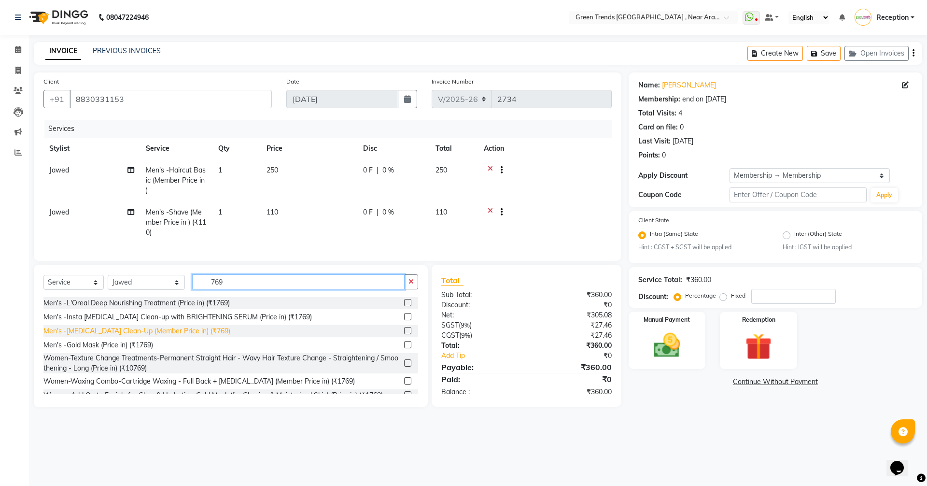
type input "769"
click at [98, 336] on div "Men's -[MEDICAL_DATA] Clean-Up (Member Price in) (₹769)" at bounding box center [136, 331] width 187 height 10
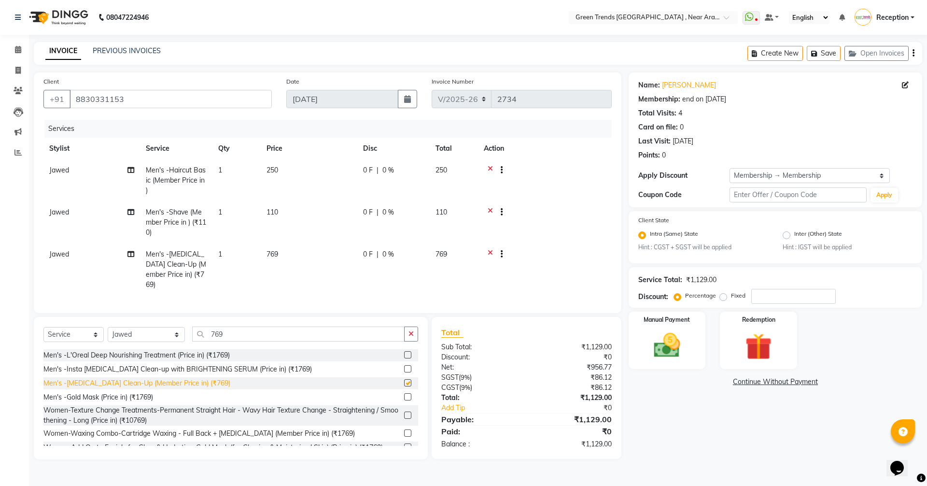
checkbox input "false"
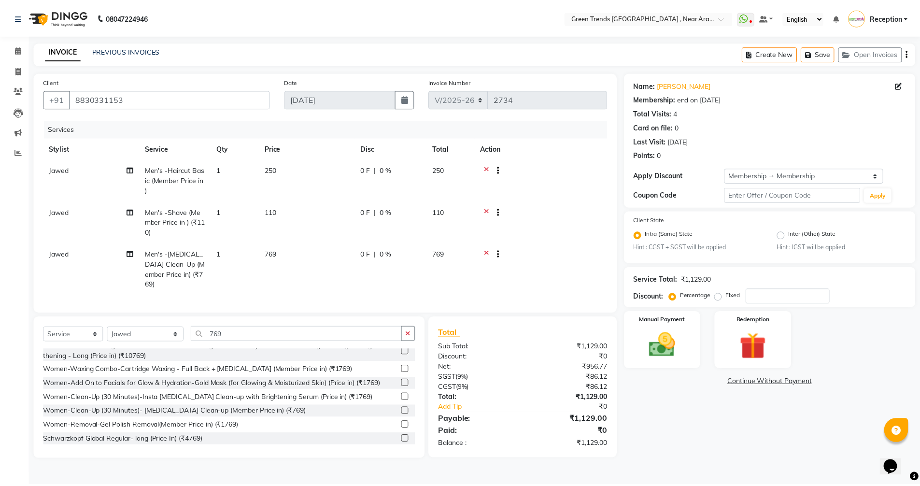
scroll to position [66, 0]
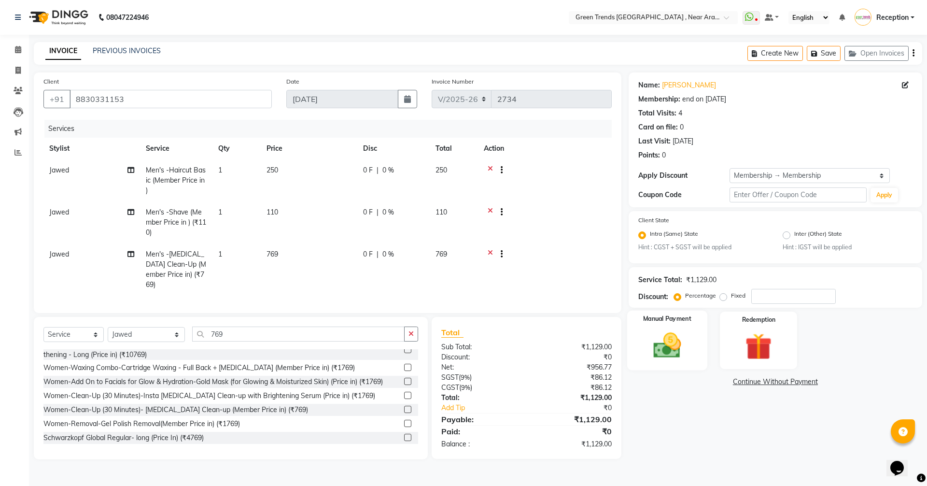
click at [691, 347] on div "Manual Payment" at bounding box center [667, 339] width 80 height 59
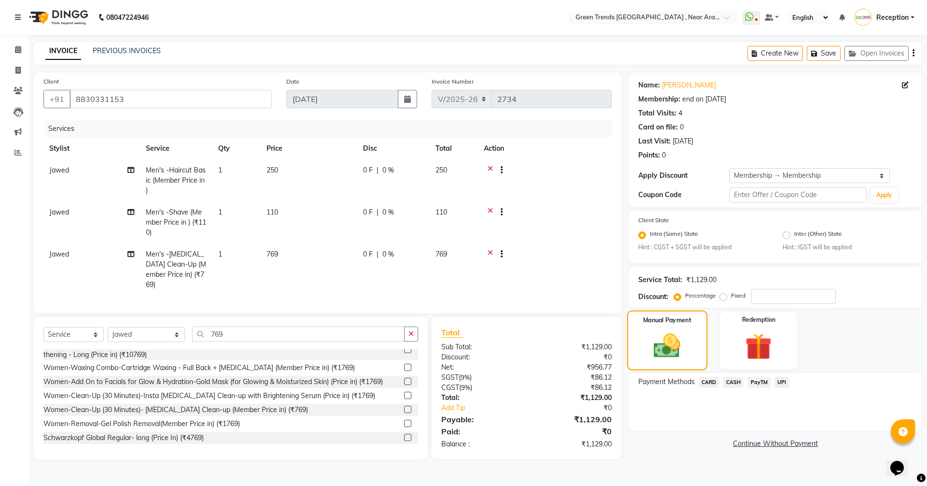
click at [675, 336] on img at bounding box center [666, 346] width 43 height 31
click at [782, 380] on span "UPI" at bounding box center [781, 382] width 15 height 11
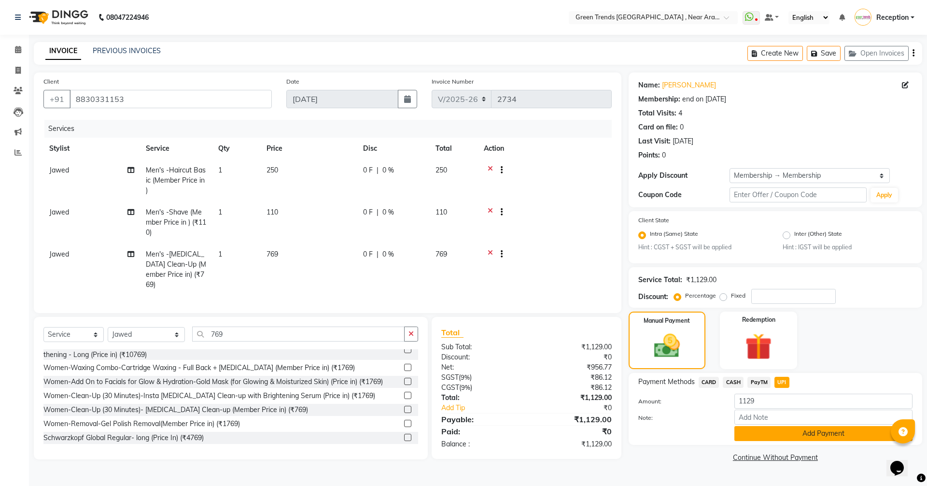
click at [813, 431] on button "Add Payment" at bounding box center [823, 433] width 178 height 15
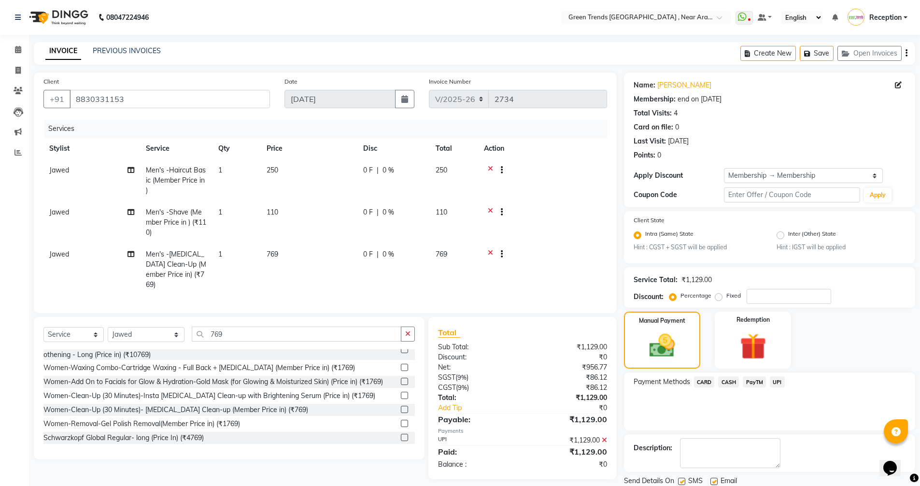
scroll to position [33, 0]
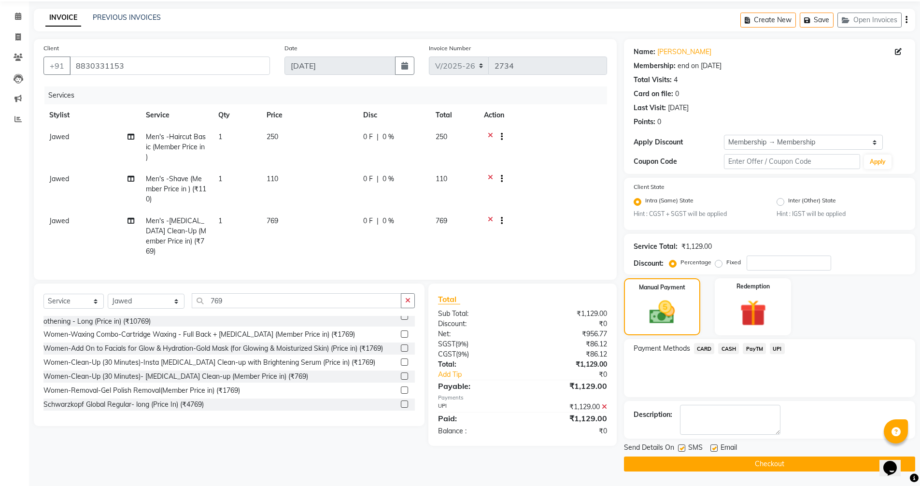
click at [769, 468] on button "Checkout" at bounding box center [769, 463] width 291 height 15
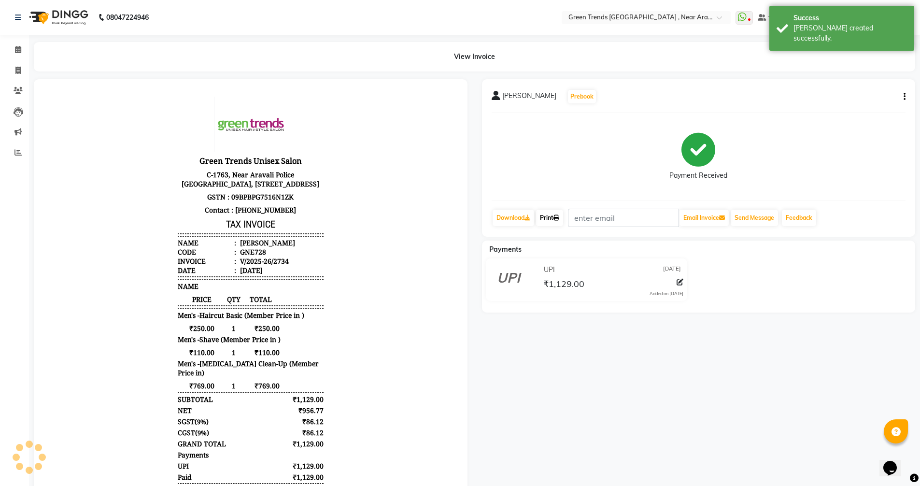
click at [543, 217] on link "Print" at bounding box center [549, 217] width 27 height 16
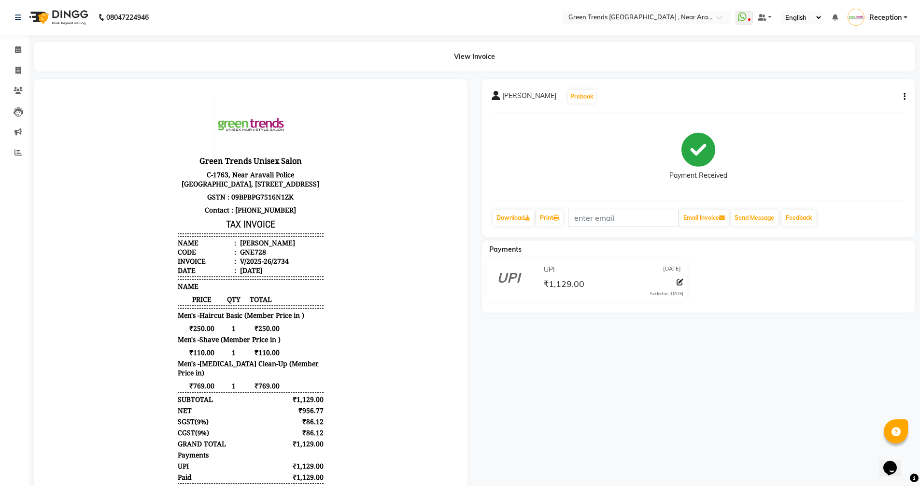
select select "service"
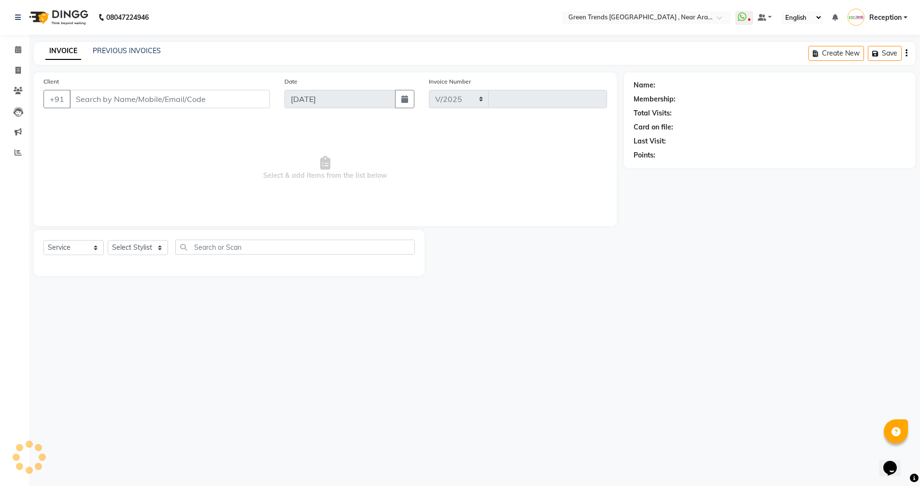
select select "7005"
type input "2735"
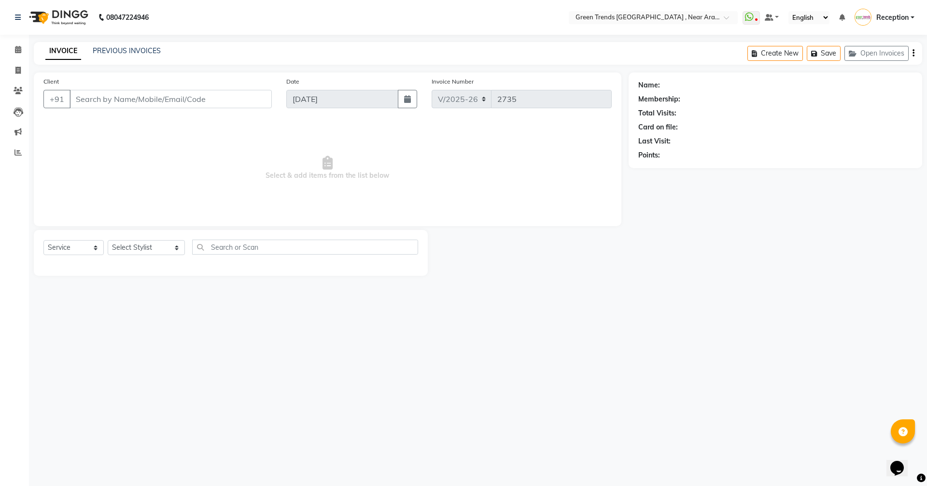
type input "8830331153"
select select "82690"
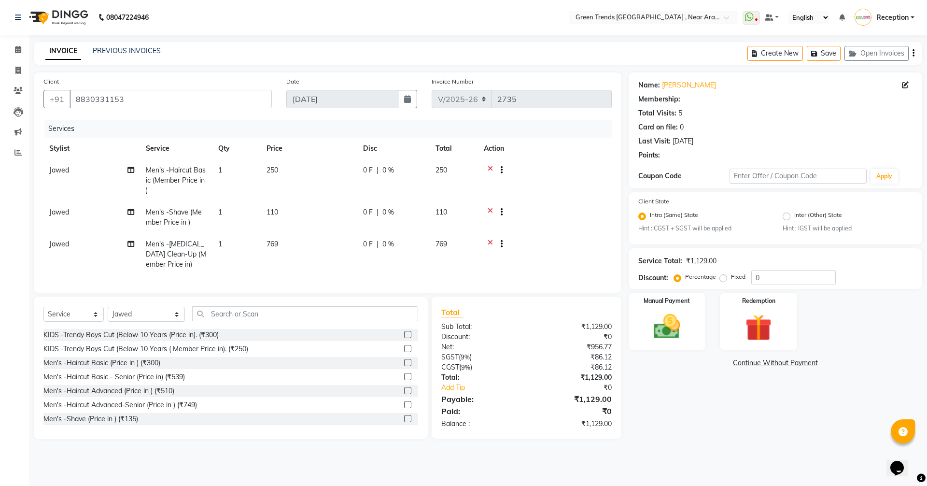
select select "1: Object"
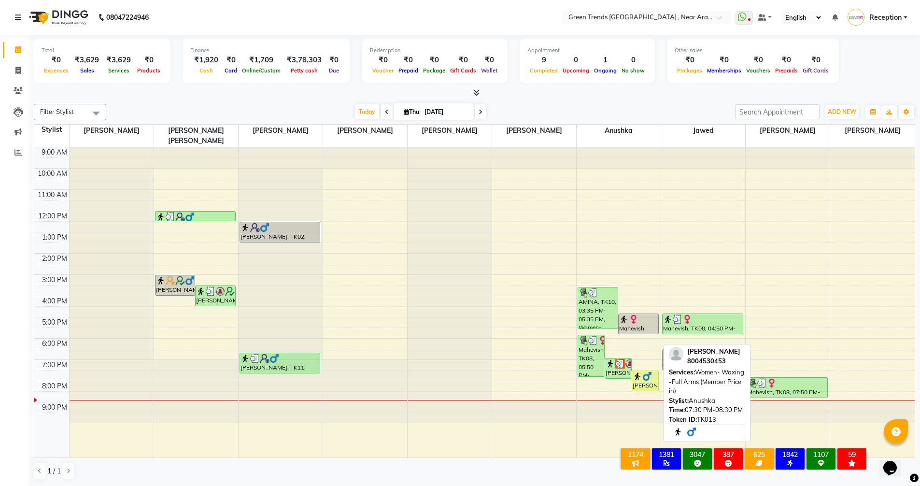
click at [646, 372] on div "[PERSON_NAME], TK13, 07:30 PM-08:30 PM, Women- Waxing -Full Arms (Member Price …" at bounding box center [645, 381] width 26 height 20
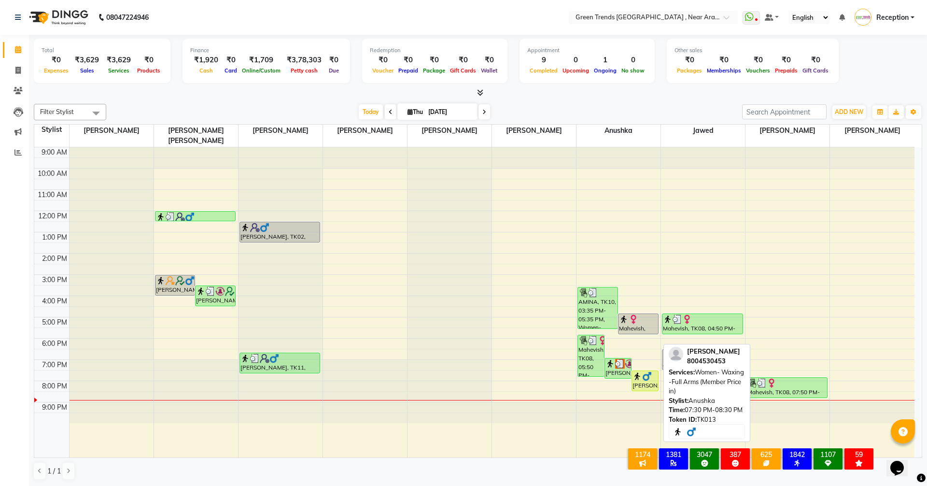
select select "1"
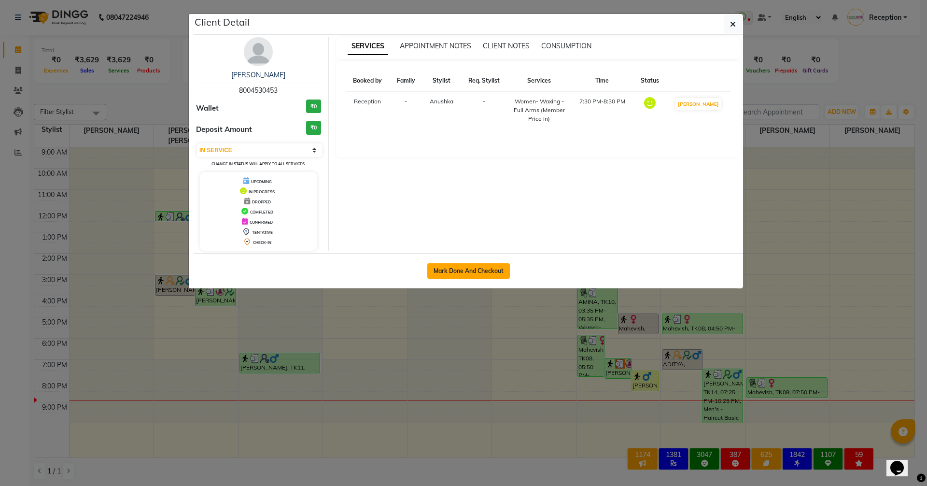
click at [446, 269] on button "Mark Done And Checkout" at bounding box center [468, 270] width 83 height 15
select select "service"
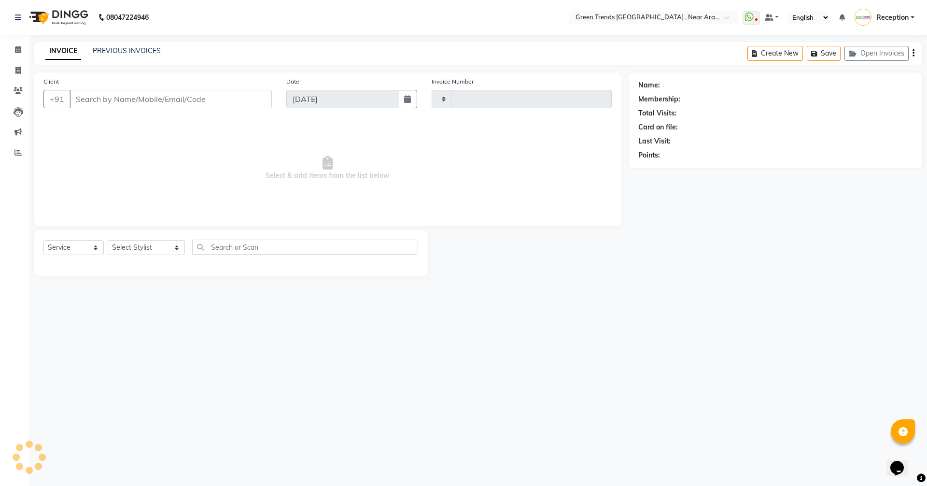
type input "2735"
select select "7005"
click at [21, 49] on icon at bounding box center [18, 49] width 6 height 7
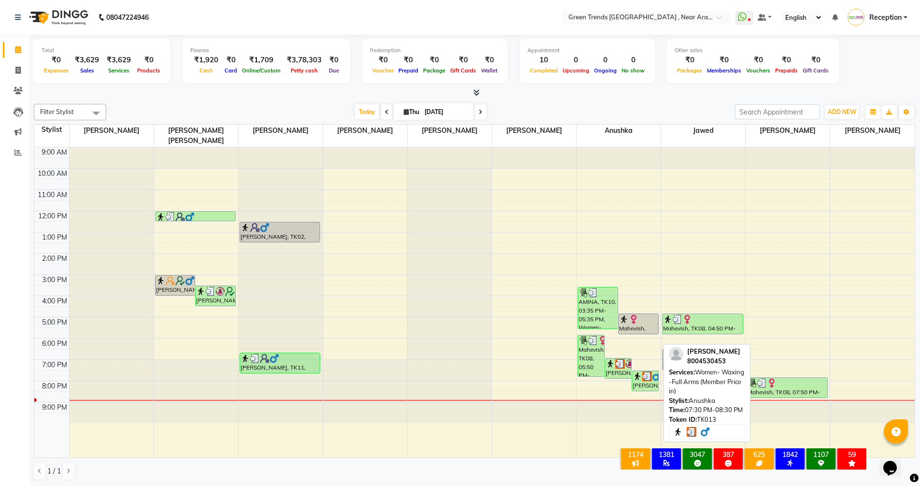
click at [642, 376] on div "[PERSON_NAME], TK13, 07:30 PM-08:30 PM, Women- Waxing -Full Arms (Member Price …" at bounding box center [645, 381] width 26 height 20
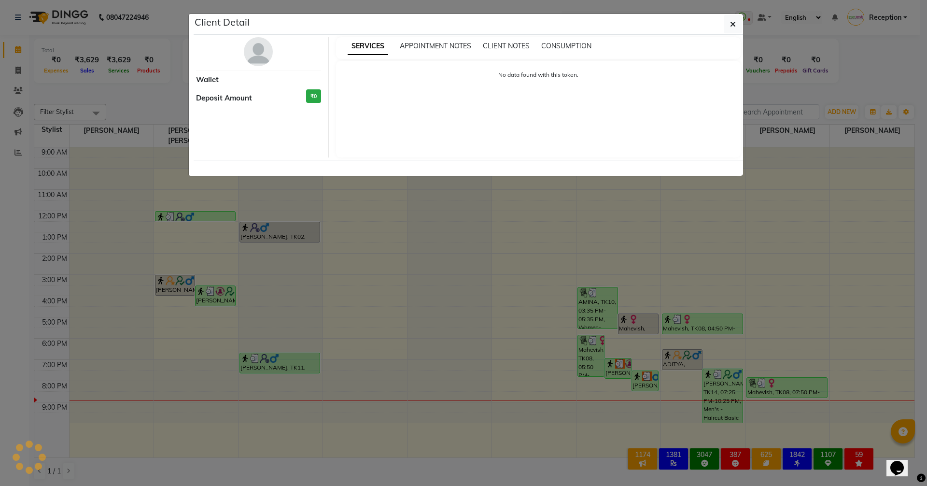
select select "3"
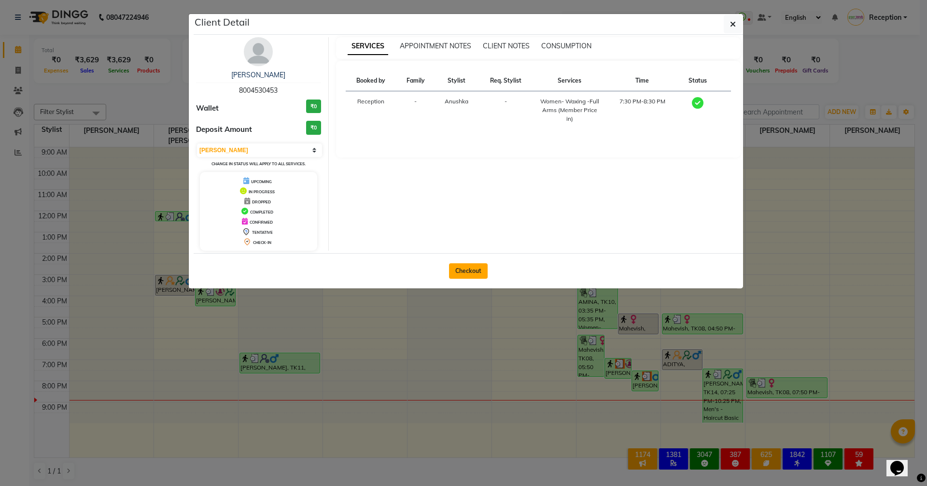
click at [471, 267] on button "Checkout" at bounding box center [468, 270] width 39 height 15
select select "service"
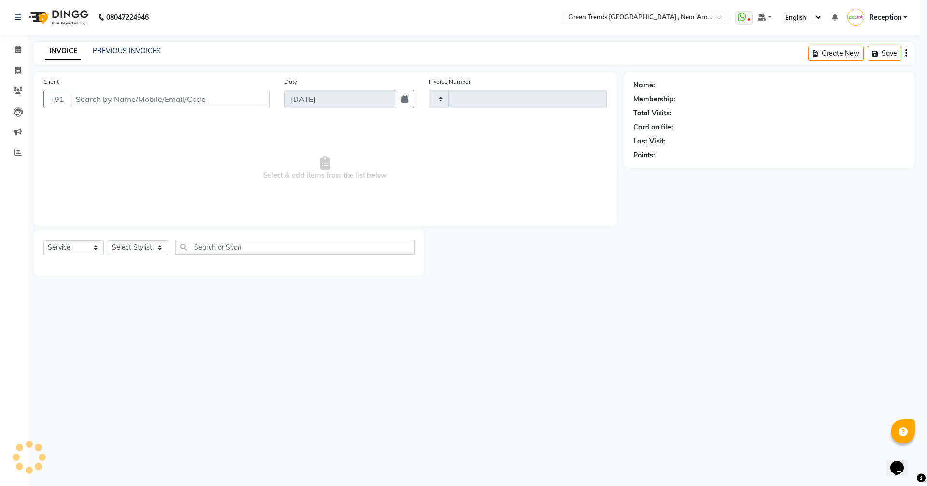
type input "2735"
select select "7005"
type input "8004530453"
select select "88960"
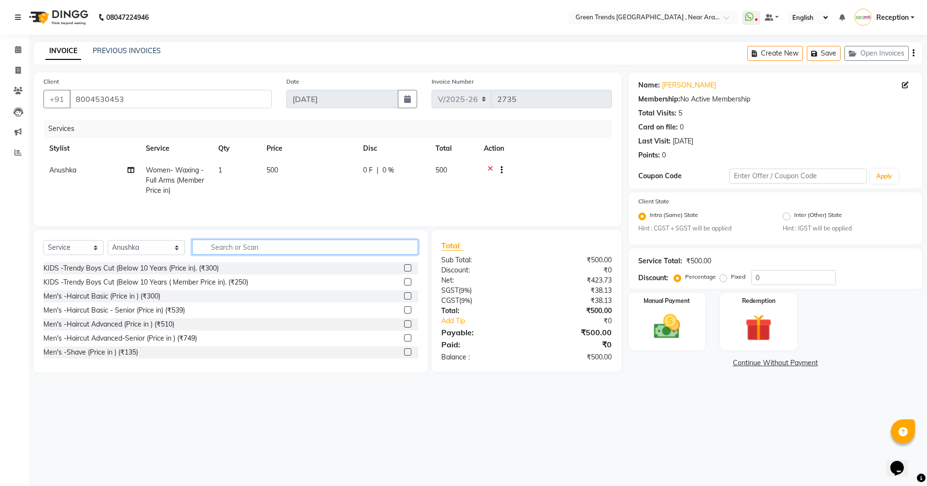
click at [245, 250] on input "text" at bounding box center [305, 246] width 226 height 15
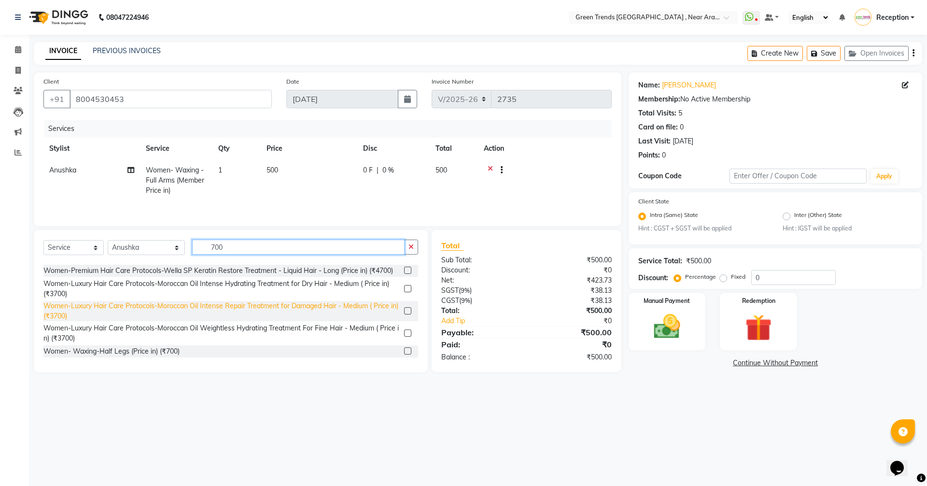
scroll to position [48, 0]
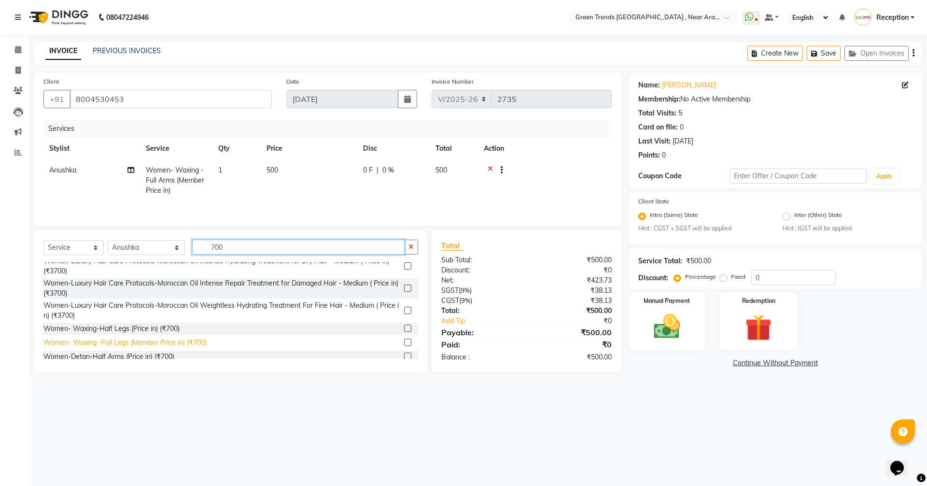
type input "700"
click at [124, 347] on div "Women- Waxing -Full Legs (Member Price in) (₹700)" at bounding box center [124, 342] width 163 height 10
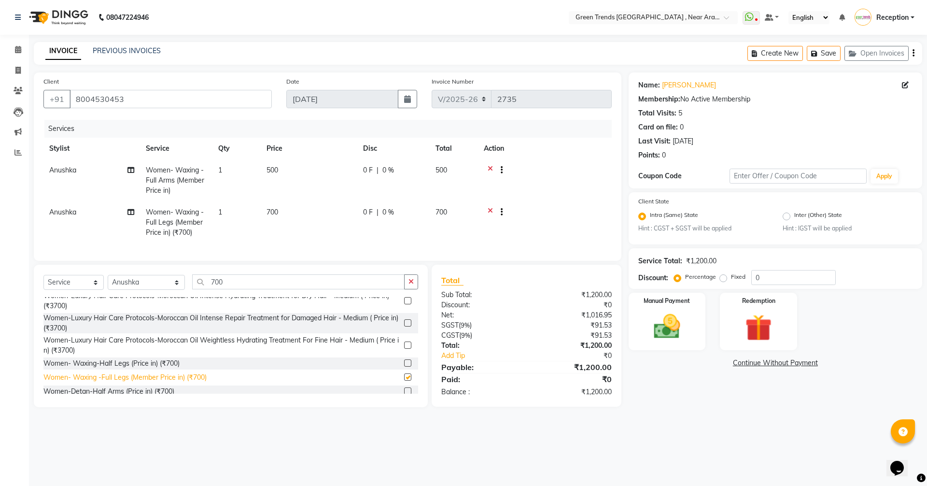
checkbox input "false"
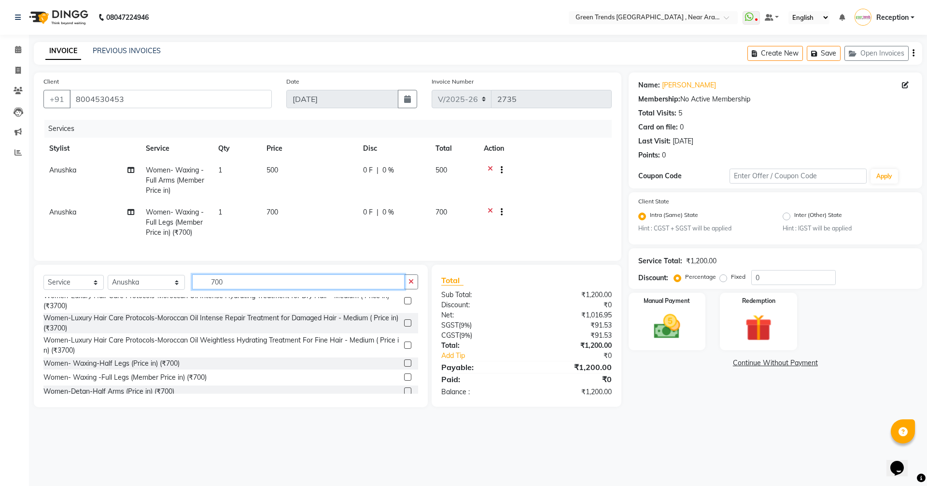
click at [214, 289] on input "700" at bounding box center [298, 281] width 212 height 15
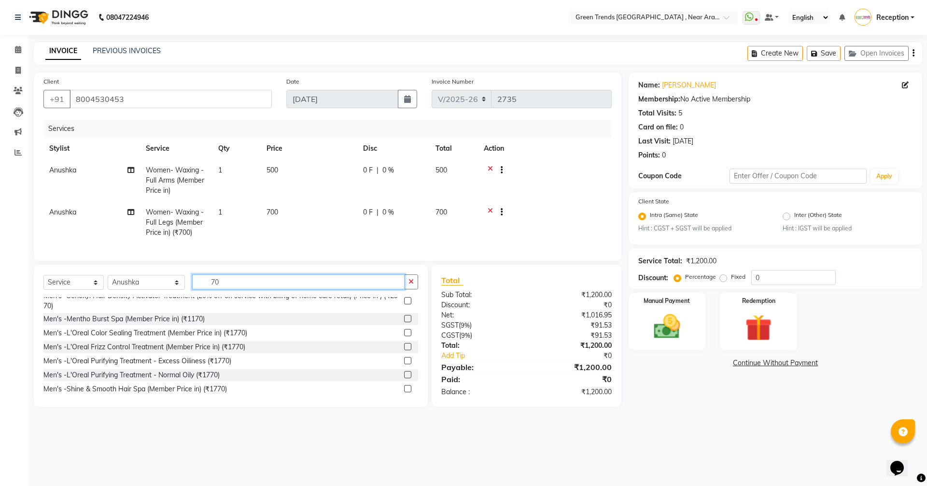
type input "7"
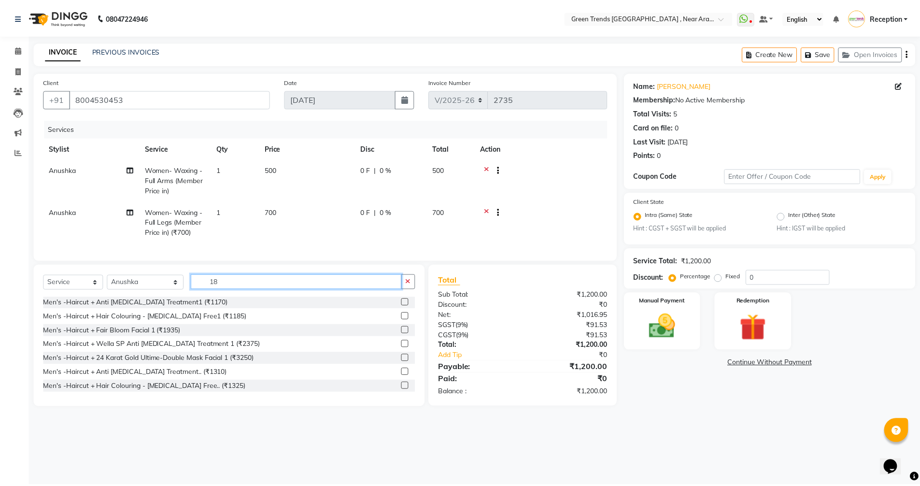
scroll to position [0, 0]
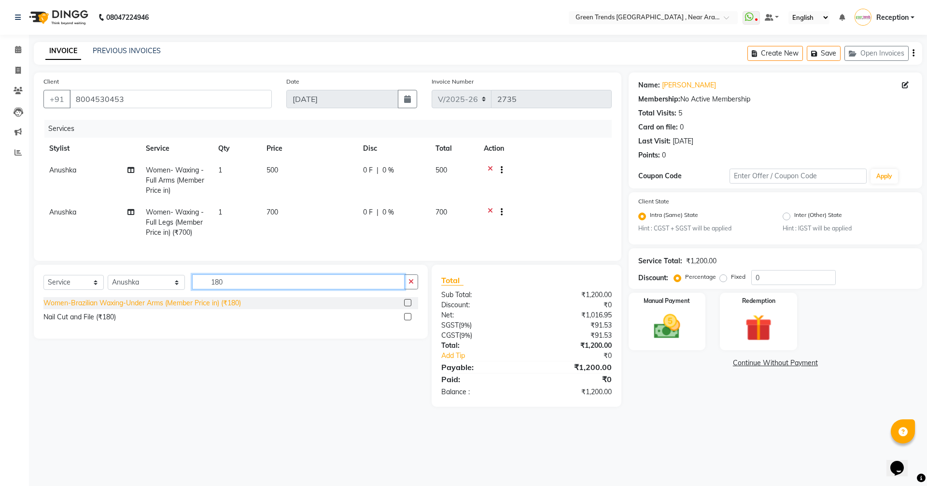
type input "180"
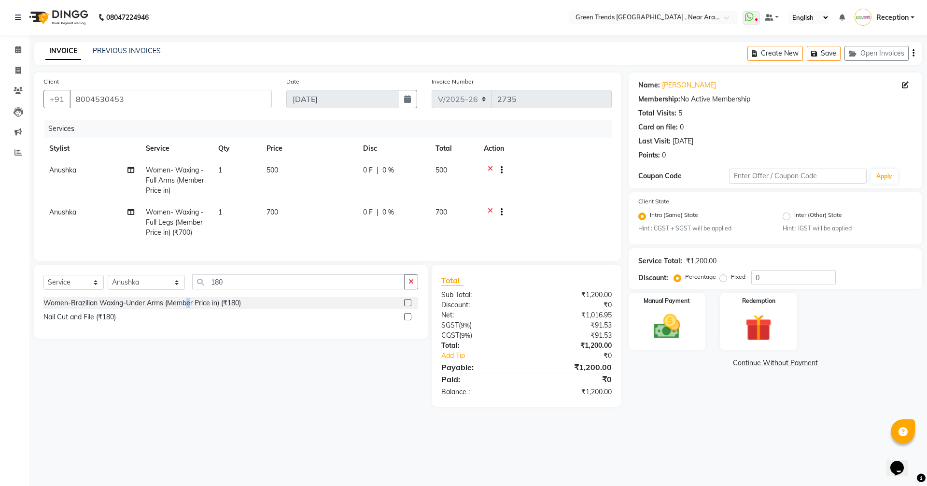
click at [190, 309] on div "Women-Brazilian Waxing-Under Arms (Member Price in) (₹180)" at bounding box center [230, 303] width 375 height 12
click at [209, 308] on div "Women-Brazilian Waxing-Under Arms (Member Price in) (₹180)" at bounding box center [141, 303] width 197 height 10
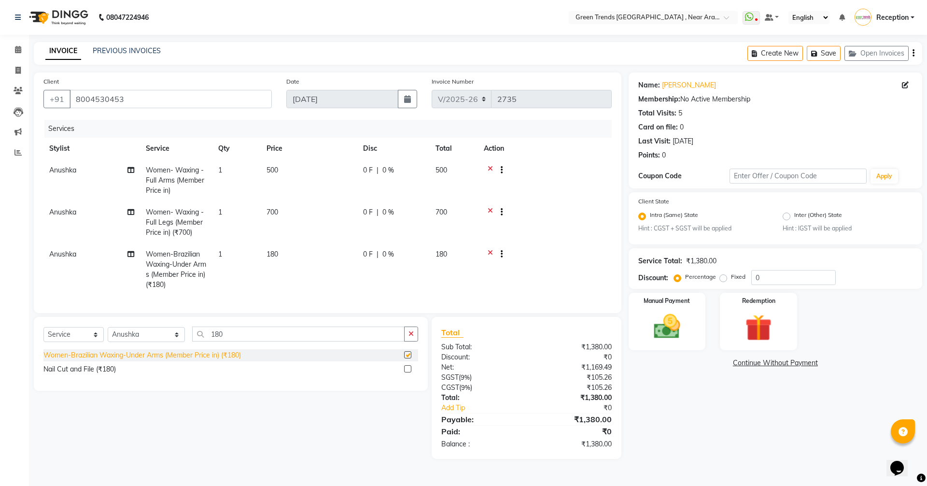
checkbox input "false"
click at [216, 341] on input "180" at bounding box center [298, 333] width 212 height 15
type input "1"
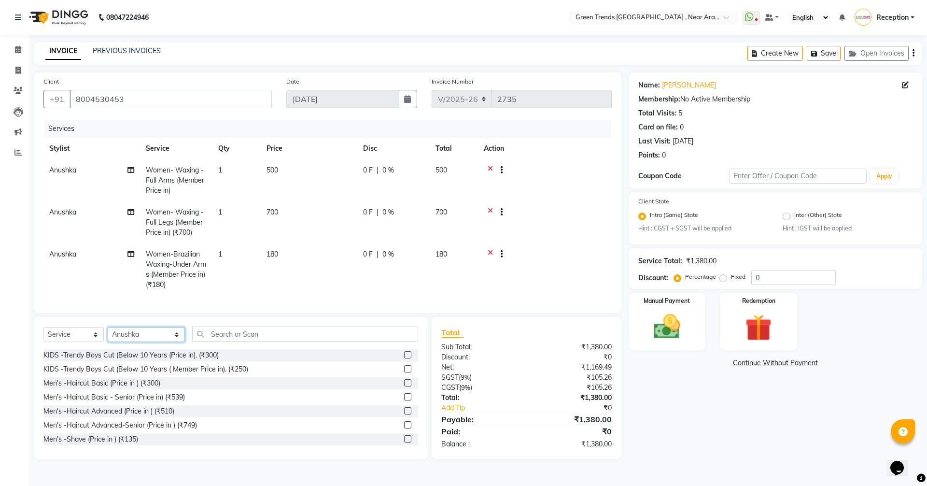
click at [162, 341] on select "Select Stylist [PERSON_NAME] [PERSON_NAME] Geeta [PERSON_NAME] [PERSON_NAME]. […" at bounding box center [146, 334] width 77 height 15
select select "57699"
click at [108, 334] on select "Select Stylist [PERSON_NAME] [PERSON_NAME] Geeta [PERSON_NAME] [PERSON_NAME]. […" at bounding box center [146, 334] width 77 height 15
click at [204, 341] on input "text" at bounding box center [305, 333] width 226 height 15
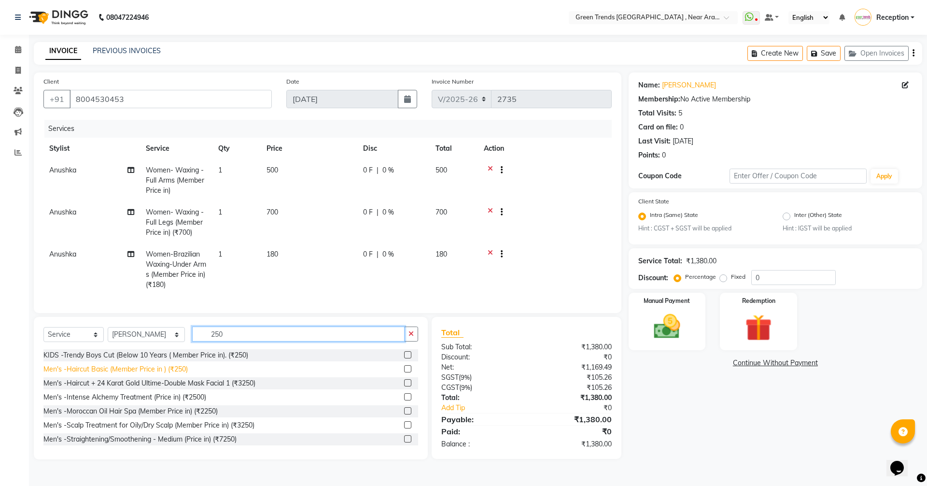
type input "250"
click at [141, 374] on div "Men's -Haircut Basic (Member Price in ) (₹250)" at bounding box center [115, 369] width 144 height 10
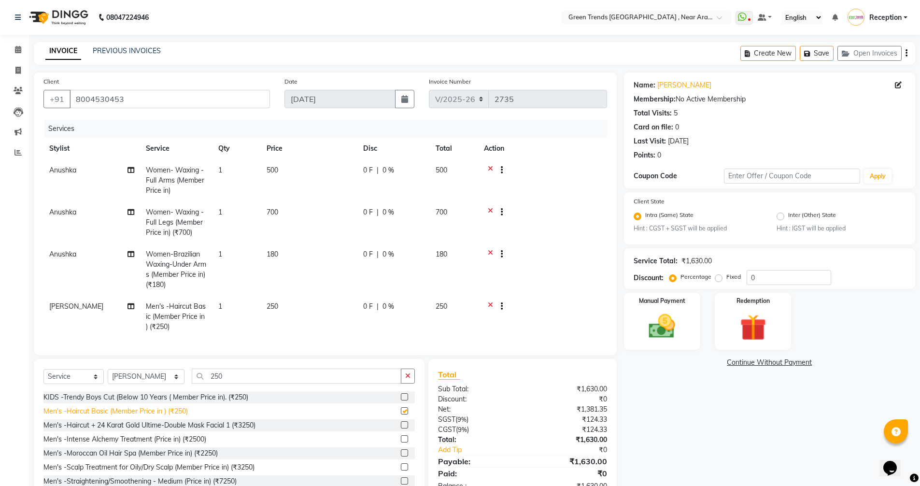
checkbox input "false"
click at [211, 391] on div "Select Service Product Membership Package Voucher Prepaid Gift Card Select Styl…" at bounding box center [228, 379] width 371 height 23
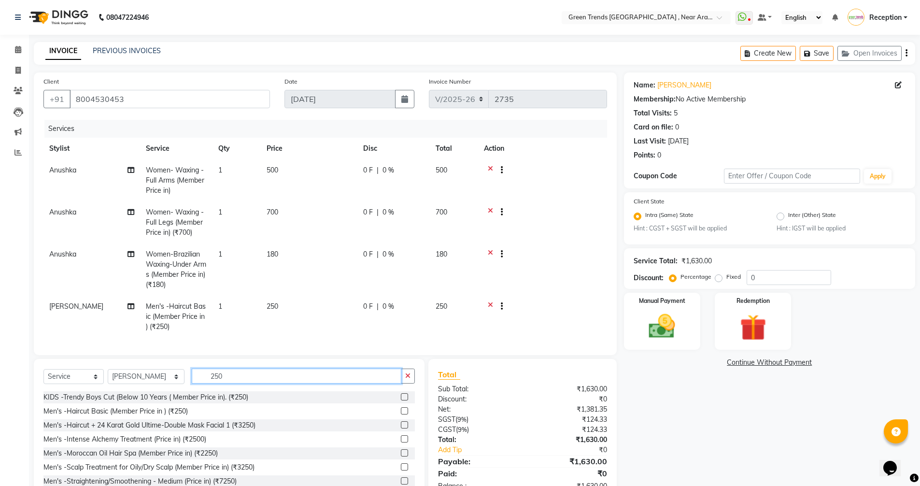
click at [213, 383] on input "250" at bounding box center [296, 375] width 209 height 15
type input "2"
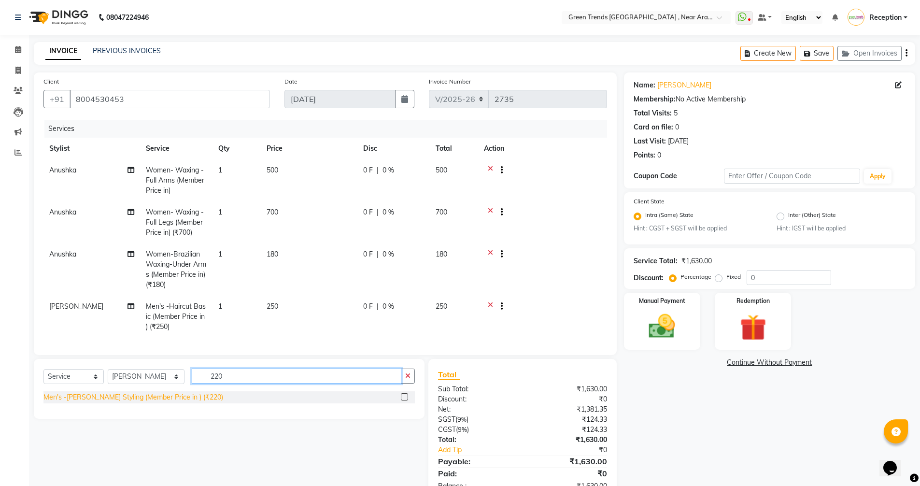
type input "220"
click at [178, 402] on div "Men's -[PERSON_NAME] Styling (Member Price in ) (₹220)" at bounding box center [133, 397] width 180 height 10
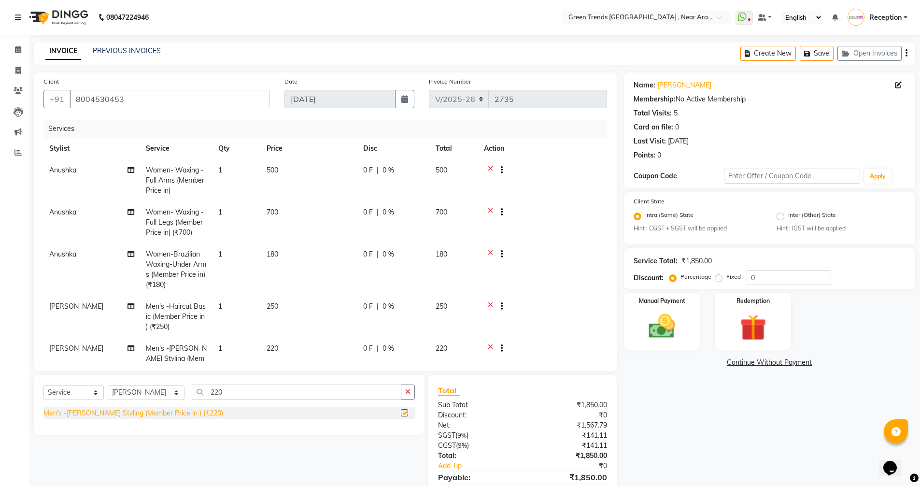
checkbox input "false"
click at [224, 395] on input "220" at bounding box center [296, 391] width 209 height 15
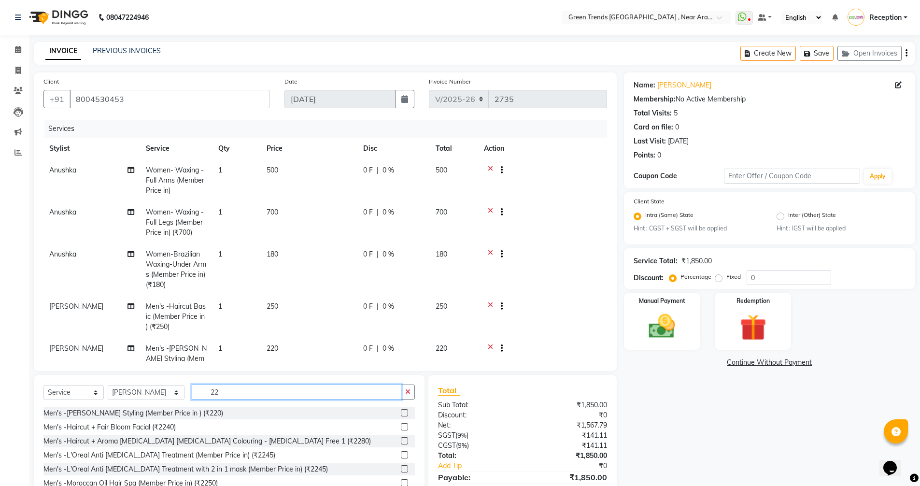
type input "2"
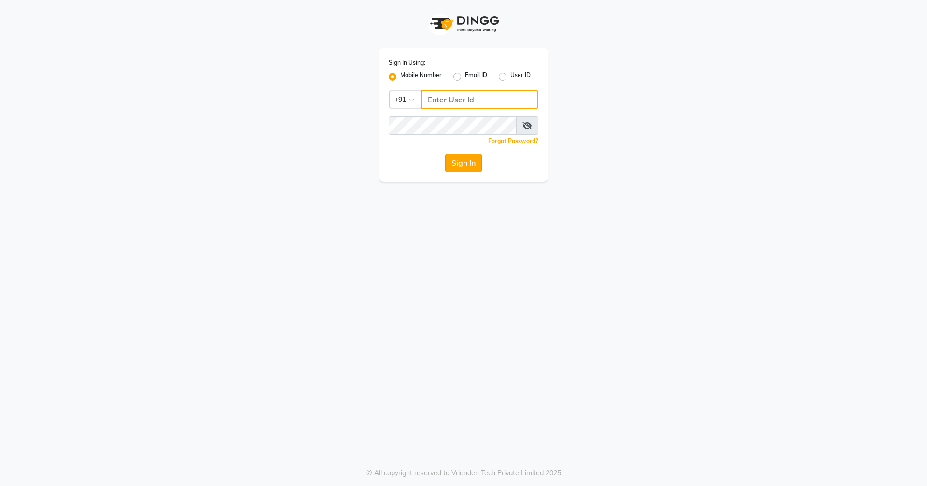
type input "7705006699"
click at [475, 159] on button "Sign In" at bounding box center [463, 162] width 37 height 18
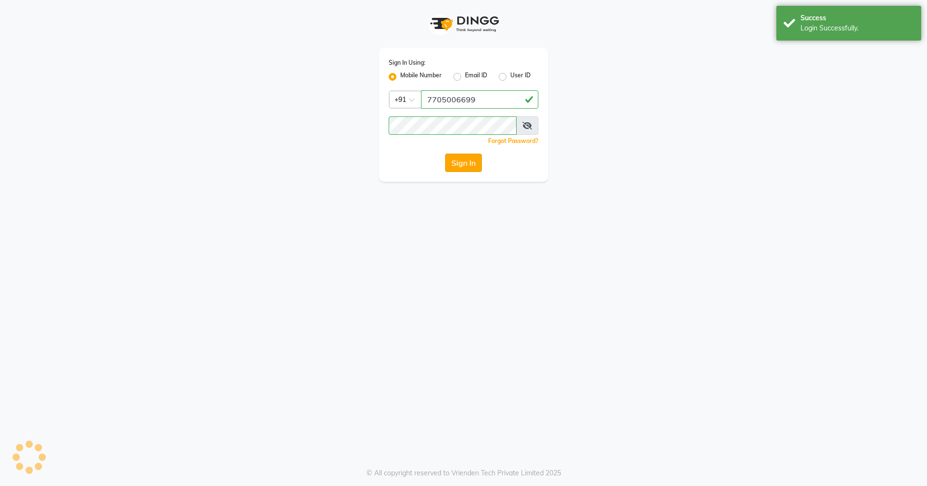
click at [475, 159] on button "Sign In" at bounding box center [463, 162] width 37 height 18
type input "7705006699"
